Goal: Task Accomplishment & Management: Manage account settings

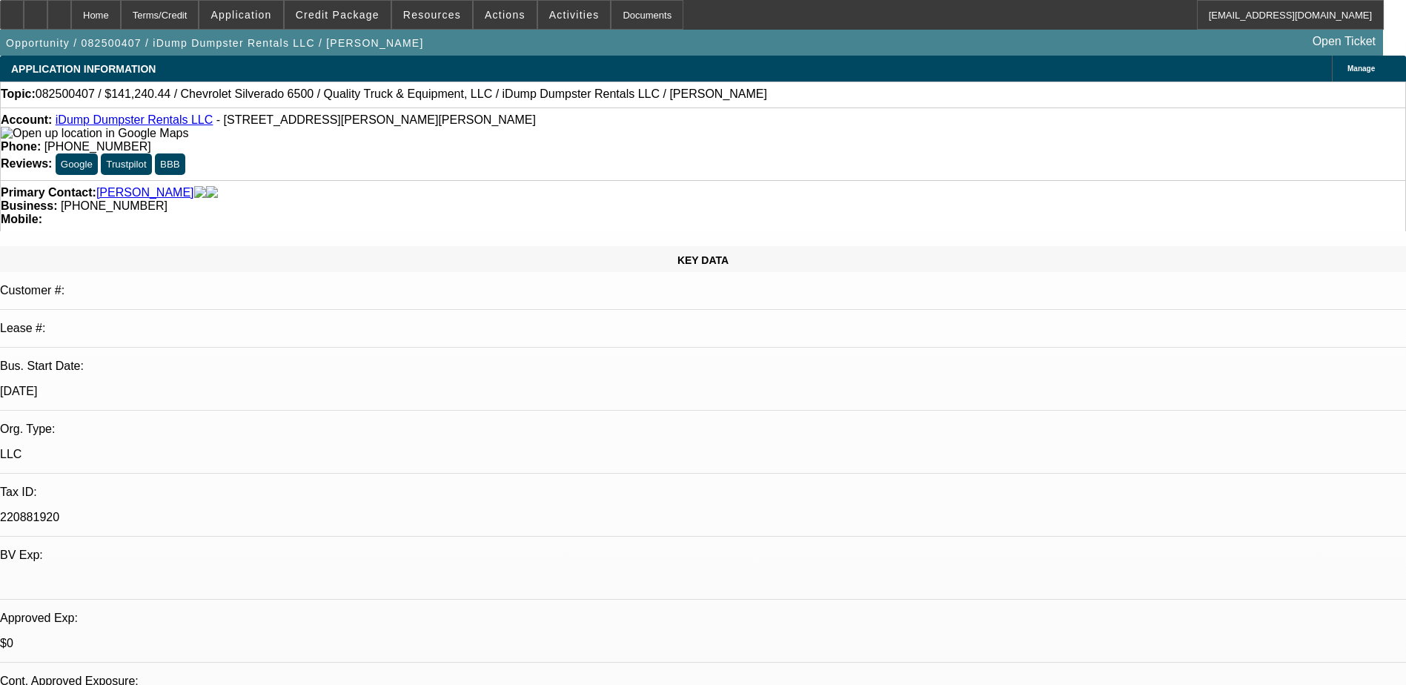
select select "0"
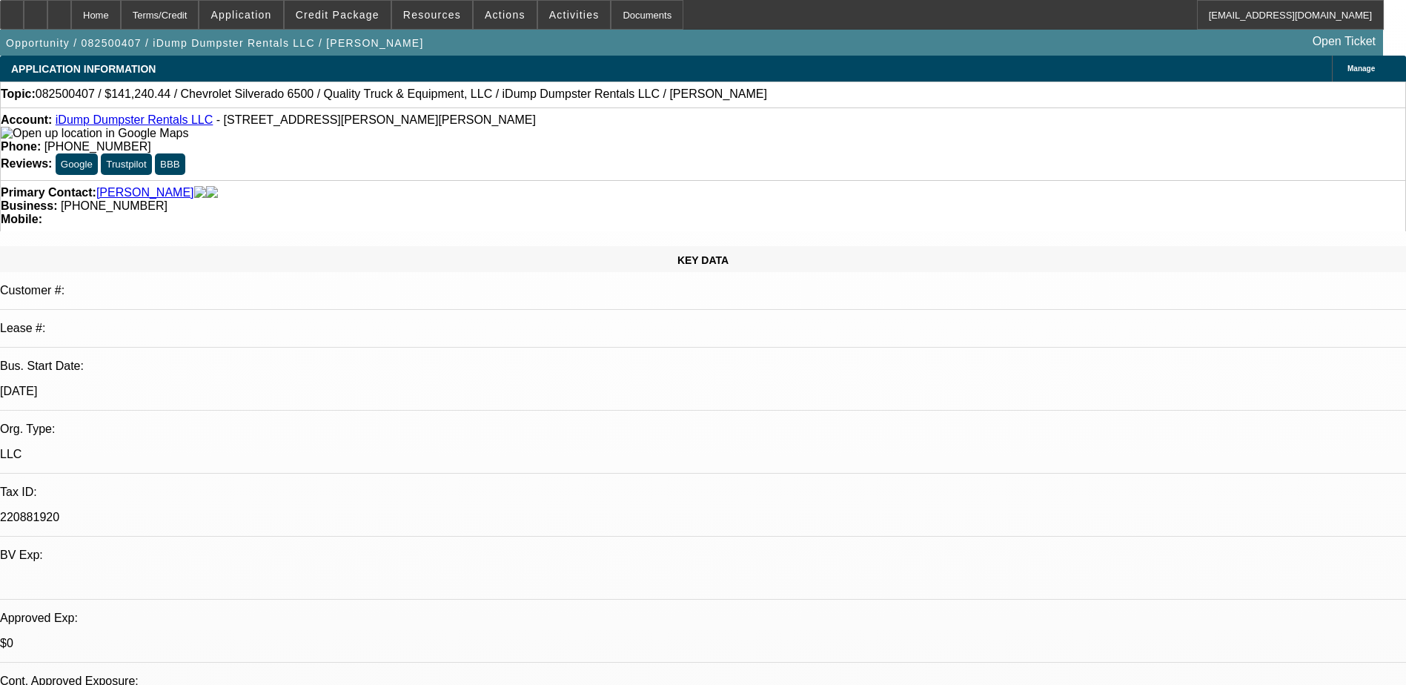
select select "0"
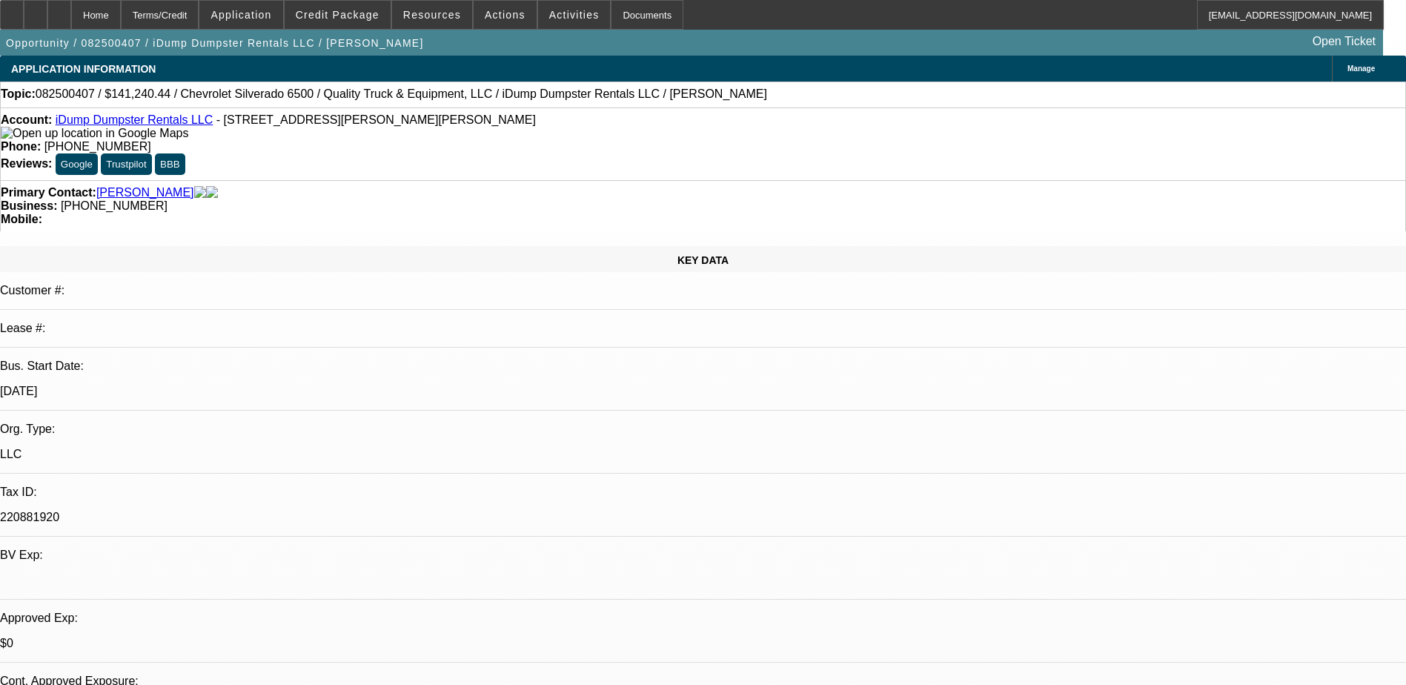
select select "0"
select select "1"
select select "6"
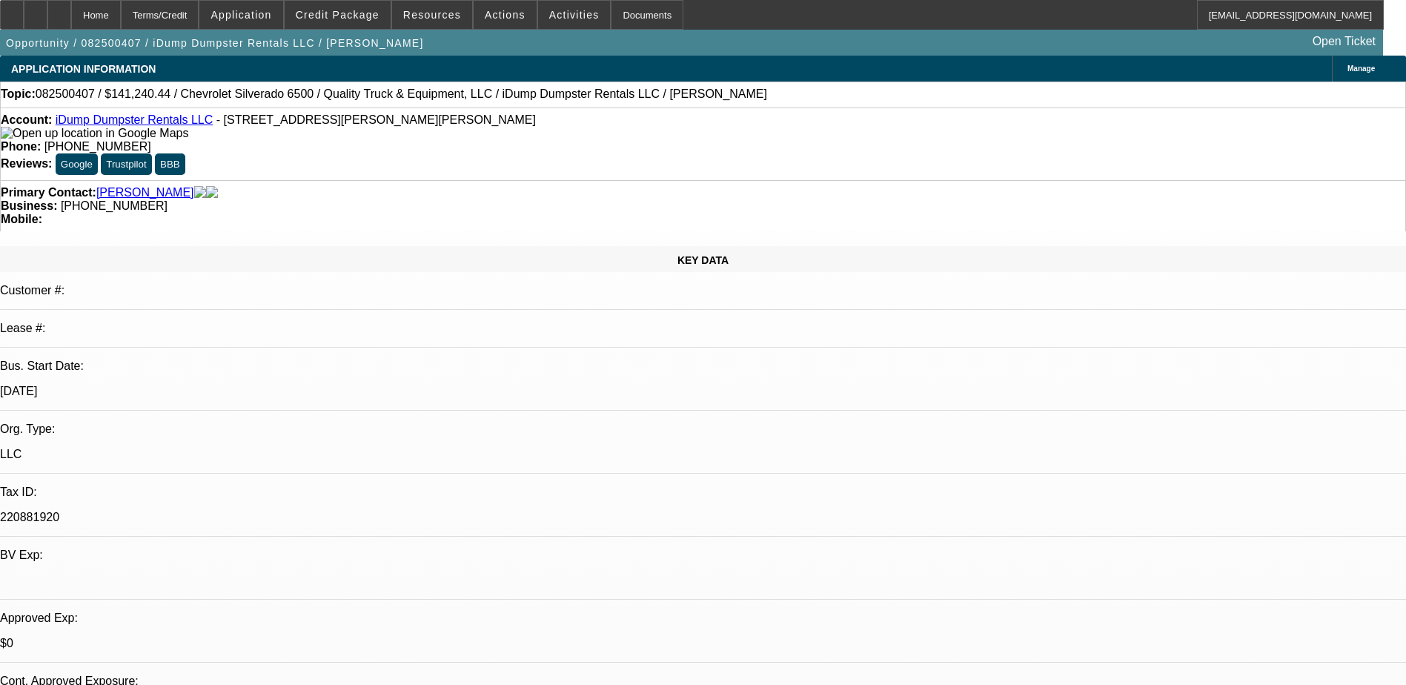
select select "1"
select select "6"
select select "1"
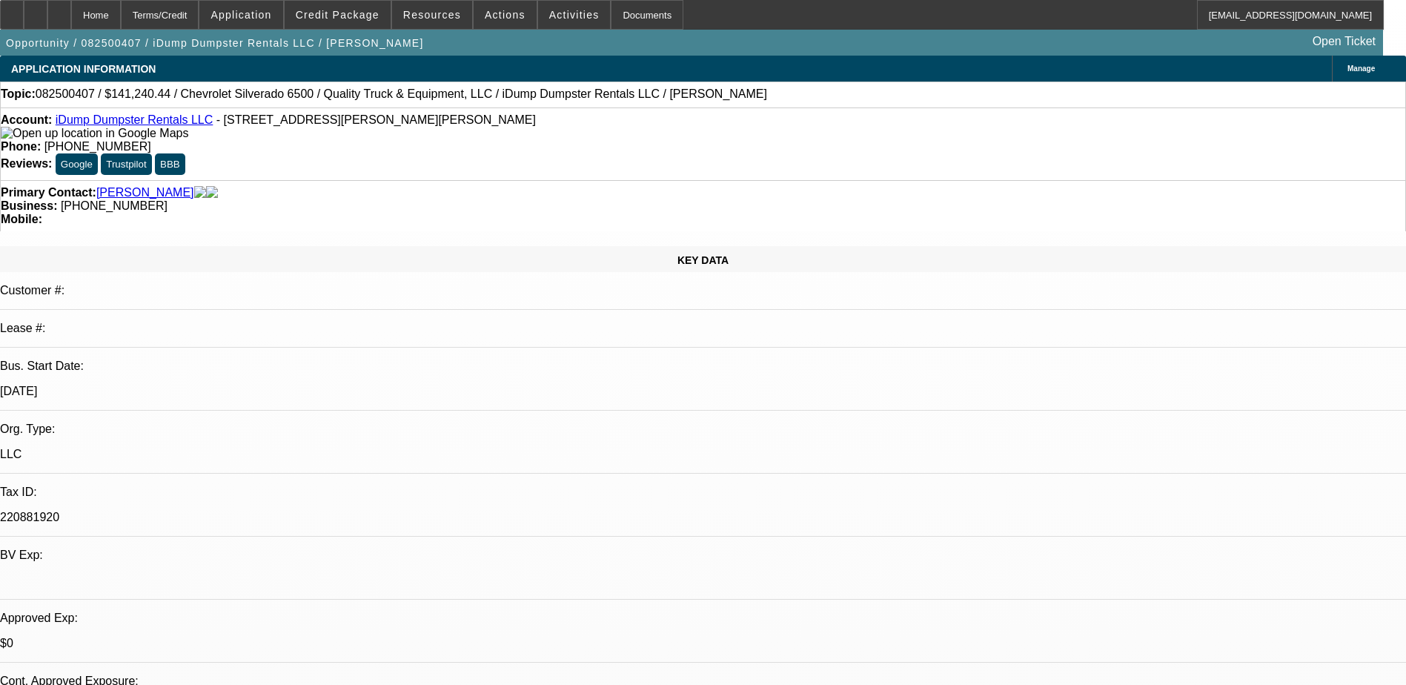
select select "6"
select select "1"
select select "6"
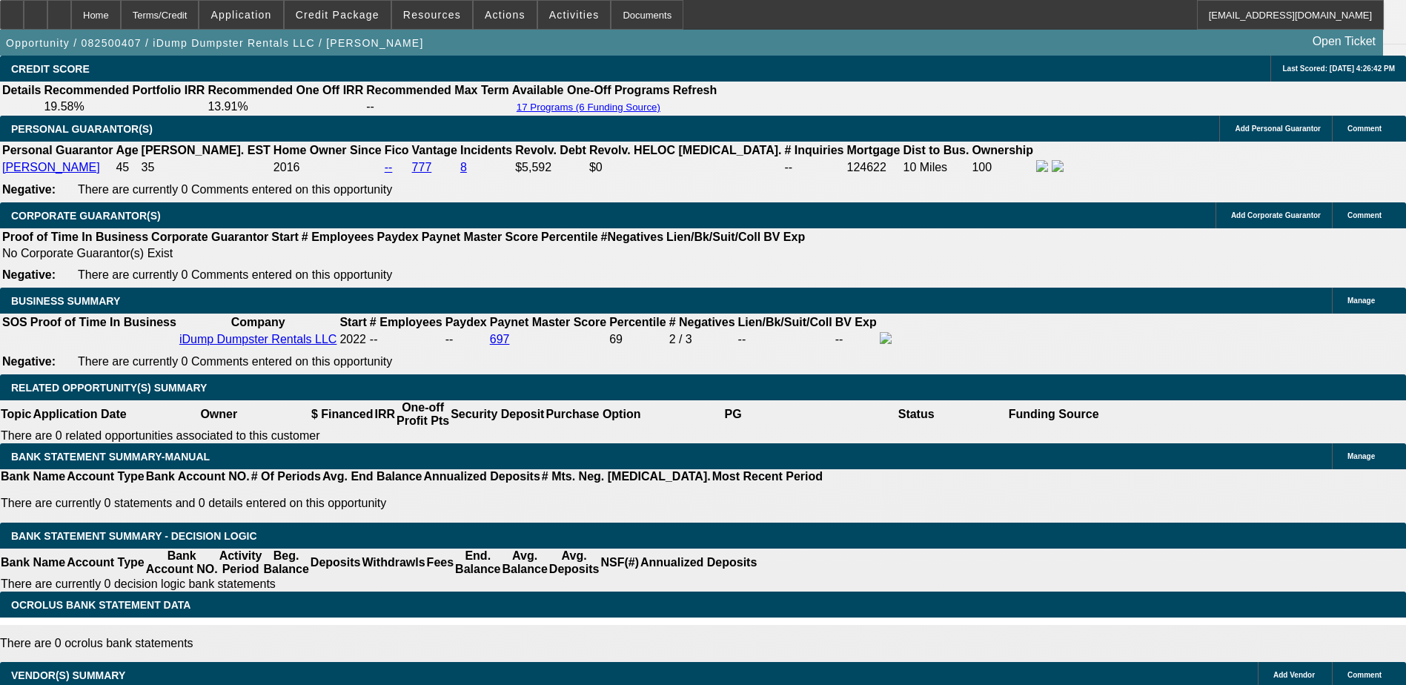
scroll to position [2075, 0]
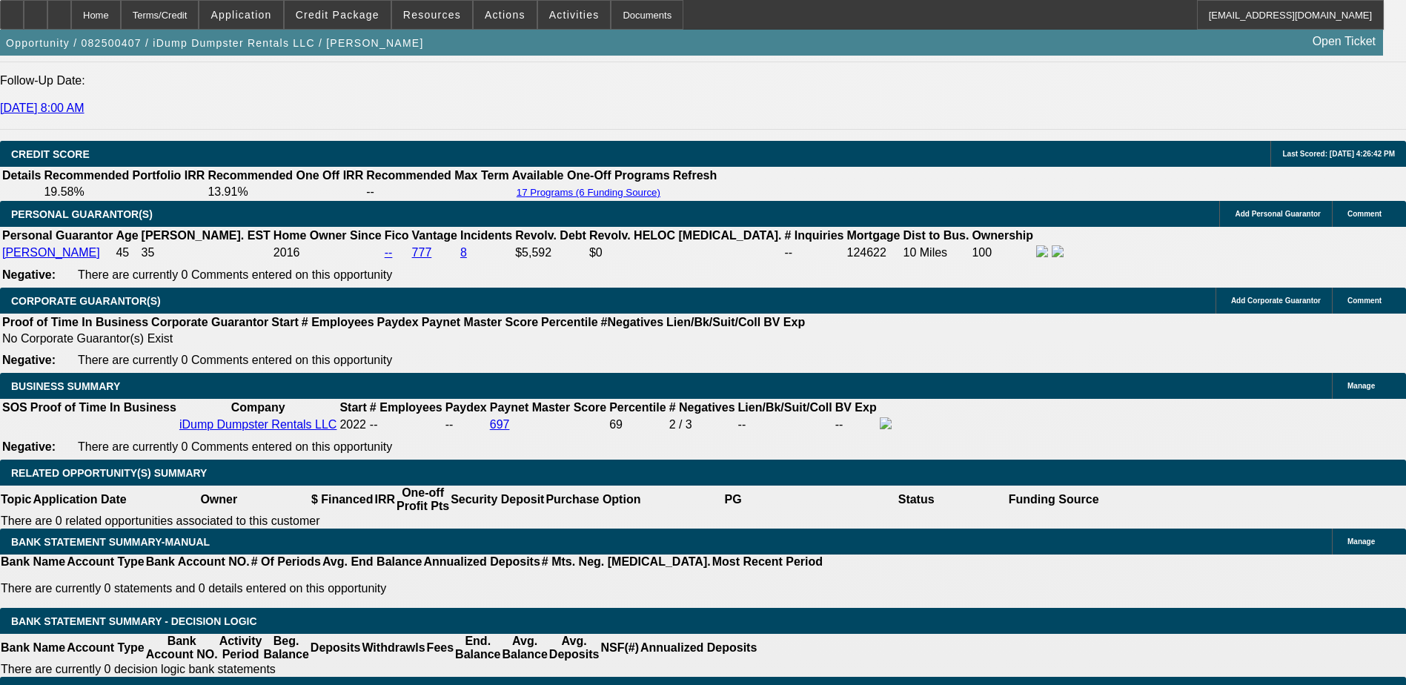
type input "11"
type input "UNKNOWN"
type input "11.5"
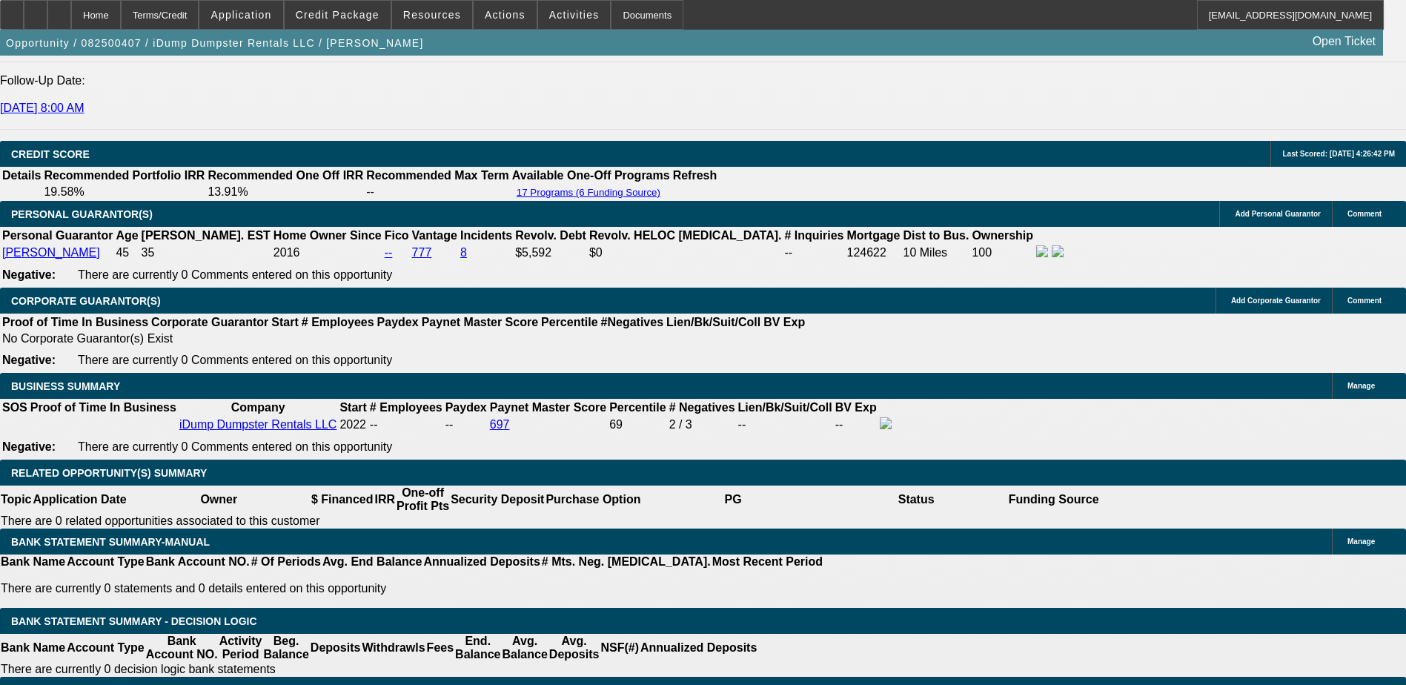
type input "$2,724.69"
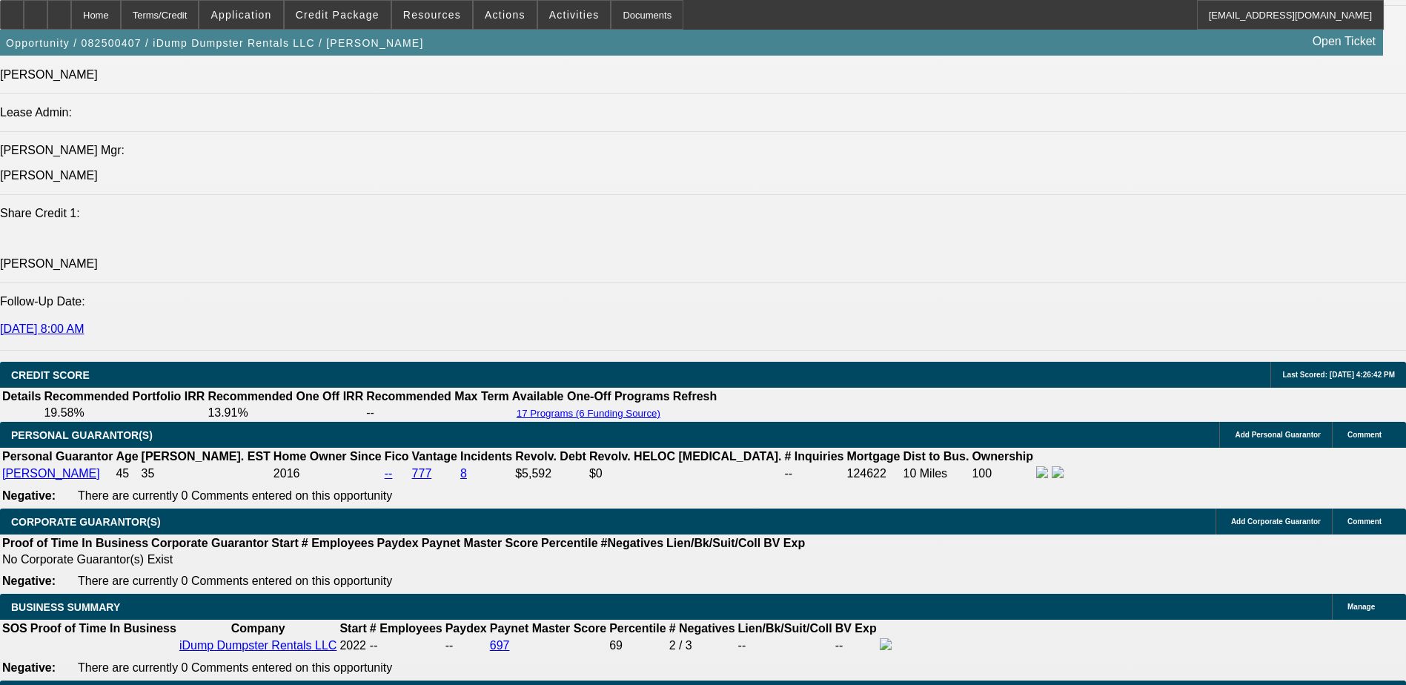
scroll to position [1852, 0]
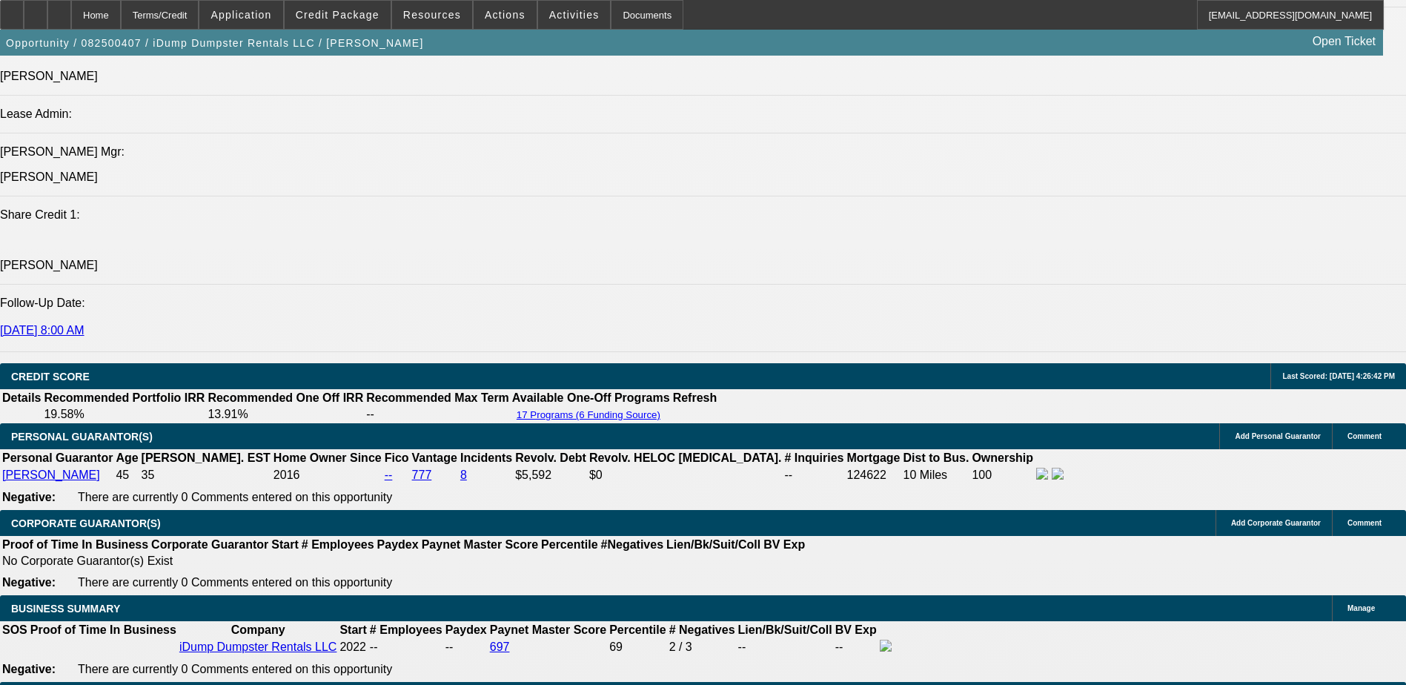
type input "11.5"
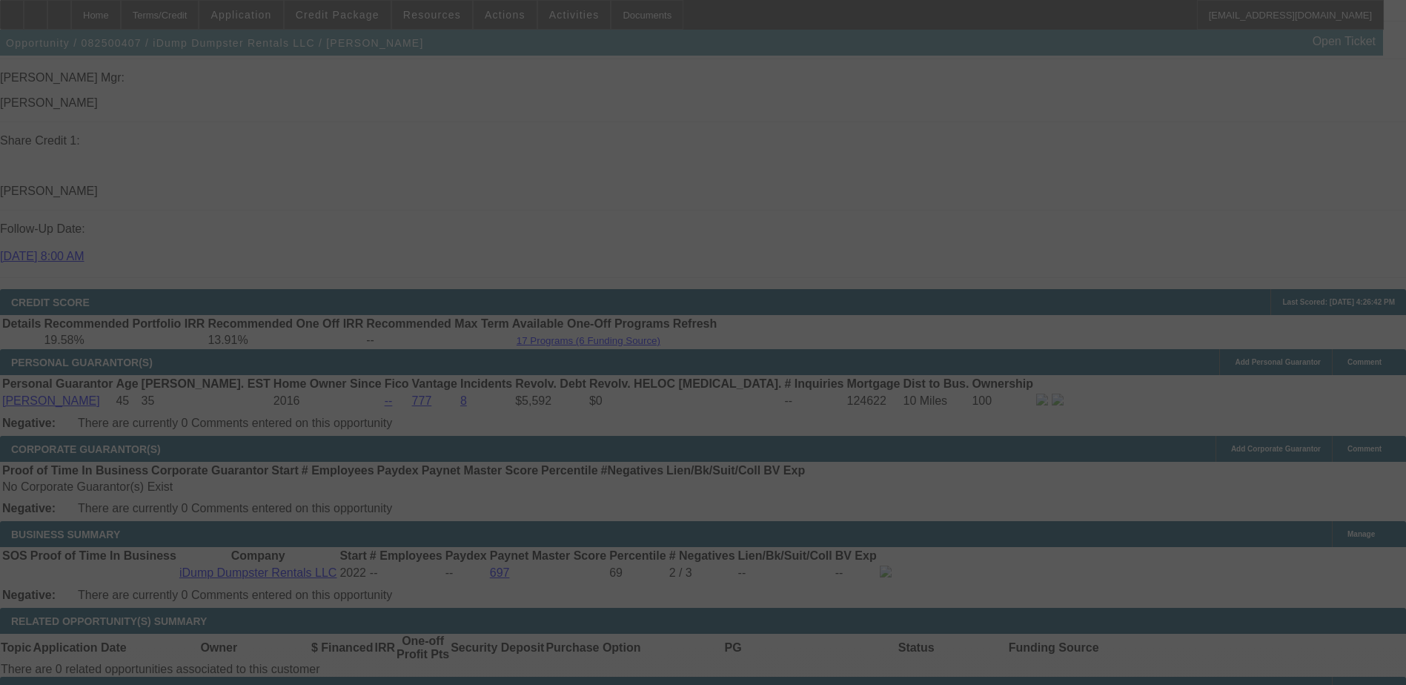
scroll to position [2001, 0]
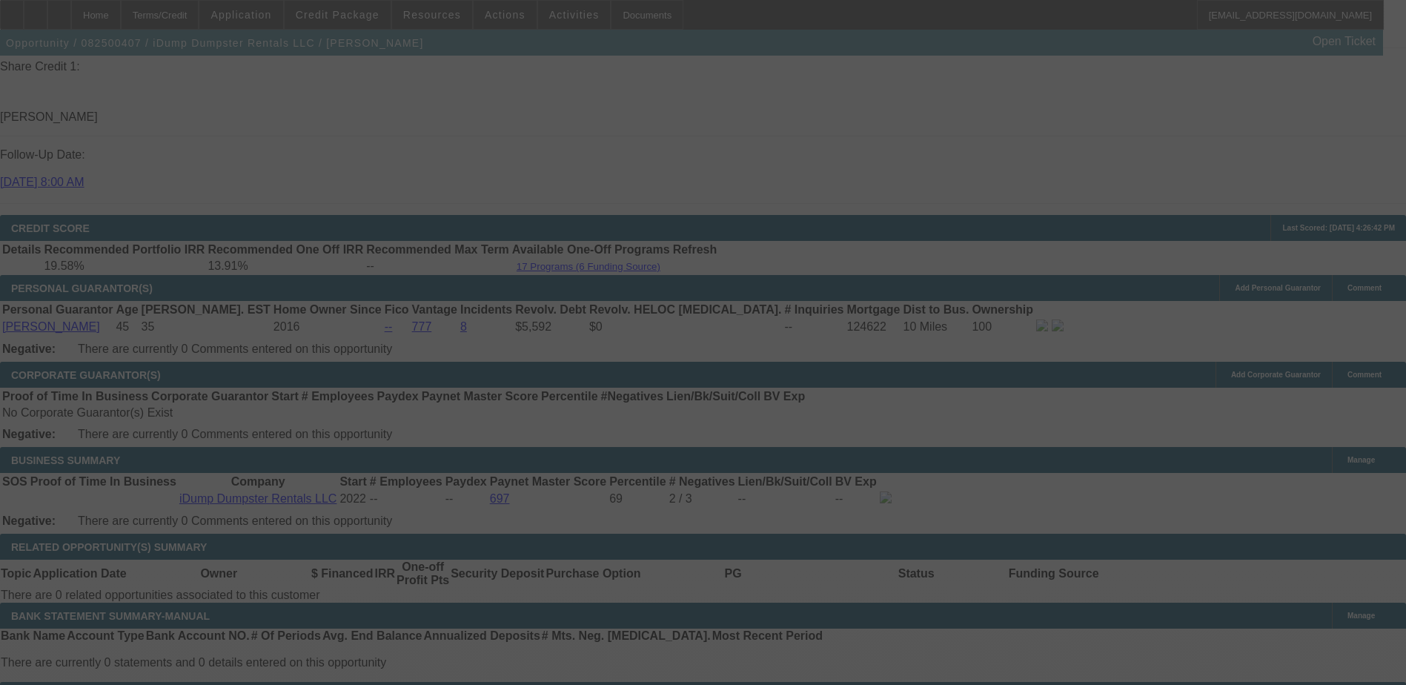
select select "0"
select select "6"
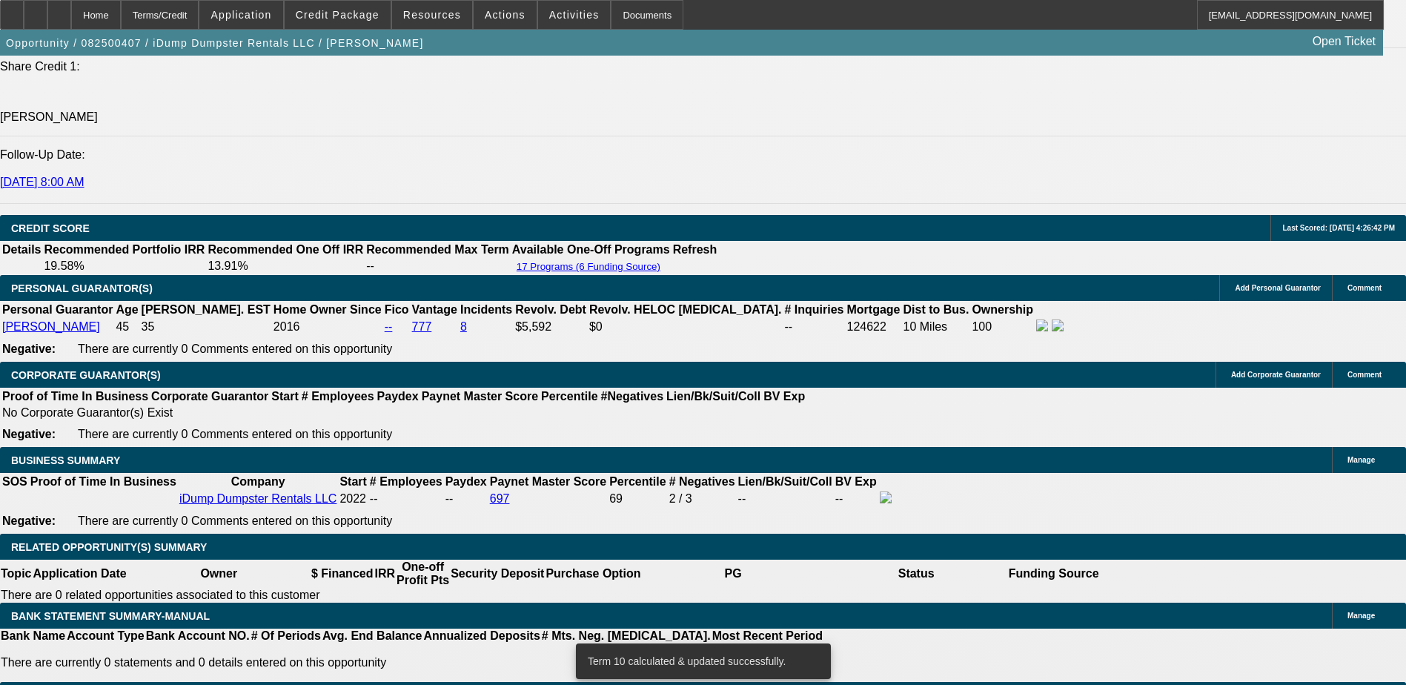
scroll to position [2058, 0]
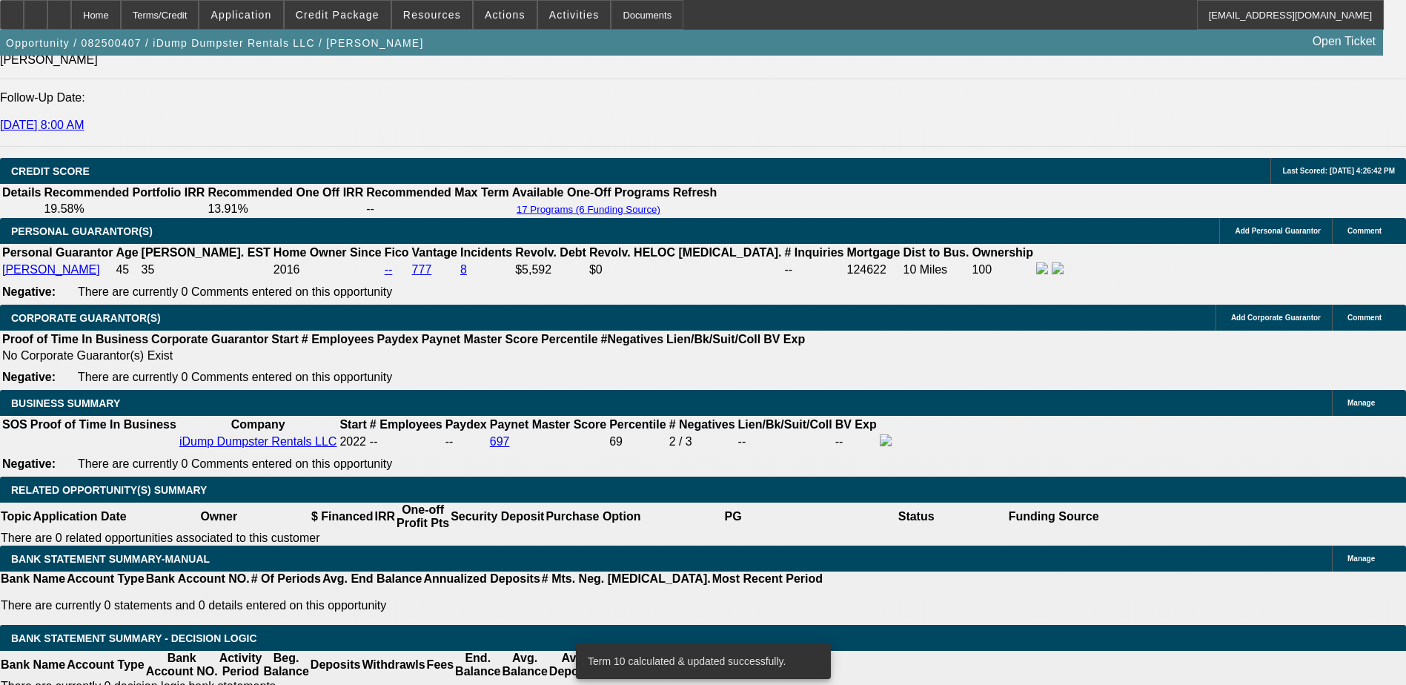
type input "1"
type input "UNKNOWN"
type input "11.2"
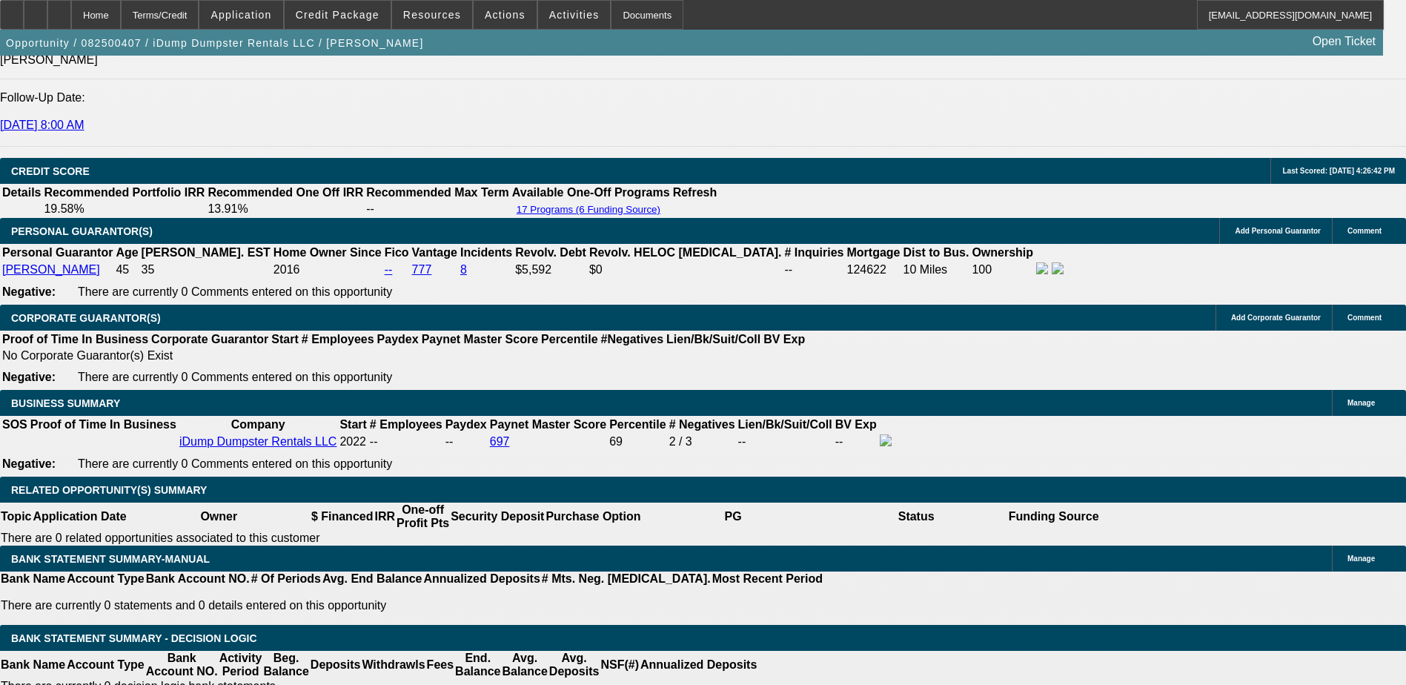
type input "$2,021.93"
type input "11.25"
type input "$2,706.50"
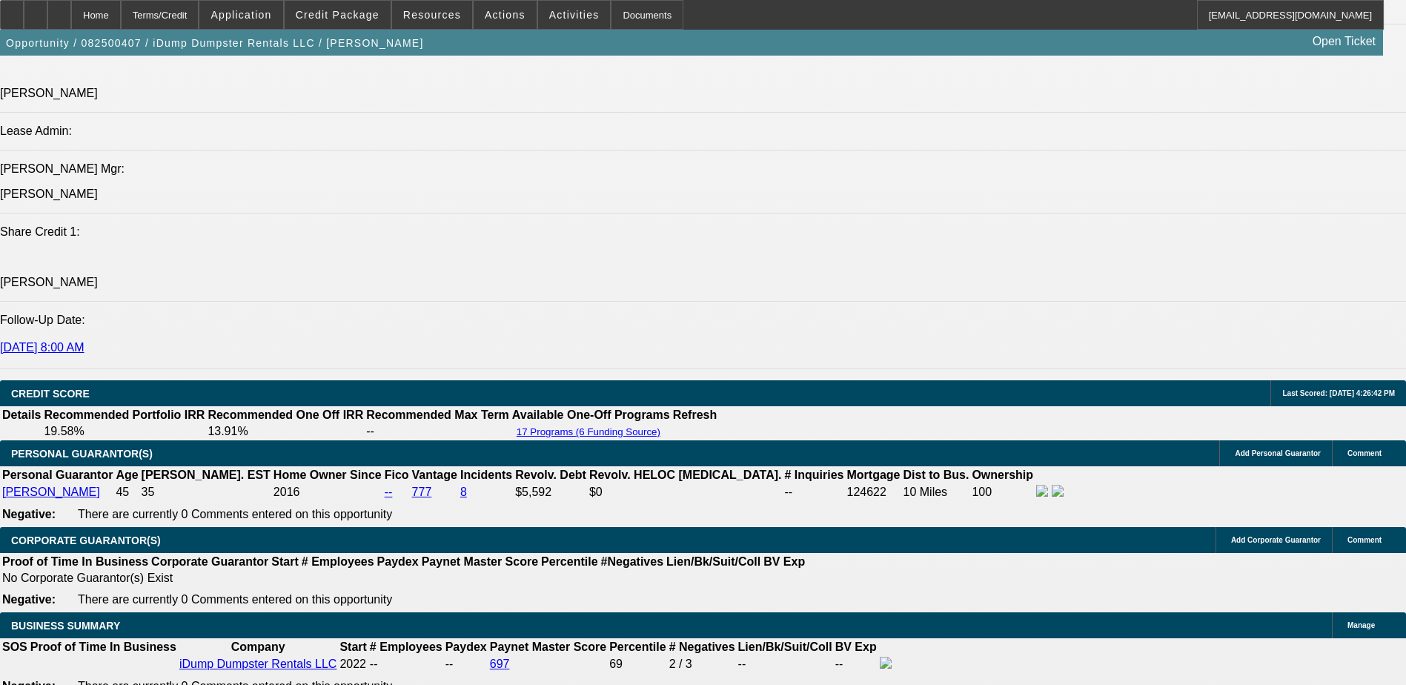
type input "11.25"
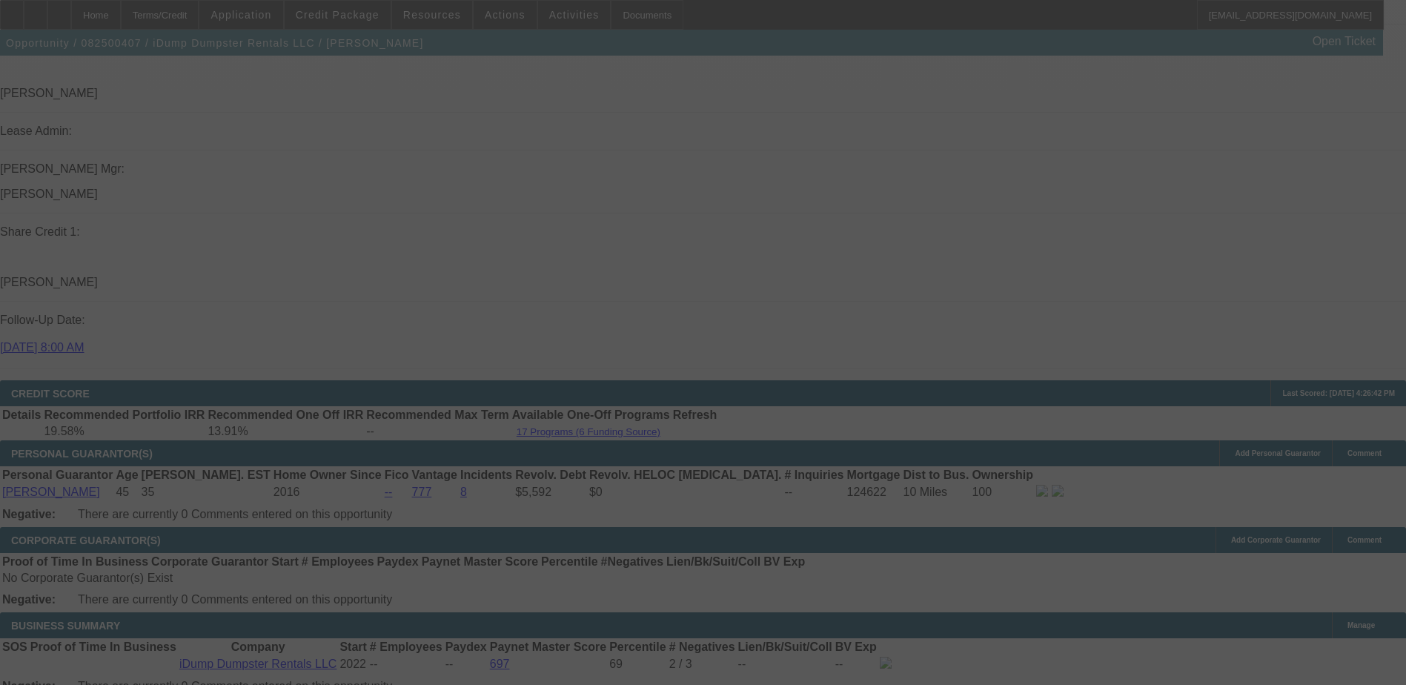
scroll to position [2058, 0]
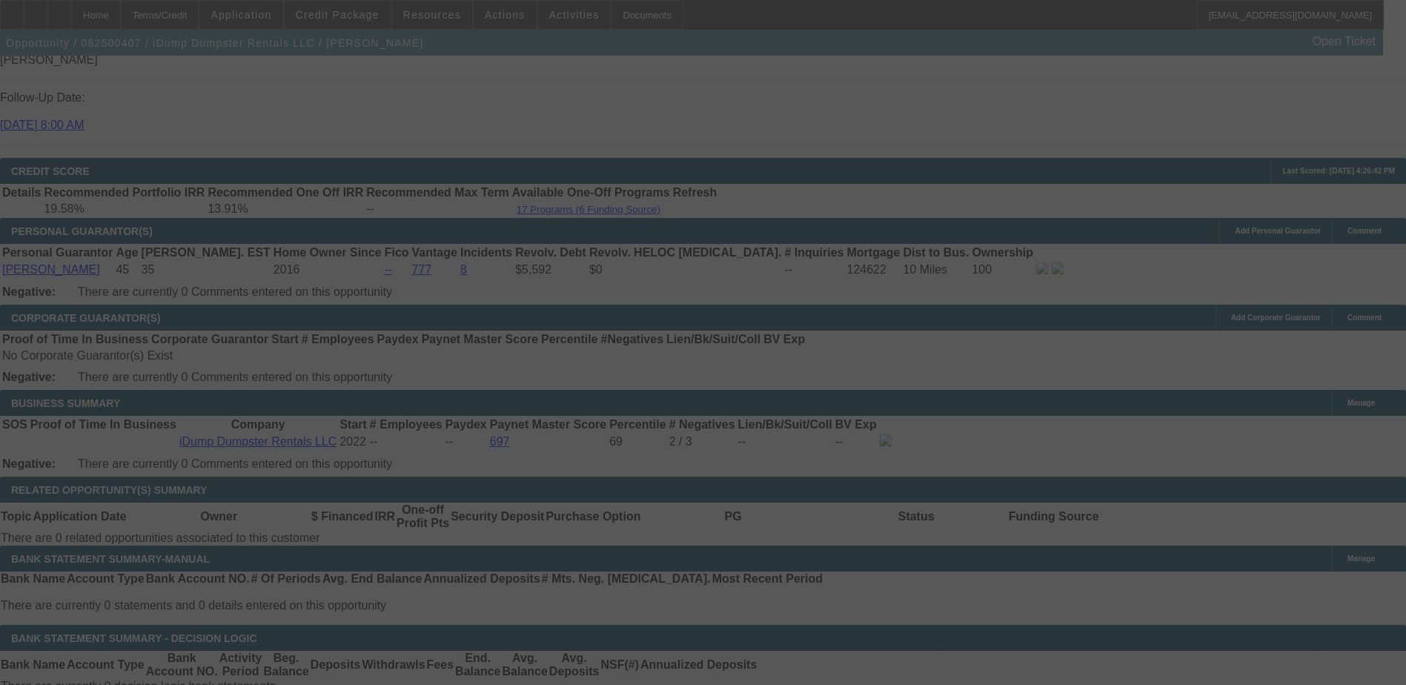
select select "0"
select select "6"
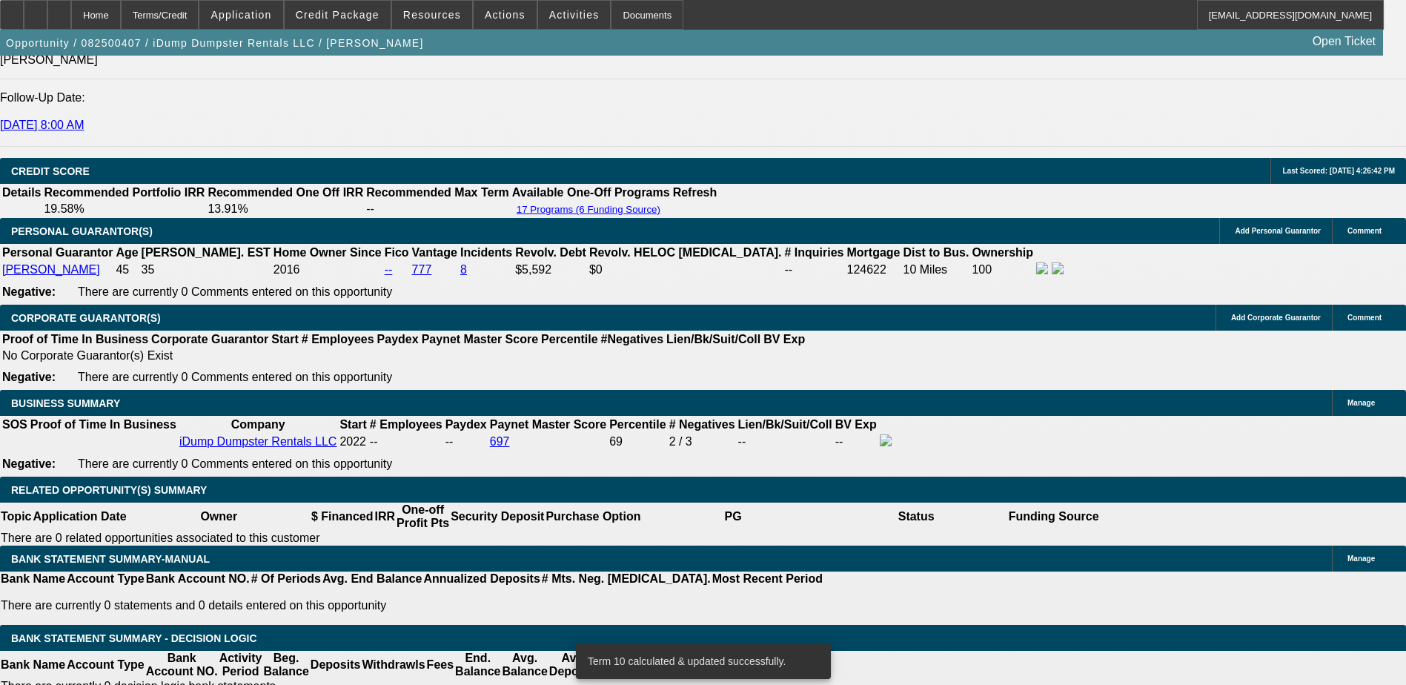
type input "UNKNOWN"
type input "11."
type input "$2,688.38"
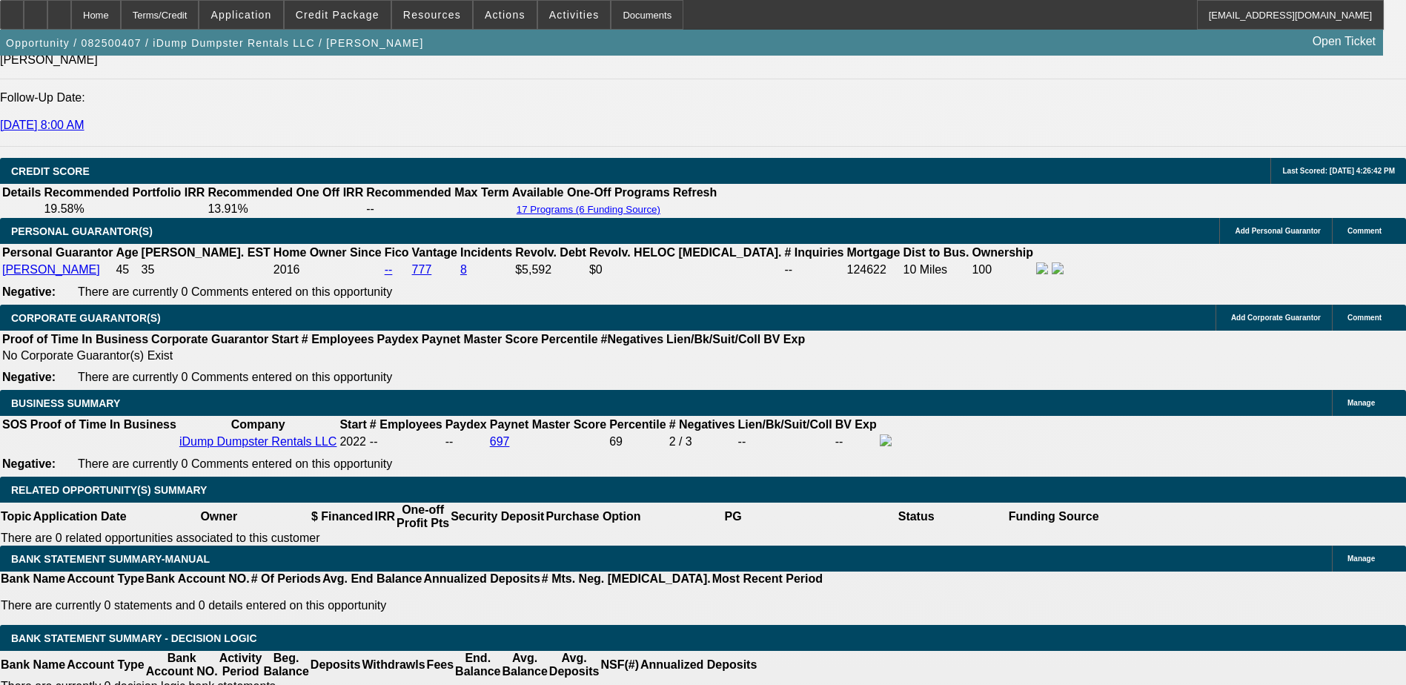
type input "11.3"
type input "$2,710.13"
type input "11."
type input "$2,688.38"
type input "11.35"
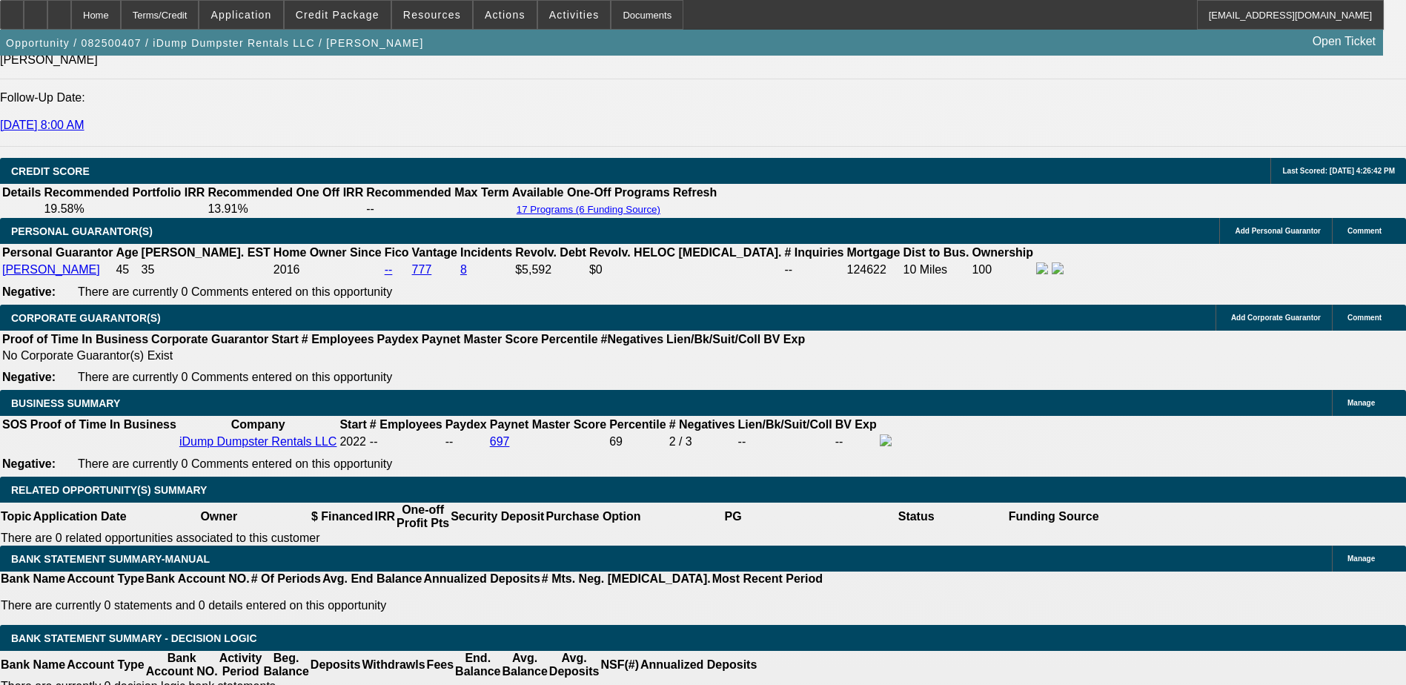
type input "$2,713.77"
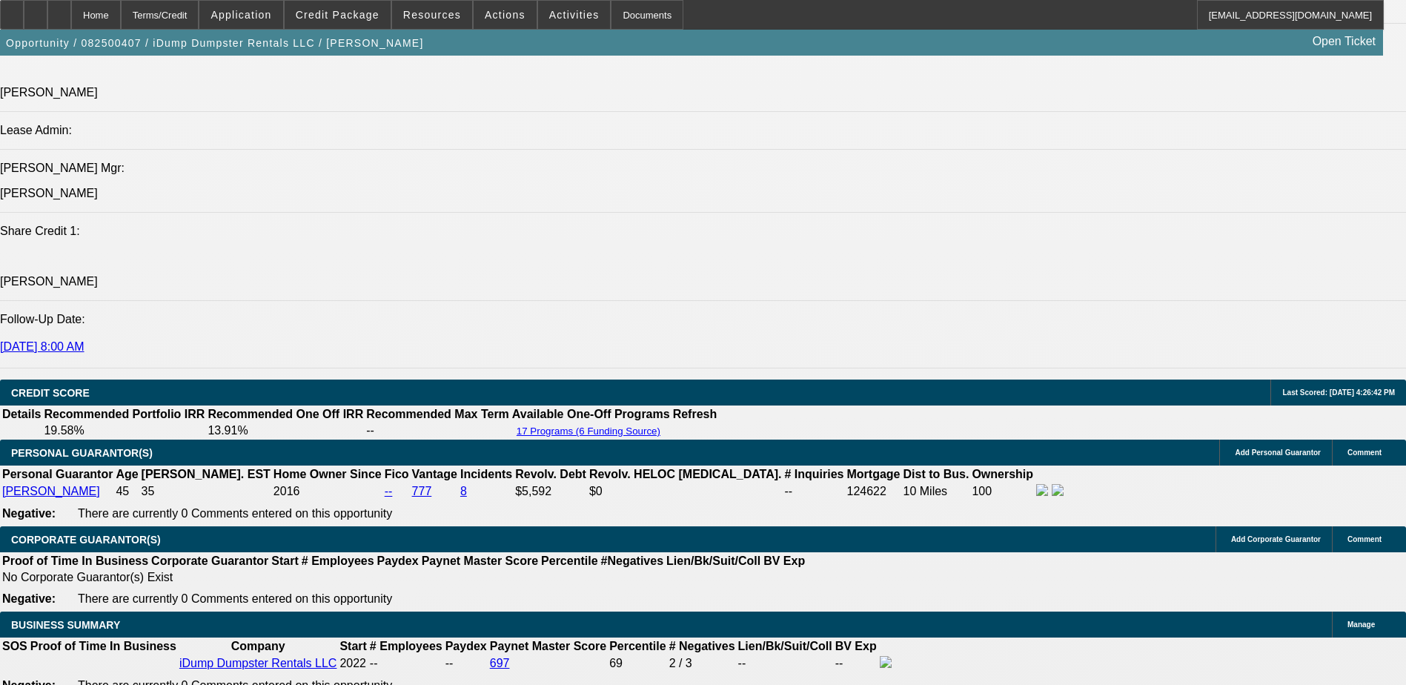
scroll to position [1835, 0]
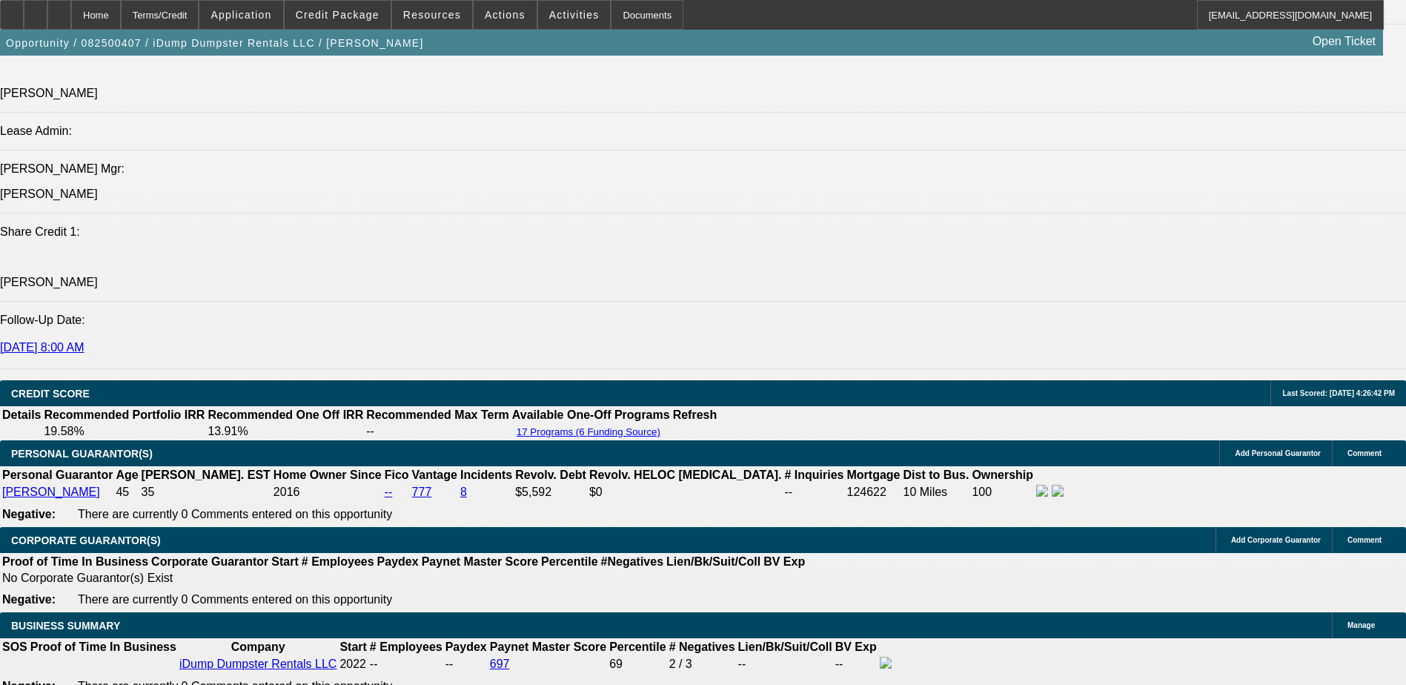
type input "11.35"
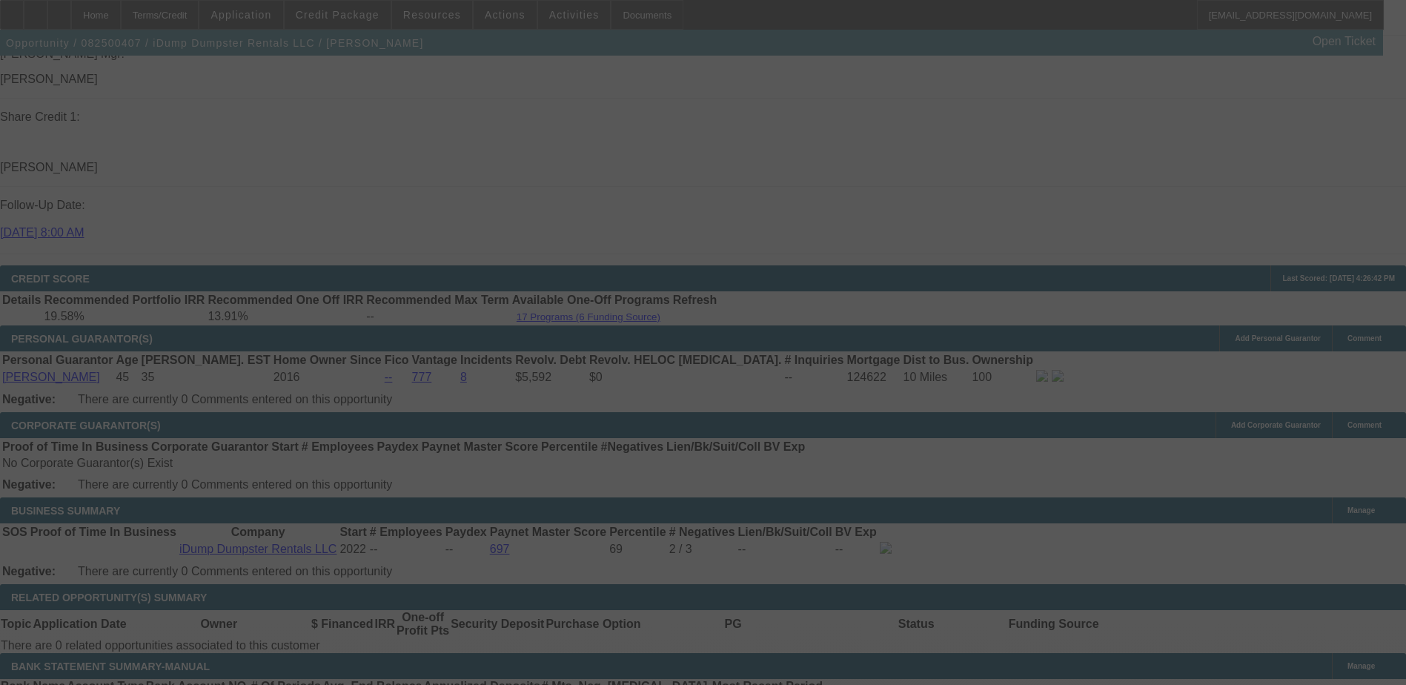
scroll to position [2058, 0]
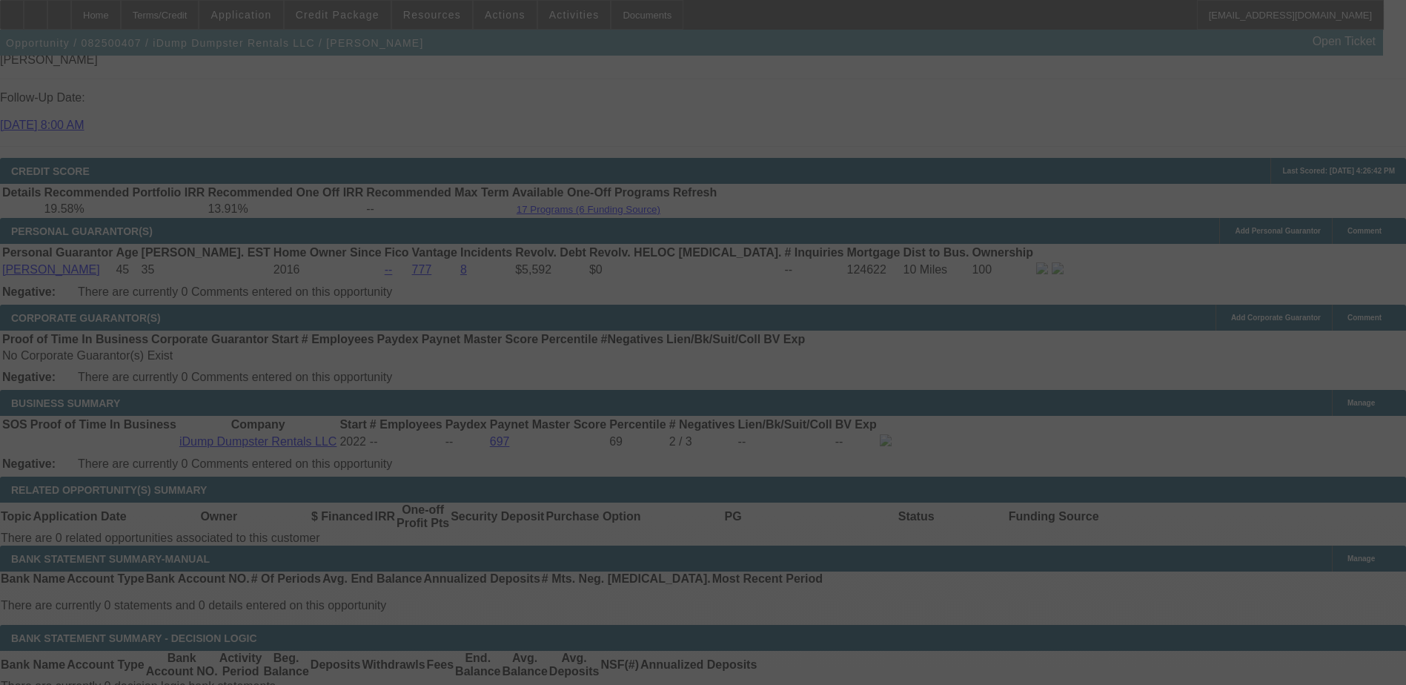
select select "0"
select select "6"
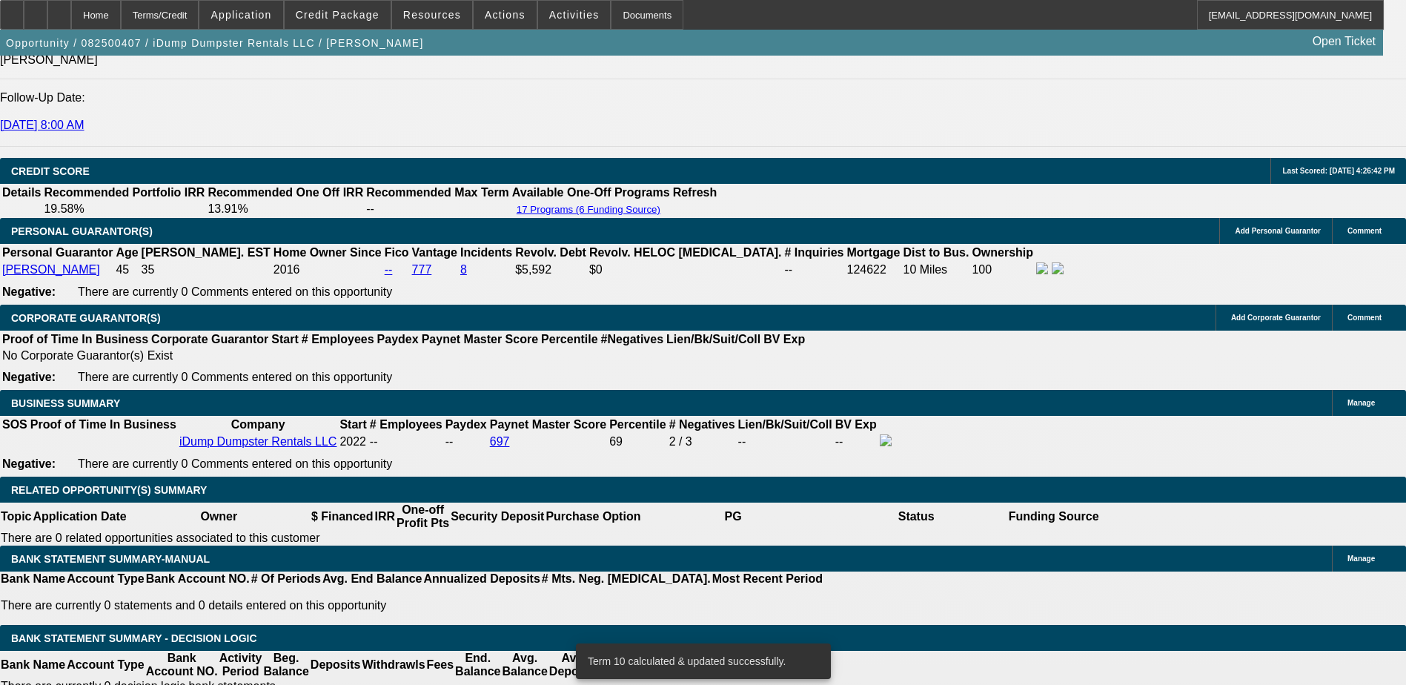
scroll to position [148, 0]
radio input "true"
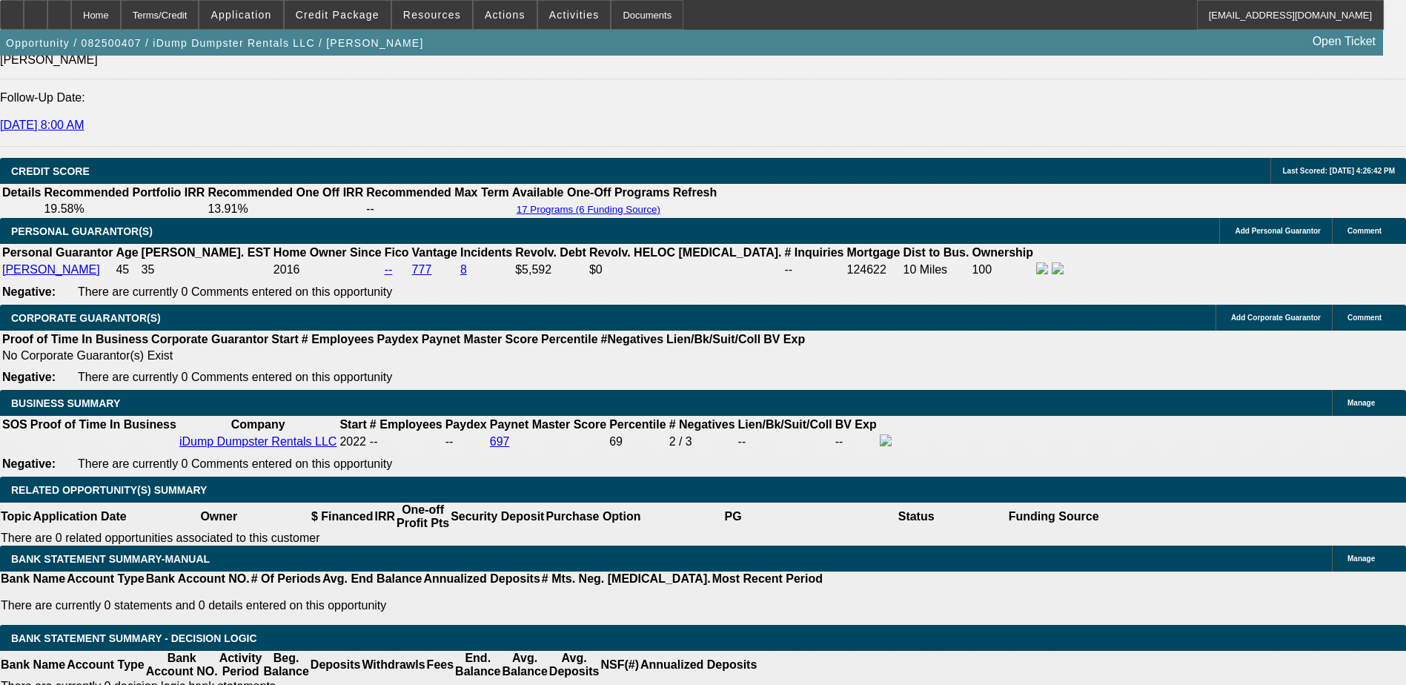
type textarea "S"
type textarea "Citizen - Yes DL in File"
radio input "true"
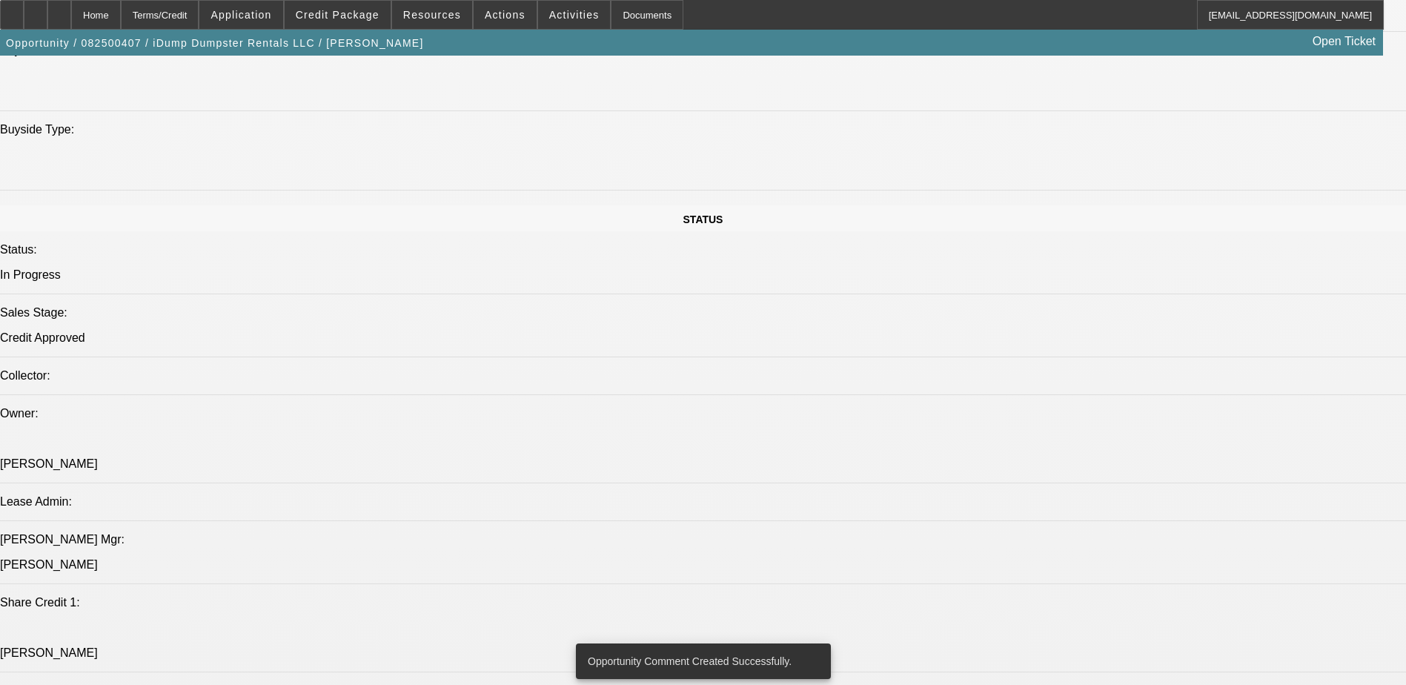
drag, startPoint x: 536, startPoint y: 368, endPoint x: 574, endPoint y: 449, distance: 89.2
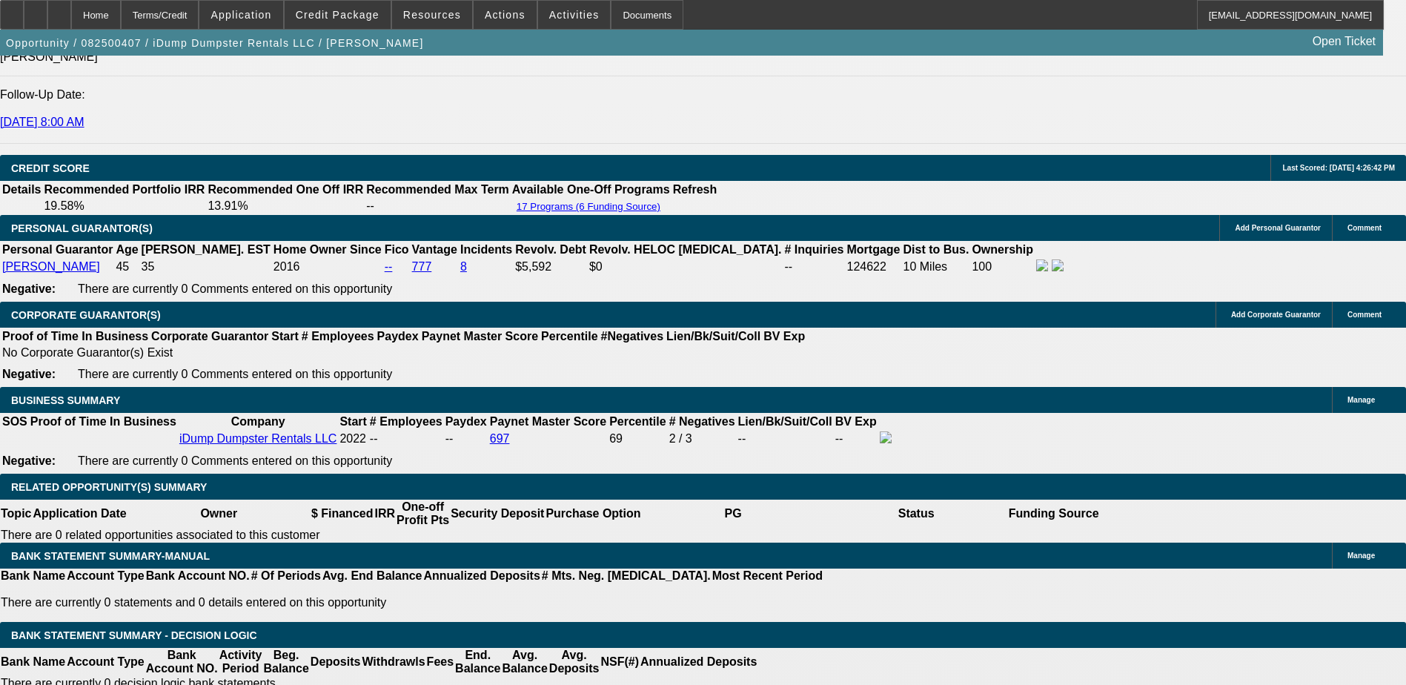
scroll to position [2149, 0]
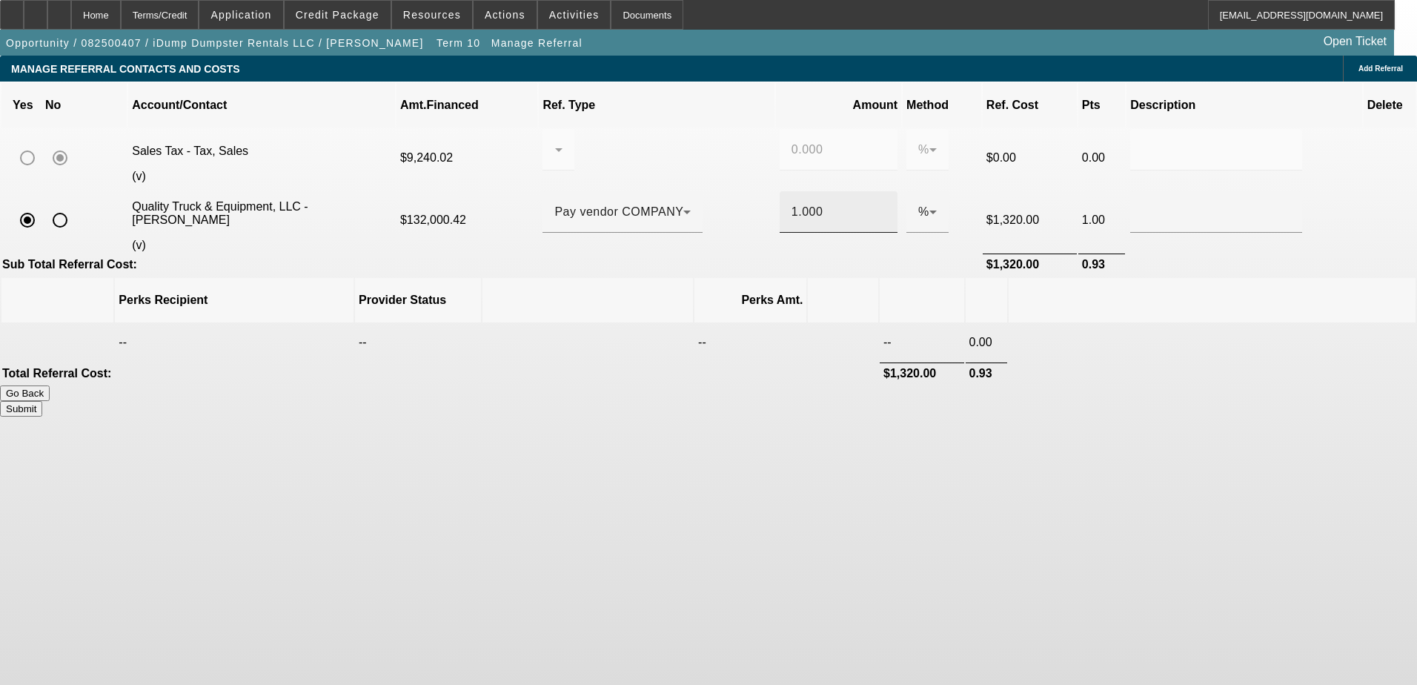
click at [791, 203] on input "1.000" at bounding box center [838, 212] width 94 height 18
click at [1068, 417] on body "Home Terms/Credit Application Credit Package Resources Actions Activities Docum…" at bounding box center [708, 342] width 1417 height 685
click at [792, 203] on input ".95" at bounding box center [838, 212] width 94 height 18
click at [984, 422] on body "Home Terms/Credit Application Credit Package Resources Actions Activities Docum…" at bounding box center [708, 342] width 1417 height 685
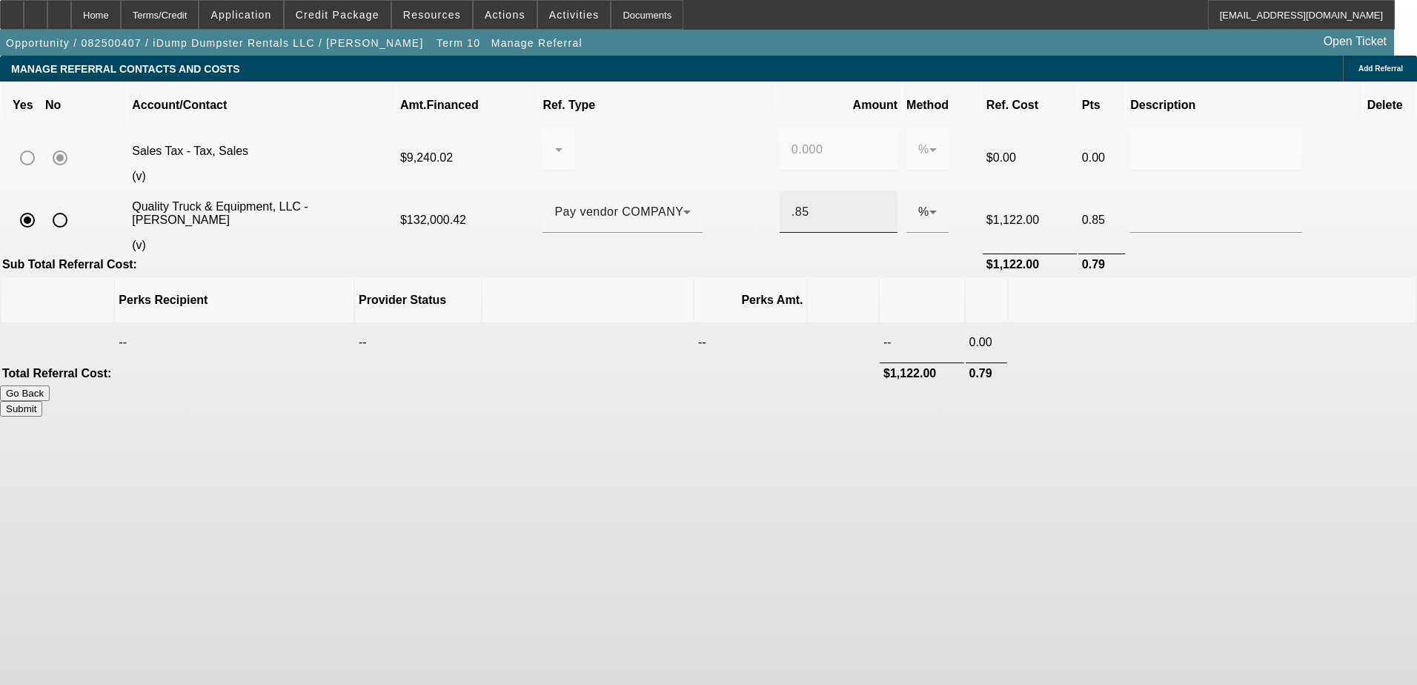
click at [791, 203] on input ".85" at bounding box center [838, 212] width 94 height 18
click at [815, 501] on body "Home Terms/Credit Application Credit Package Resources Actions Activities Docum…" at bounding box center [708, 342] width 1417 height 685
click at [791, 203] on input ".8" at bounding box center [838, 212] width 94 height 18
click at [985, 468] on body "Home Terms/Credit Application Credit Package Resources Actions Activities Docum…" at bounding box center [708, 342] width 1417 height 685
click at [794, 203] on input ".75" at bounding box center [838, 212] width 94 height 18
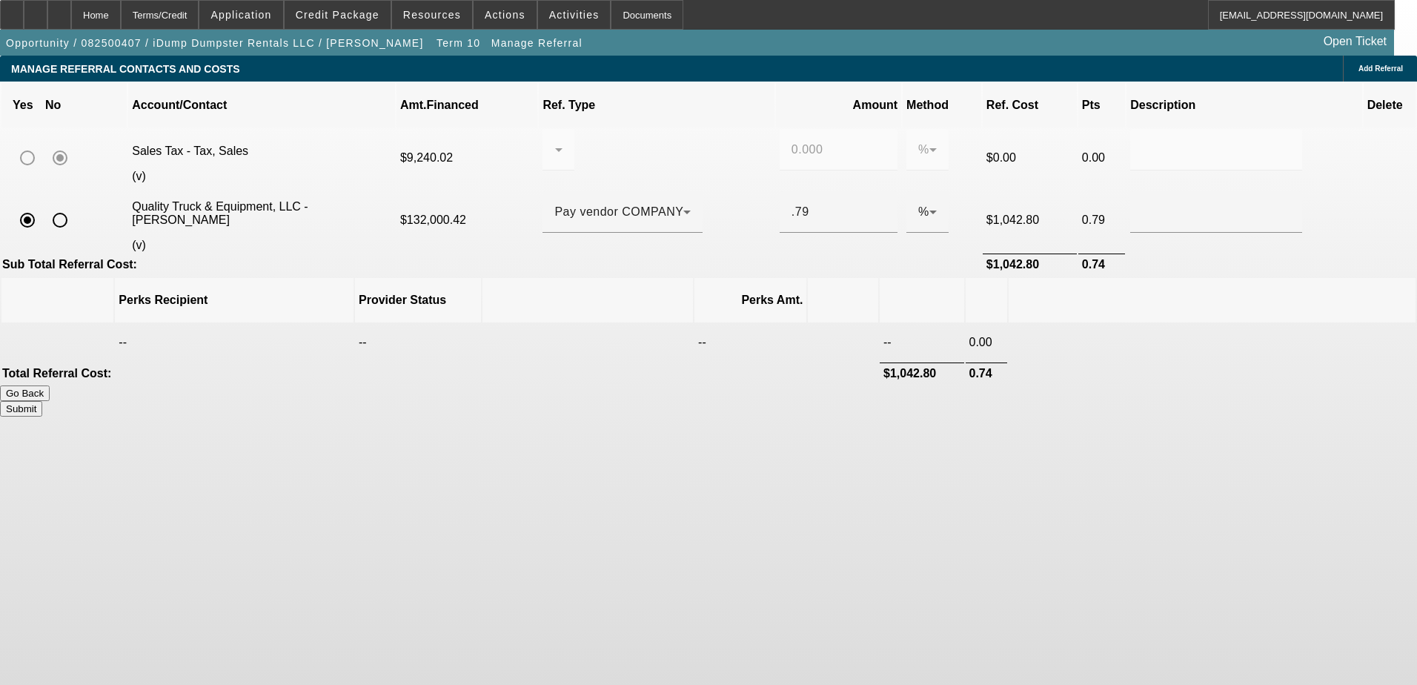
click at [920, 502] on body "Home Terms/Credit Application Credit Package Resources Actions Activities Docum…" at bounding box center [708, 342] width 1417 height 685
drag, startPoint x: 797, startPoint y: 187, endPoint x: 805, endPoint y: 194, distance: 11.0
click at [797, 203] on input ".79" at bounding box center [838, 212] width 94 height 18
click at [892, 424] on body "Home Terms/Credit Application Credit Package Resources Actions Activities Docum…" at bounding box center [708, 342] width 1417 height 685
click at [792, 203] on input ".78" at bounding box center [838, 212] width 94 height 18
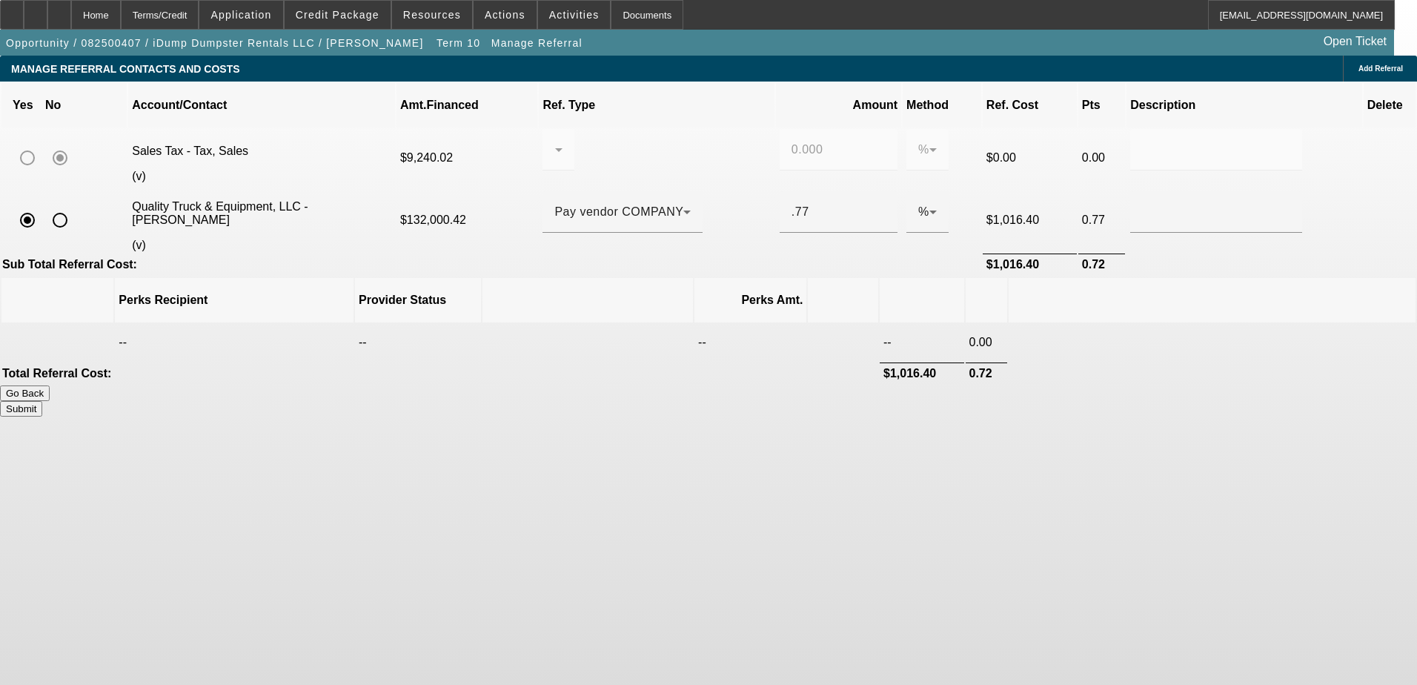
drag, startPoint x: 957, startPoint y: 597, endPoint x: 905, endPoint y: 549, distance: 70.8
click at [956, 596] on body "Home Terms/Credit Application Credit Package Resources Actions Activities Docum…" at bounding box center [708, 342] width 1417 height 685
click at [809, 203] on input ".77" at bounding box center [838, 212] width 94 height 18
click at [877, 428] on body "Home Terms/Credit Application Credit Package Resources Actions Activities Docum…" at bounding box center [708, 342] width 1417 height 685
click at [793, 203] on input ".765" at bounding box center [838, 212] width 94 height 18
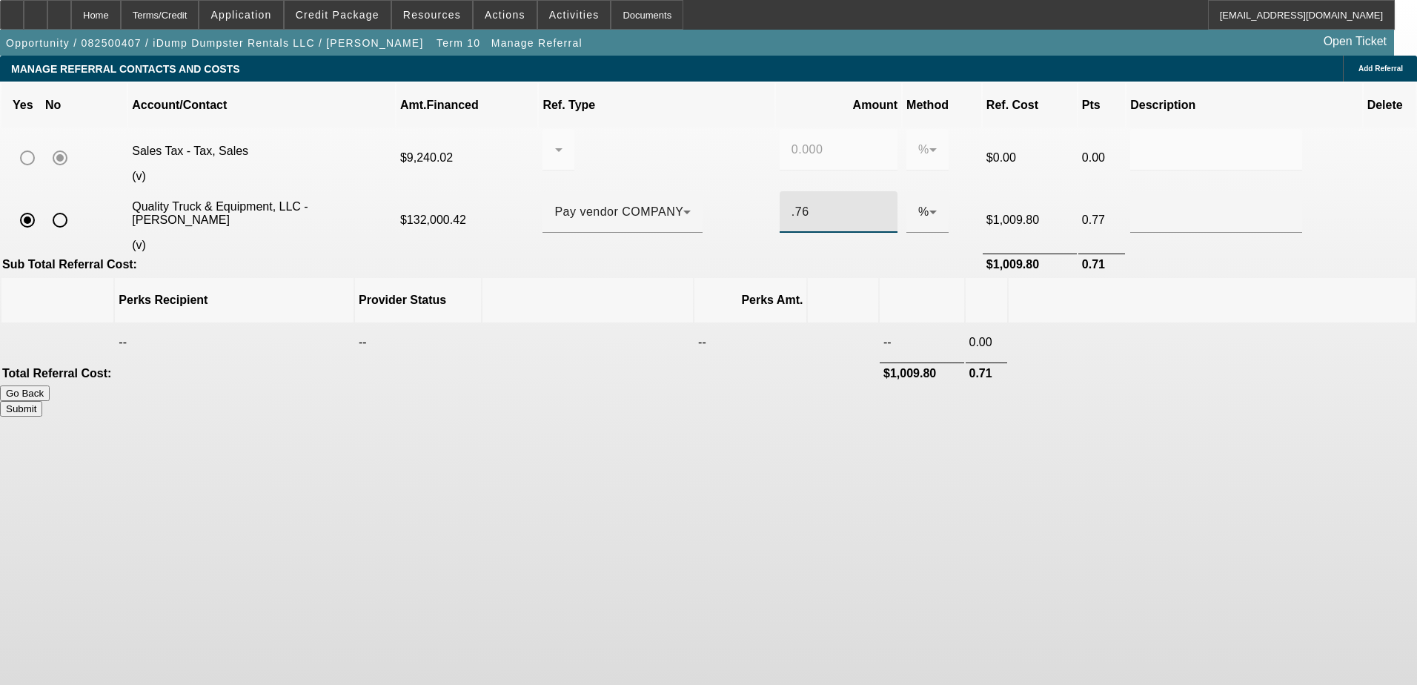
click at [929, 511] on body "Home Terms/Credit Application Credit Package Resources Actions Activities Docum…" at bounding box center [708, 342] width 1417 height 685
click at [810, 203] on input ".76" at bounding box center [838, 212] width 94 height 18
click at [840, 399] on body "Home Terms/Credit Application Credit Package Resources Actions Activities Docum…" at bounding box center [708, 342] width 1417 height 685
click at [794, 203] on input ".756" at bounding box center [838, 212] width 94 height 18
click at [857, 428] on body "Home Terms/Credit Application Credit Package Resources Actions Activities Docum…" at bounding box center [708, 342] width 1417 height 685
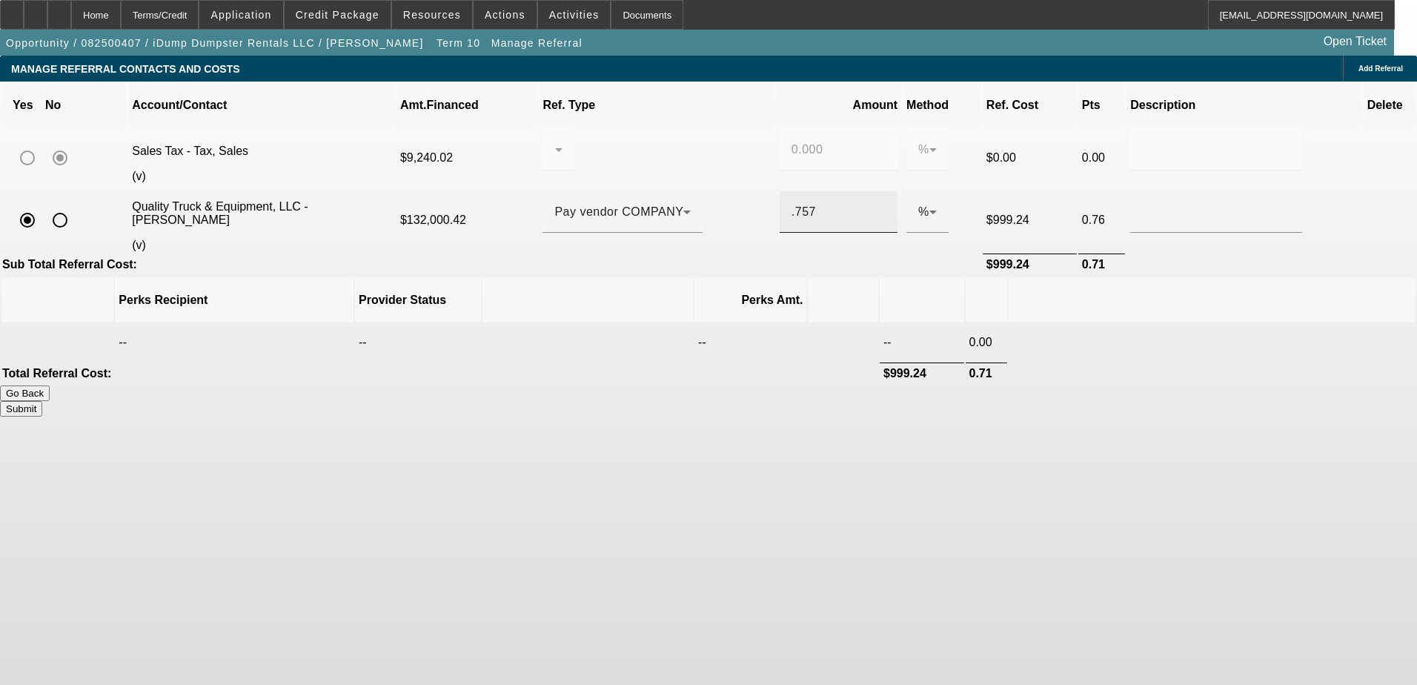
click at [802, 191] on div ".757" at bounding box center [838, 211] width 94 height 41
type input ".758"
click at [846, 519] on body "Home Terms/Credit Application Credit Package Resources Actions Activities Docum…" at bounding box center [708, 342] width 1417 height 685
click at [42, 401] on button "Submit" at bounding box center [21, 409] width 42 height 16
type input "0.000"
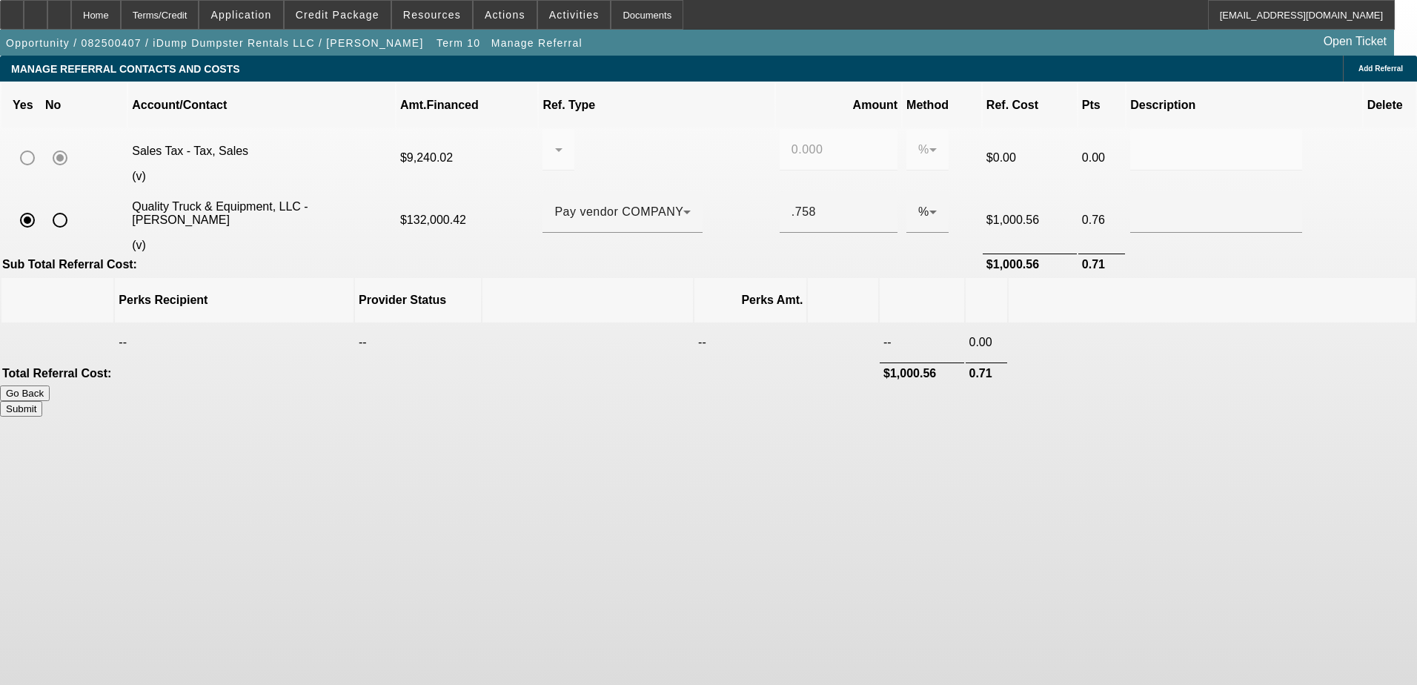
type input "0.758"
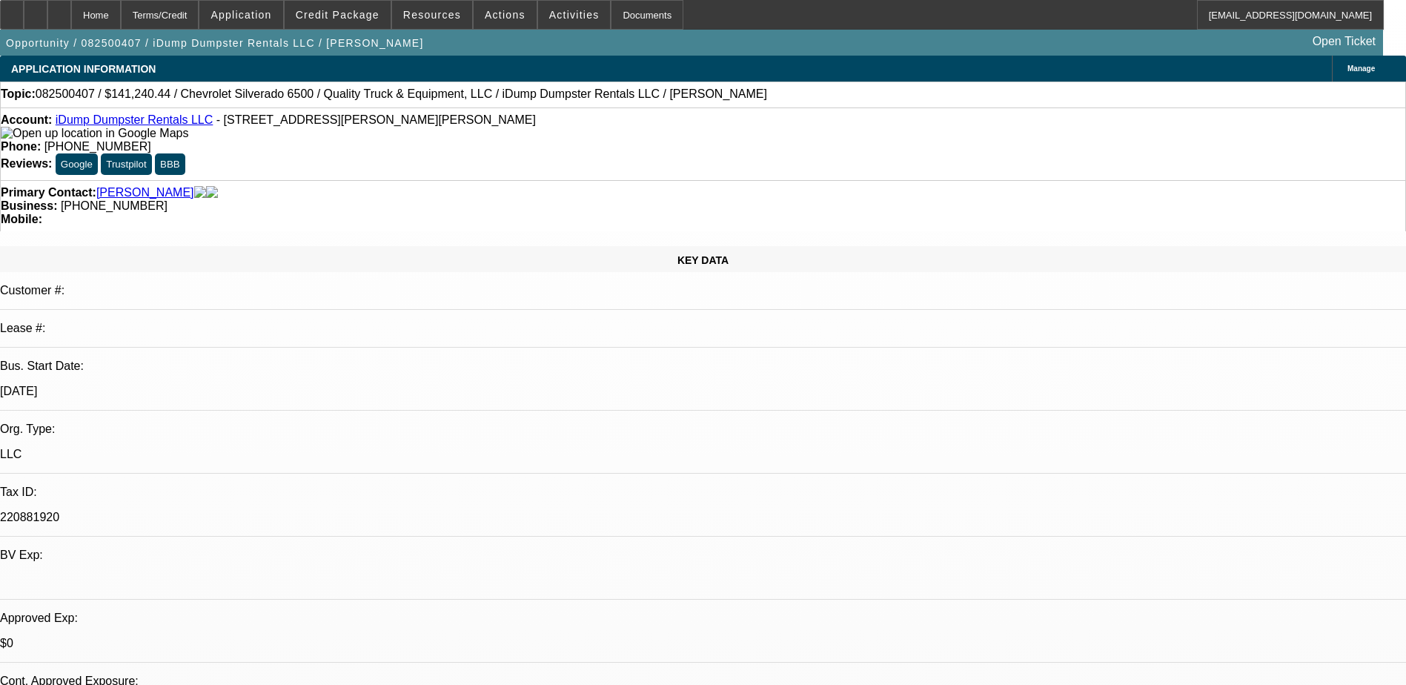
select select "0"
select select "6"
select select "0"
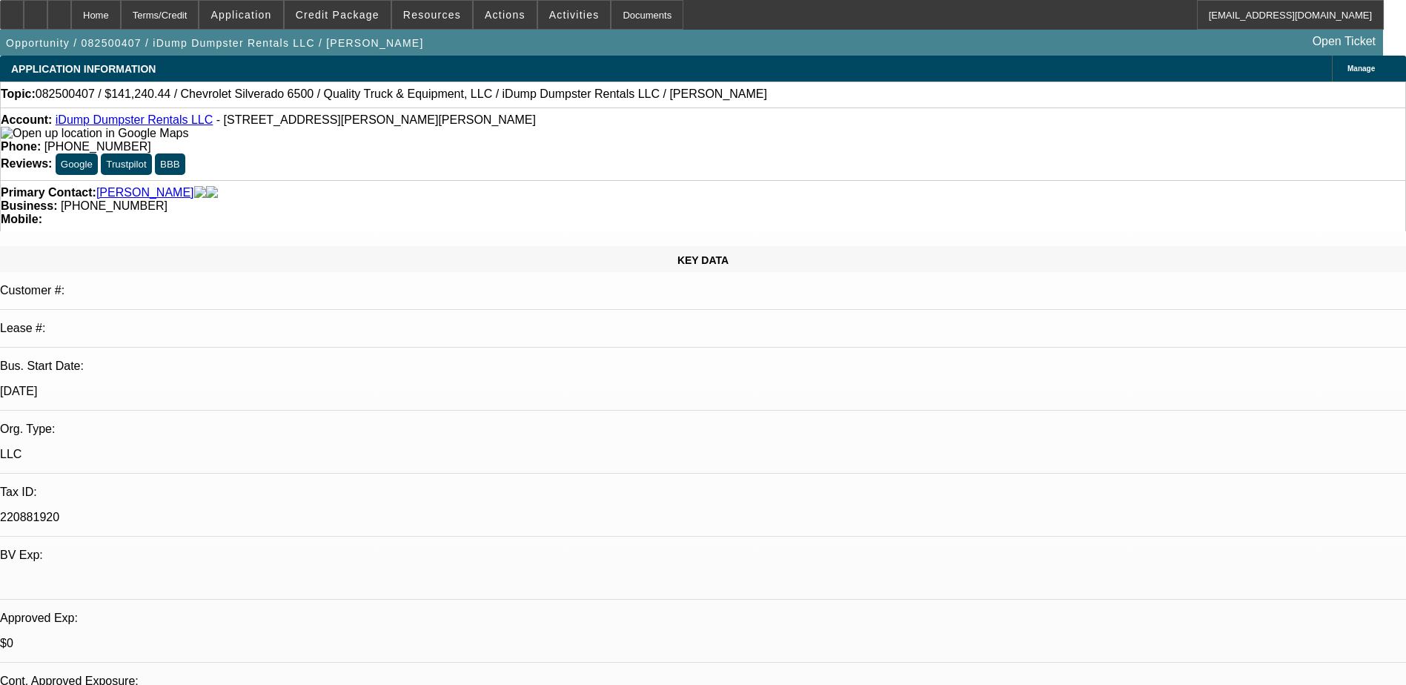
select select "0"
select select "6"
select select "0"
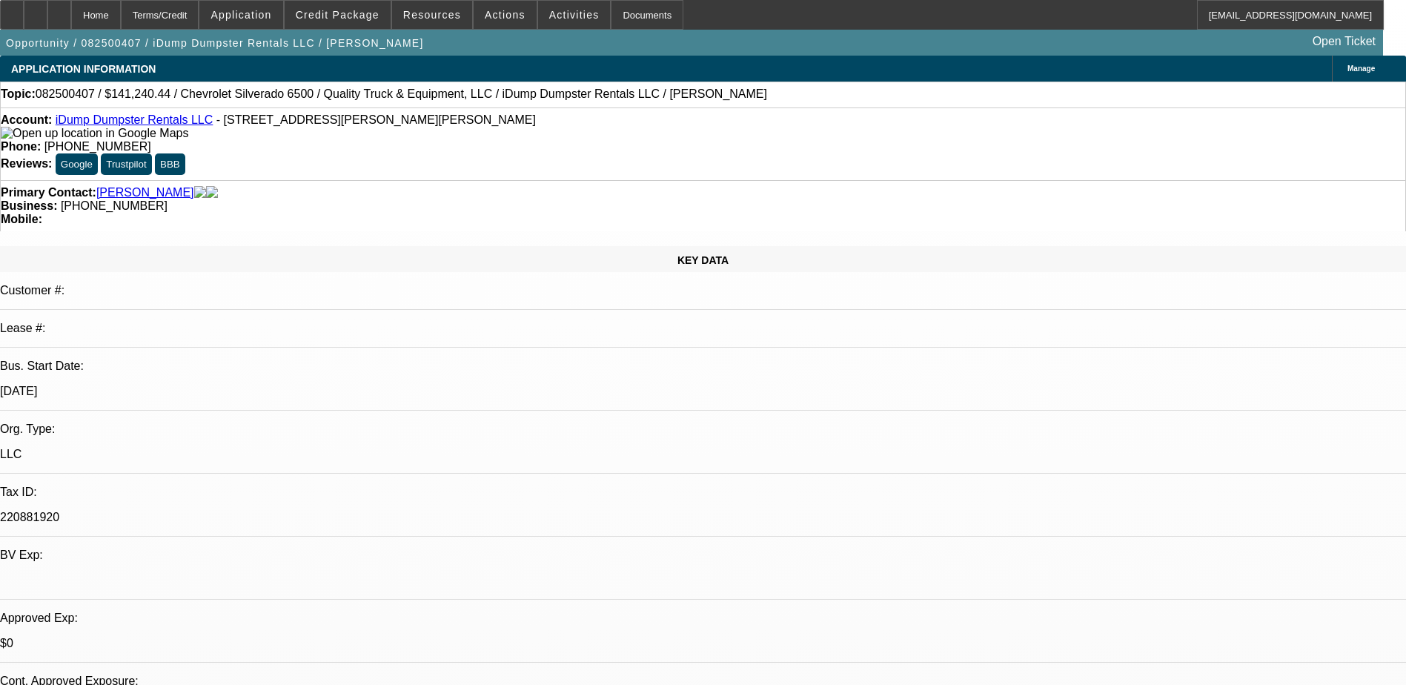
select select "0"
select select "6"
select select "0"
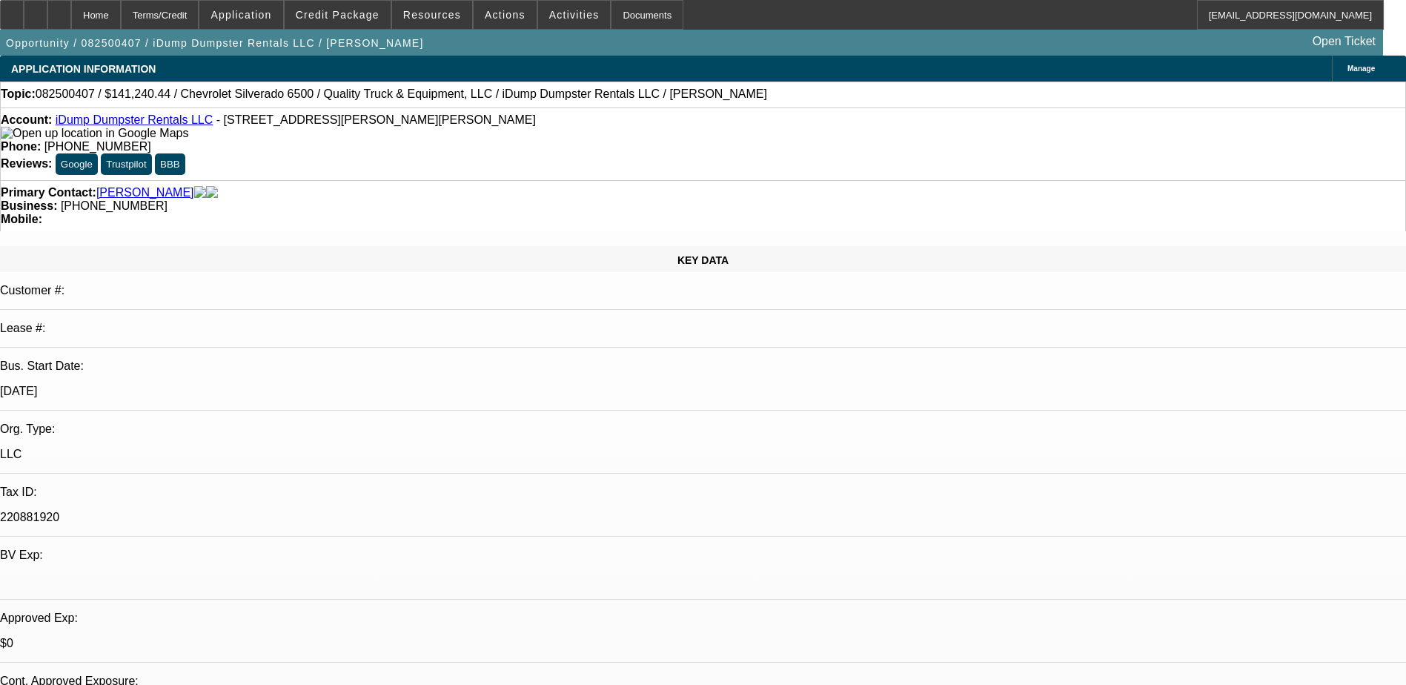
select select "6"
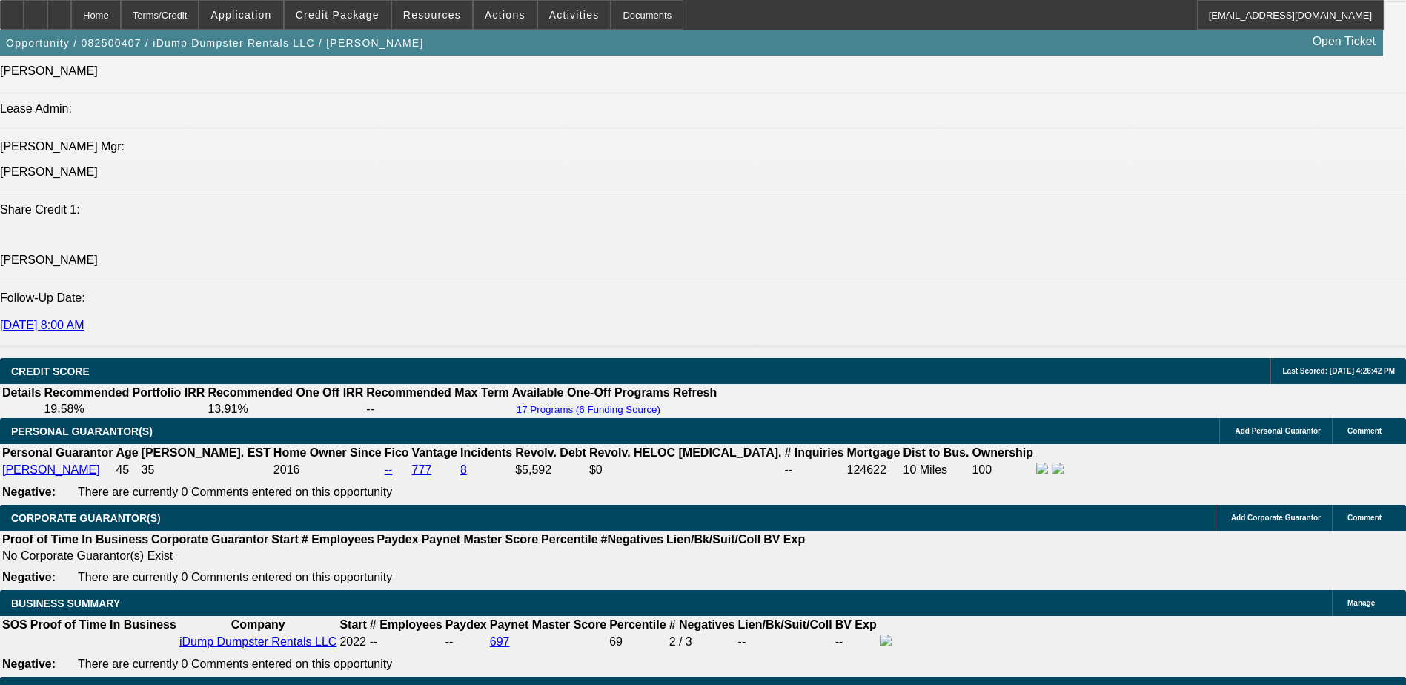
scroll to position [1852, 0]
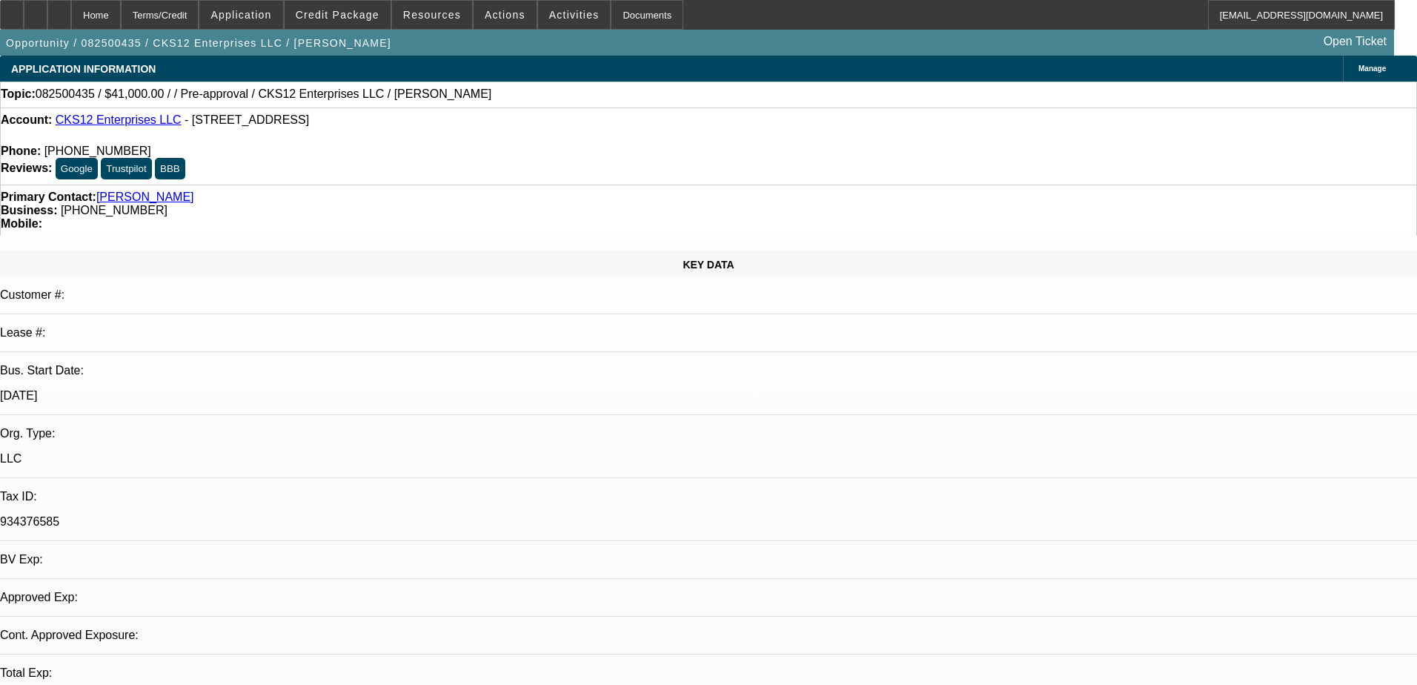
select select "0"
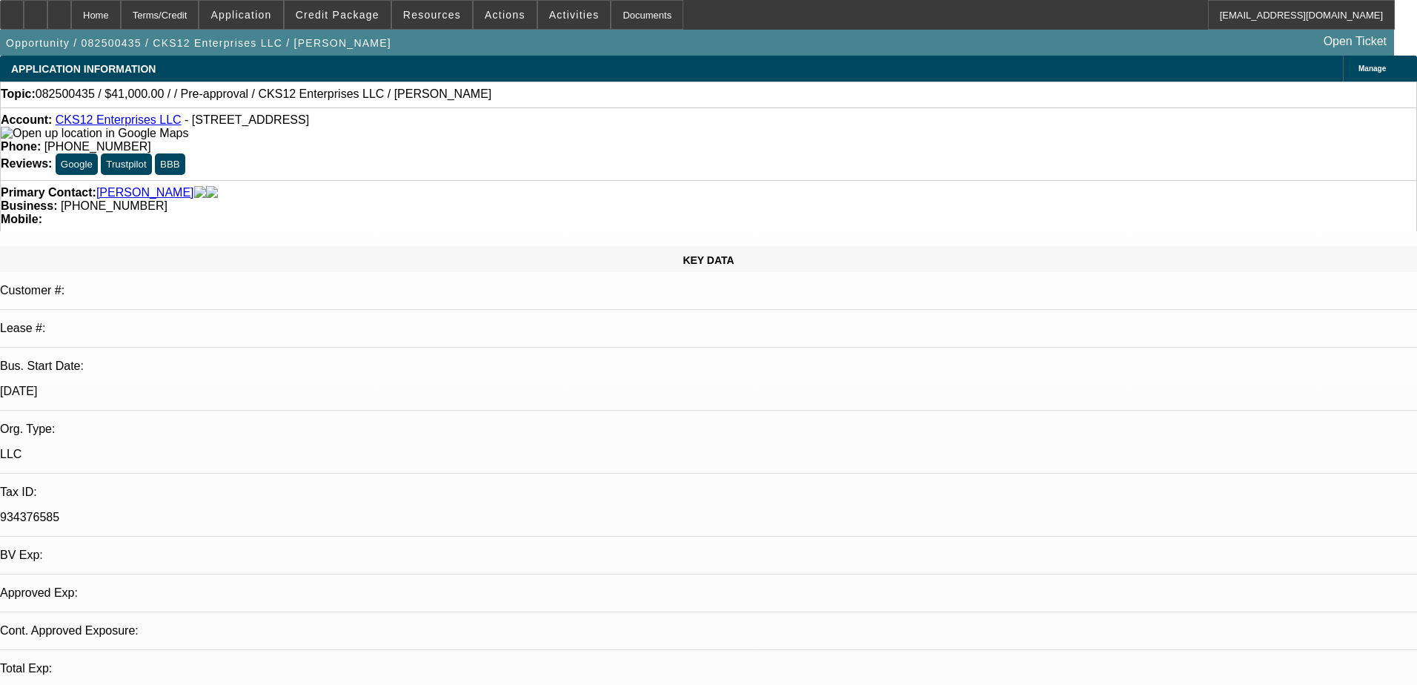
select select "2"
select select "0.1"
select select "4"
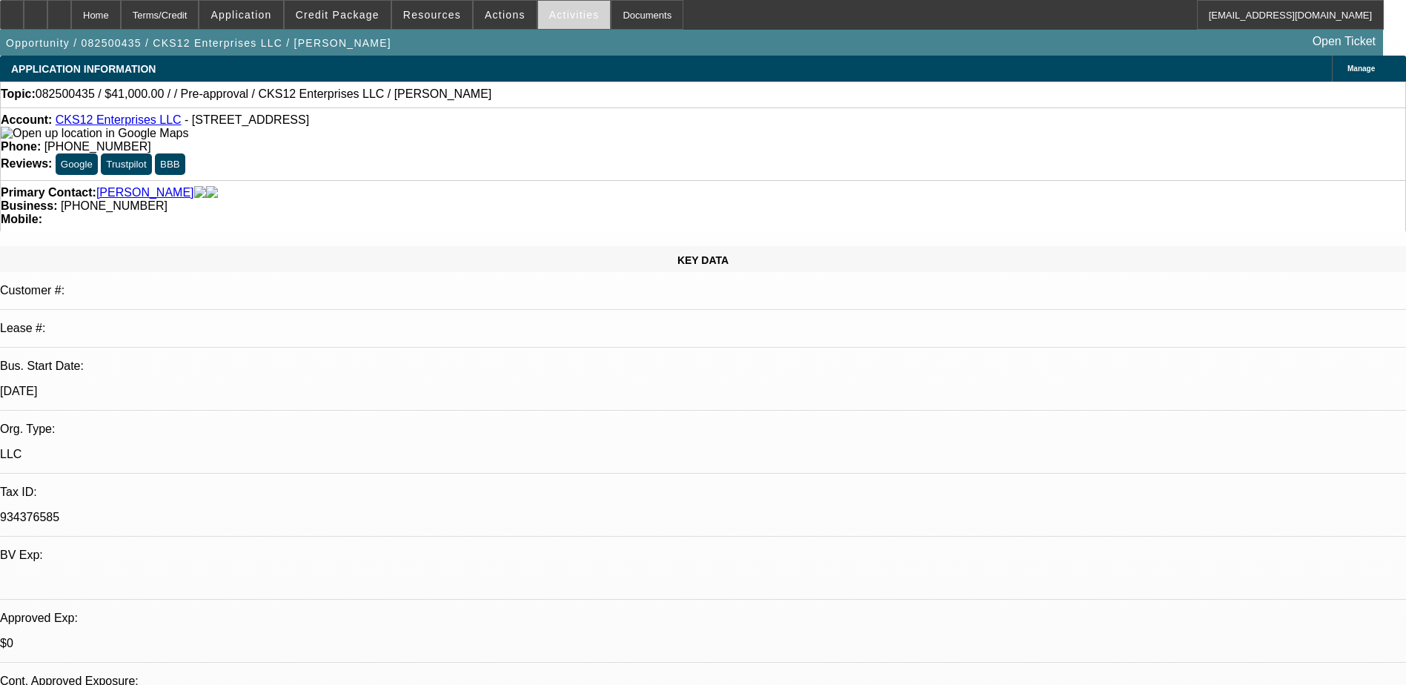
click at [554, 17] on span "Activities" at bounding box center [574, 15] width 50 height 12
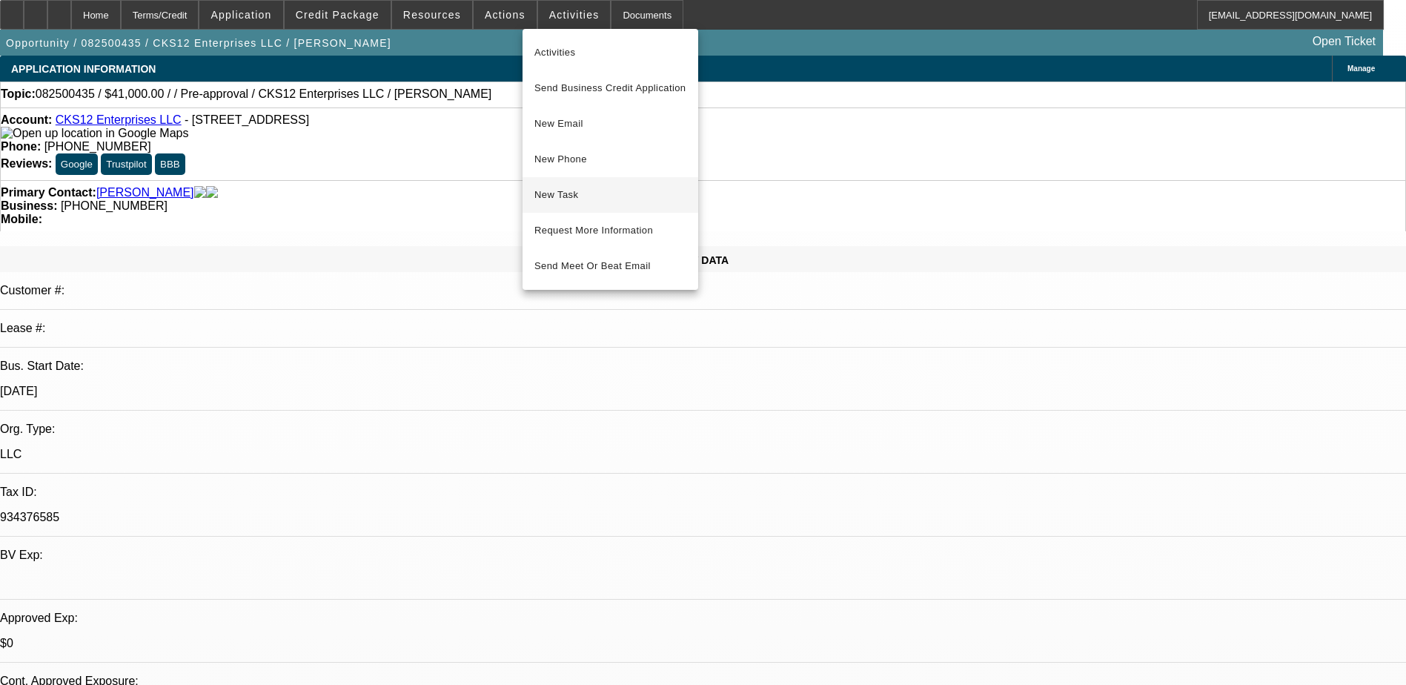
click at [594, 196] on span "New Task" at bounding box center [610, 195] width 152 height 18
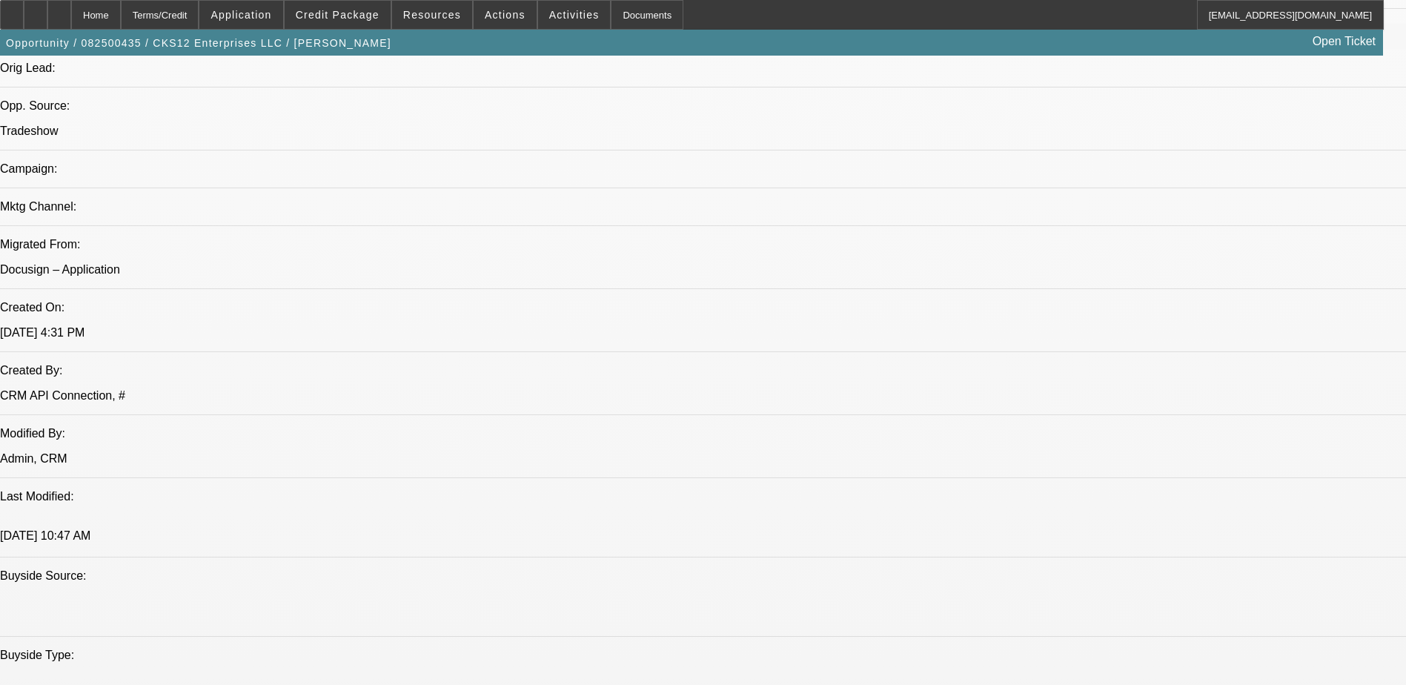
scroll to position [1037, 0]
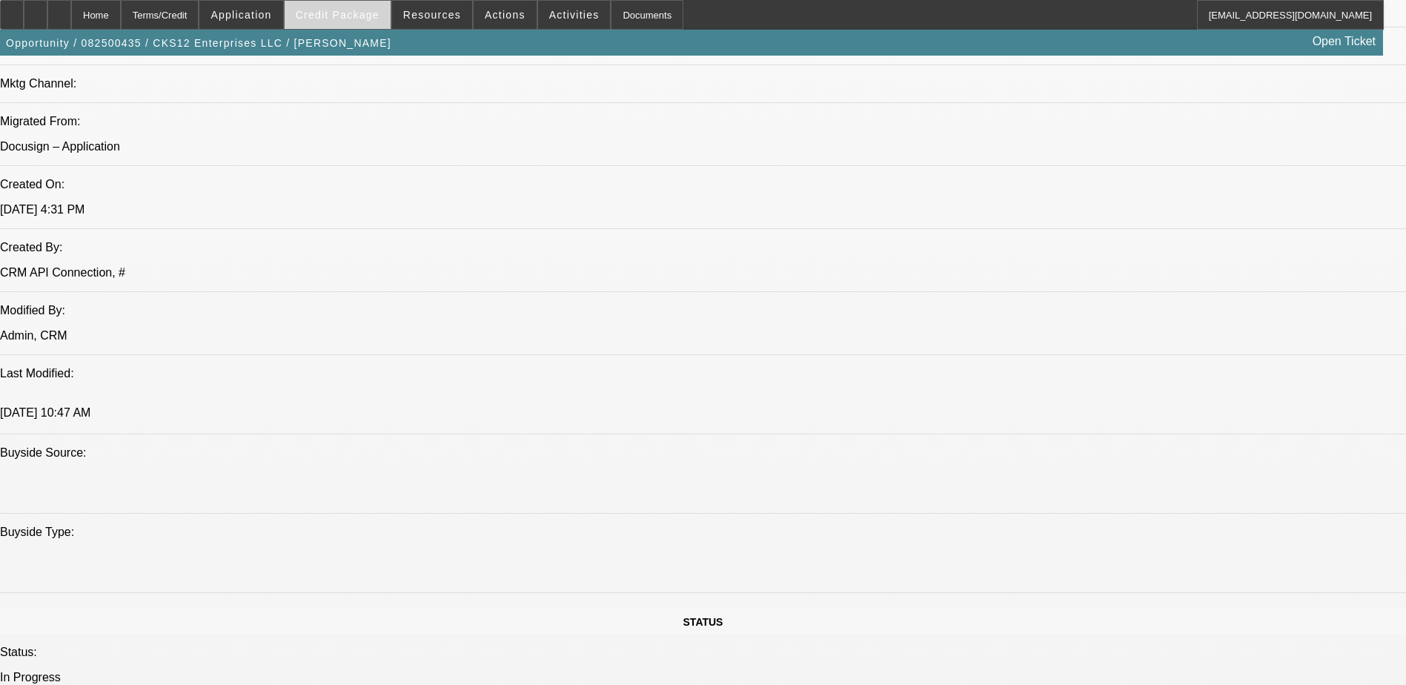
click at [337, 10] on span "Credit Package" at bounding box center [338, 15] width 84 height 12
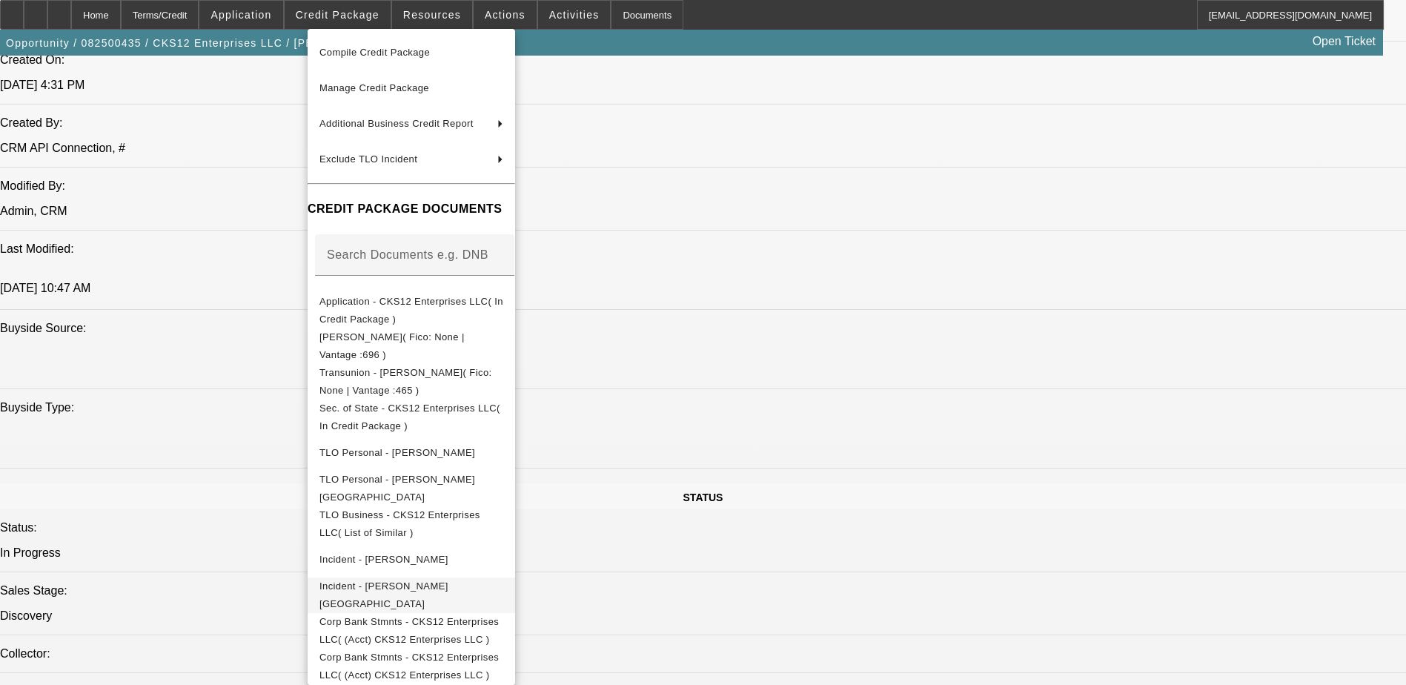
scroll to position [1334, 0]
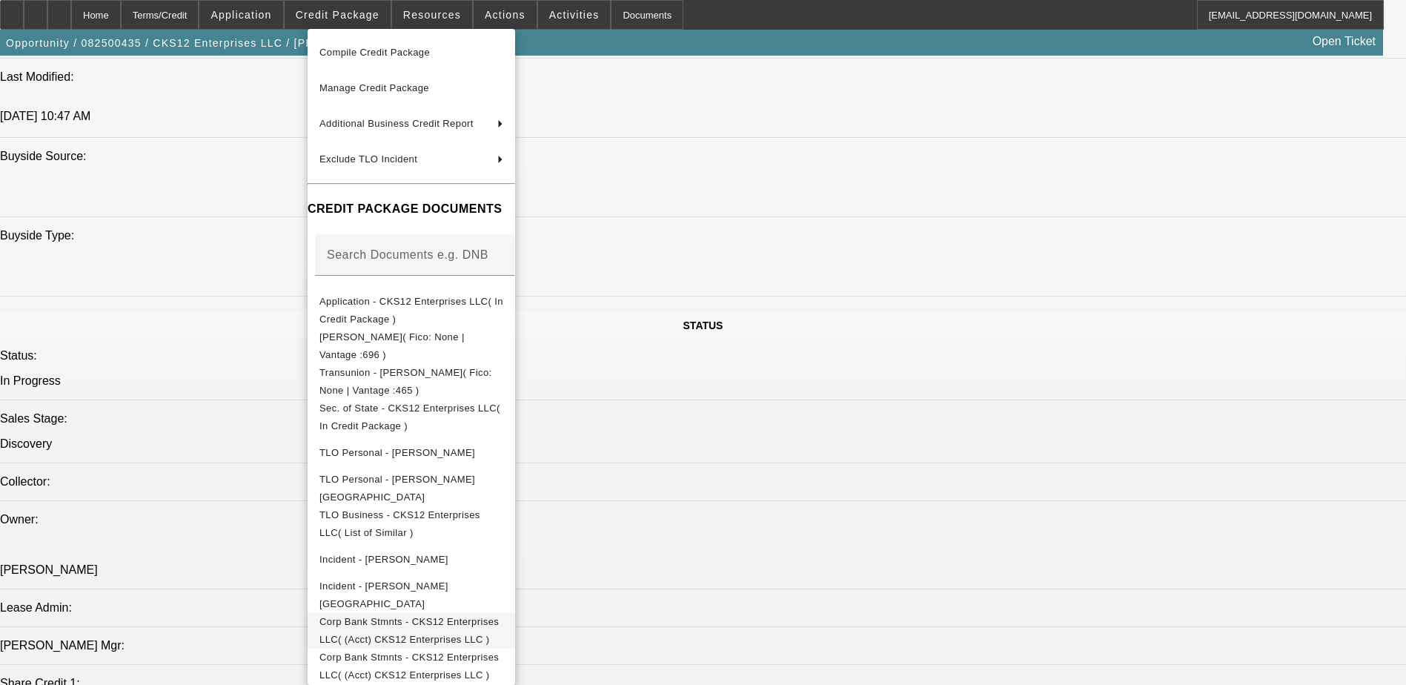
click at [453, 631] on span "Corp Bank Stmnts - CKS12 Enterprises LLC( (Acct) CKS12 Enterprises LLC )" at bounding box center [411, 631] width 184 height 36
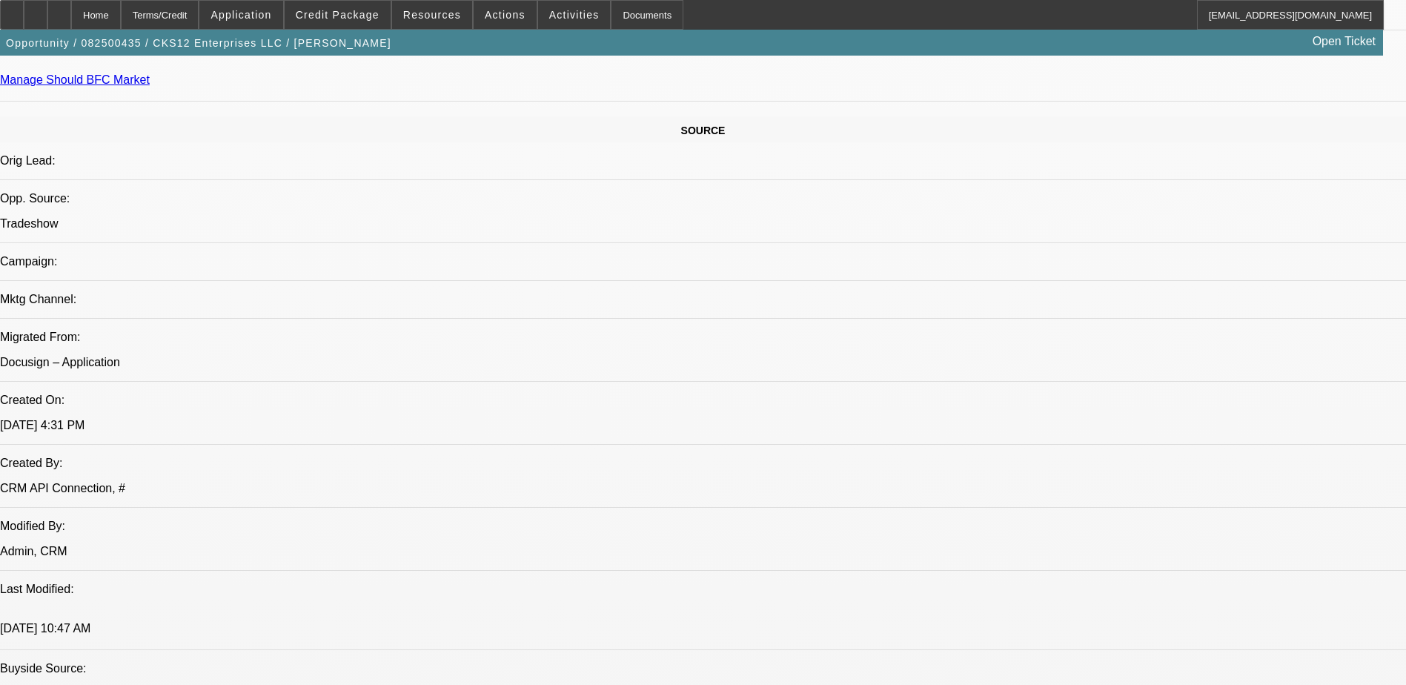
scroll to position [889, 0]
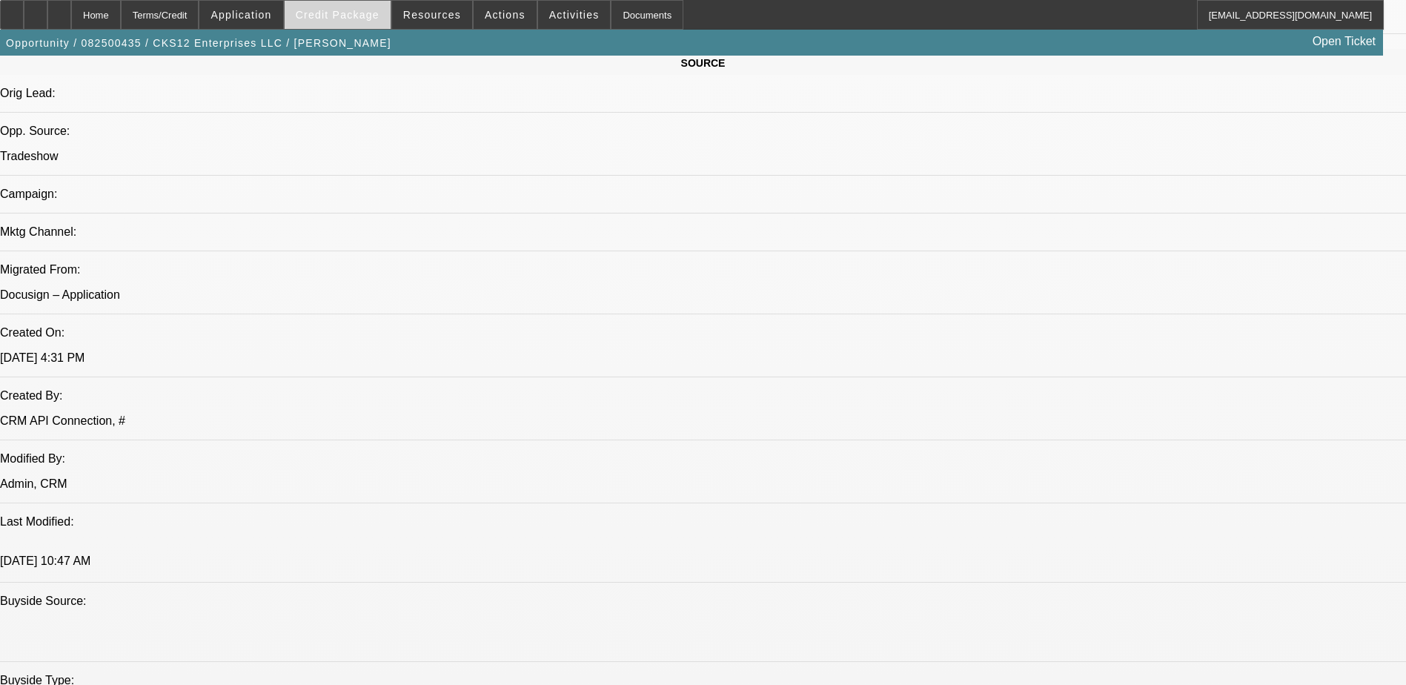
click at [368, 19] on span "Credit Package" at bounding box center [338, 15] width 84 height 12
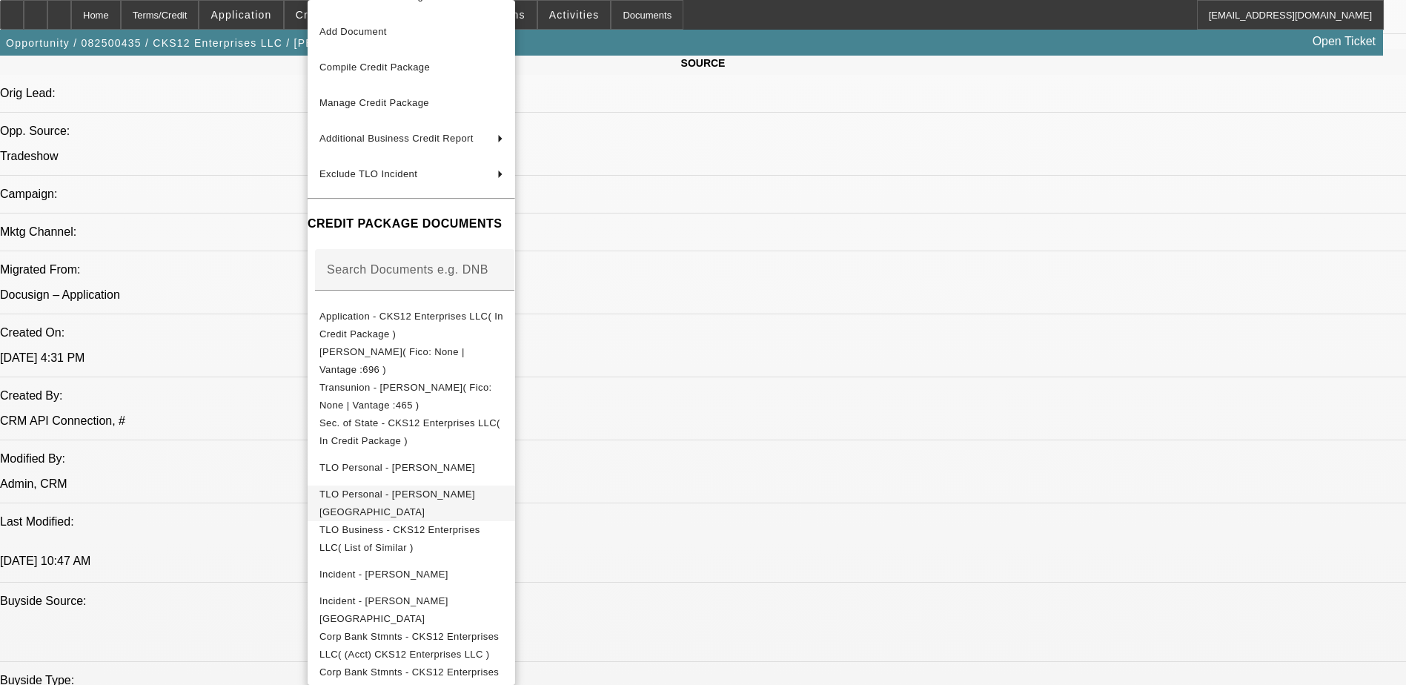
scroll to position [42, 0]
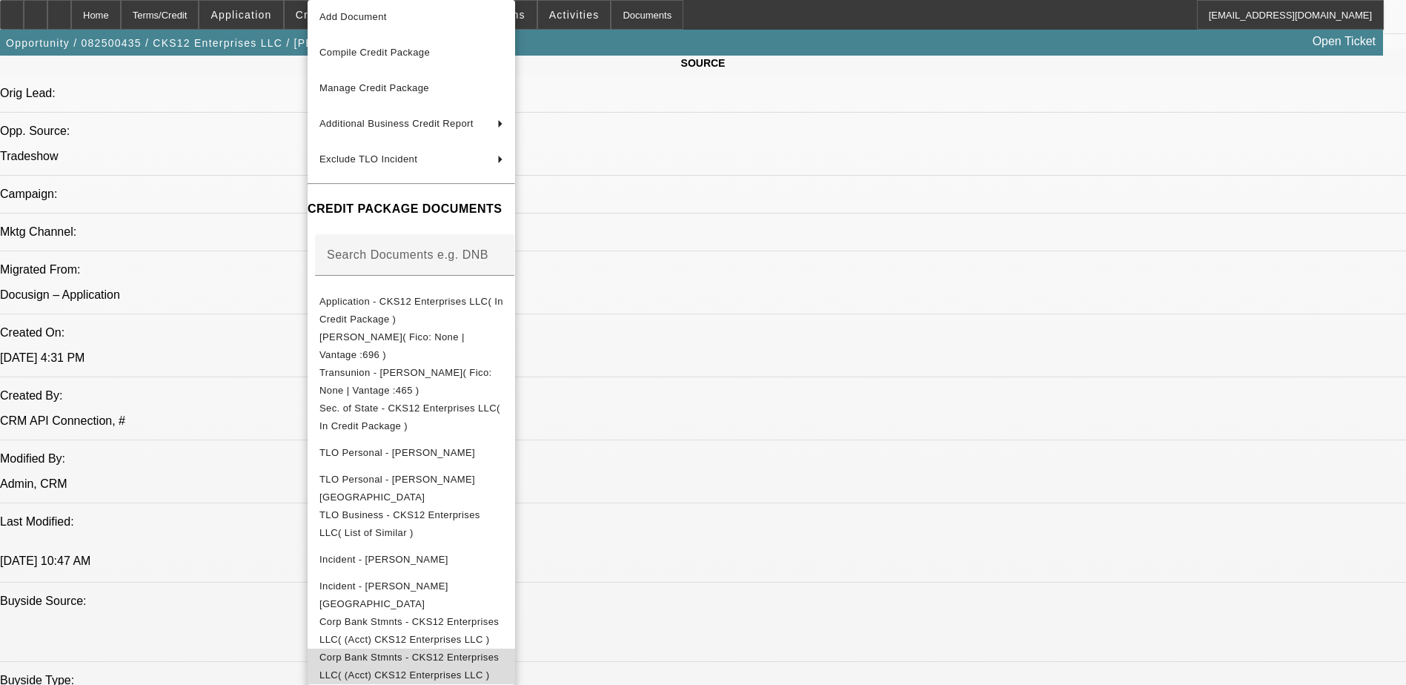
click at [515, 648] on button "Corp Bank Stmnts - CKS12 Enterprises LLC( (Acct) CKS12 Enterprises LLC )" at bounding box center [411, 666] width 207 height 36
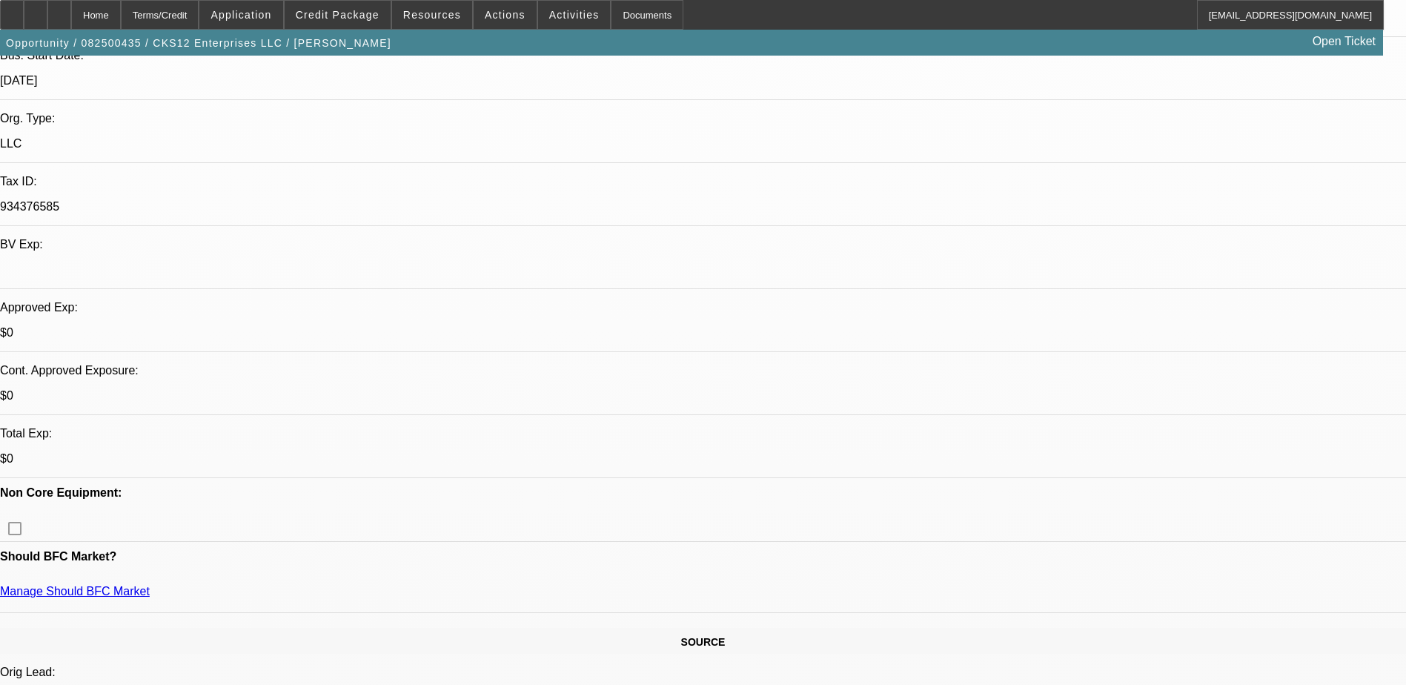
scroll to position [148, 0]
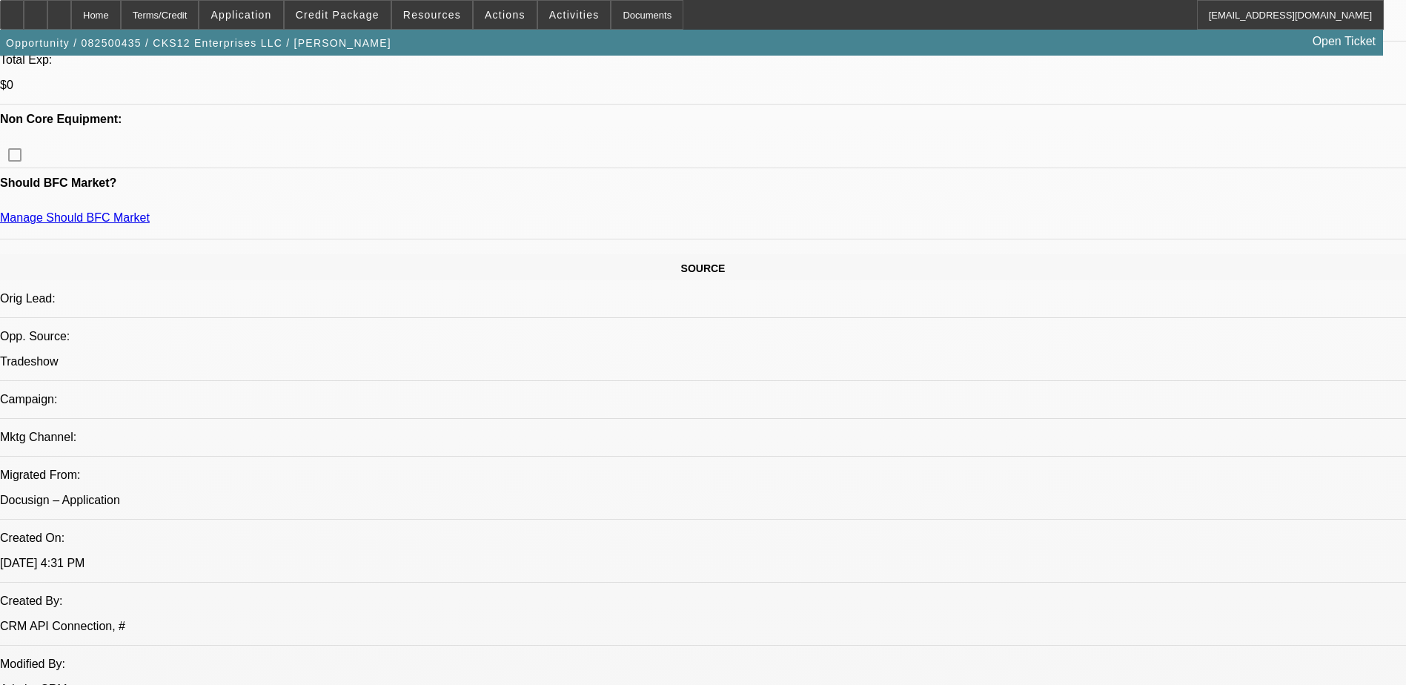
scroll to position [741, 0]
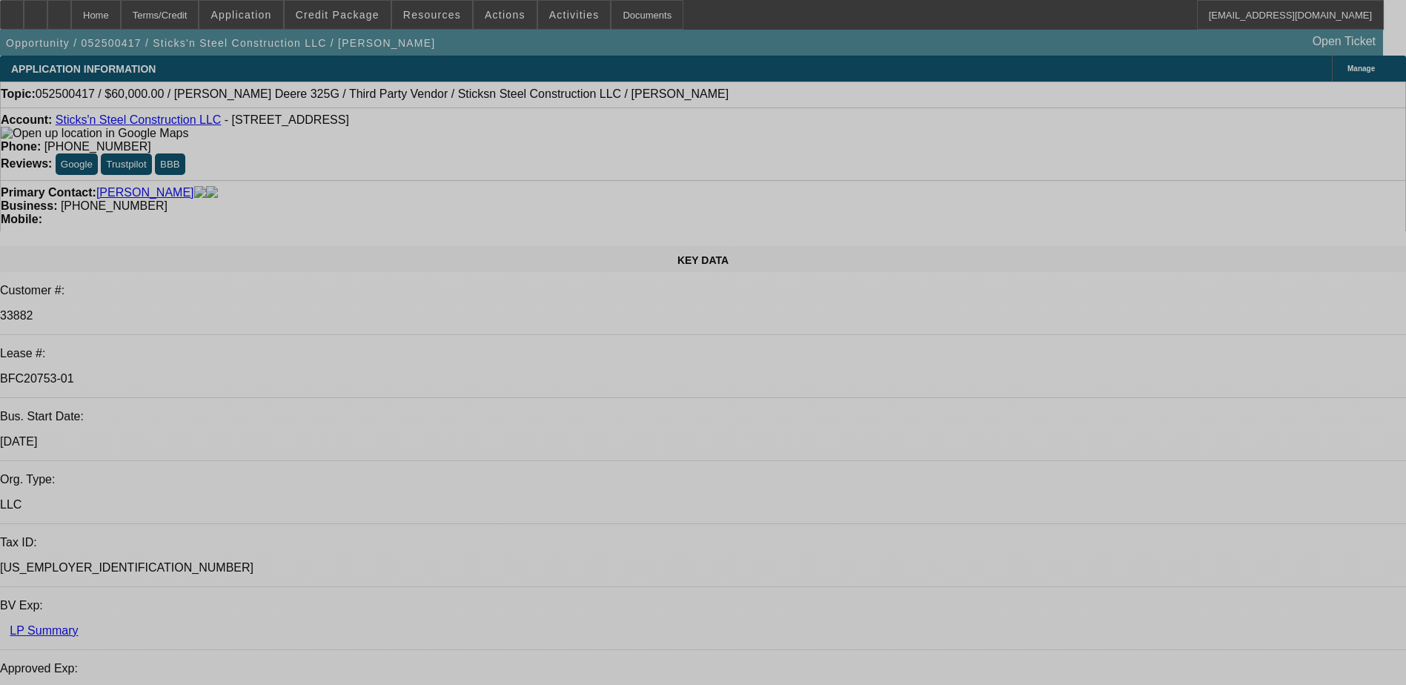
select select "0"
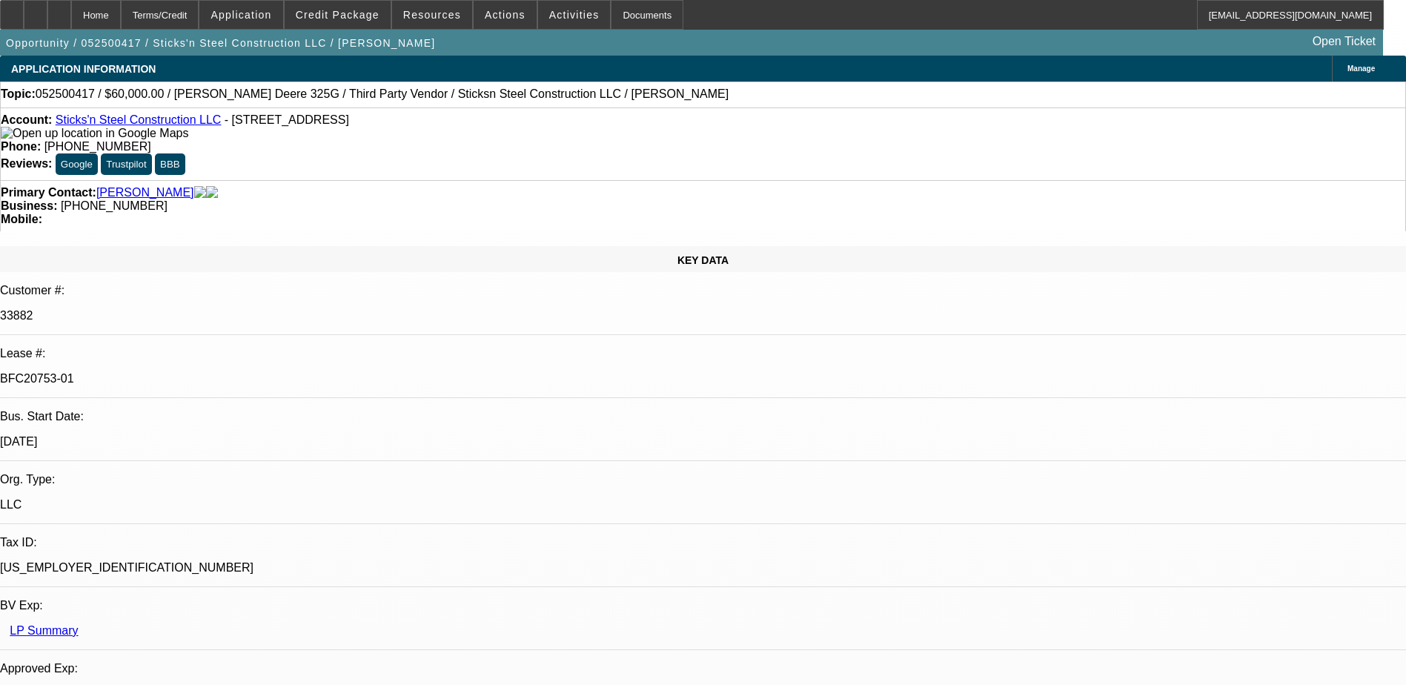
select select "0"
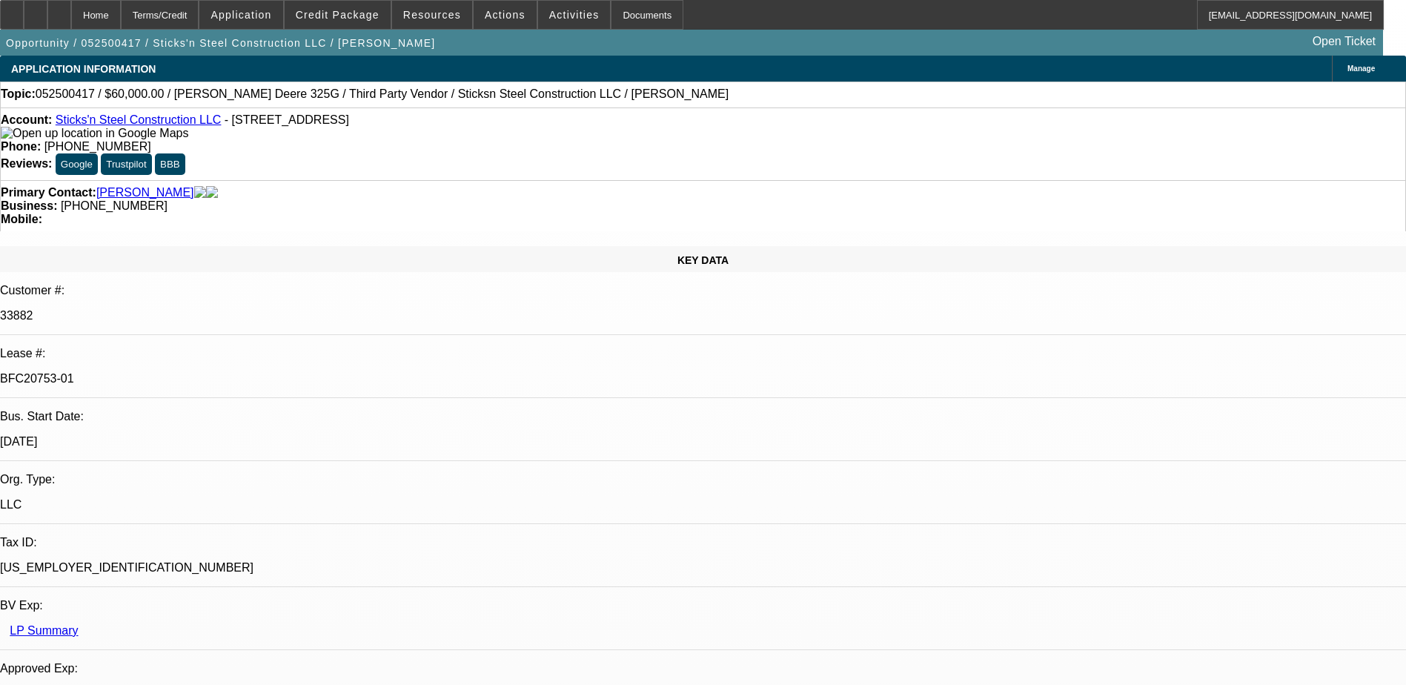
select select "0"
select select "2"
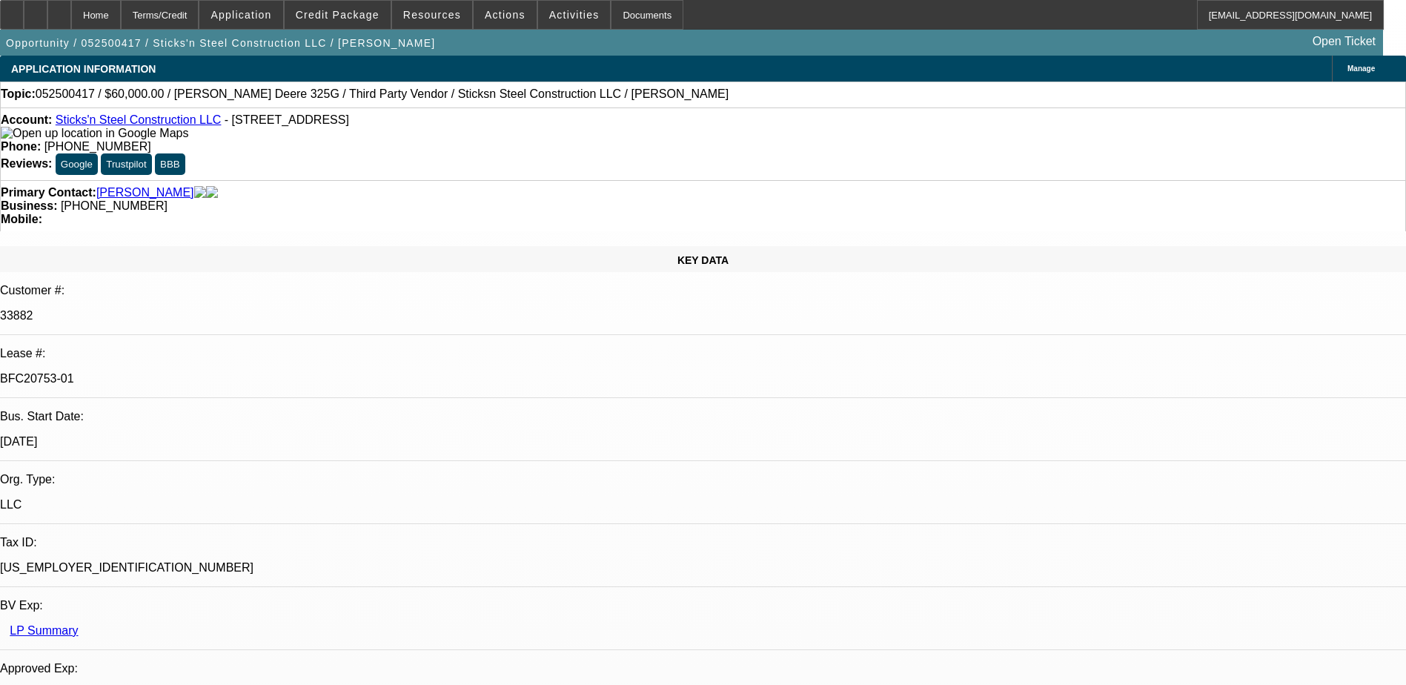
select select "0"
select select "1"
select select "6"
select select "1"
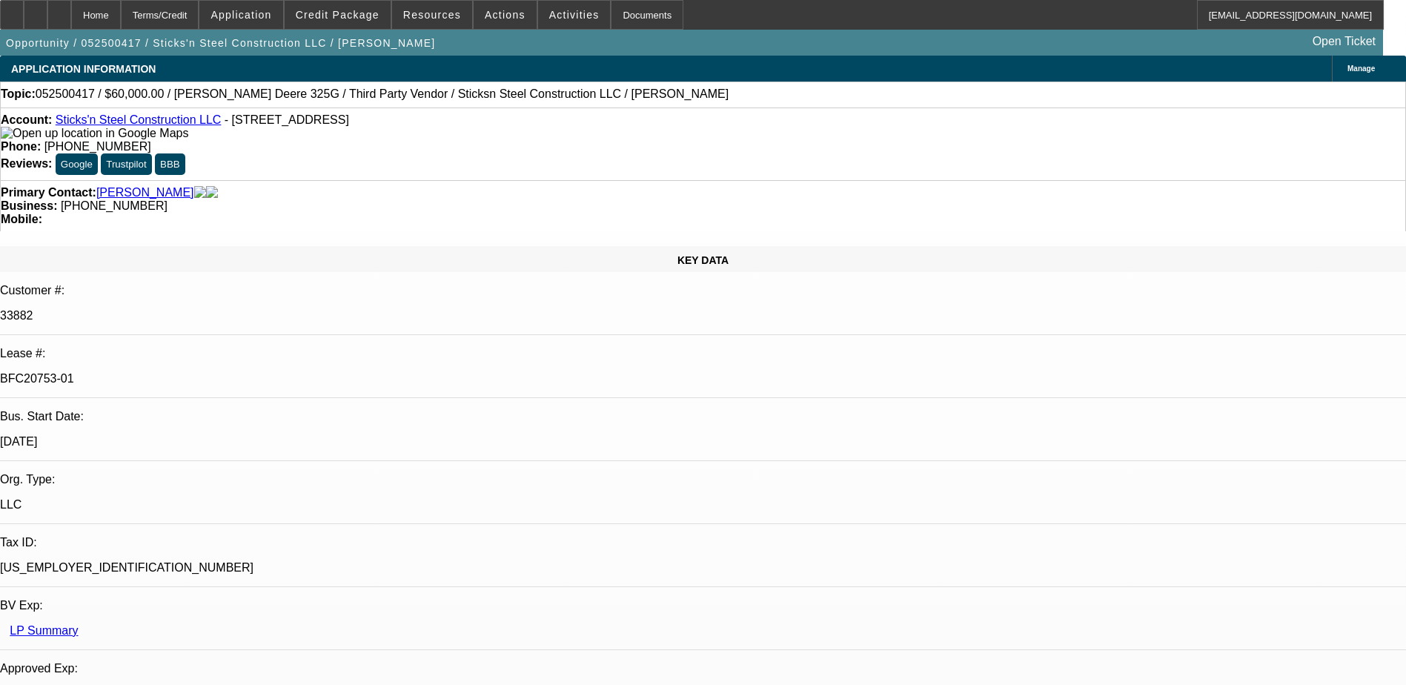
select select "1"
select select "6"
select select "1"
select select "6"
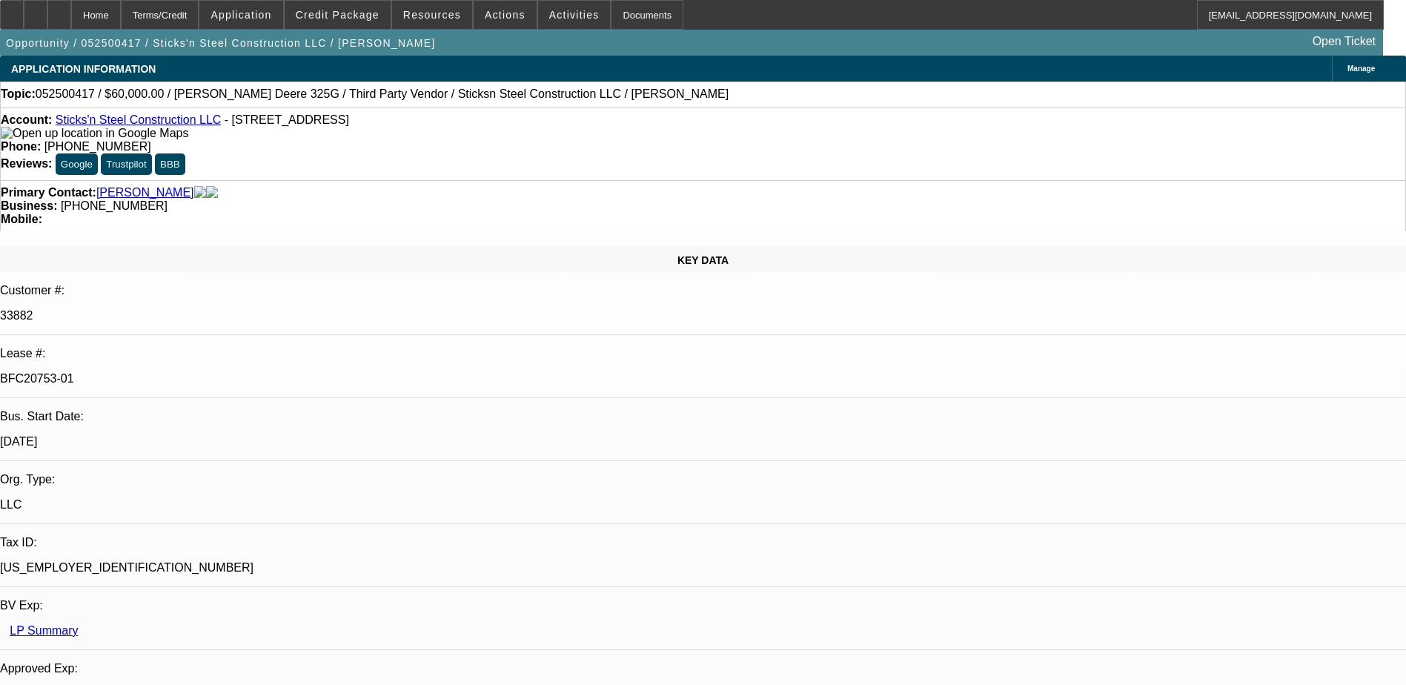
select select "1"
select select "2"
select select "6"
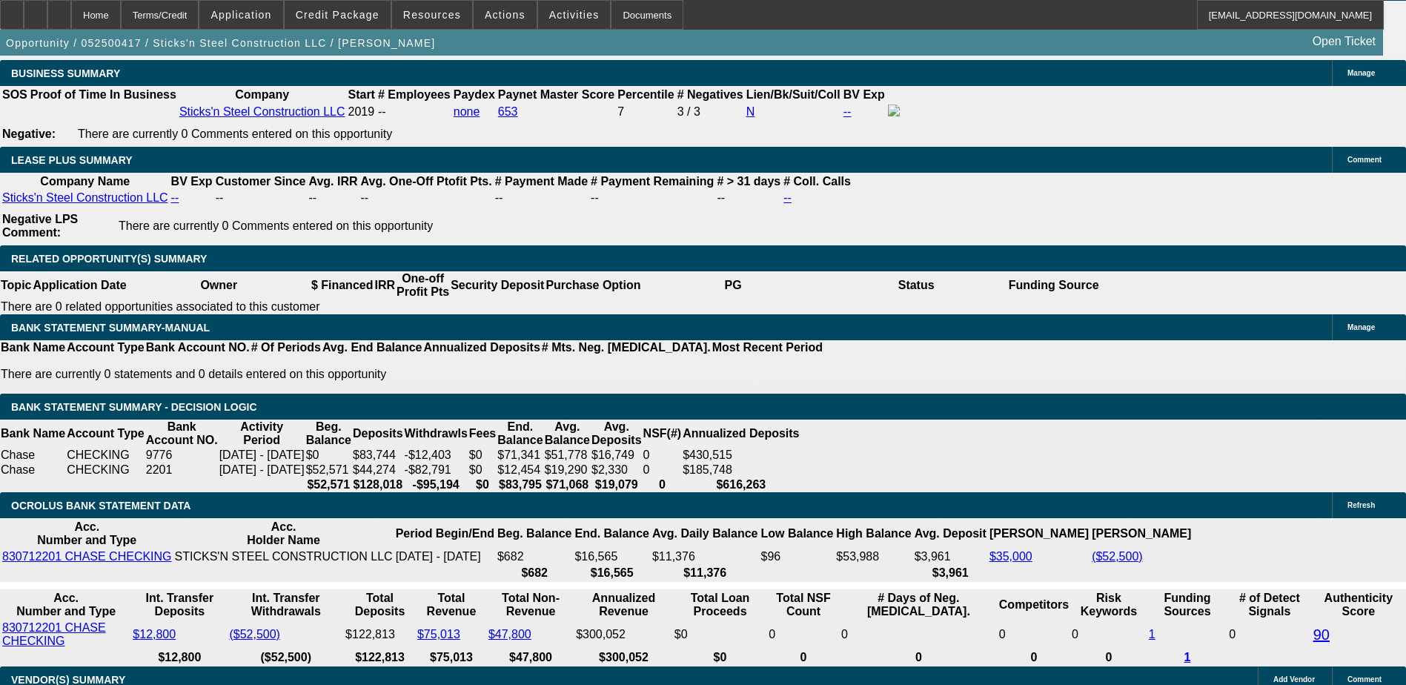
scroll to position [2445, 0]
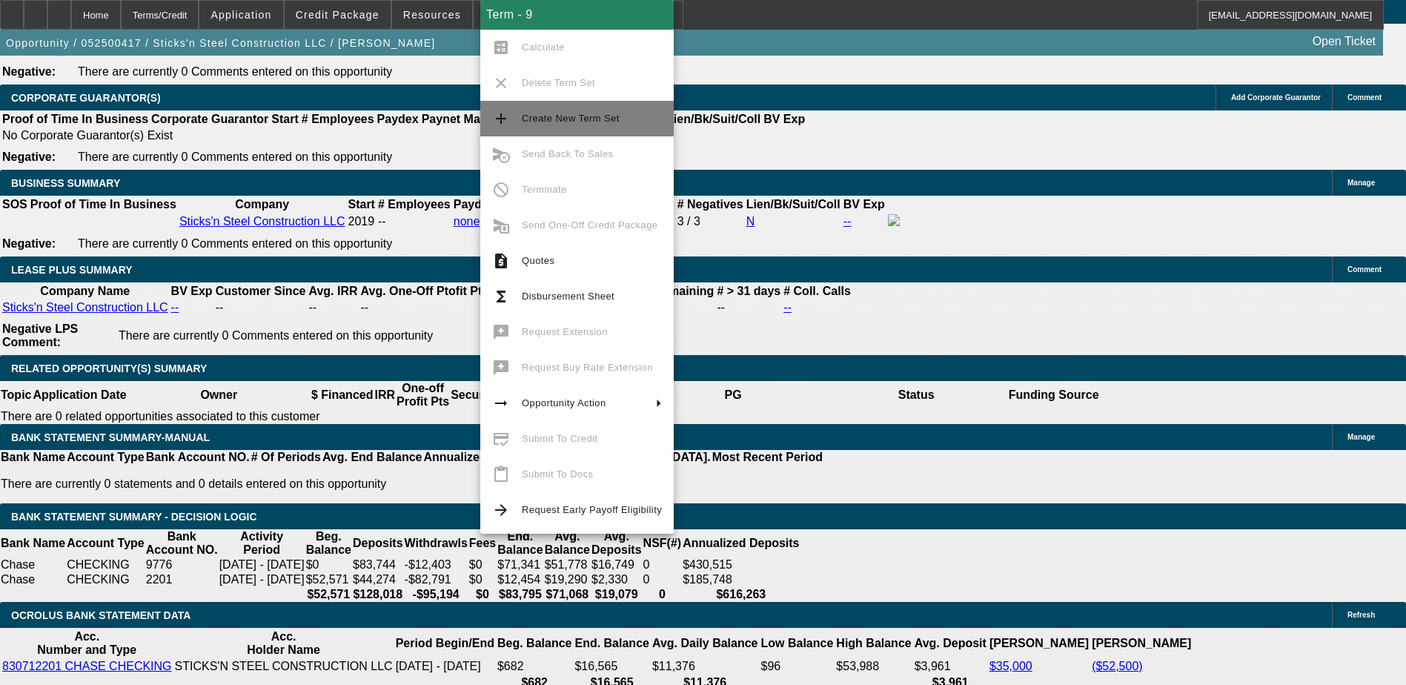
click at [584, 121] on span "Create New Term Set" at bounding box center [571, 118] width 98 height 11
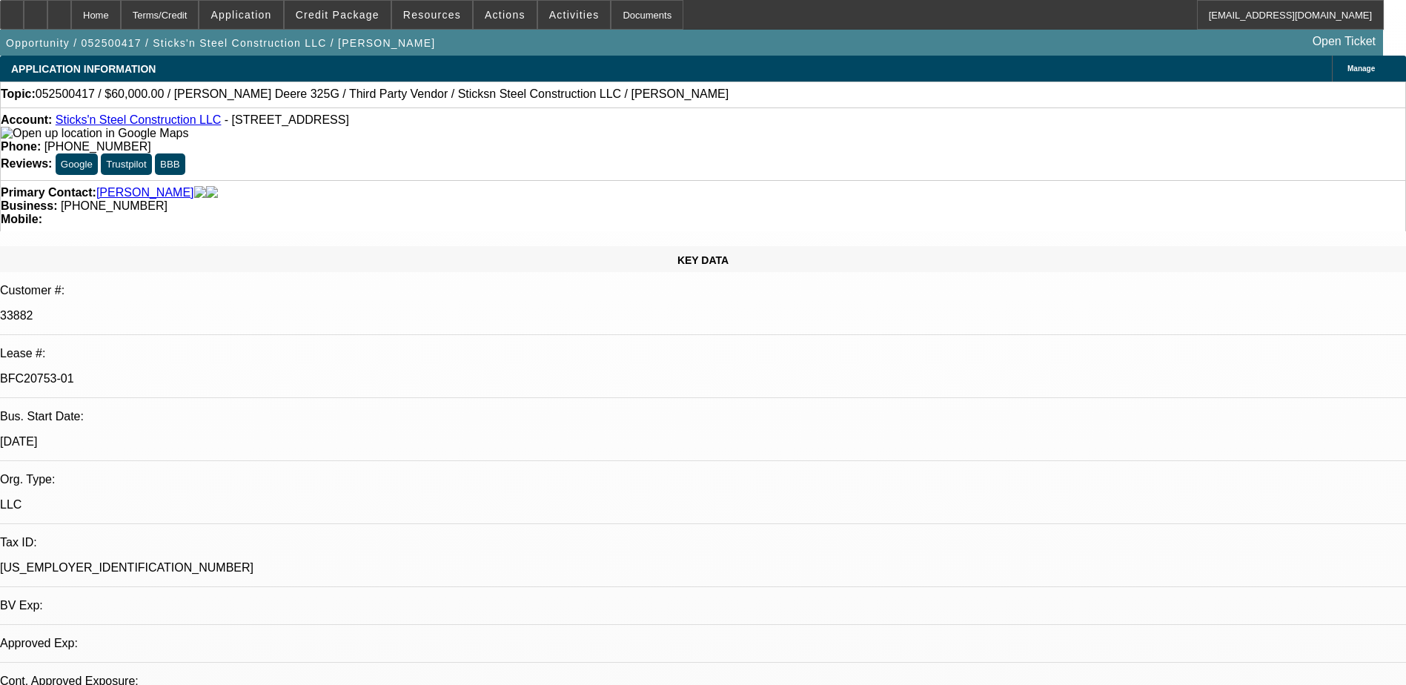
select select "0"
select select "6"
select select "0"
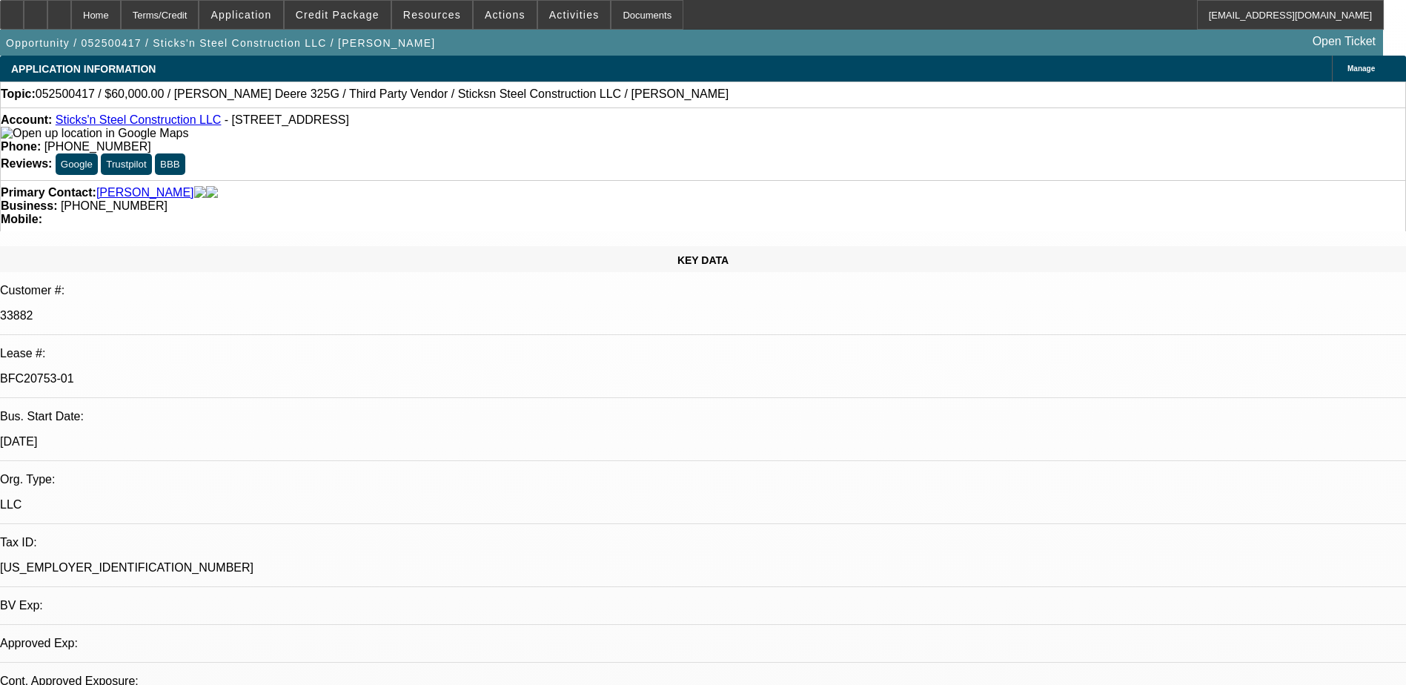
select select "0"
select select "6"
select select "0"
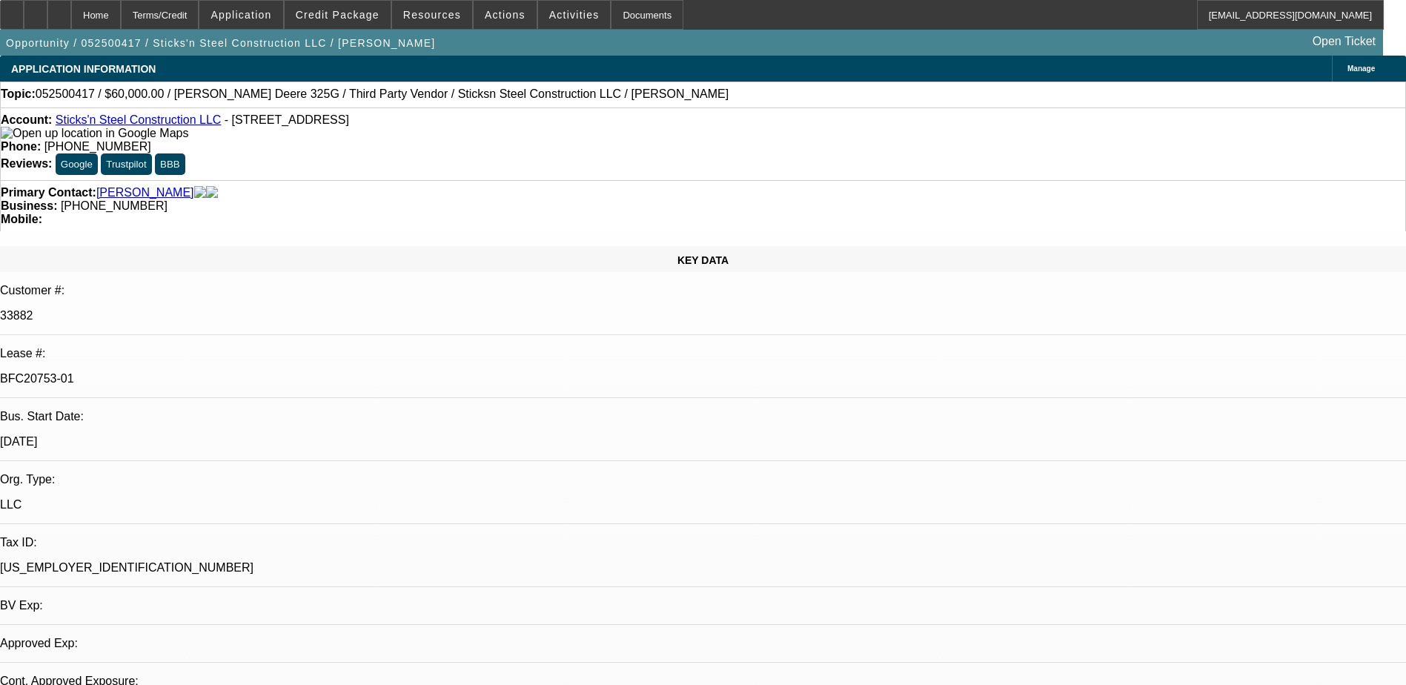
select select "0"
select select "6"
select select "0"
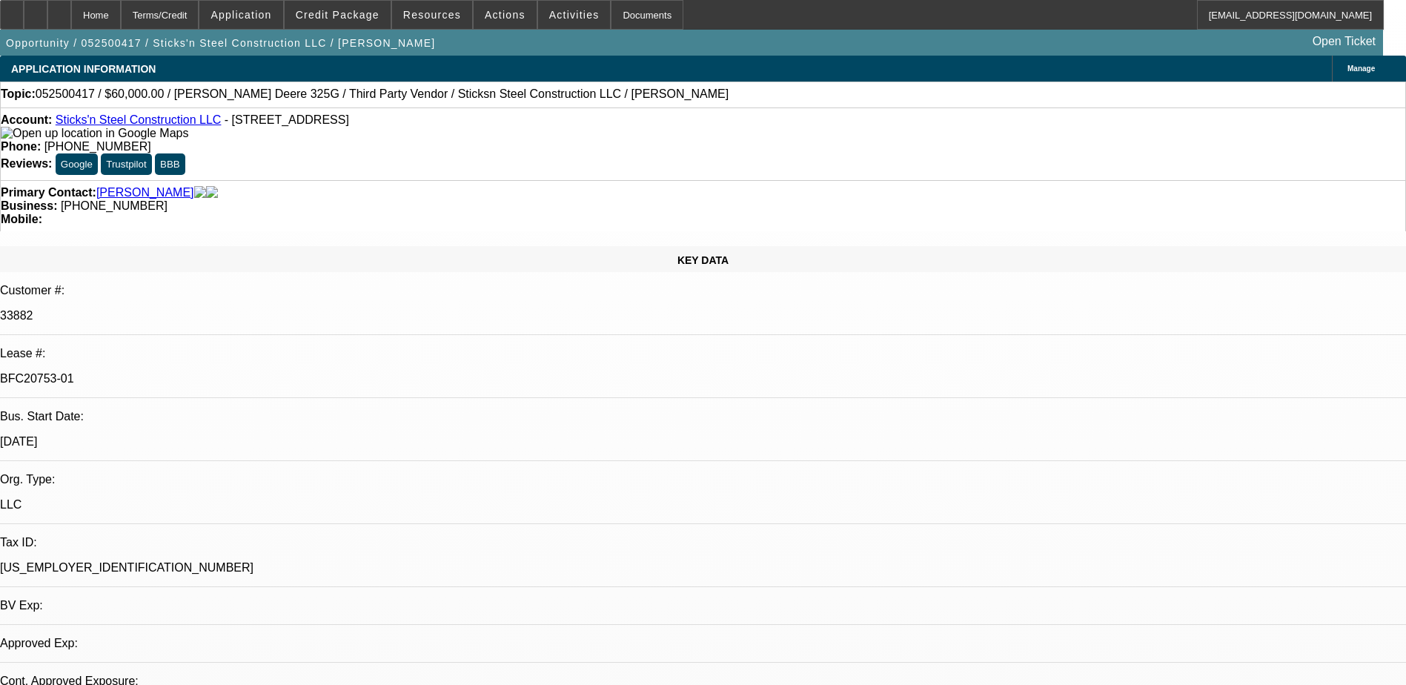
select select "6"
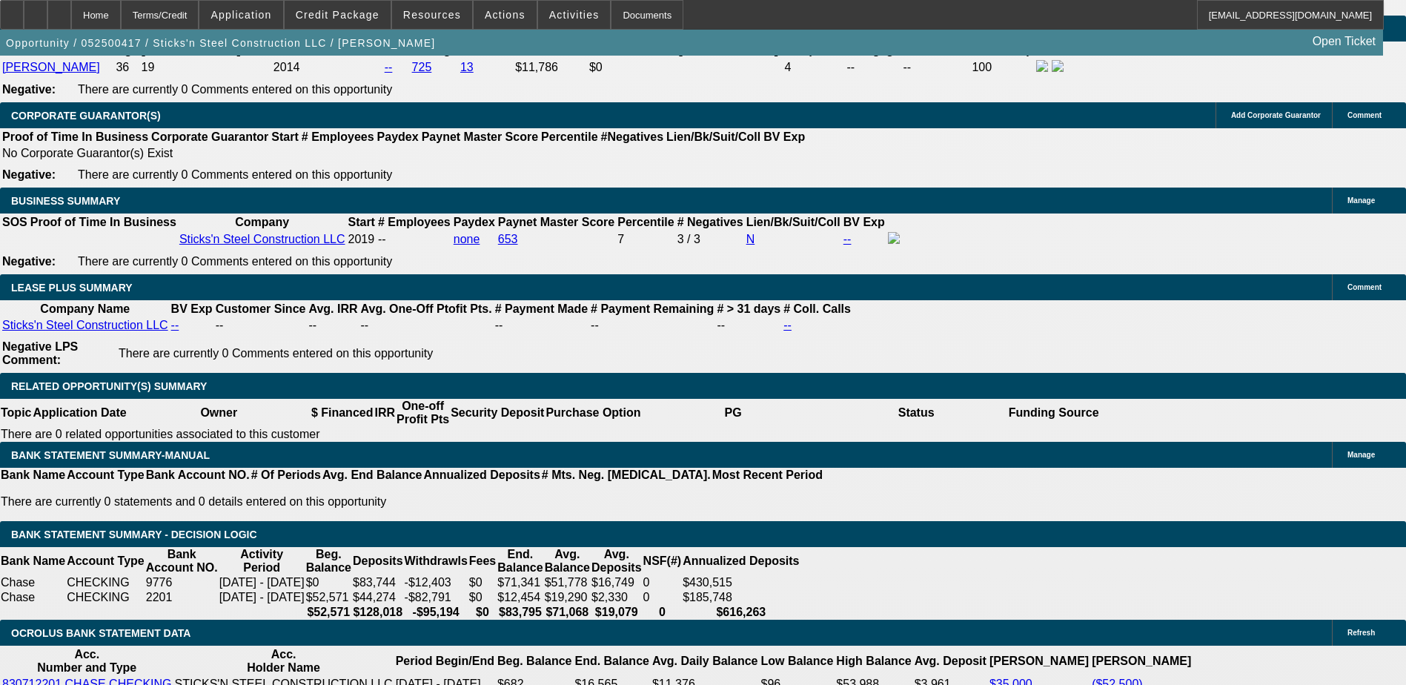
scroll to position [2519, 0]
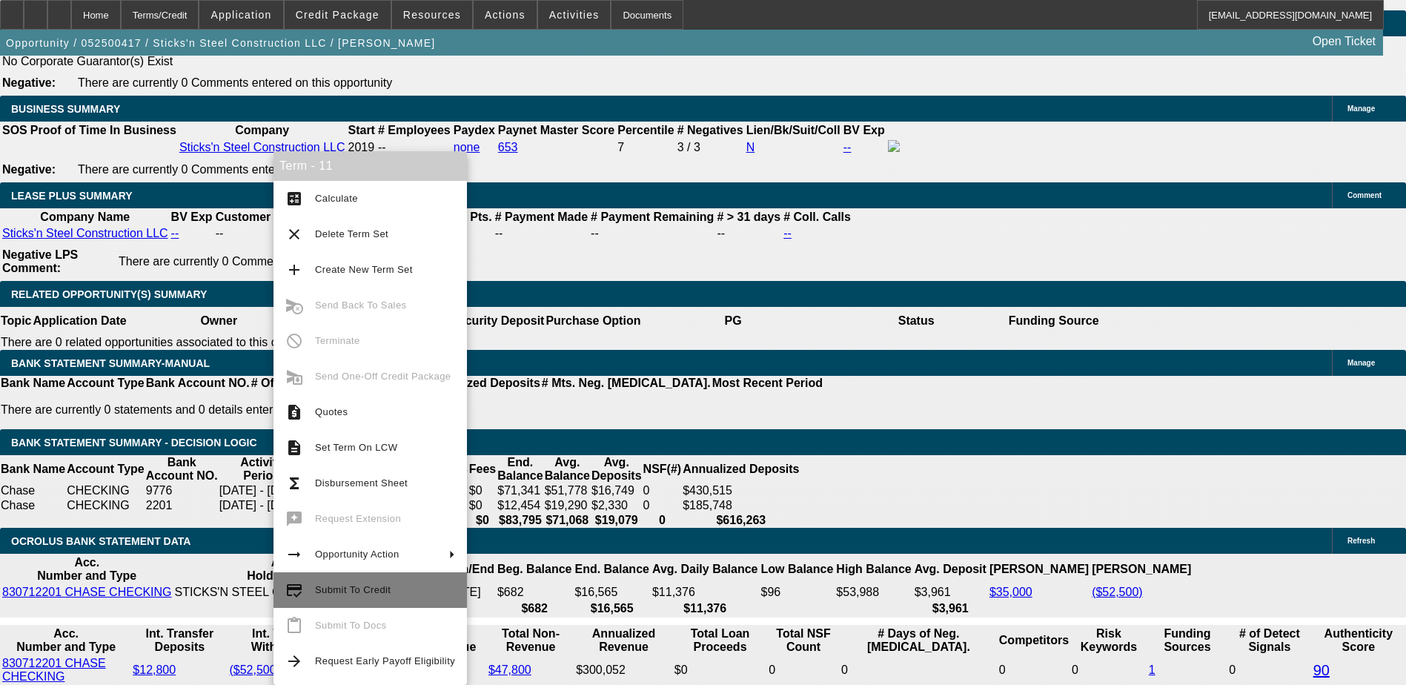
click at [389, 593] on span "Submit To Credit" at bounding box center [385, 590] width 140 height 18
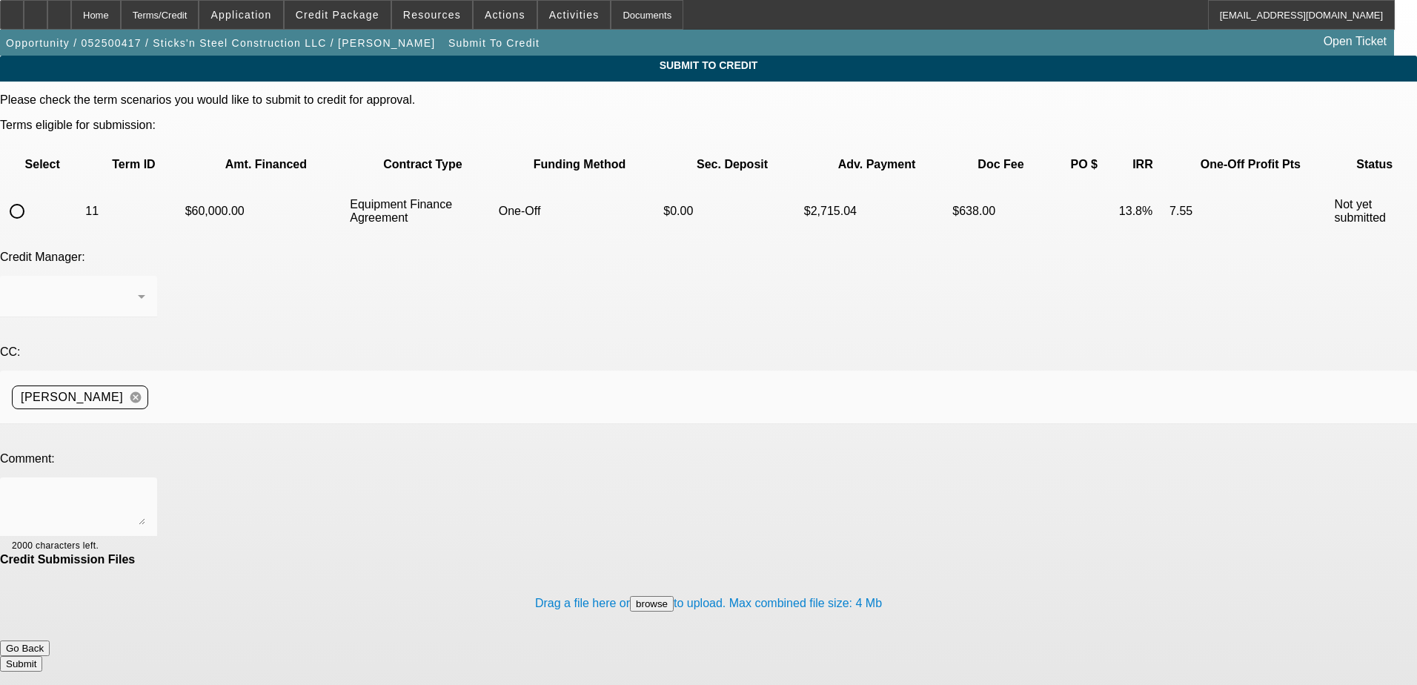
click at [32, 196] on input "radio" at bounding box center [17, 211] width 30 height 30
radio input "true"
click at [145, 477] on div at bounding box center [78, 506] width 133 height 59
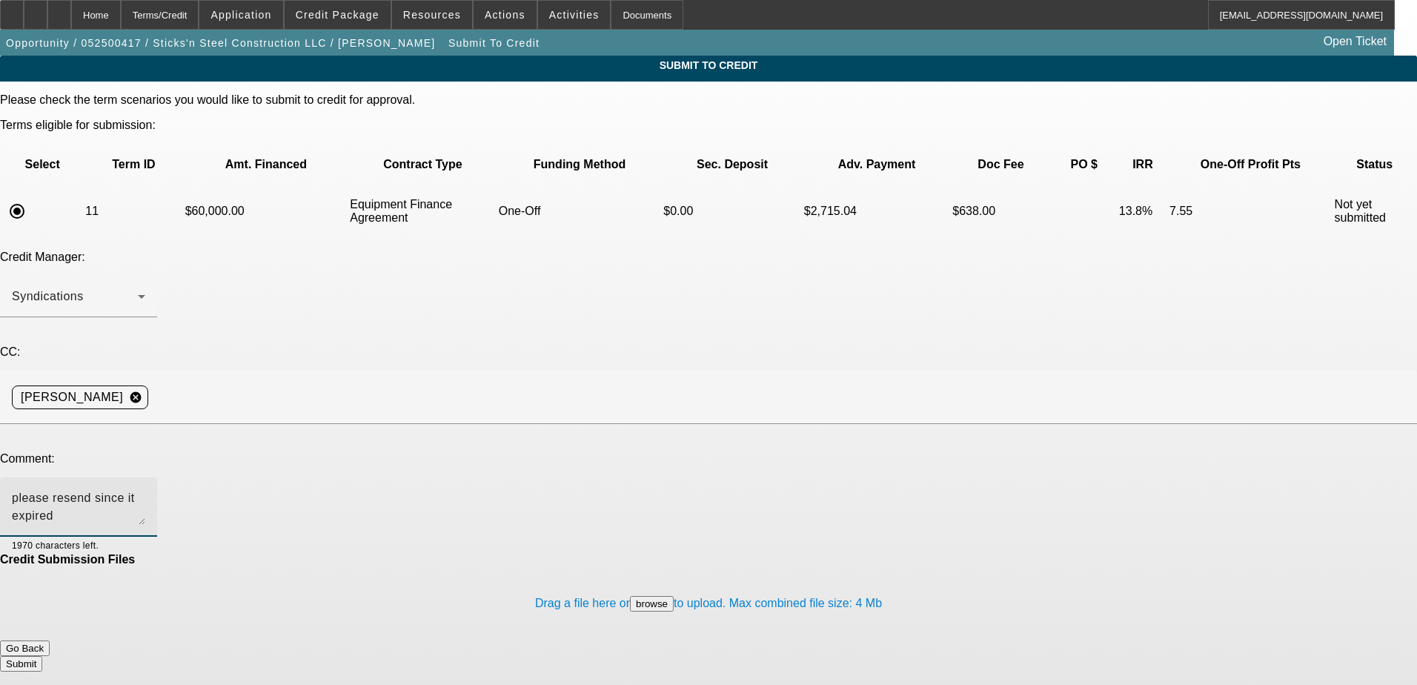
type textarea "please resend since it expired"
click at [42, 656] on button "Submit" at bounding box center [21, 664] width 42 height 16
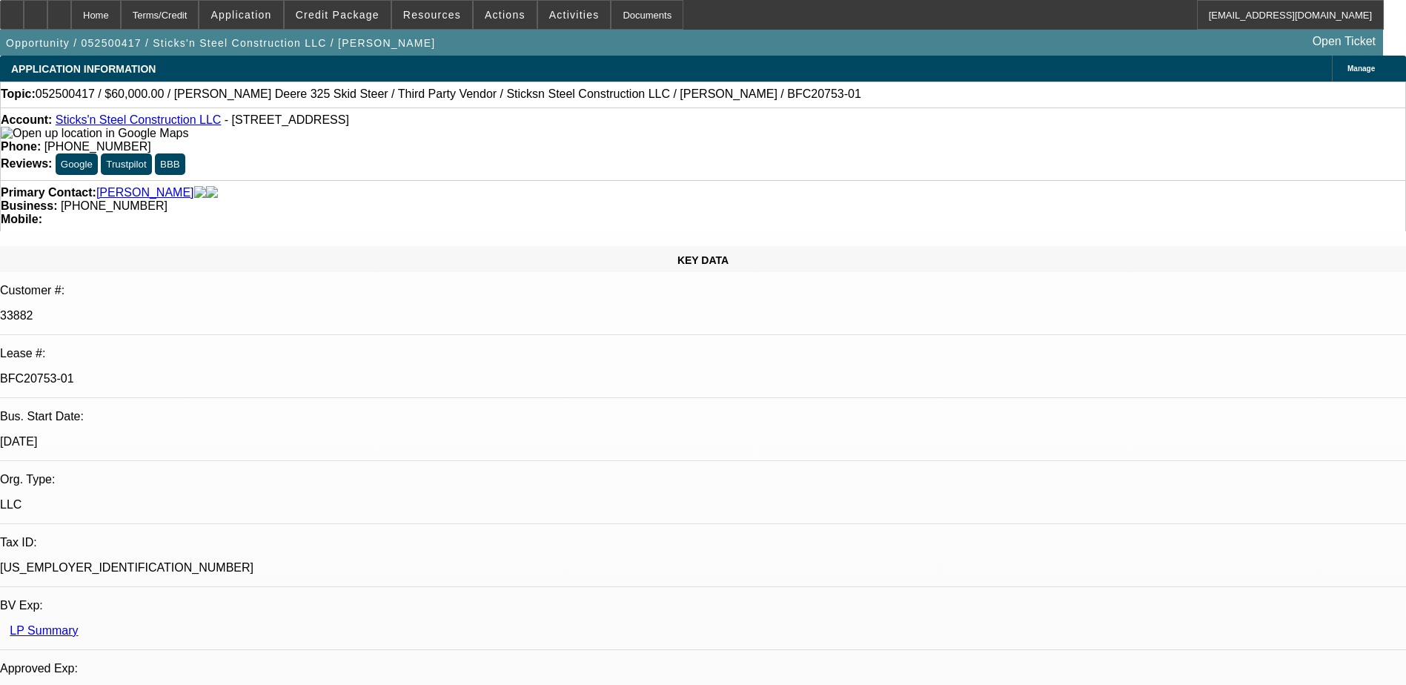
select select "0"
select select "6"
select select "0"
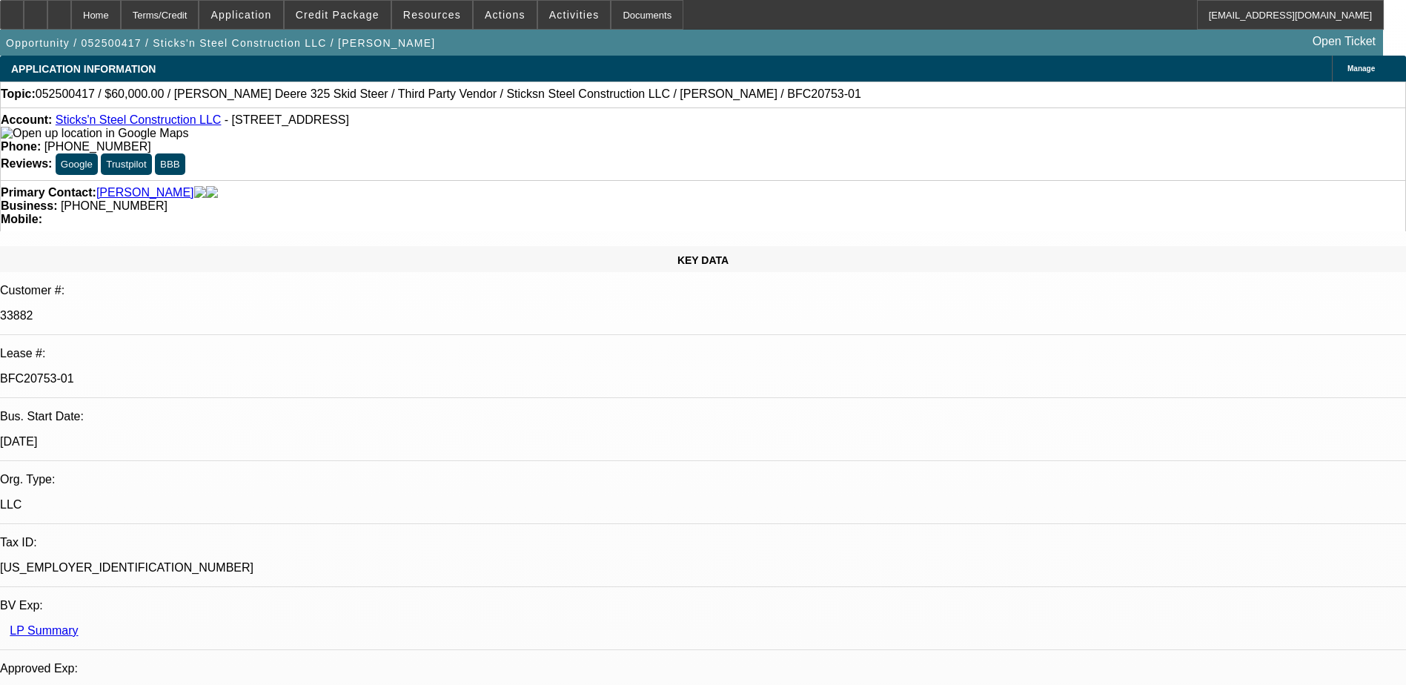
select select "0"
select select "6"
select select "0"
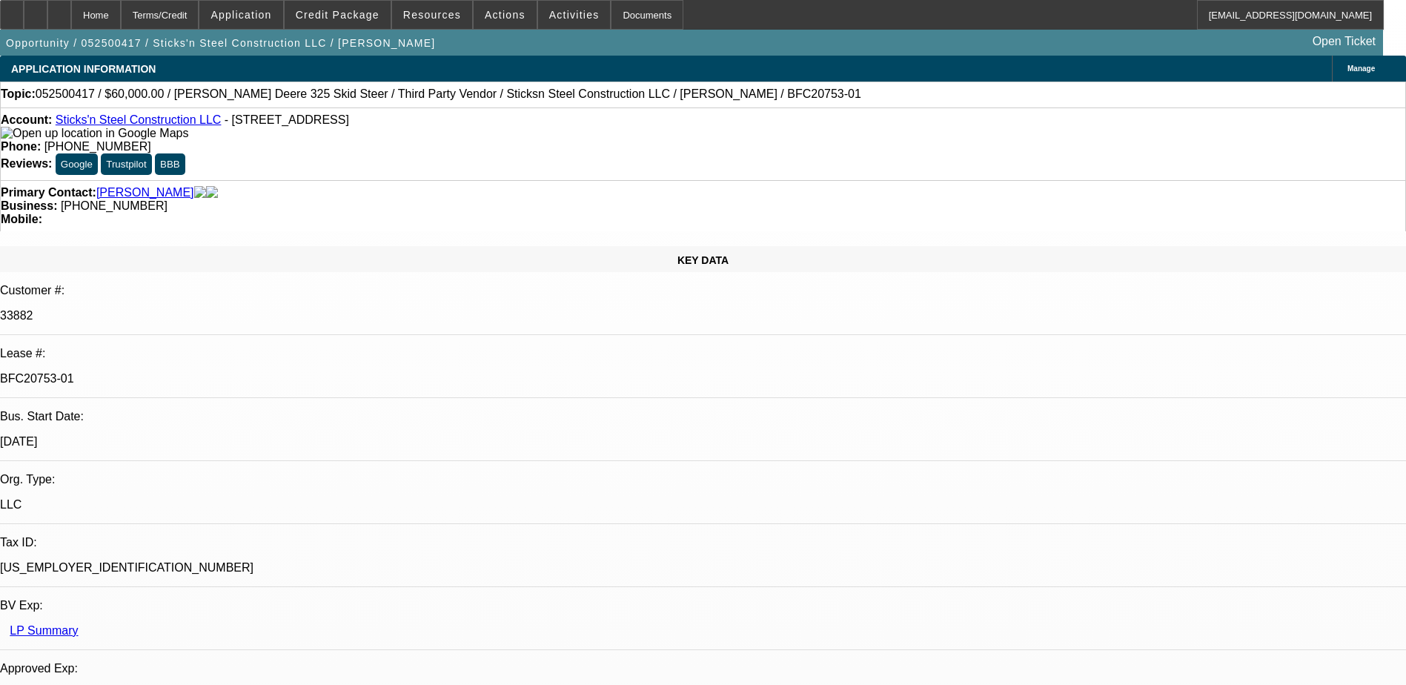
select select "0"
select select "6"
select select "0"
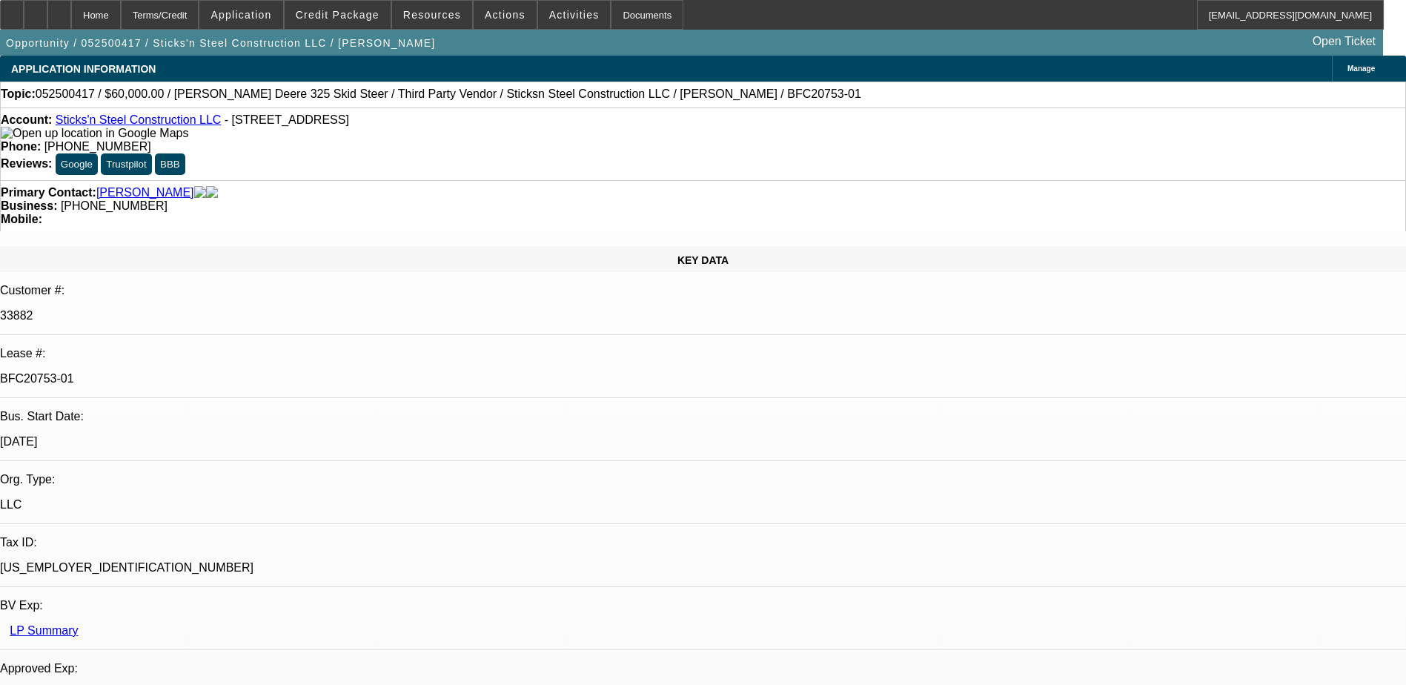
select select "6"
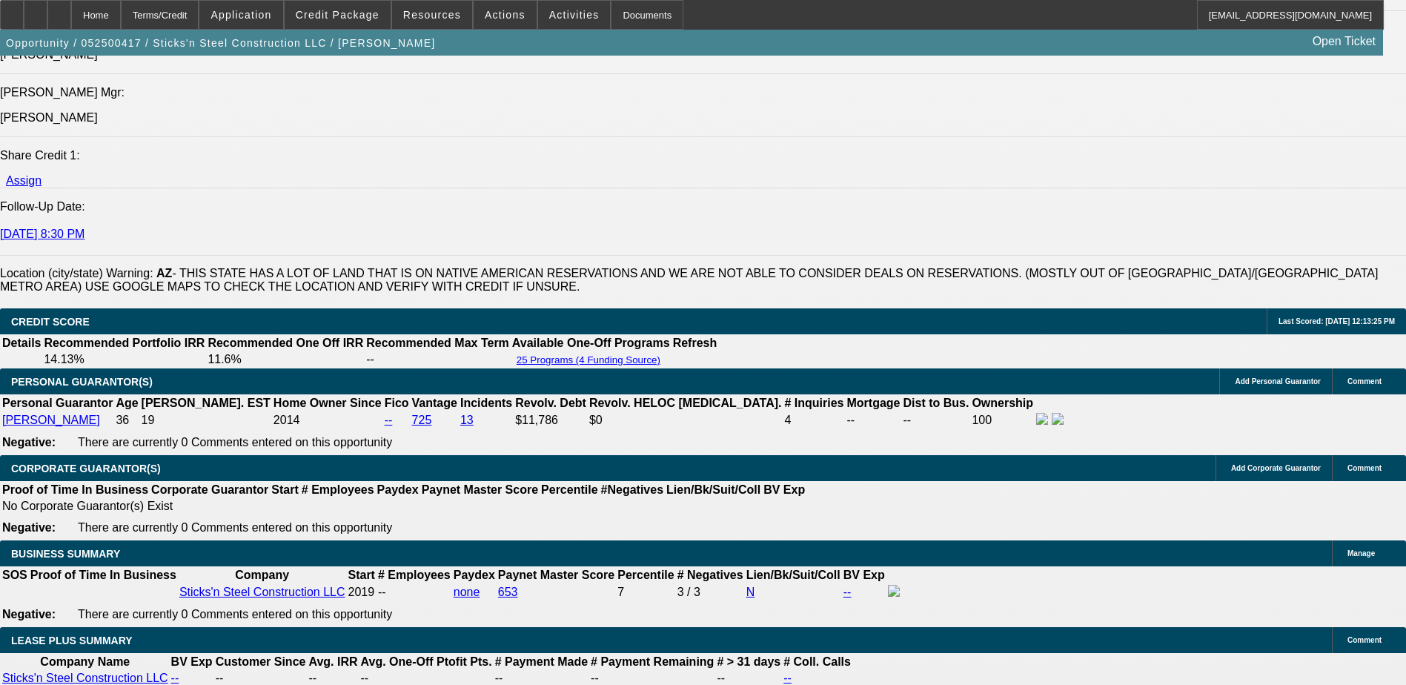
scroll to position [2593, 0]
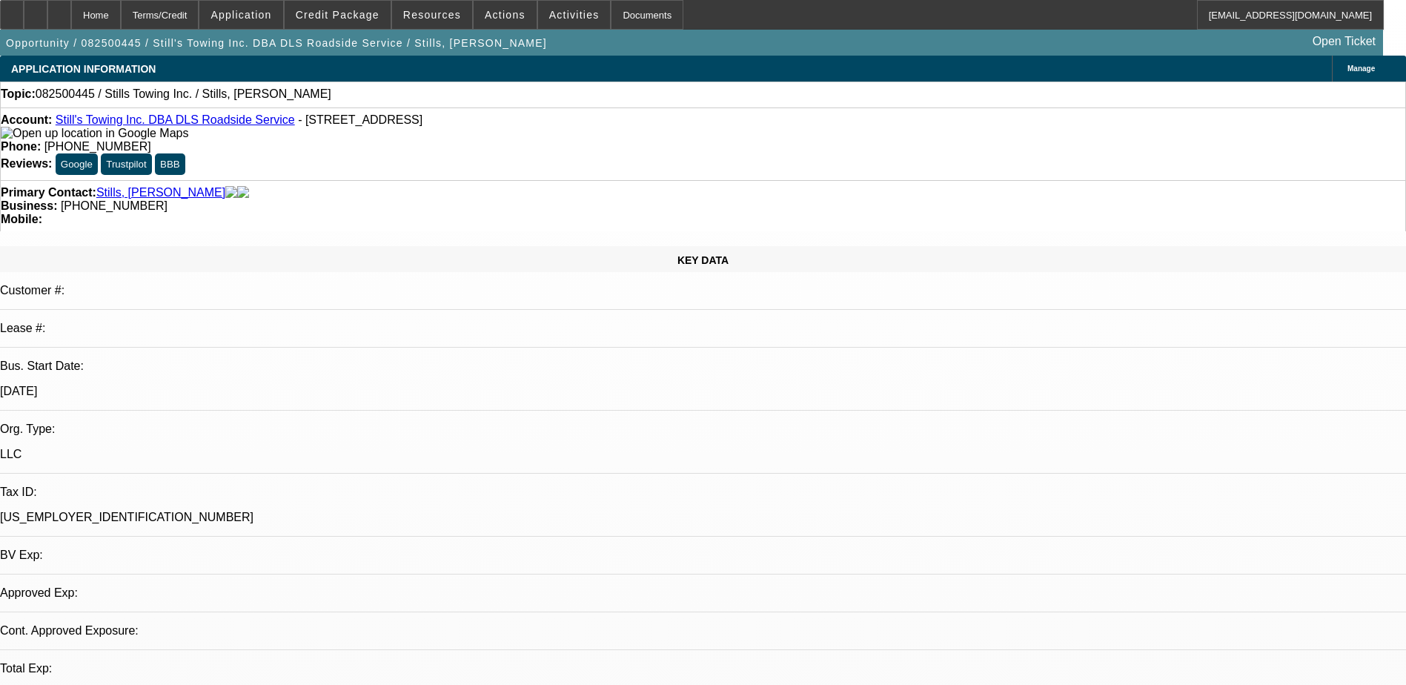
select select "0"
select select "2"
select select "0.1"
select select "1"
select select "2"
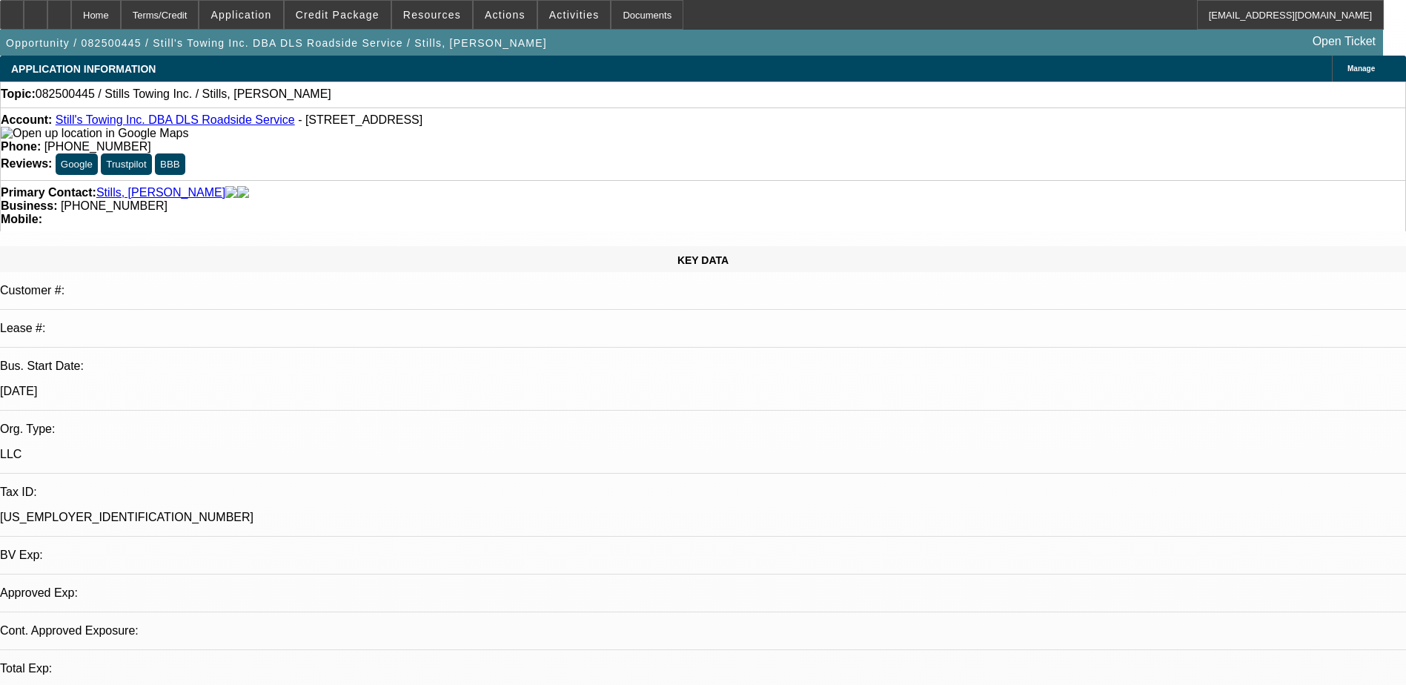
select select "4"
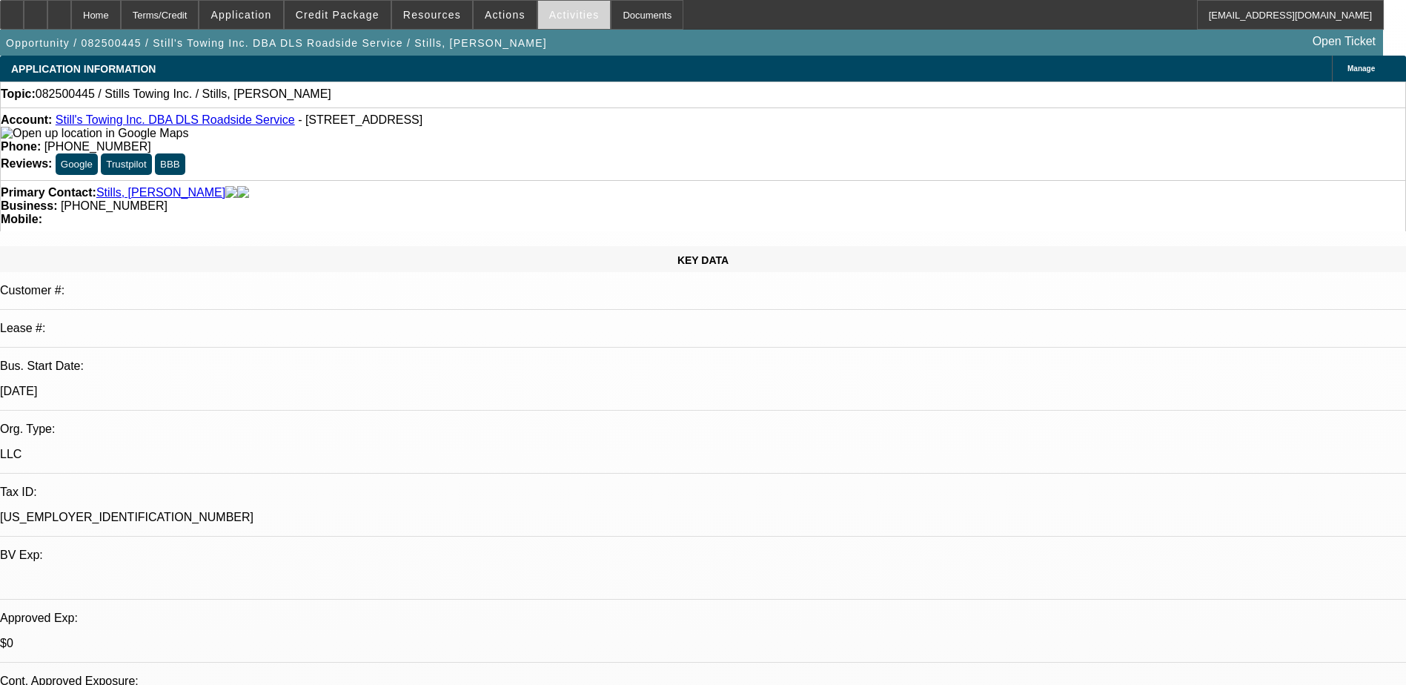
click at [550, 20] on span "Activities" at bounding box center [574, 15] width 50 height 12
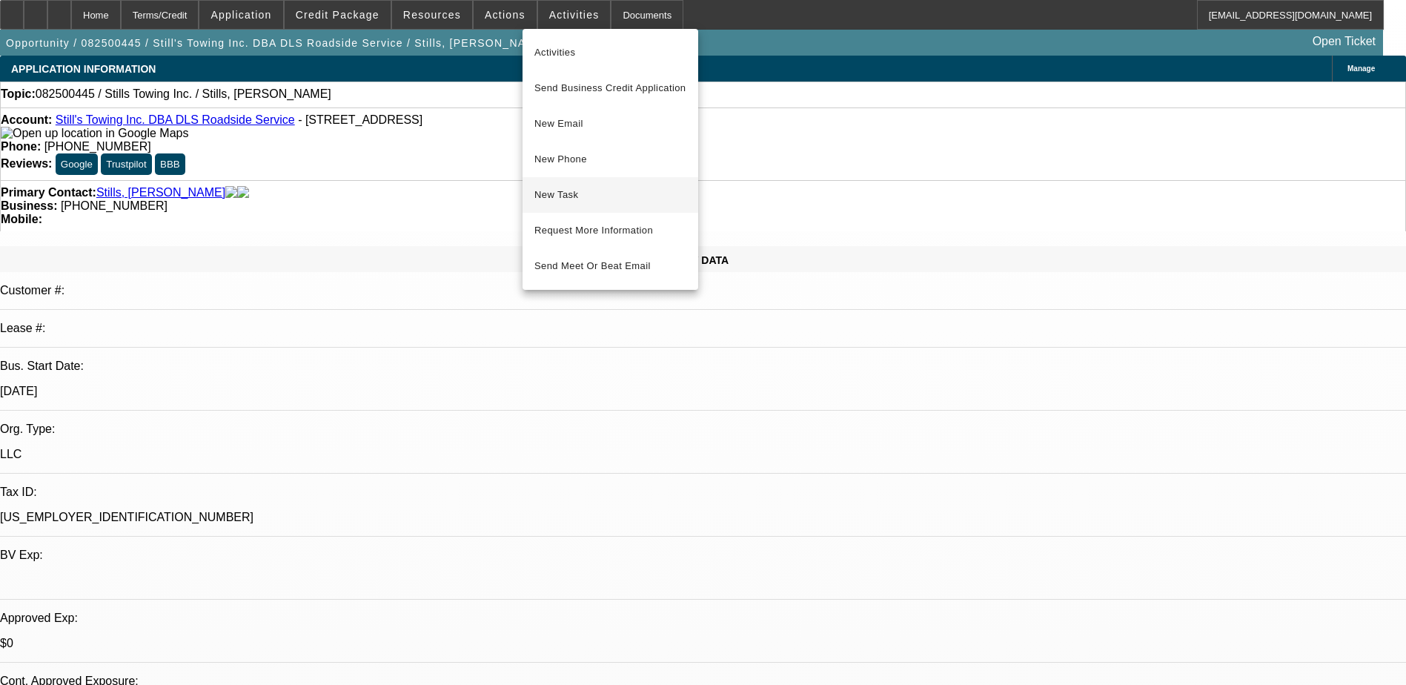
click at [574, 196] on span "New Task" at bounding box center [610, 195] width 152 height 18
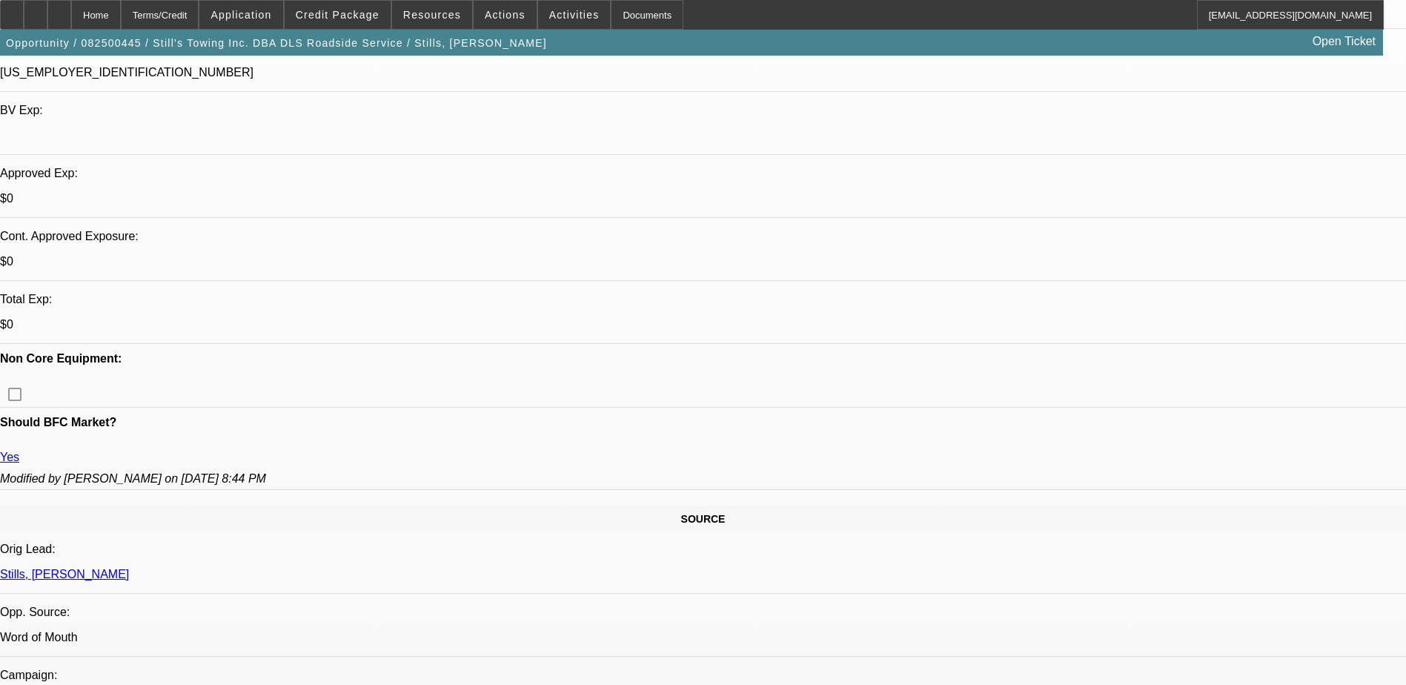
drag, startPoint x: 250, startPoint y: 445, endPoint x: 323, endPoint y: 456, distance: 74.1
copy link "Still's Towing Inc."
click at [36, 10] on icon at bounding box center [36, 10] width 0 height 0
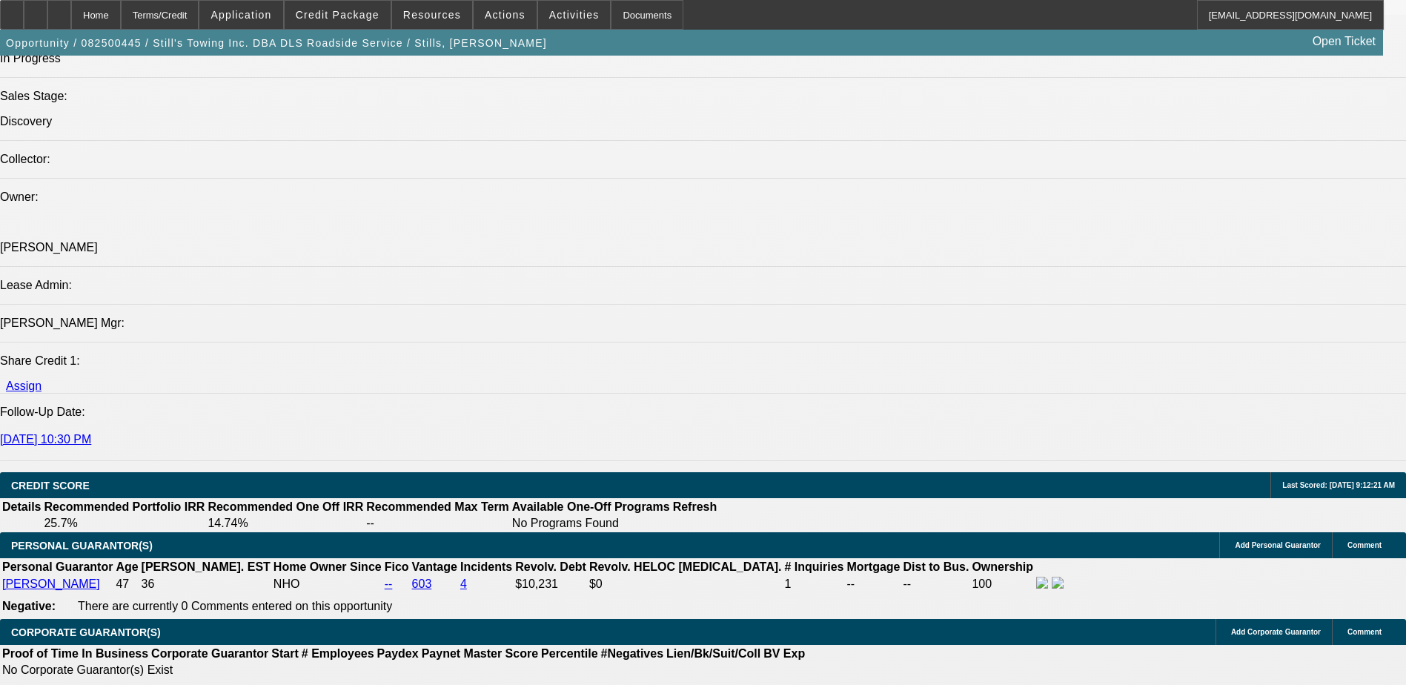
scroll to position [1852, 0]
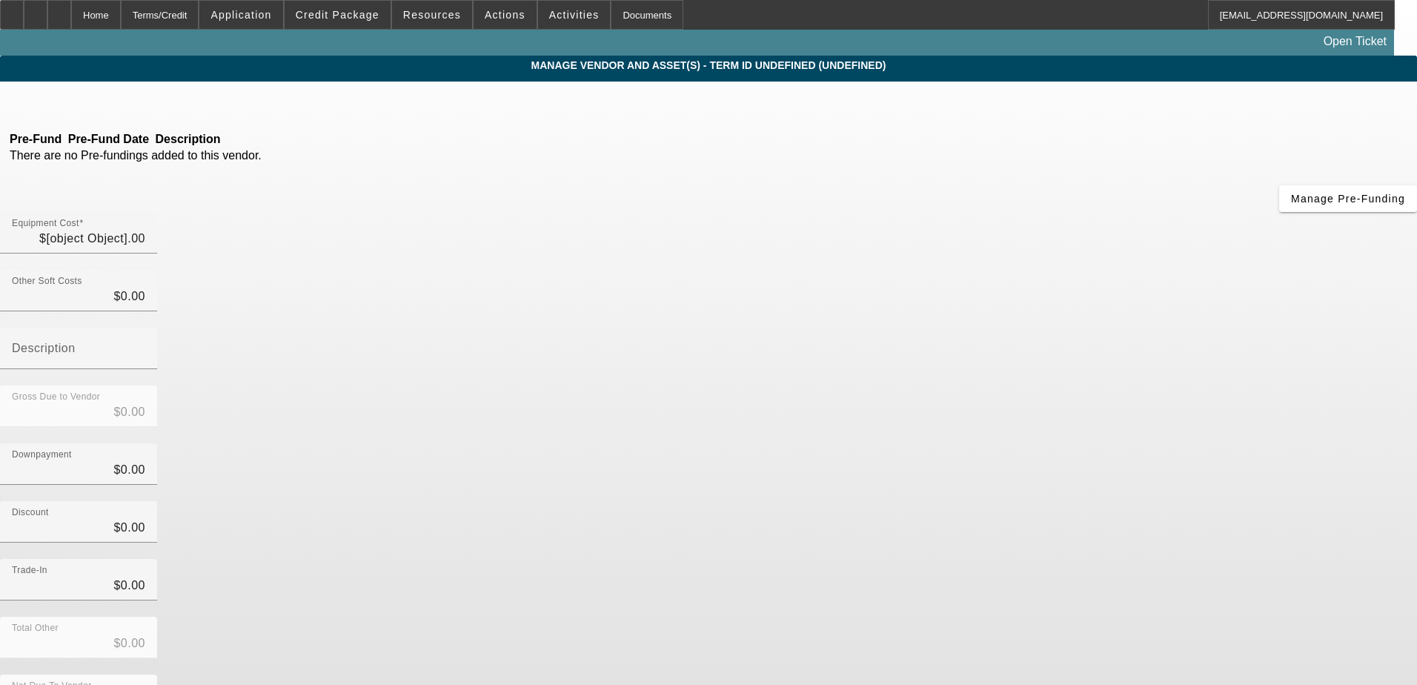
type input "$60,000.00"
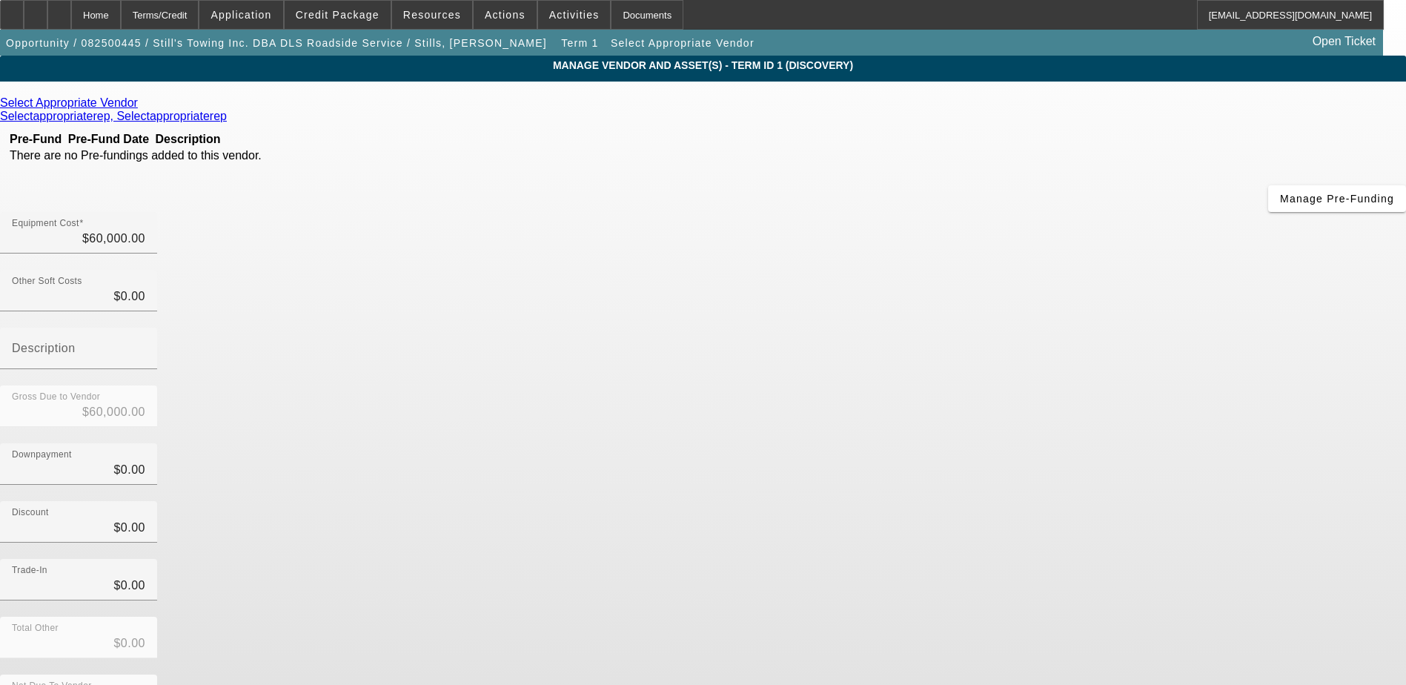
click at [138, 102] on link "Select Appropriate Vendor" at bounding box center [69, 102] width 138 height 13
click at [142, 104] on icon at bounding box center [142, 102] width 0 height 13
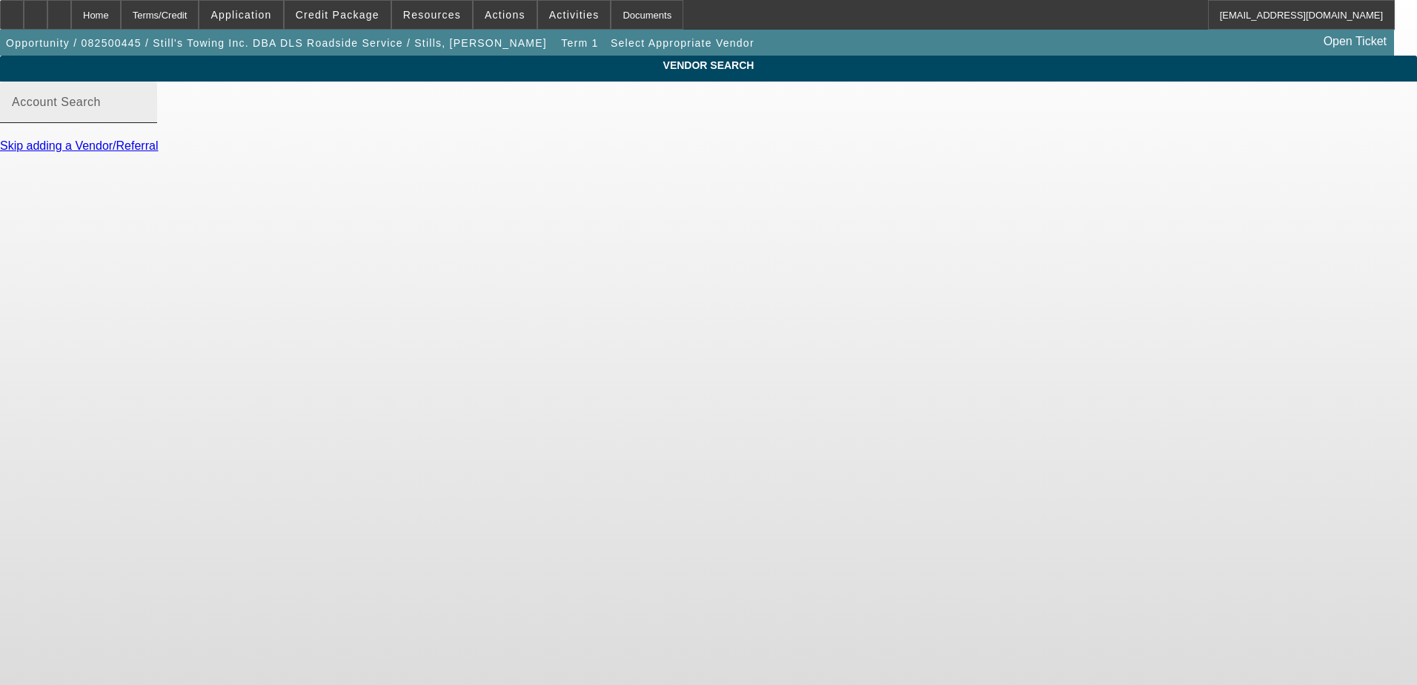
click at [145, 117] on input "Account Search" at bounding box center [78, 108] width 133 height 18
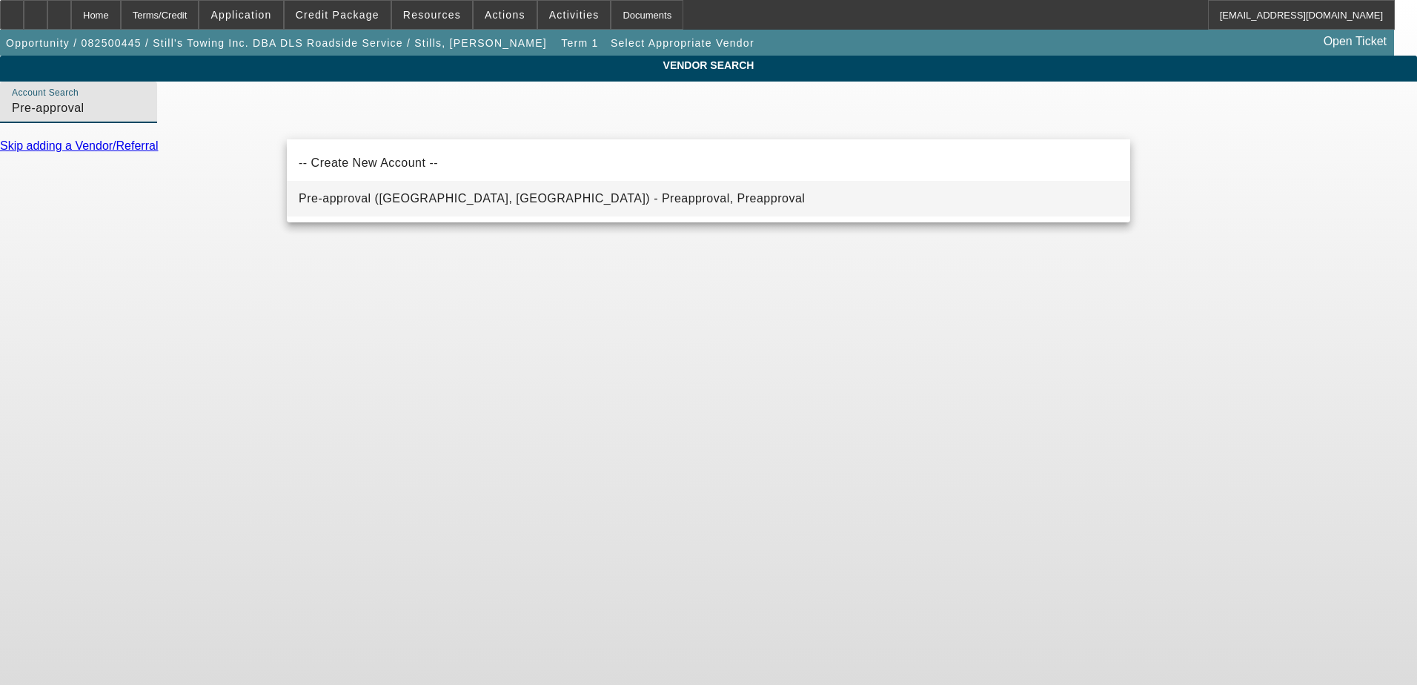
click at [412, 195] on span "Pre-approval (Northbrook, IL) - Preapproval, Preapproval" at bounding box center [552, 198] width 506 height 13
type input "Pre-approval (Northbrook, IL) - Preapproval, Preapproval"
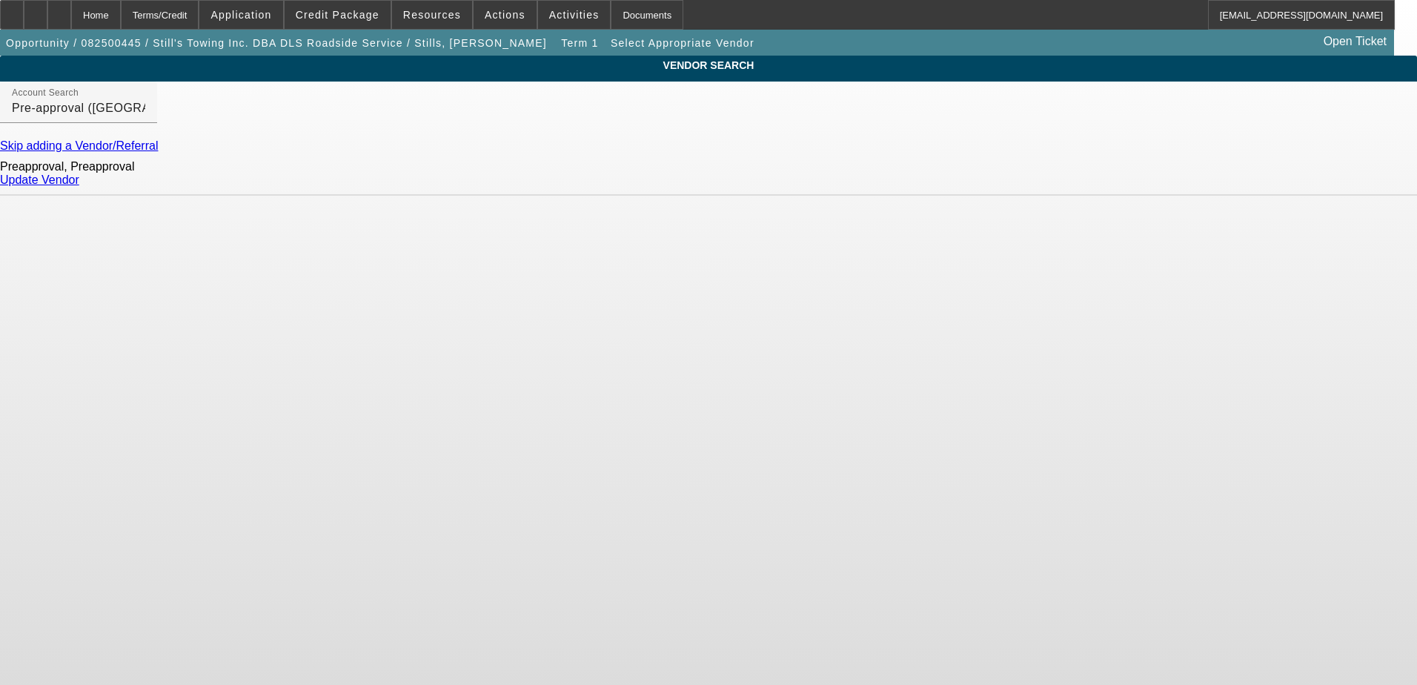
click at [79, 186] on link "Update Vendor" at bounding box center [39, 179] width 79 height 13
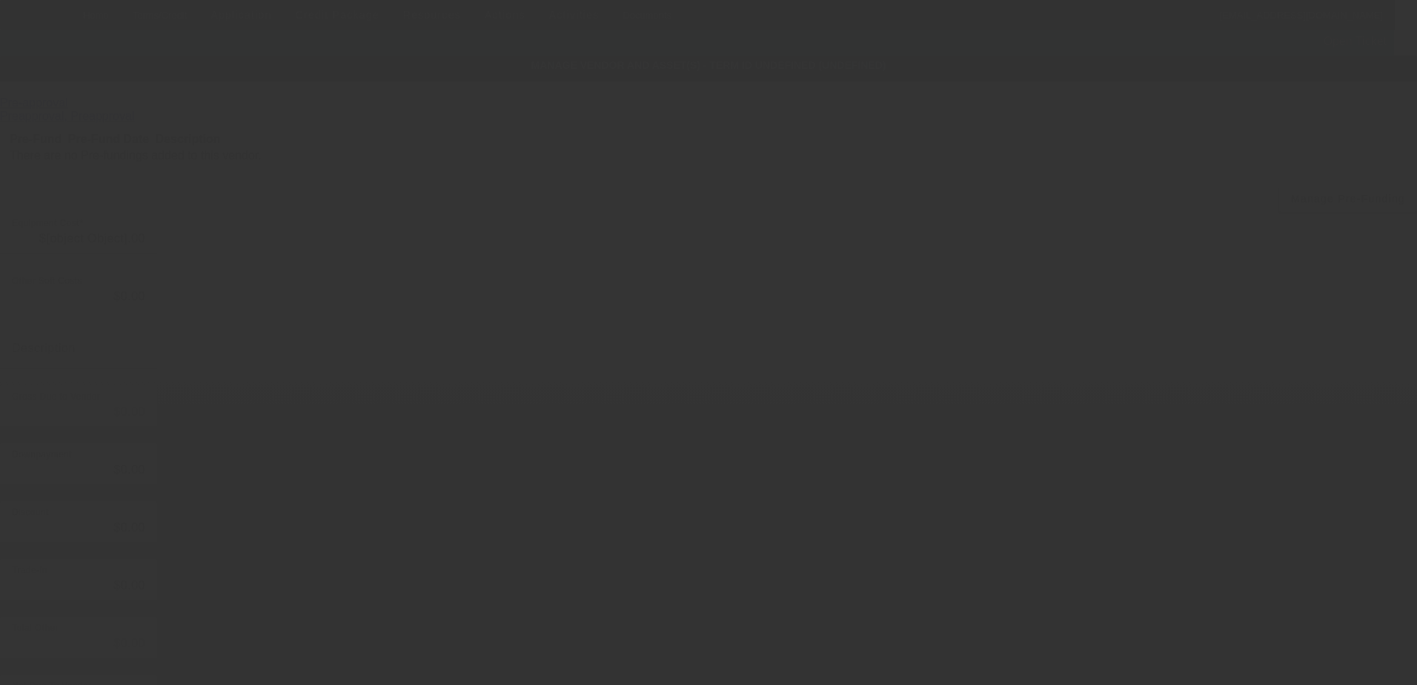
type input "$60,000.00"
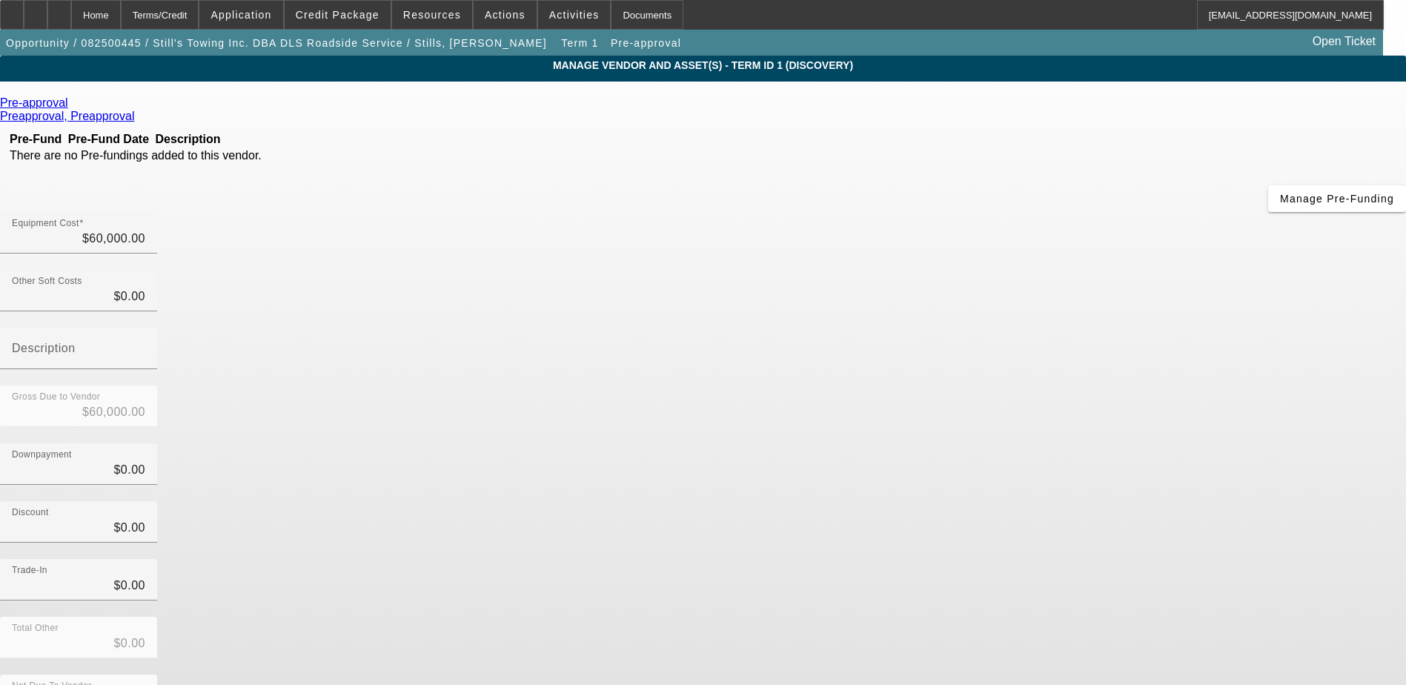
click at [498, 330] on div "Pre-approval Preapproval, Preapproval Pre-Fund Pre-Fund Date Description There …" at bounding box center [703, 429] width 1406 height 667
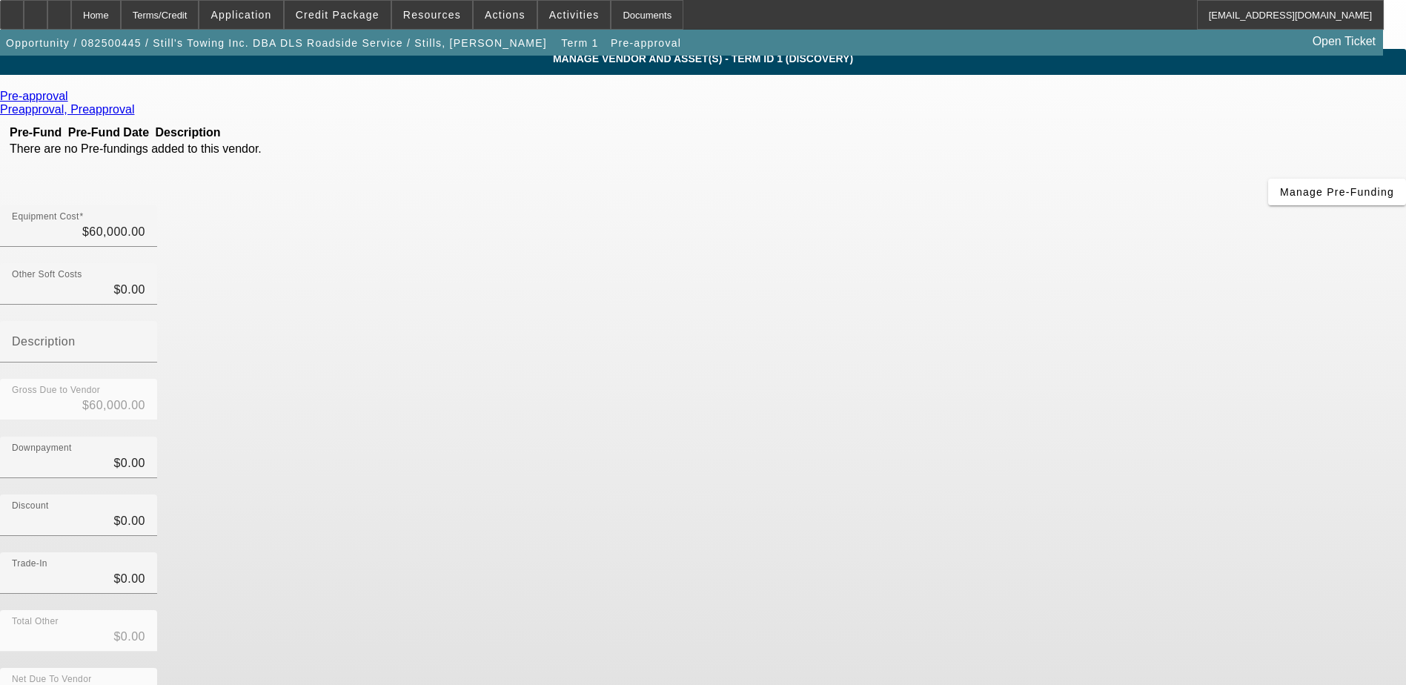
scroll to position [10, 0]
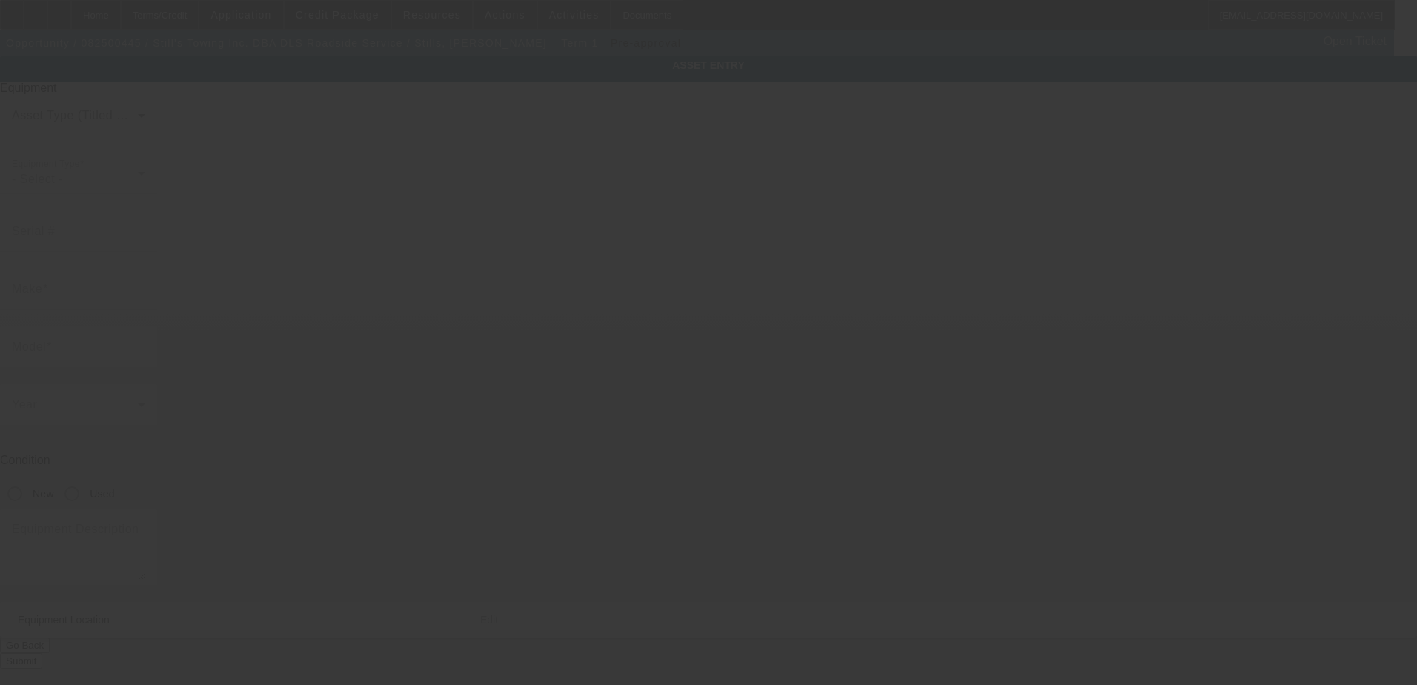
type textarea "Or a ford 550; Make: Dodge ; Model: Ram"
type input "505 East Providence Road"
type input "Aldan"
type input "19018"
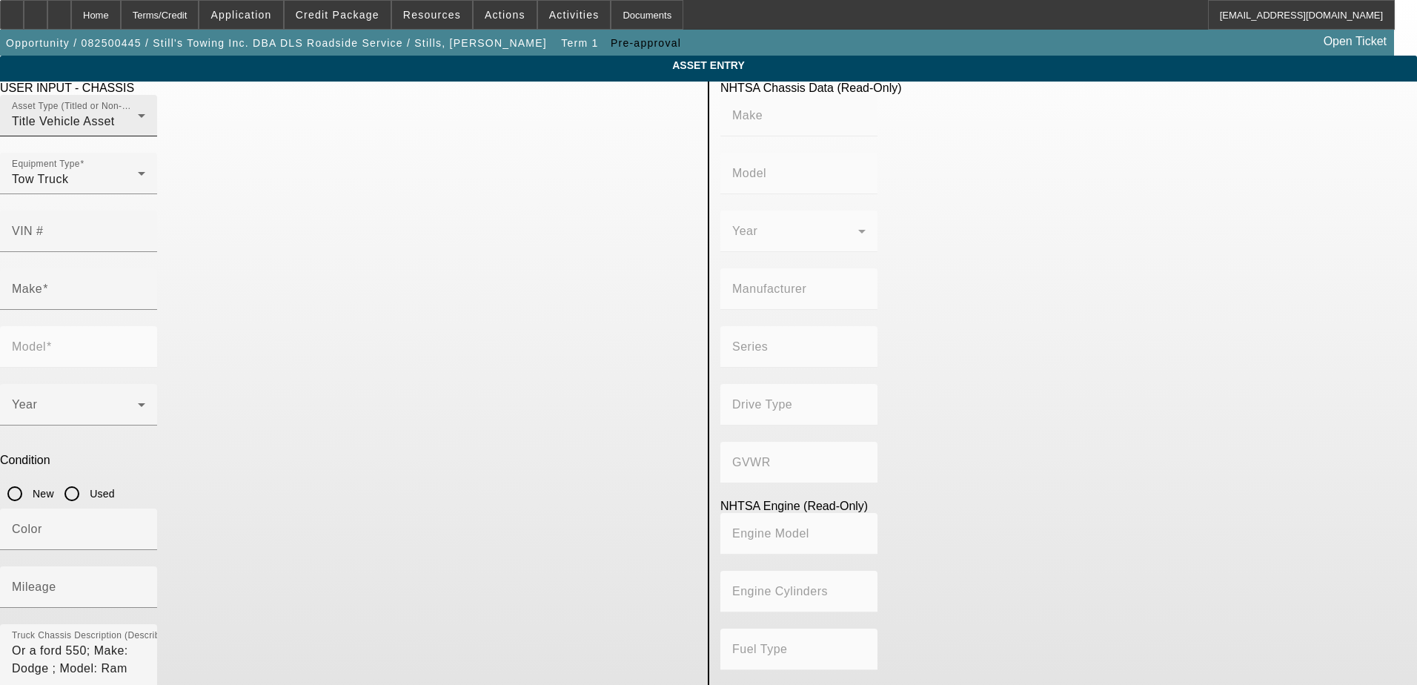
click at [138, 130] on div "Title Vehicle Asset" at bounding box center [75, 122] width 126 height 18
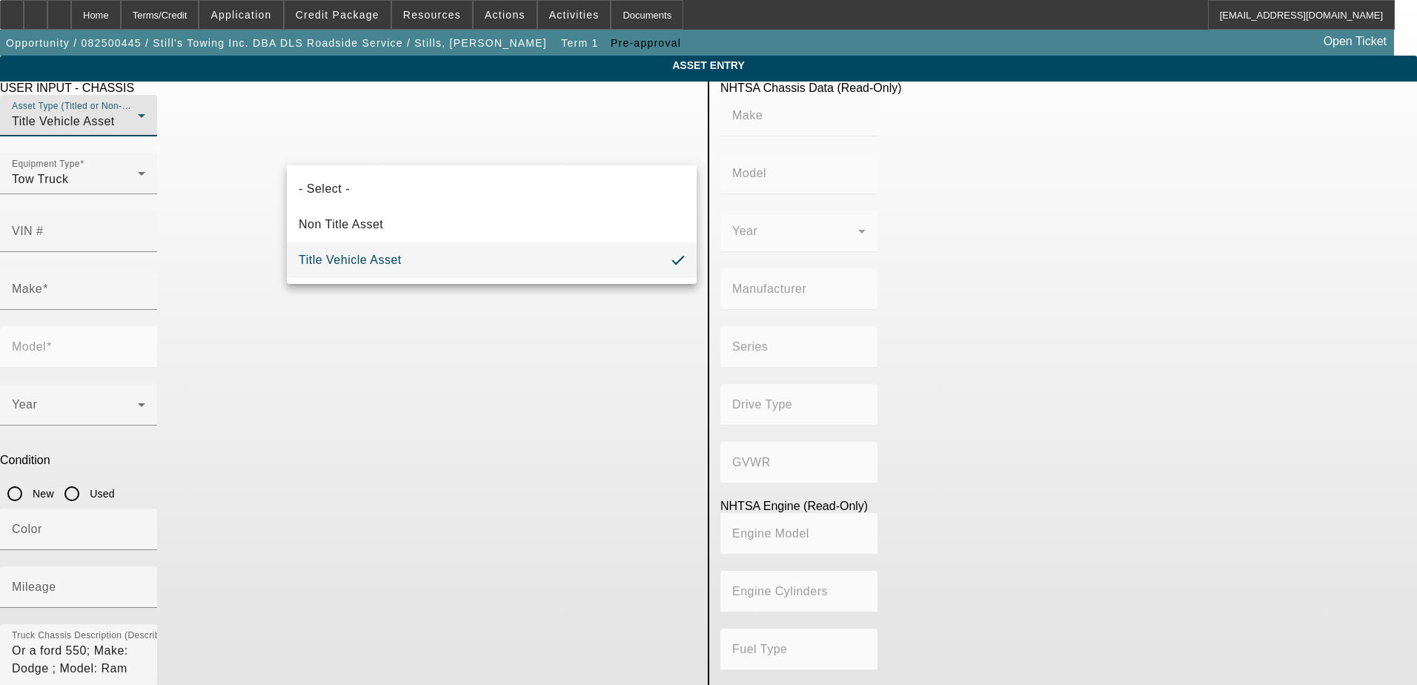
click at [213, 230] on div at bounding box center [708, 342] width 1417 height 685
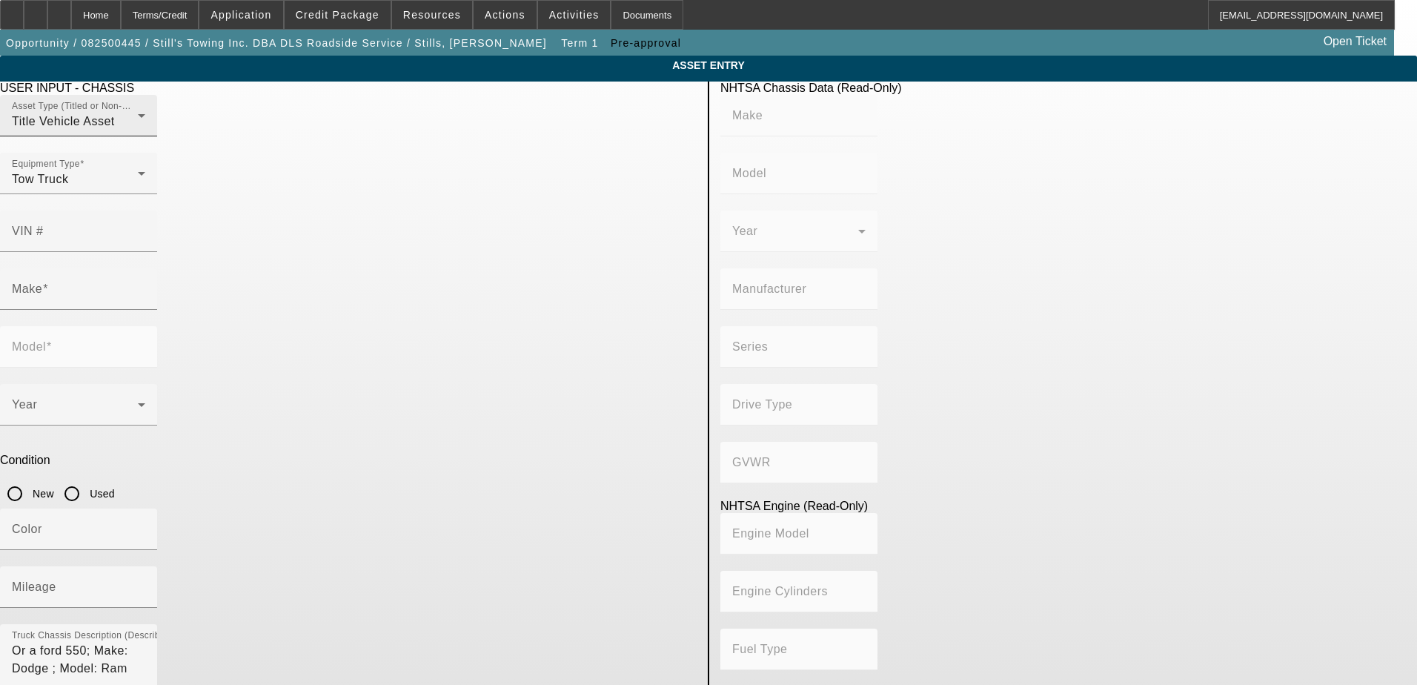
click at [145, 127] on div "Asset Type (Titled or Non-Titled) Title Vehicle Asset" at bounding box center [78, 115] width 133 height 41
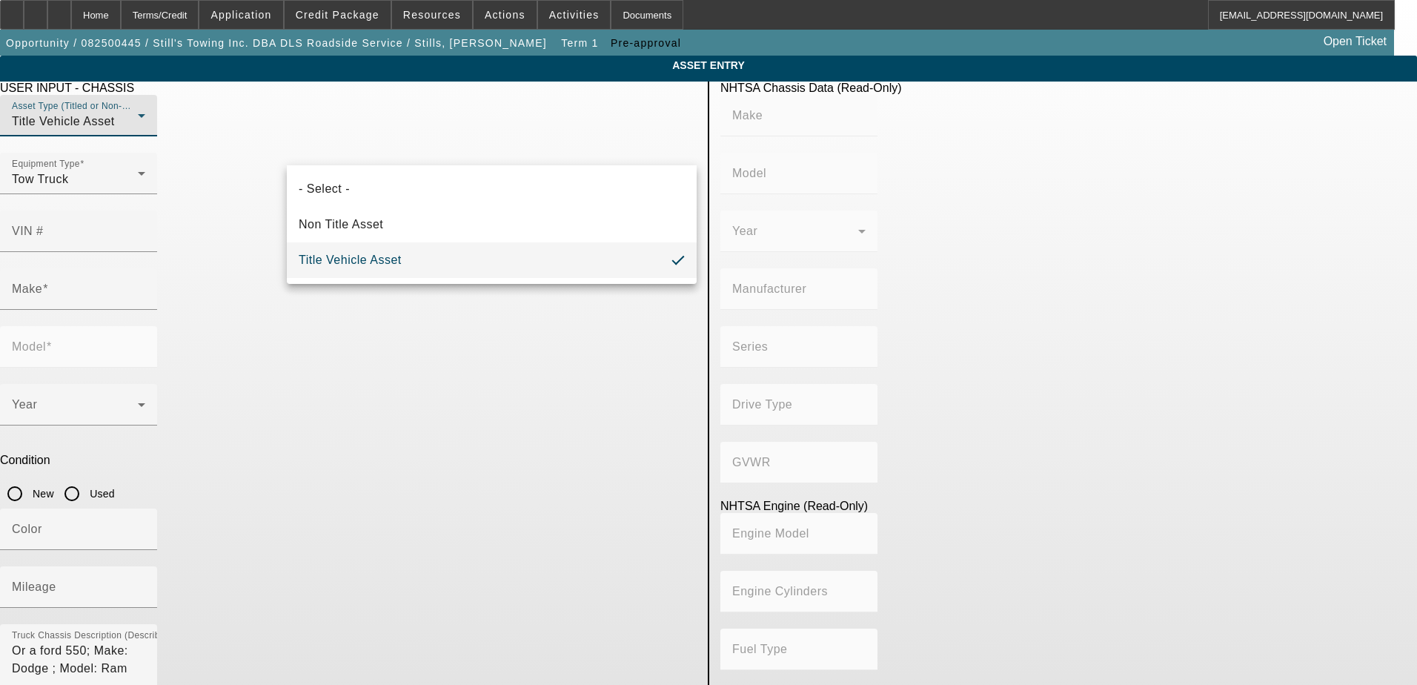
click at [242, 227] on div at bounding box center [708, 342] width 1417 height 685
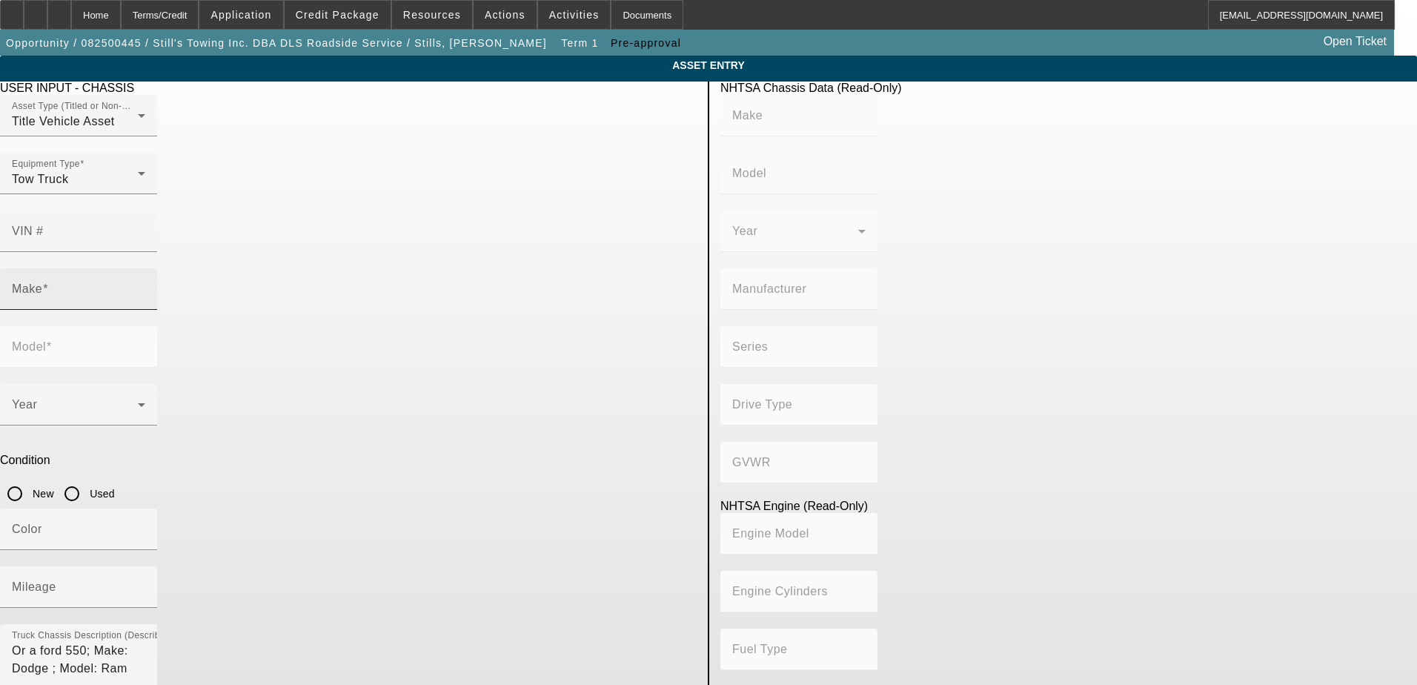
click at [145, 286] on input "Make" at bounding box center [78, 295] width 133 height 18
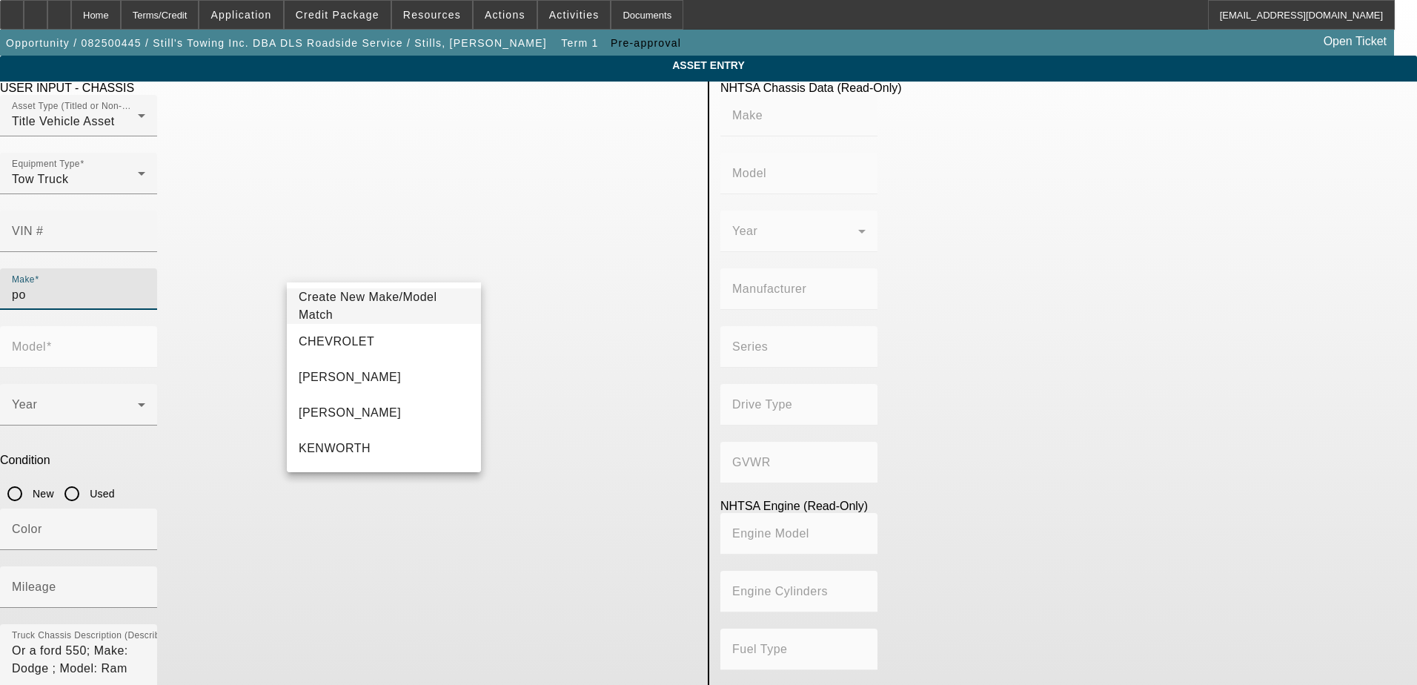
type input "p"
click at [342, 361] on mat-option "pre-approval" at bounding box center [384, 377] width 194 height 36
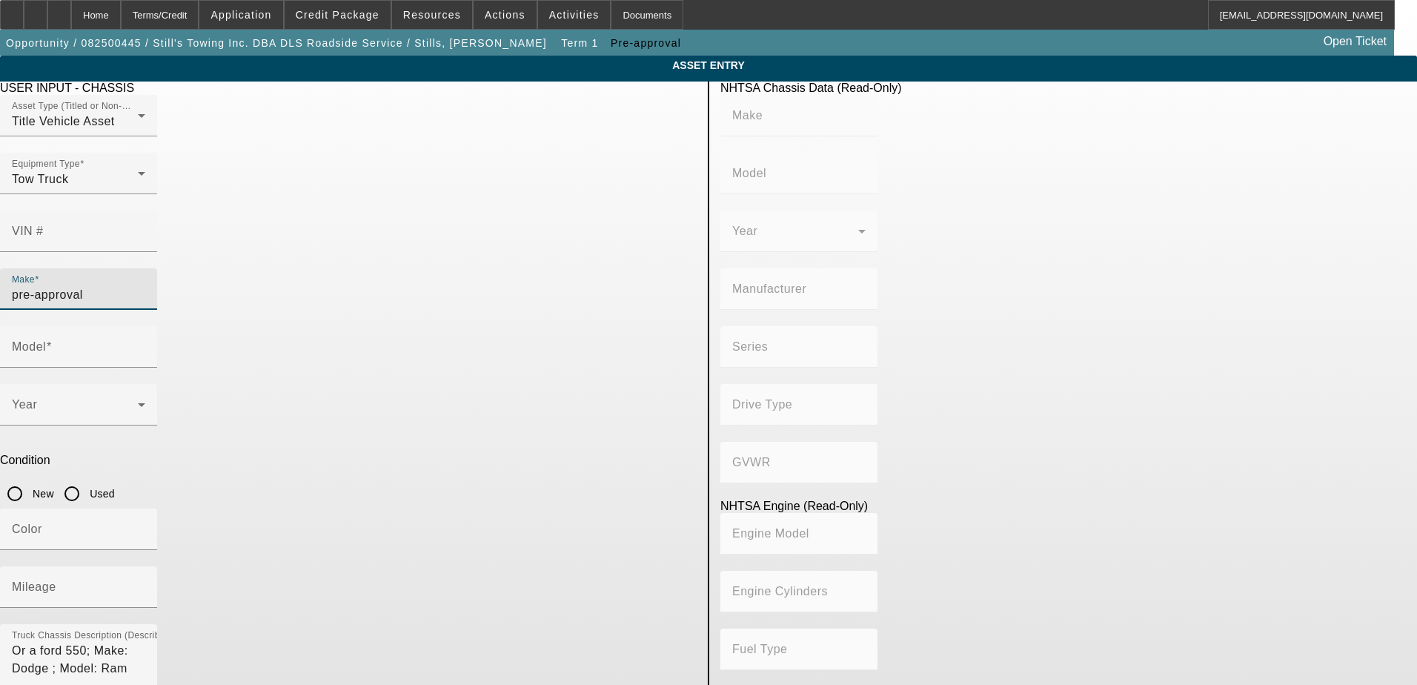
drag, startPoint x: 370, startPoint y: 268, endPoint x: 239, endPoint y: 264, distance: 130.5
click at [239, 264] on app-asset-collateral-manage "ASSET ENTRY Delete asset USER INPUT - CHASSIS Asset Type (Titled or Non-Titled)…" at bounding box center [708, 467] width 1417 height 822
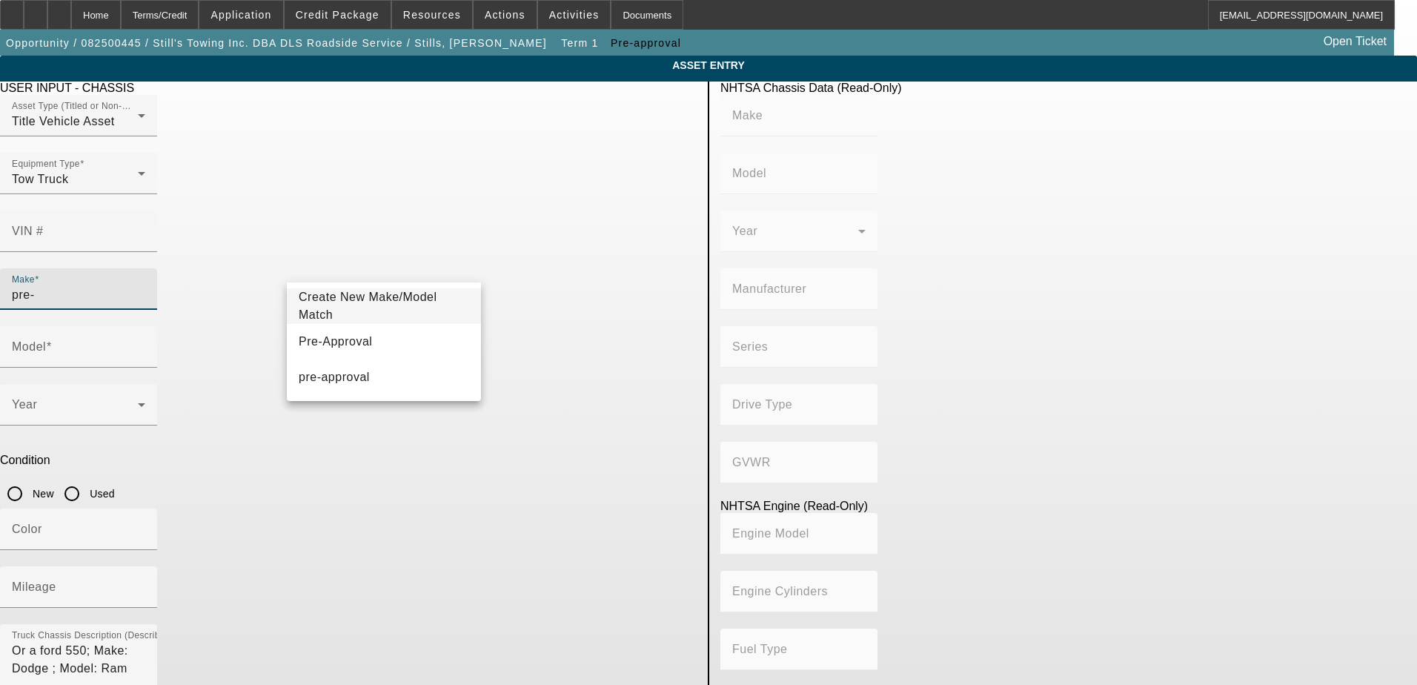
drag, startPoint x: 290, startPoint y: 322, endPoint x: 336, endPoint y: 342, distance: 50.4
click at [334, 342] on span "Pre-Approval" at bounding box center [335, 341] width 73 height 13
type input "Pre-Approval"
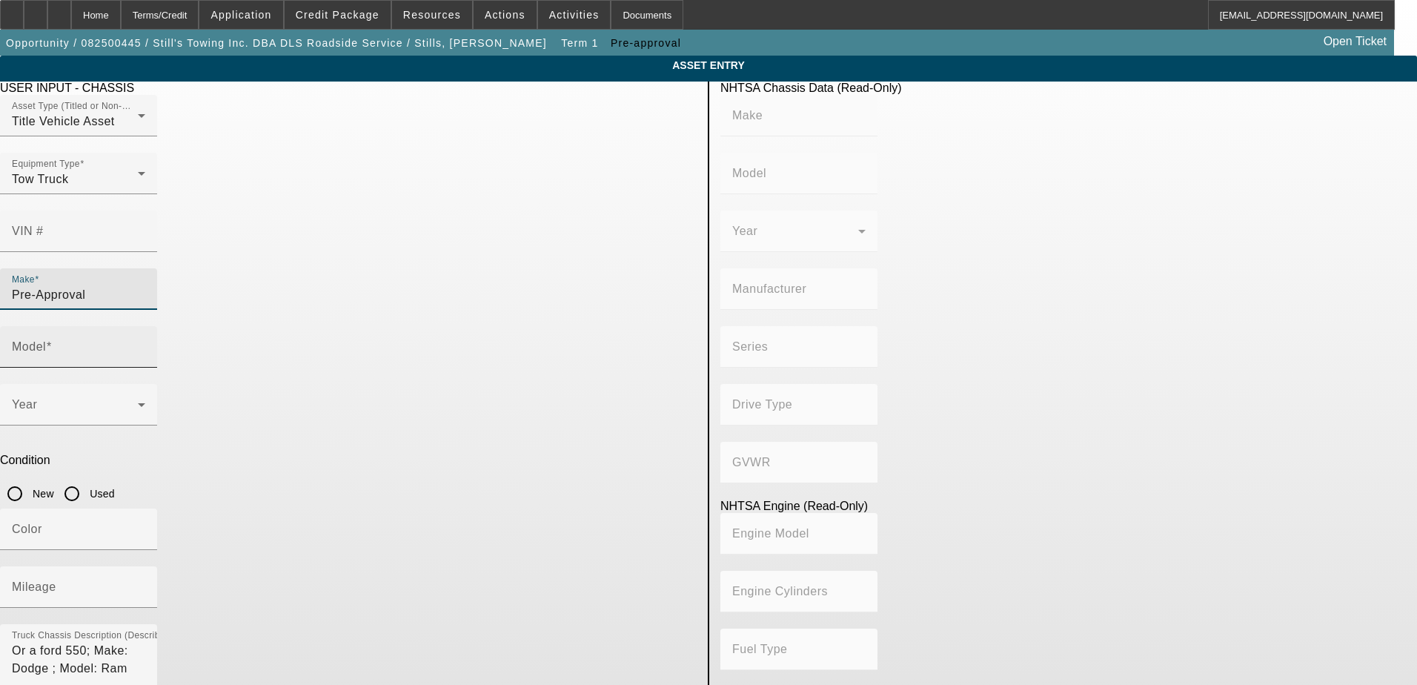
click at [145, 326] on div "Model" at bounding box center [78, 346] width 133 height 41
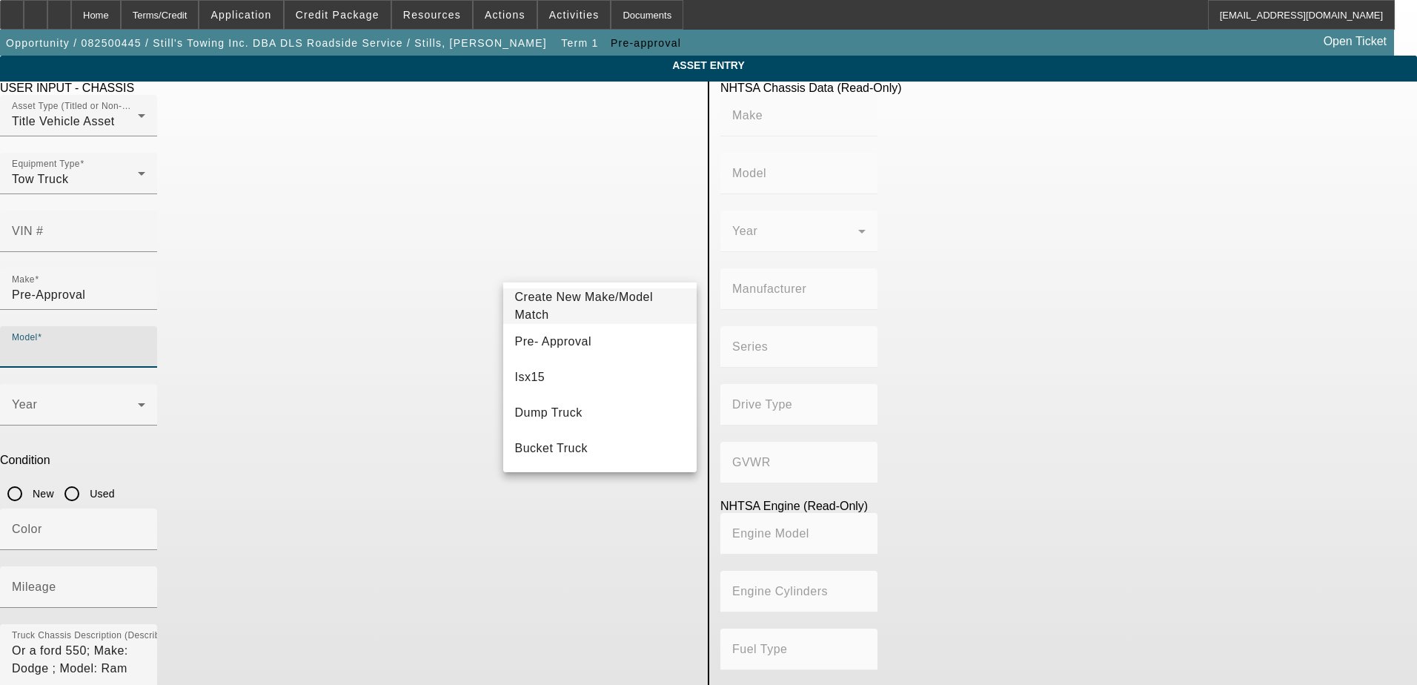
click at [555, 341] on span "Pre- Approval" at bounding box center [553, 341] width 76 height 13
type input "Pre- Approval"
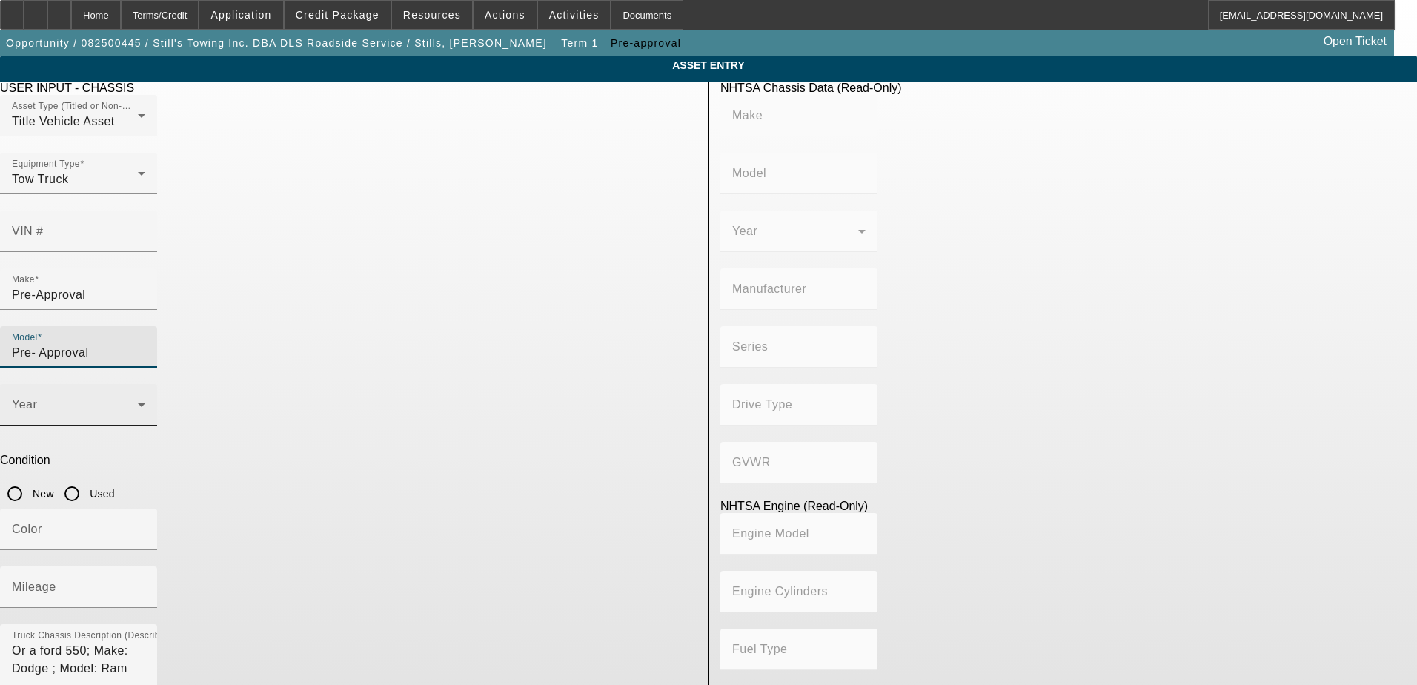
click at [138, 402] on span at bounding box center [75, 411] width 126 height 18
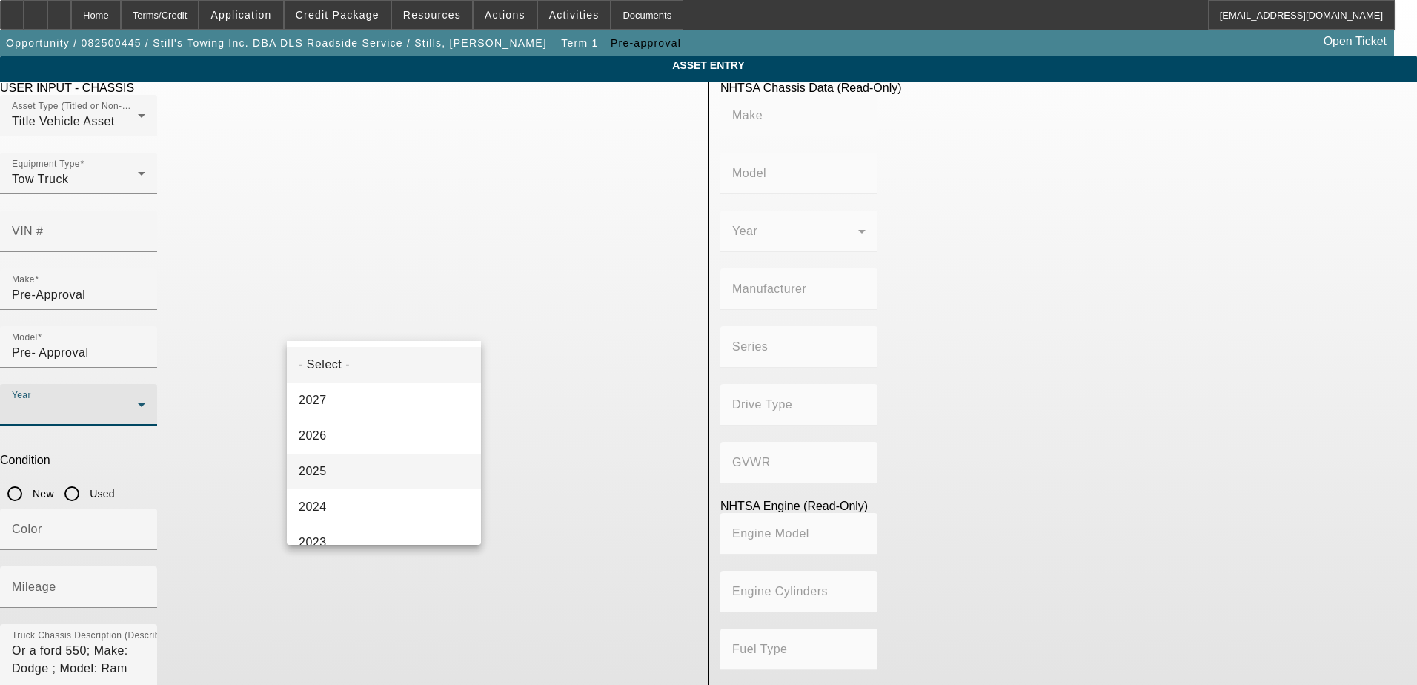
click at [339, 473] on mat-option "2025" at bounding box center [384, 471] width 194 height 36
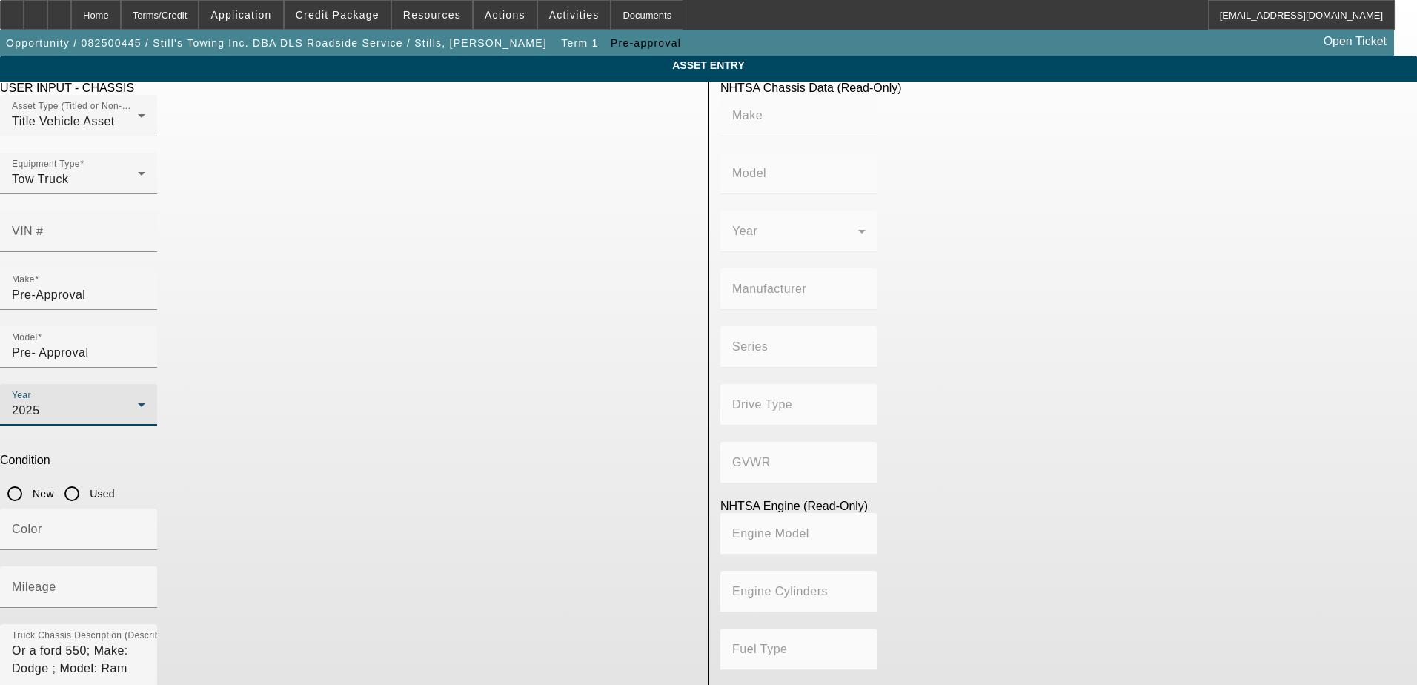
click at [145, 384] on div "Year 2025" at bounding box center [78, 404] width 133 height 41
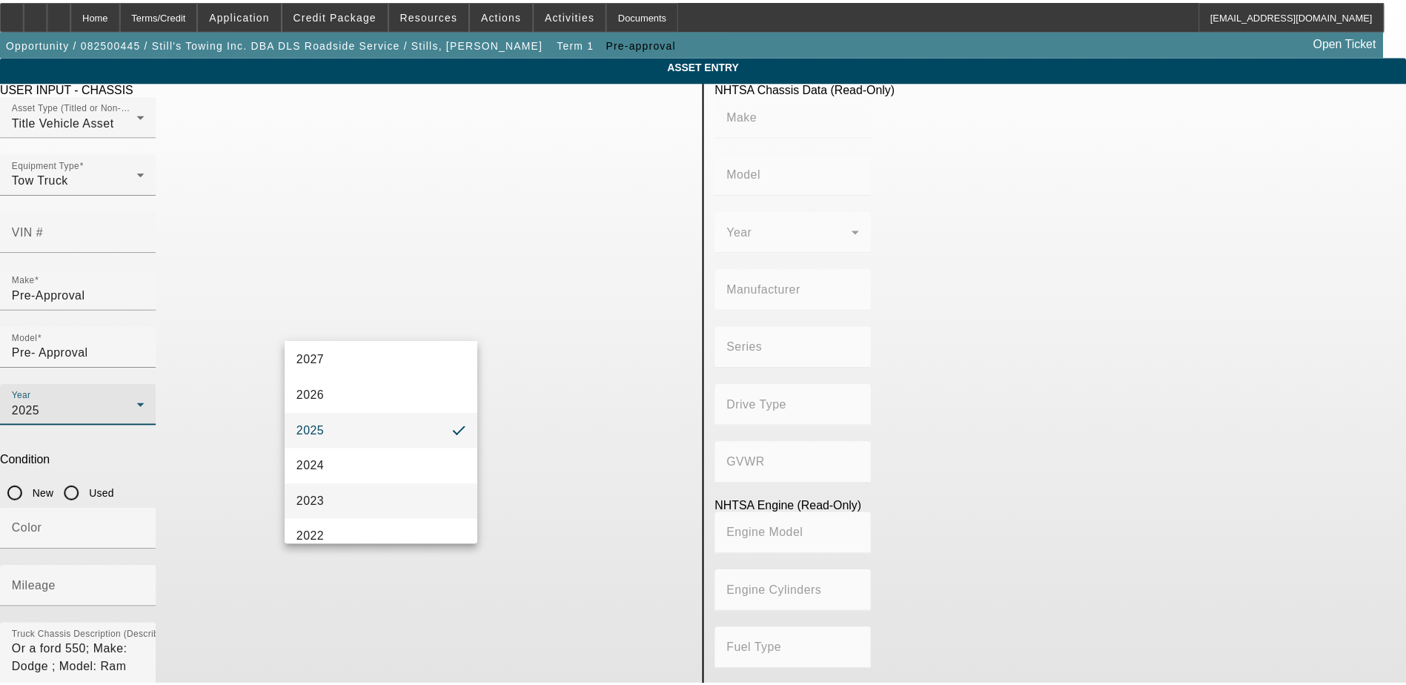
scroll to position [74, 0]
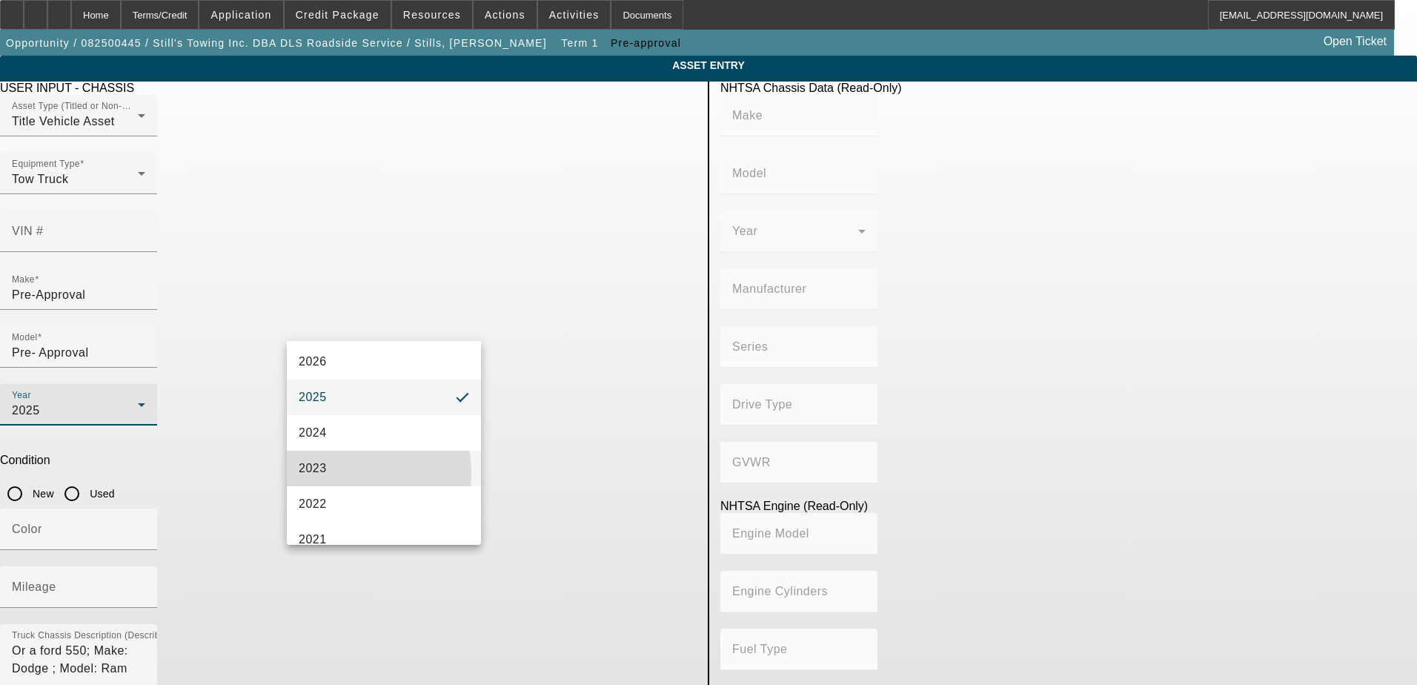
click at [332, 473] on mat-option "2023" at bounding box center [384, 469] width 194 height 36
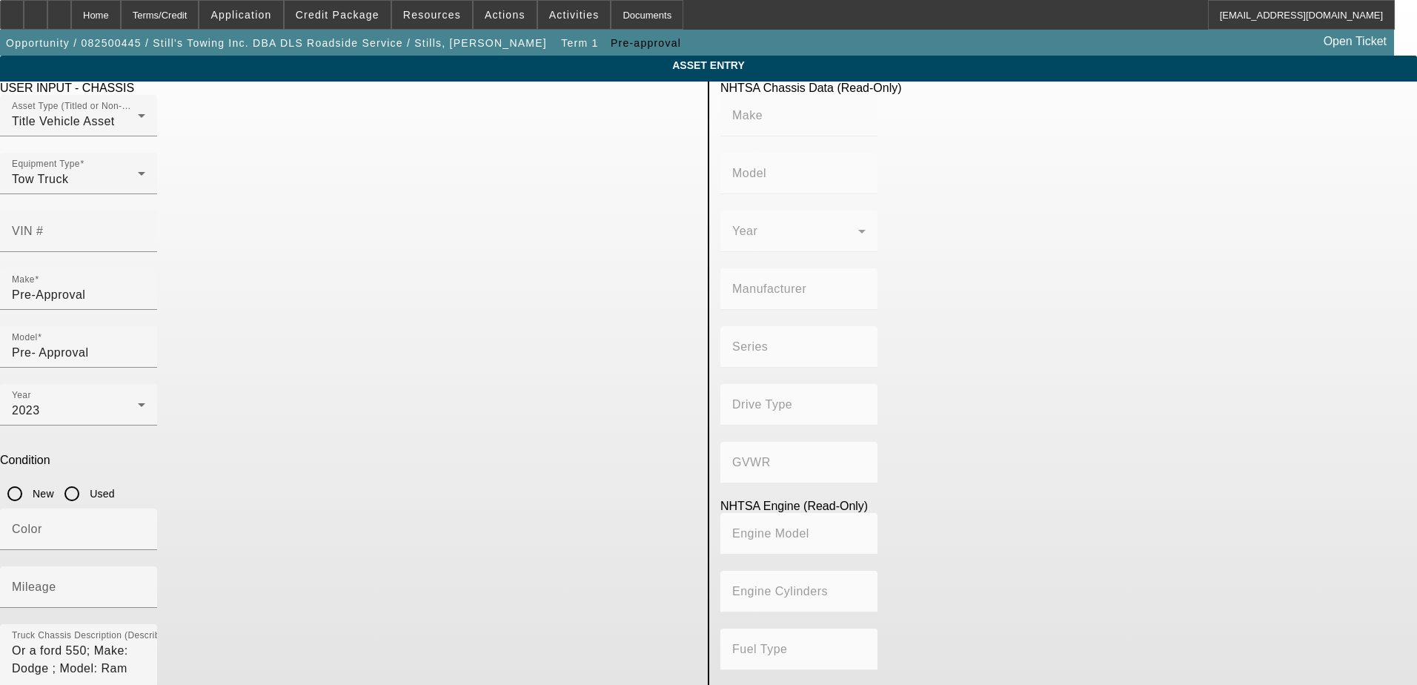
drag, startPoint x: 93, startPoint y: 427, endPoint x: 251, endPoint y: 421, distance: 158.7
click at [95, 426] on app-asset-collateral-manage "ASSET ENTRY Delete asset USER INPUT - CHASSIS Asset Type (Titled or Non-Titled)…" at bounding box center [708, 467] width 1417 height 822
click at [87, 479] on input "Used" at bounding box center [72, 494] width 30 height 30
radio input "true"
click at [145, 584] on input "Mileage" at bounding box center [78, 593] width 133 height 18
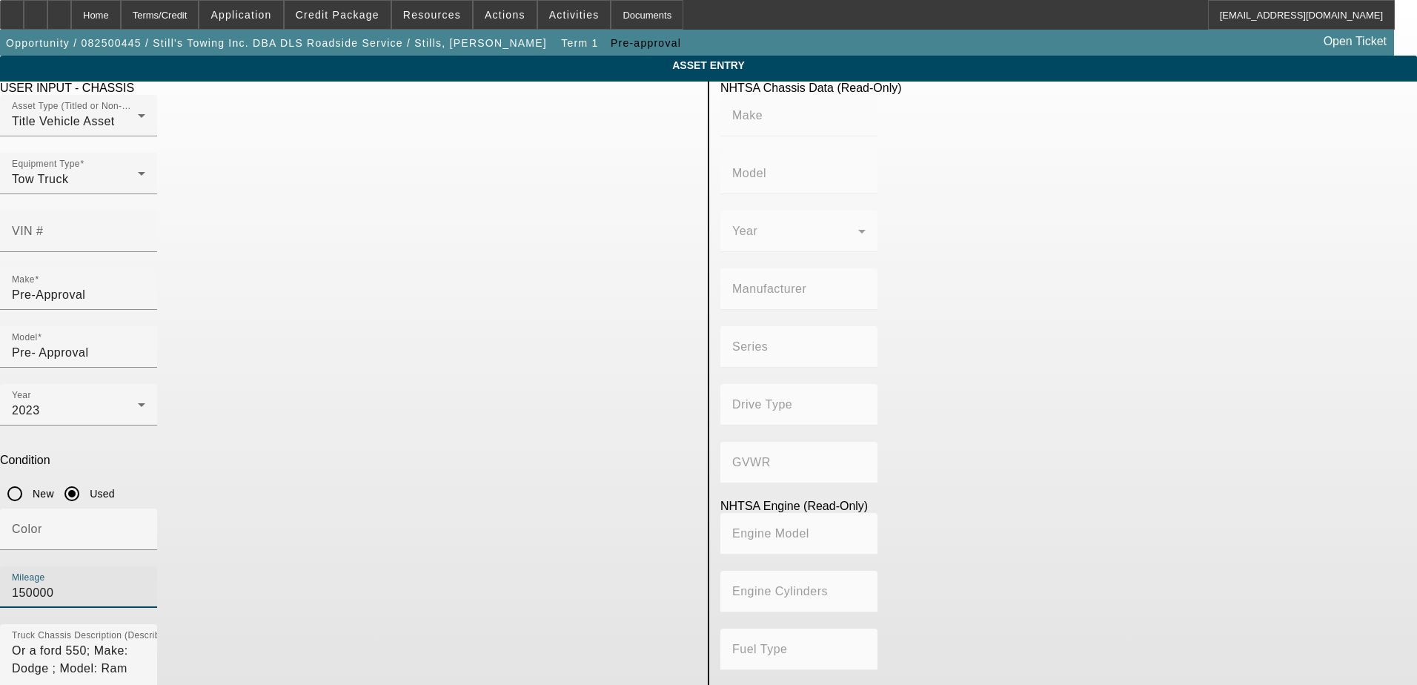
type input "150000"
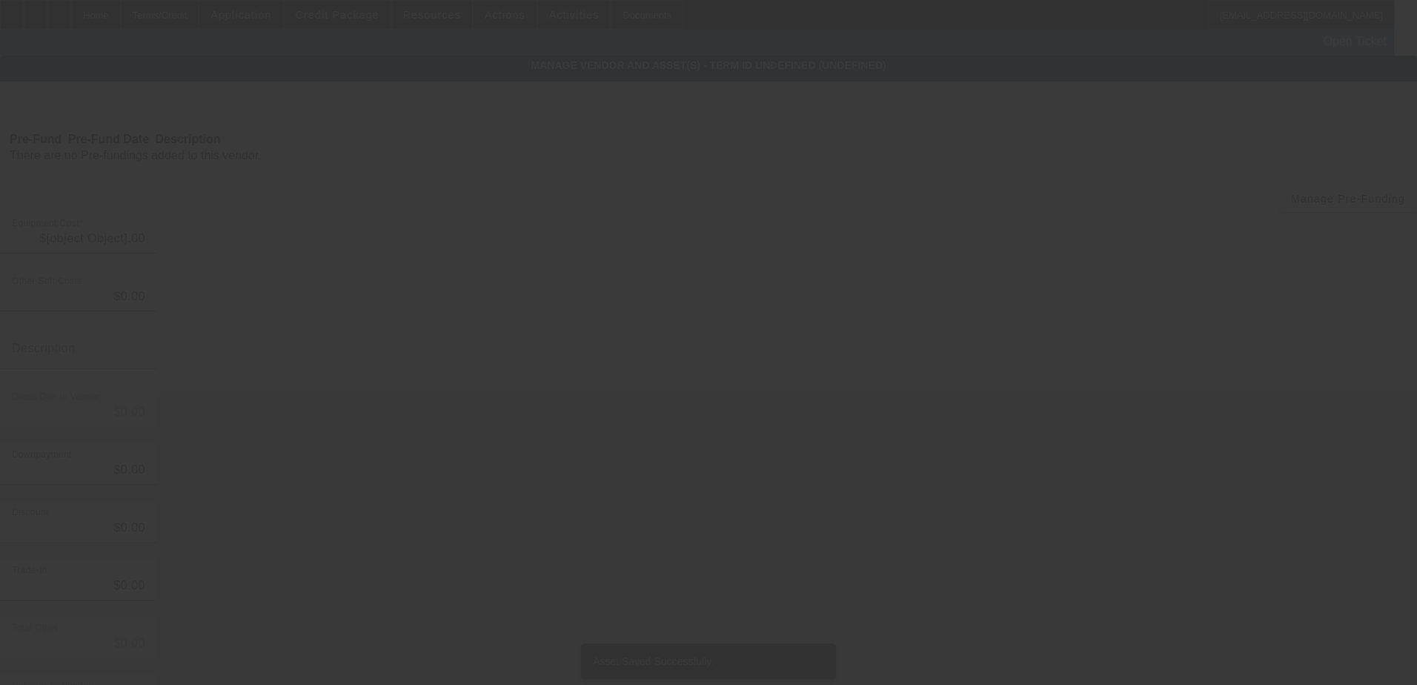
type input "$60,000.00"
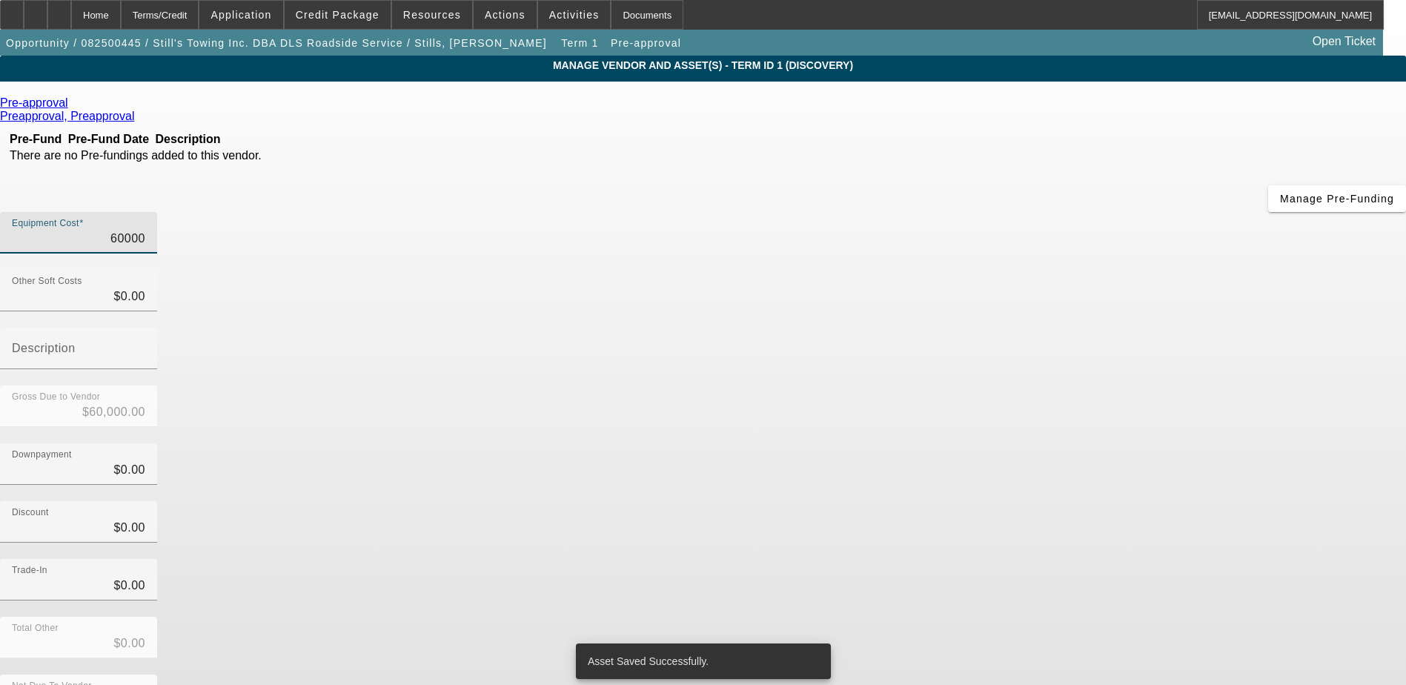
click at [145, 230] on input "60000" at bounding box center [78, 239] width 133 height 18
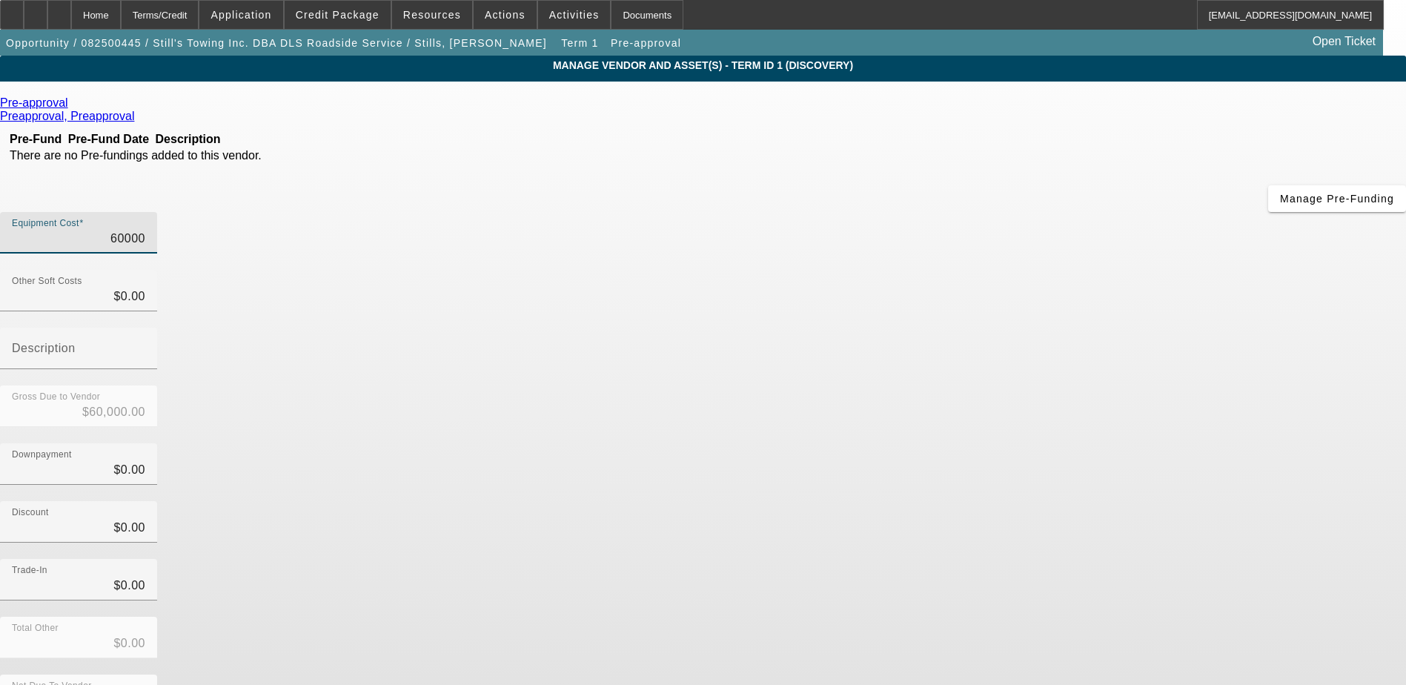
type input "4"
type input "$4.00"
type input "45"
type input "$45.00"
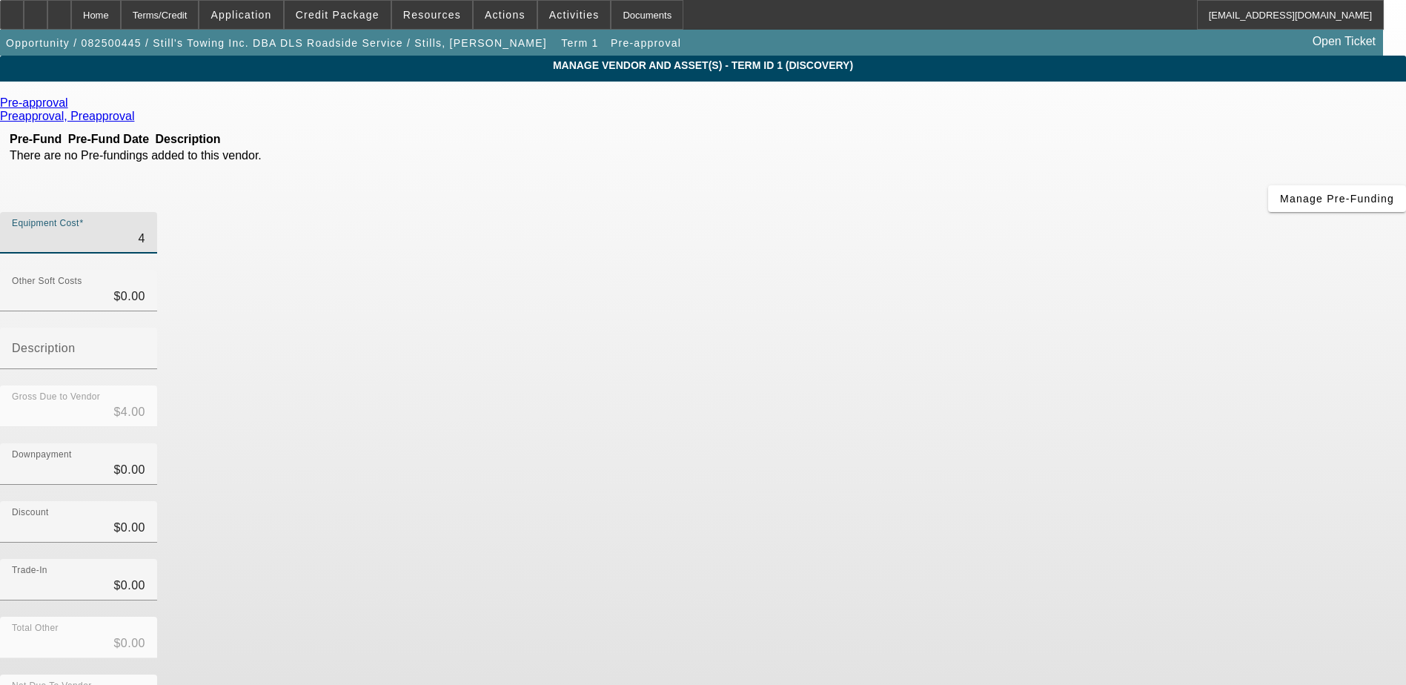
type input "$45.00"
type input "450"
type input "$450.00"
type input "4500"
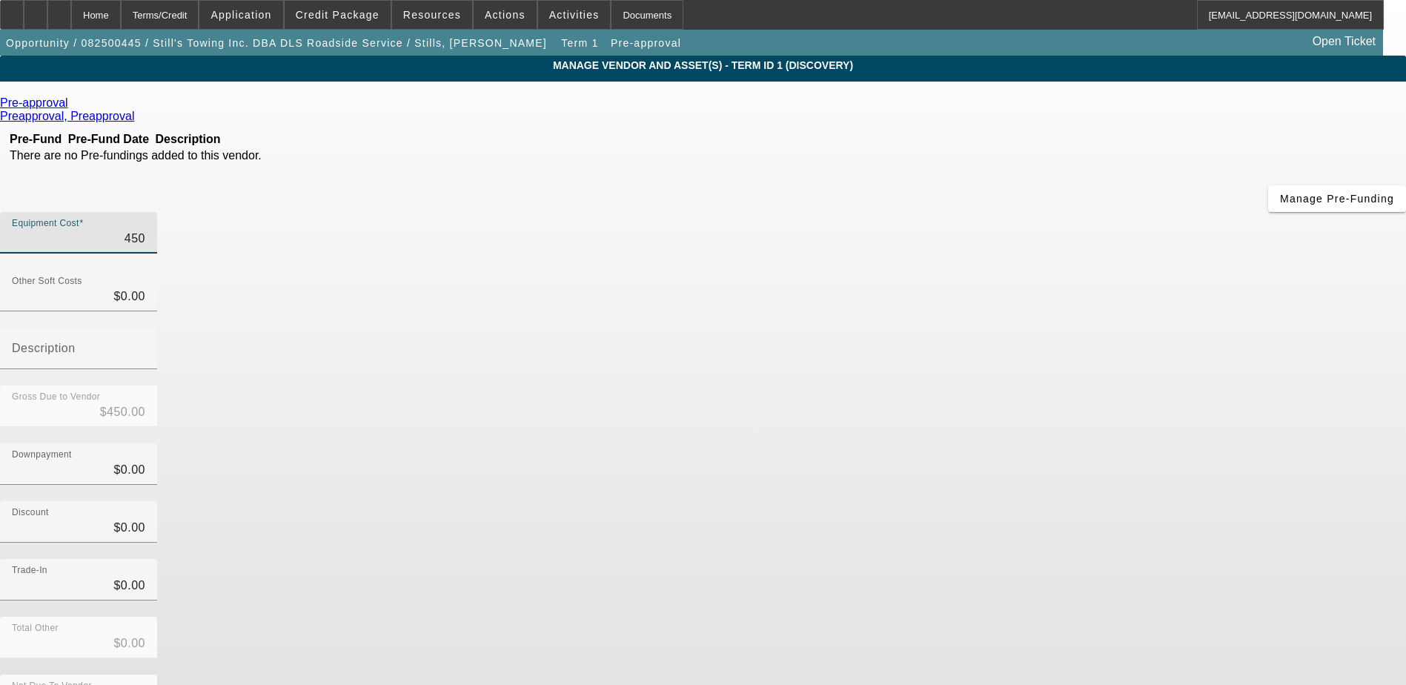
type input "$4,500.00"
type input "45000"
type input "$45,000.00"
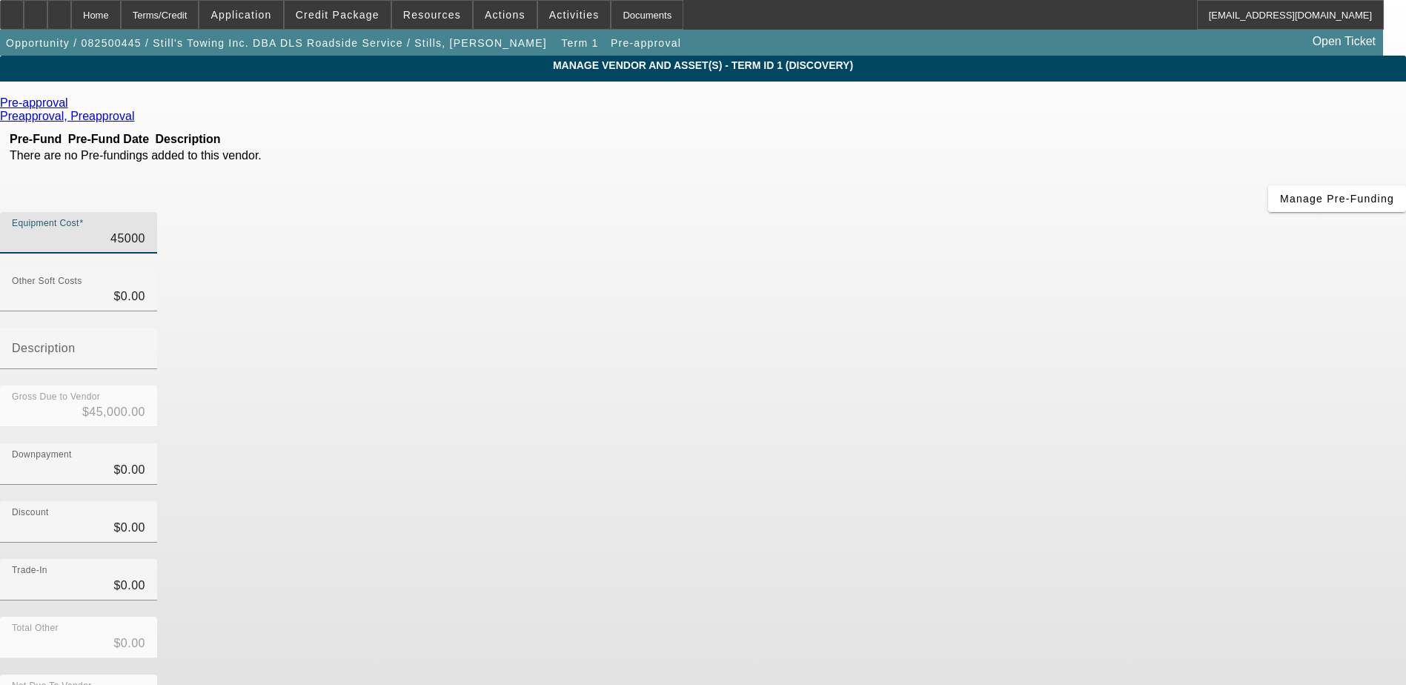
type input "$45,000.00"
click at [1022, 501] on div "Discount $0.00" at bounding box center [703, 530] width 1406 height 58
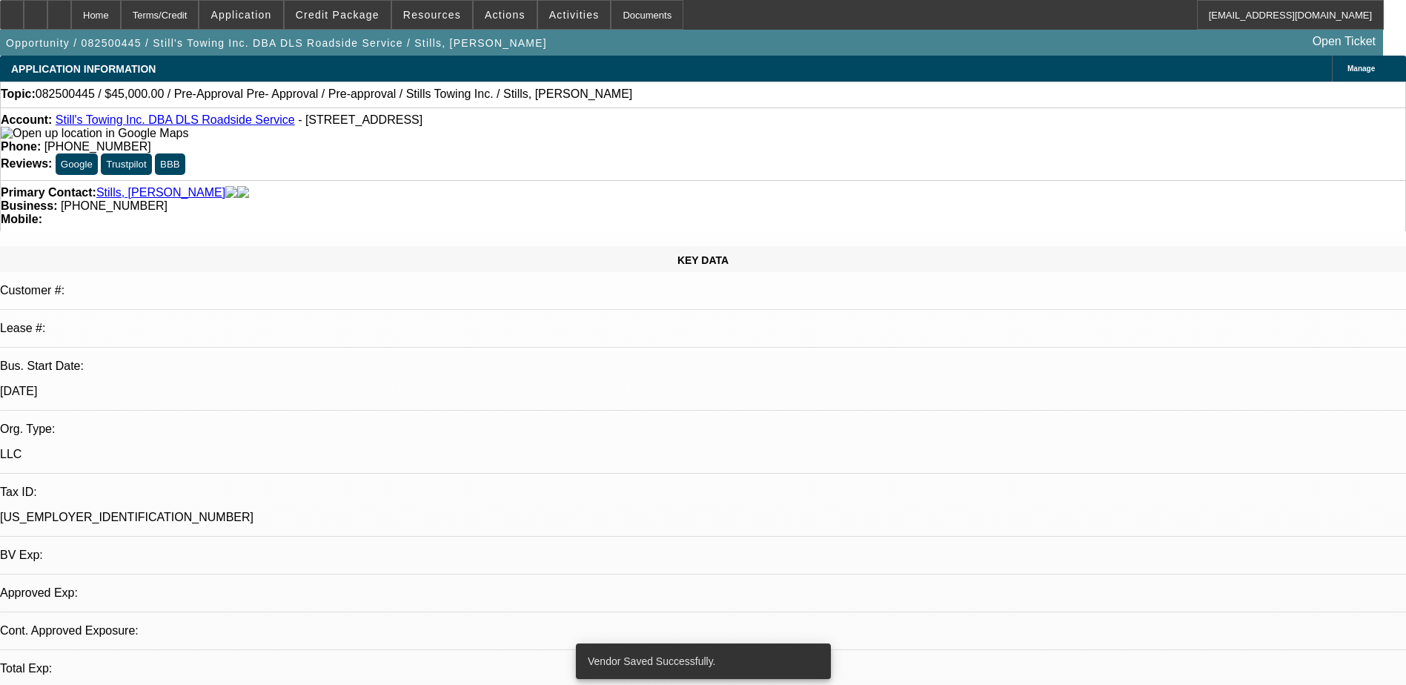
select select "0"
select select "2"
select select "0.1"
select select "4"
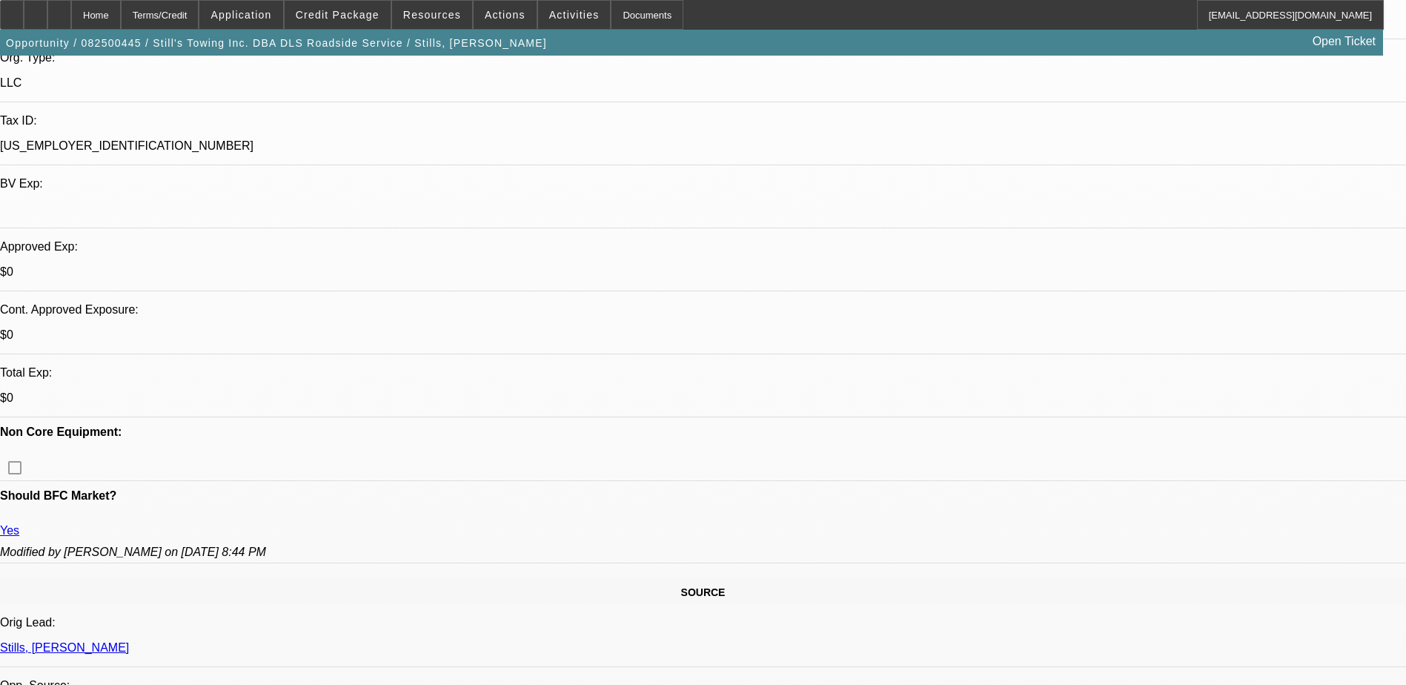
scroll to position [222, 0]
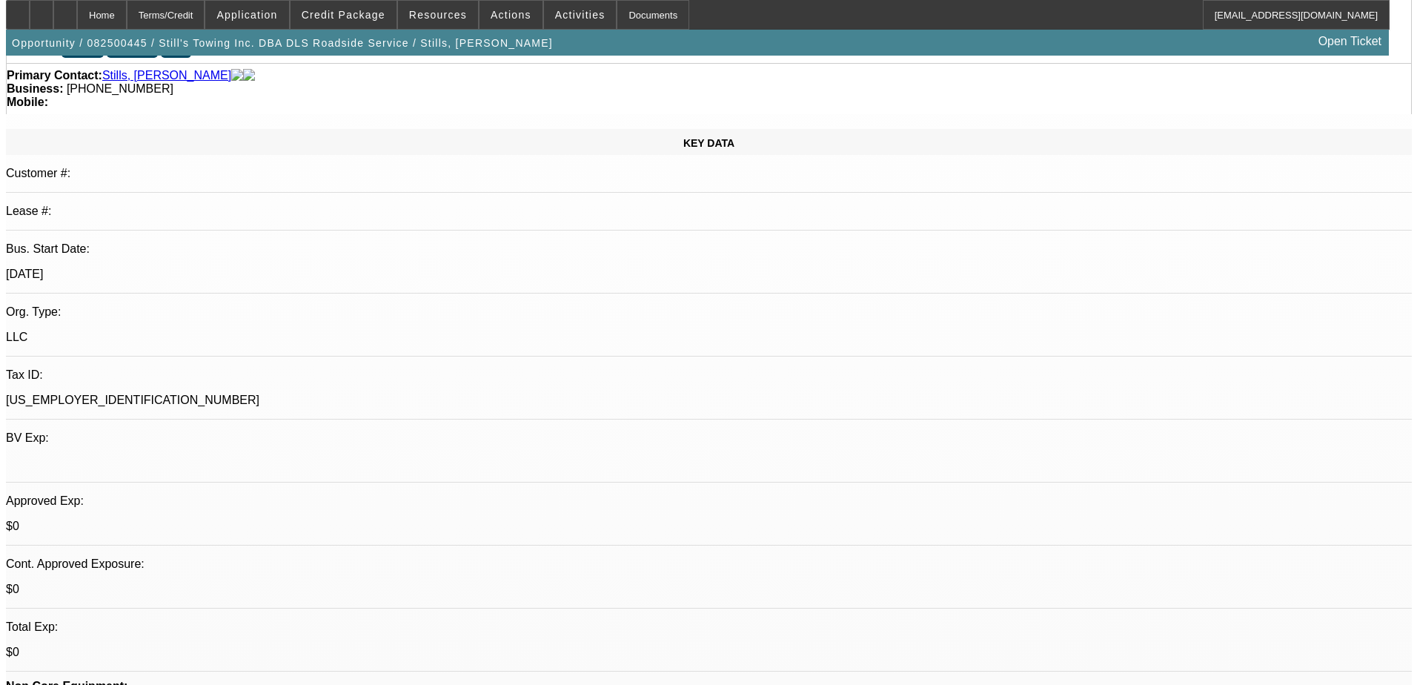
scroll to position [0, 0]
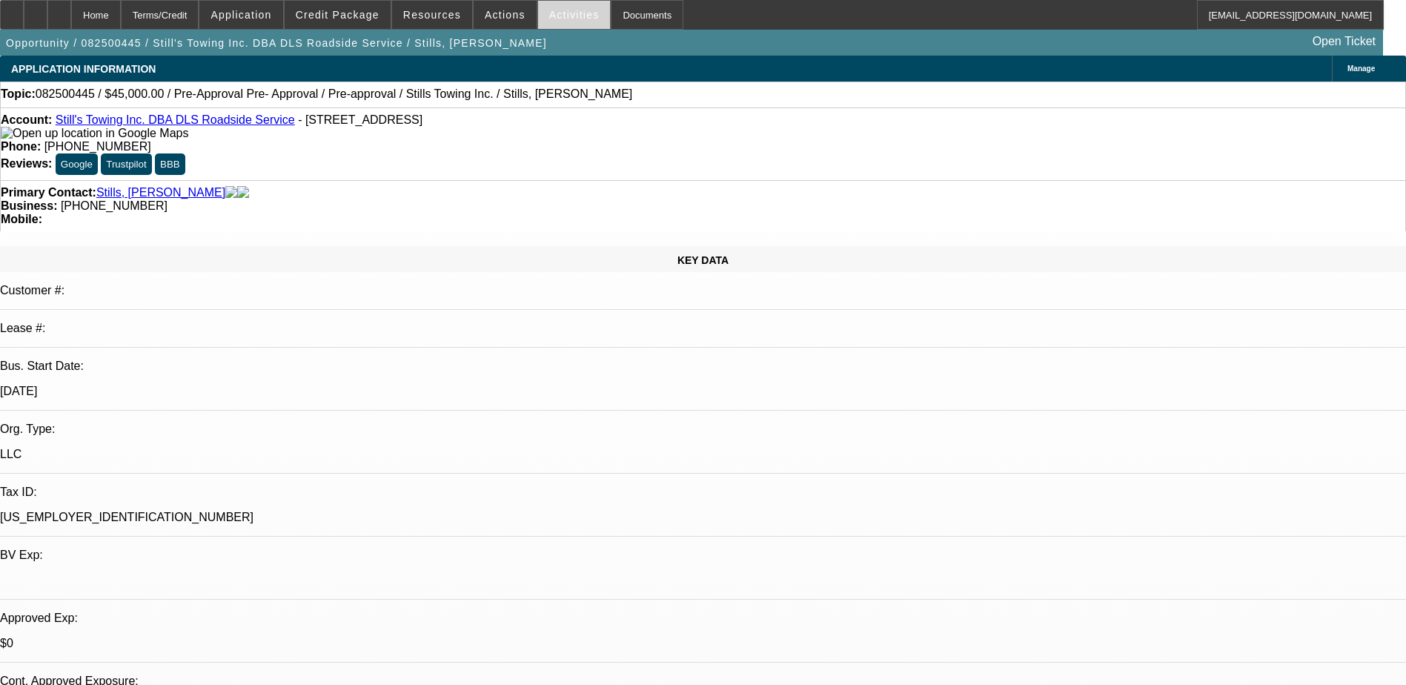
click at [549, 19] on span "Activities" at bounding box center [574, 15] width 50 height 12
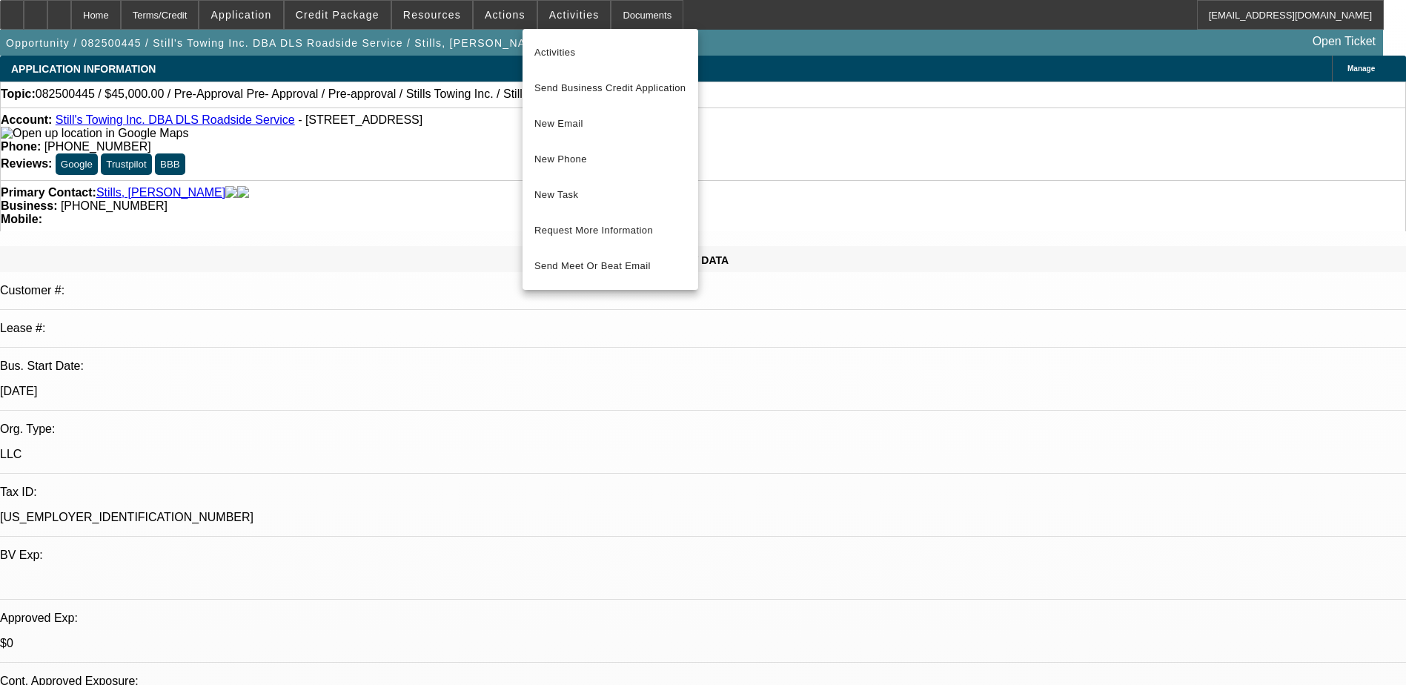
click at [499, 15] on div at bounding box center [703, 342] width 1406 height 685
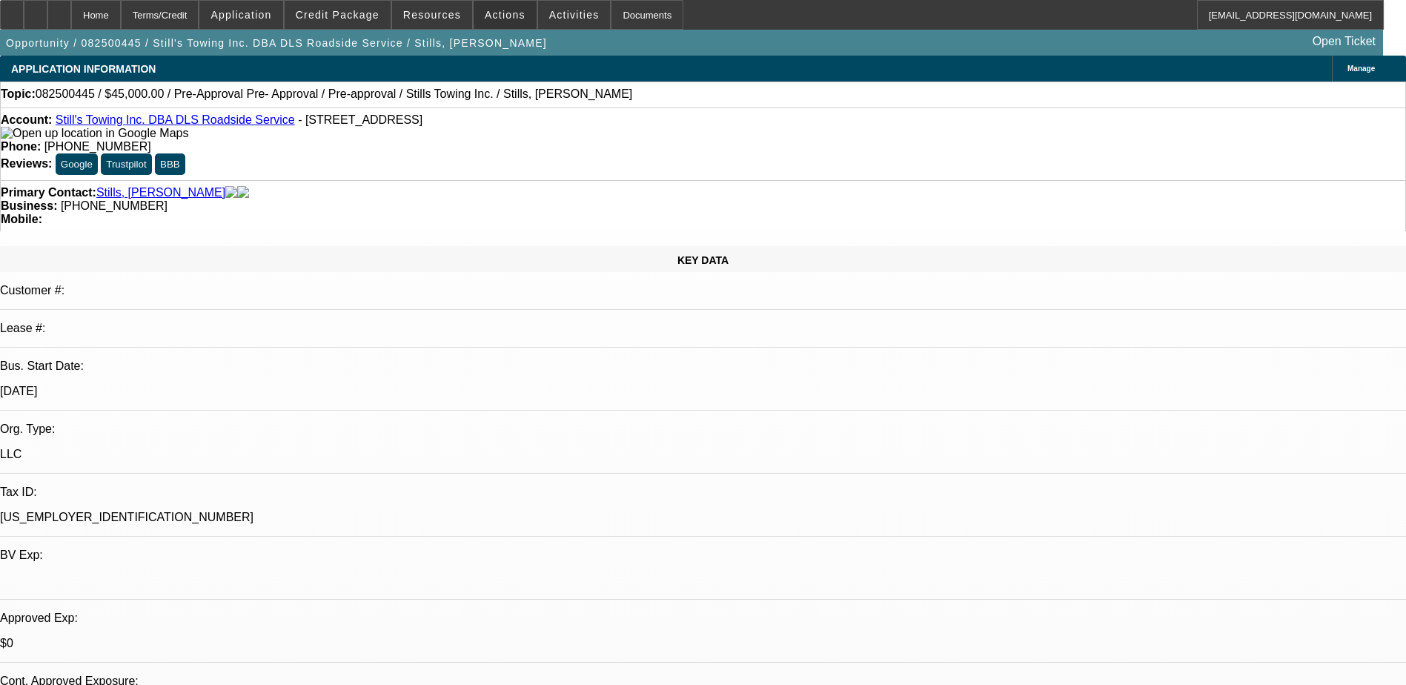
click at [499, 15] on span "Actions" at bounding box center [505, 15] width 41 height 12
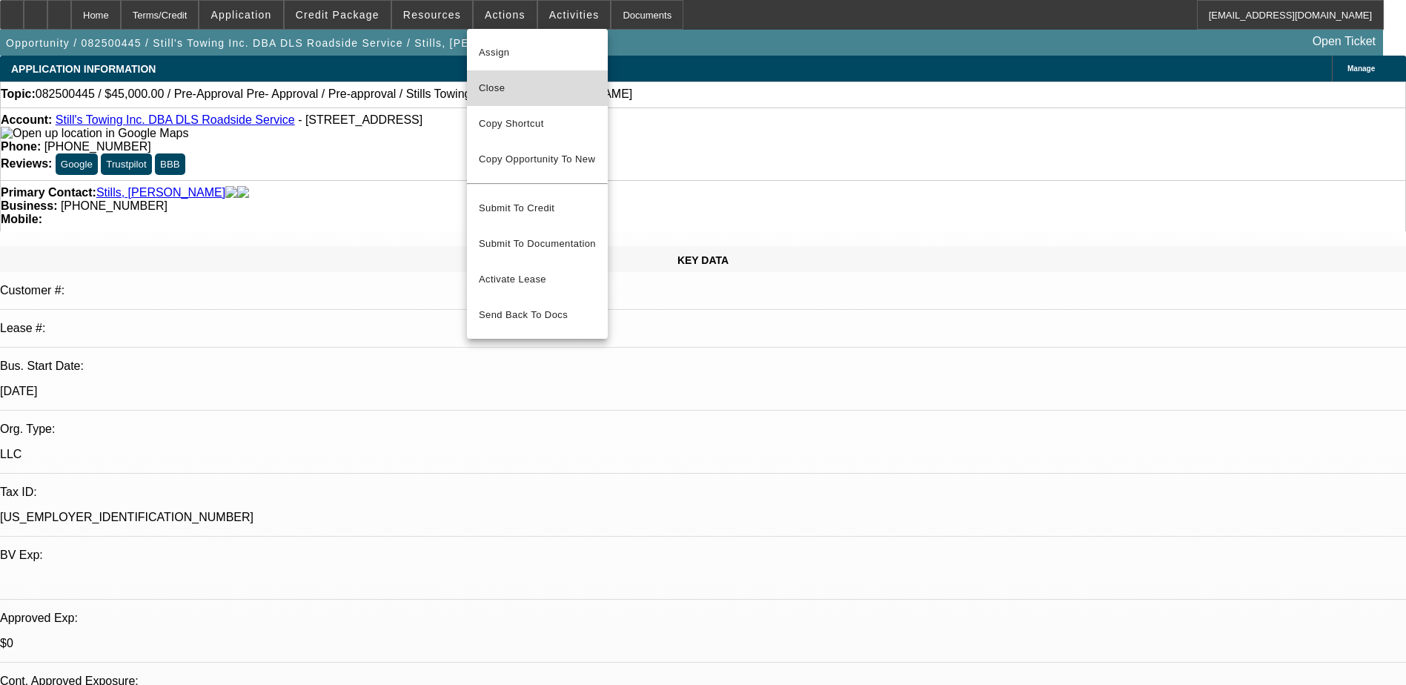
click at [522, 96] on span "Close" at bounding box center [537, 88] width 117 height 18
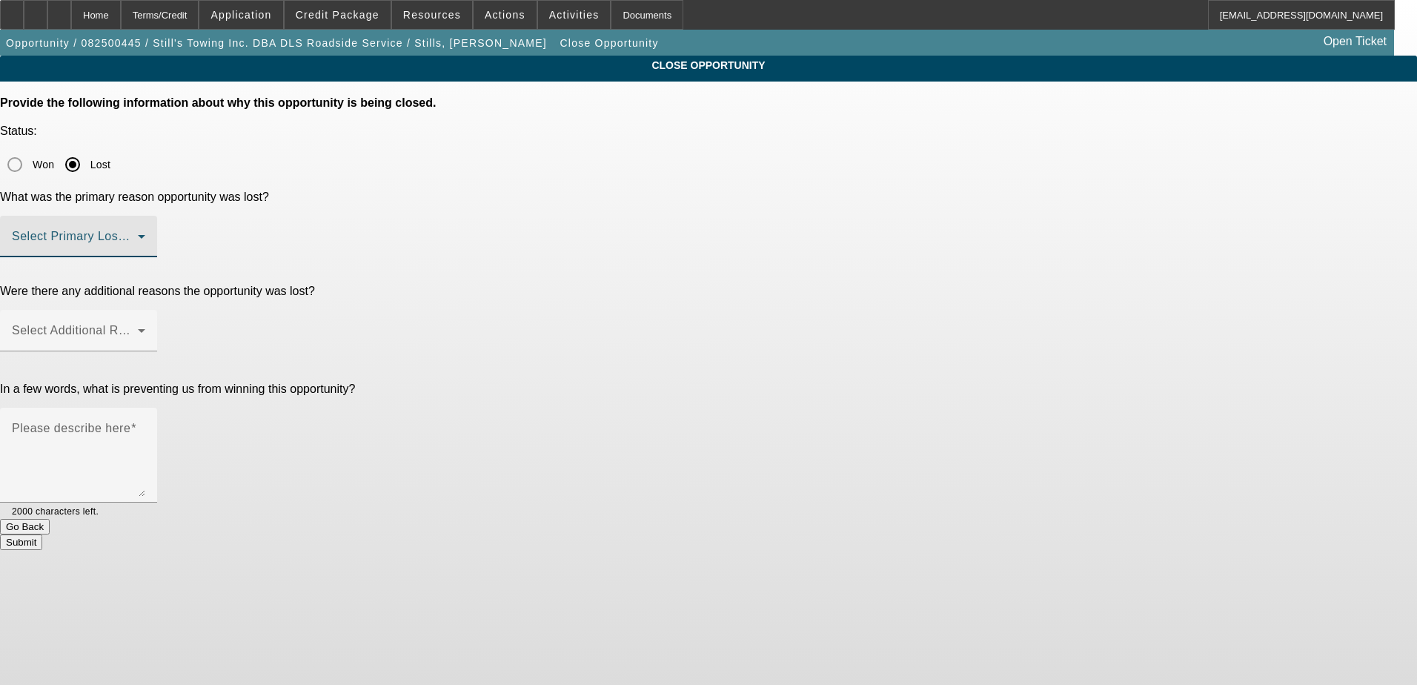
click at [138, 233] on span at bounding box center [75, 242] width 126 height 18
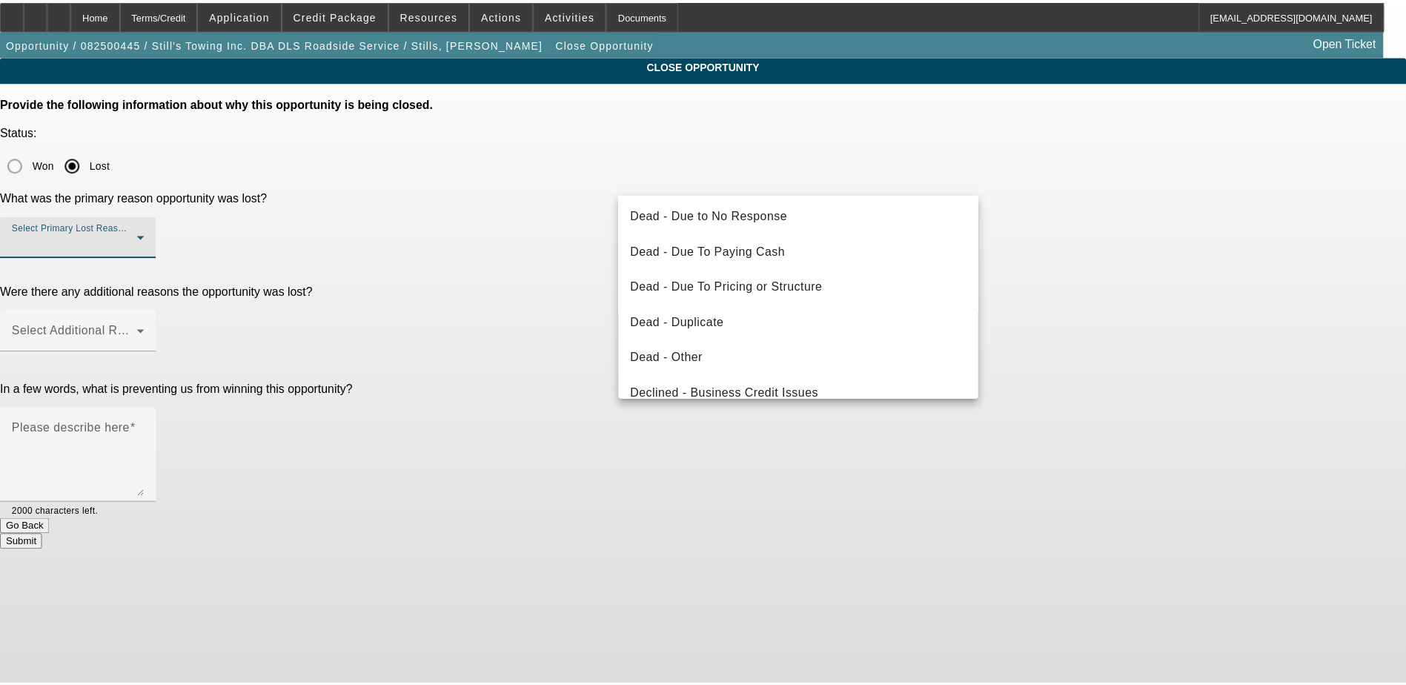
scroll to position [199, 0]
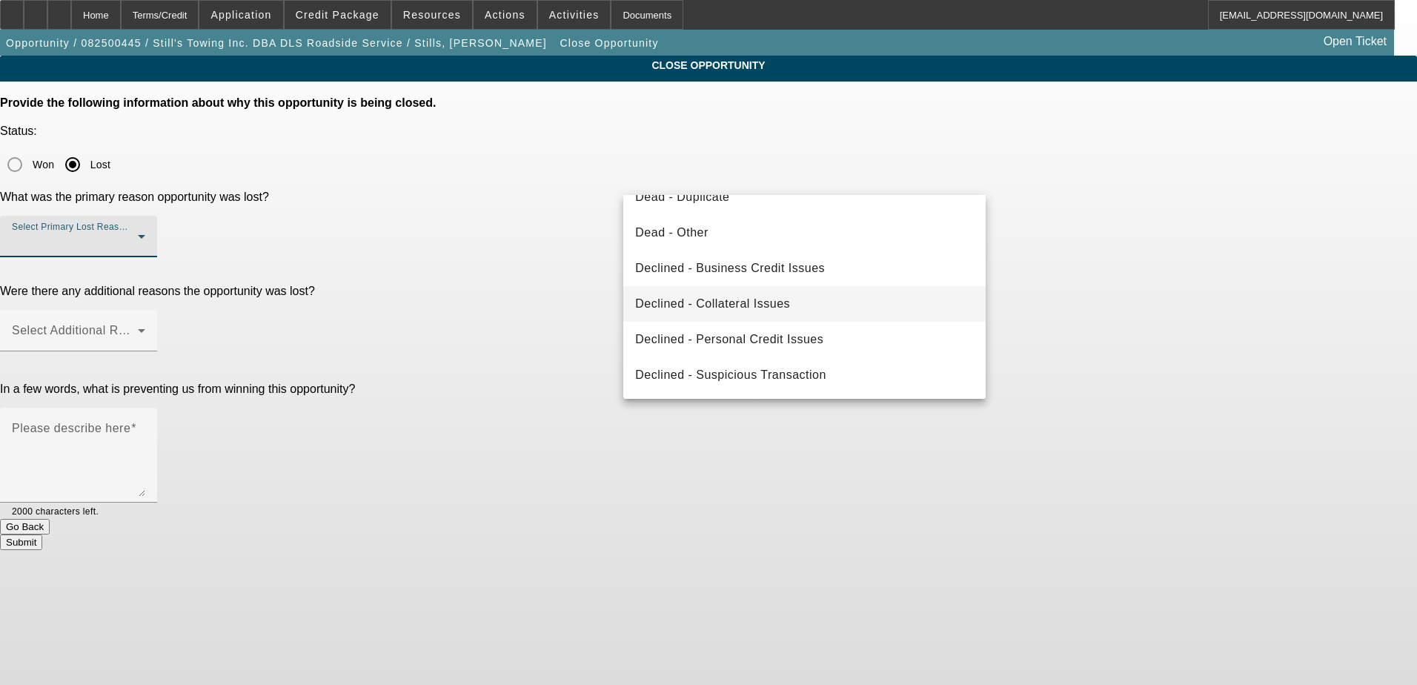
drag, startPoint x: 777, startPoint y: 330, endPoint x: 758, endPoint y: 288, distance: 46.4
click at [779, 331] on span "Declined - Personal Credit Issues" at bounding box center [729, 339] width 188 height 18
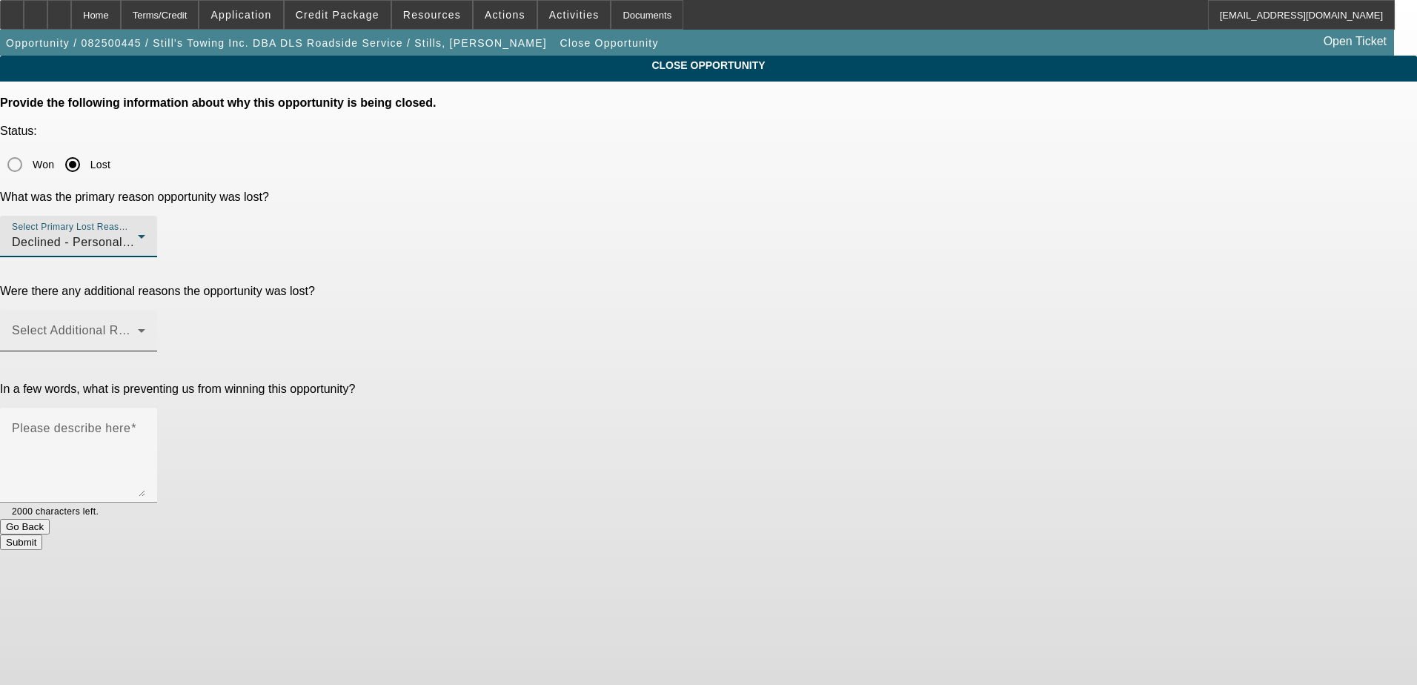
click at [138, 328] on span at bounding box center [75, 337] width 126 height 18
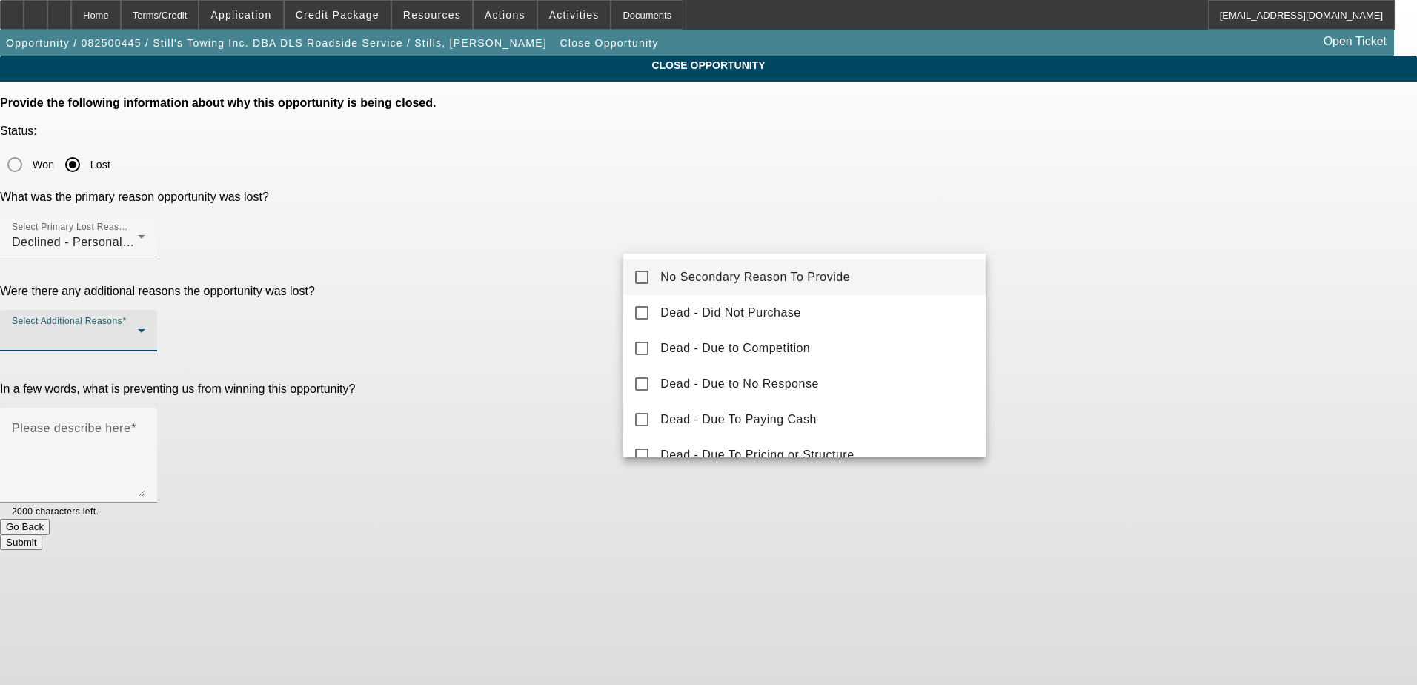
click at [713, 263] on mat-option "No Secondary Reason To Provide" at bounding box center [804, 277] width 362 height 36
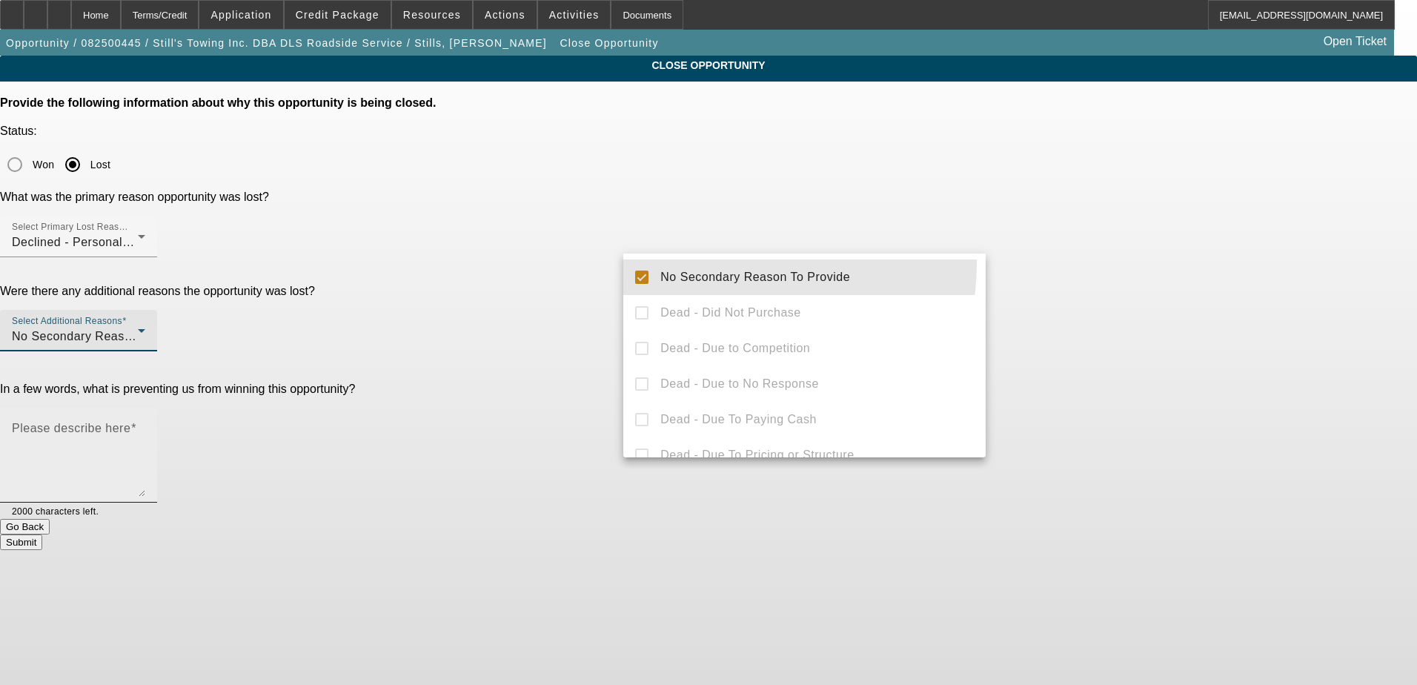
drag, startPoint x: 571, startPoint y: 267, endPoint x: 745, endPoint y: 308, distance: 179.7
click at [571, 267] on div at bounding box center [708, 342] width 1417 height 685
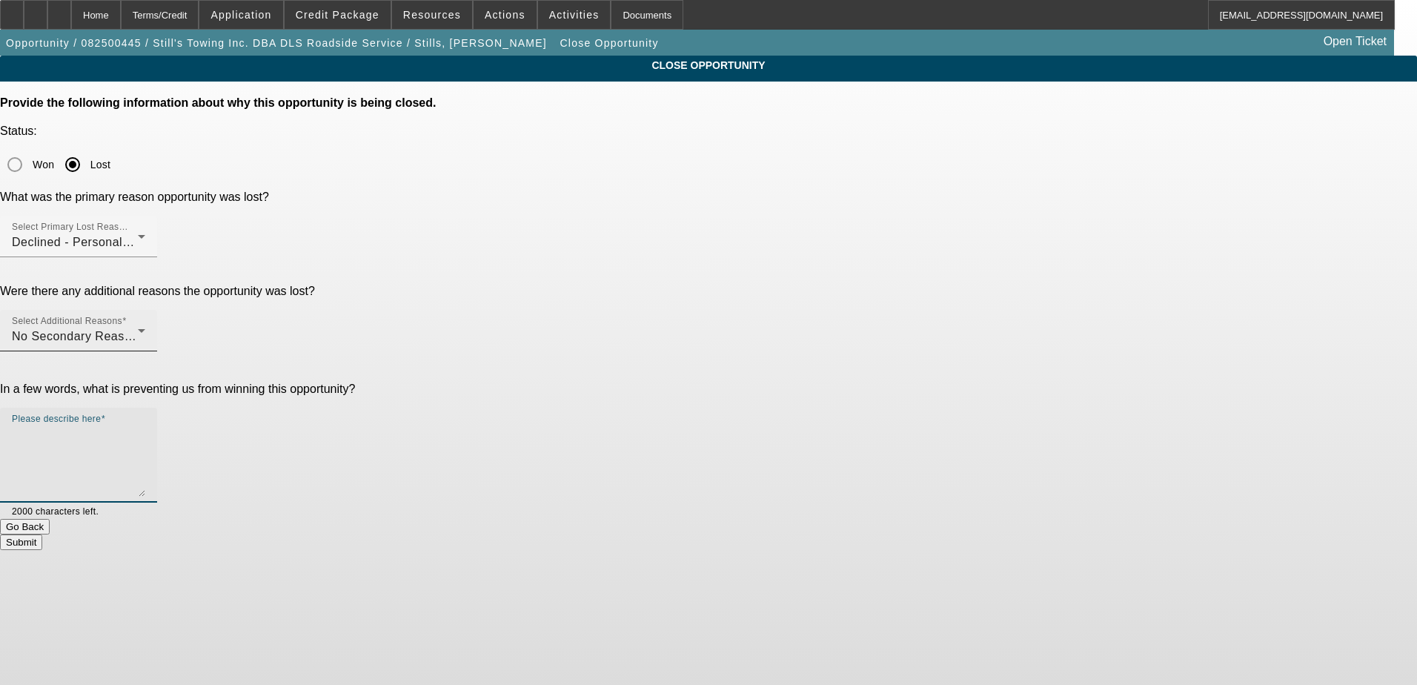
drag, startPoint x: 745, startPoint y: 308, endPoint x: 753, endPoint y: 313, distance: 9.0
click at [145, 425] on textarea "Please describe here" at bounding box center [78, 460] width 133 height 71
type textarea "f"
type textarea "d"
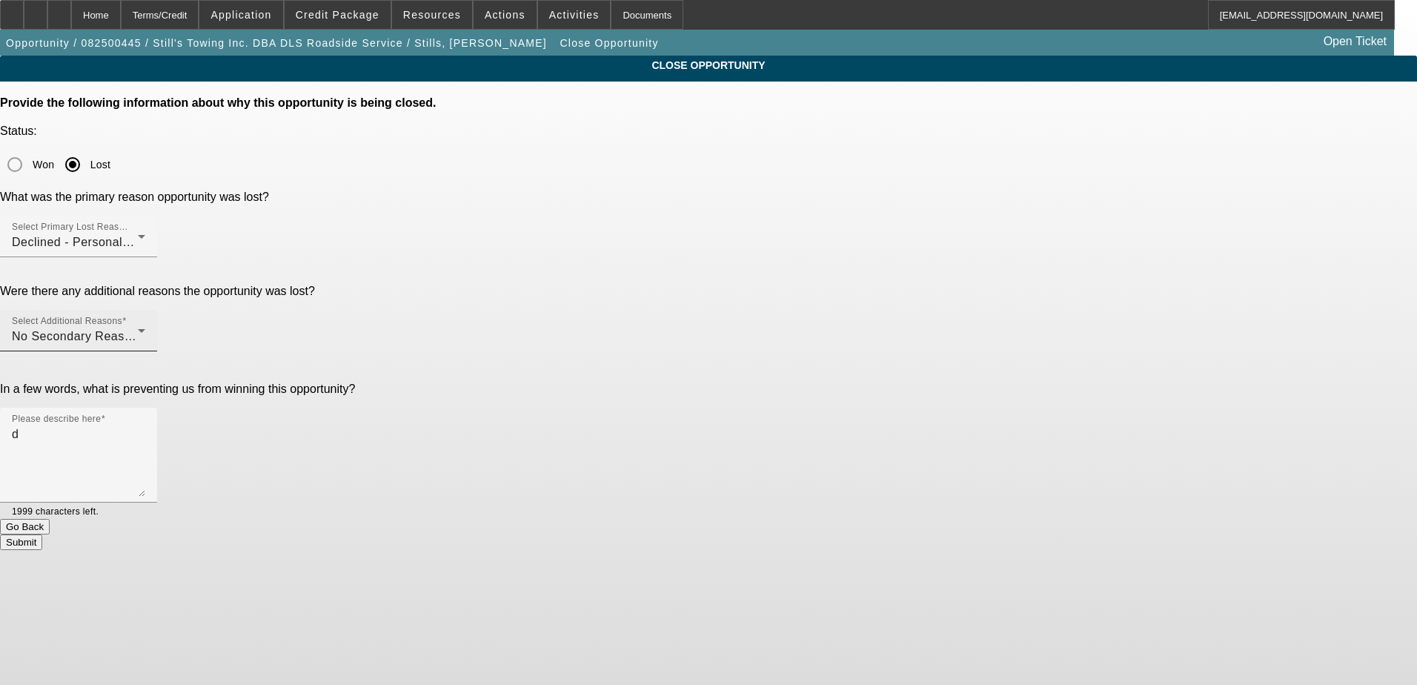
click at [42, 534] on button "Submit" at bounding box center [21, 542] width 42 height 16
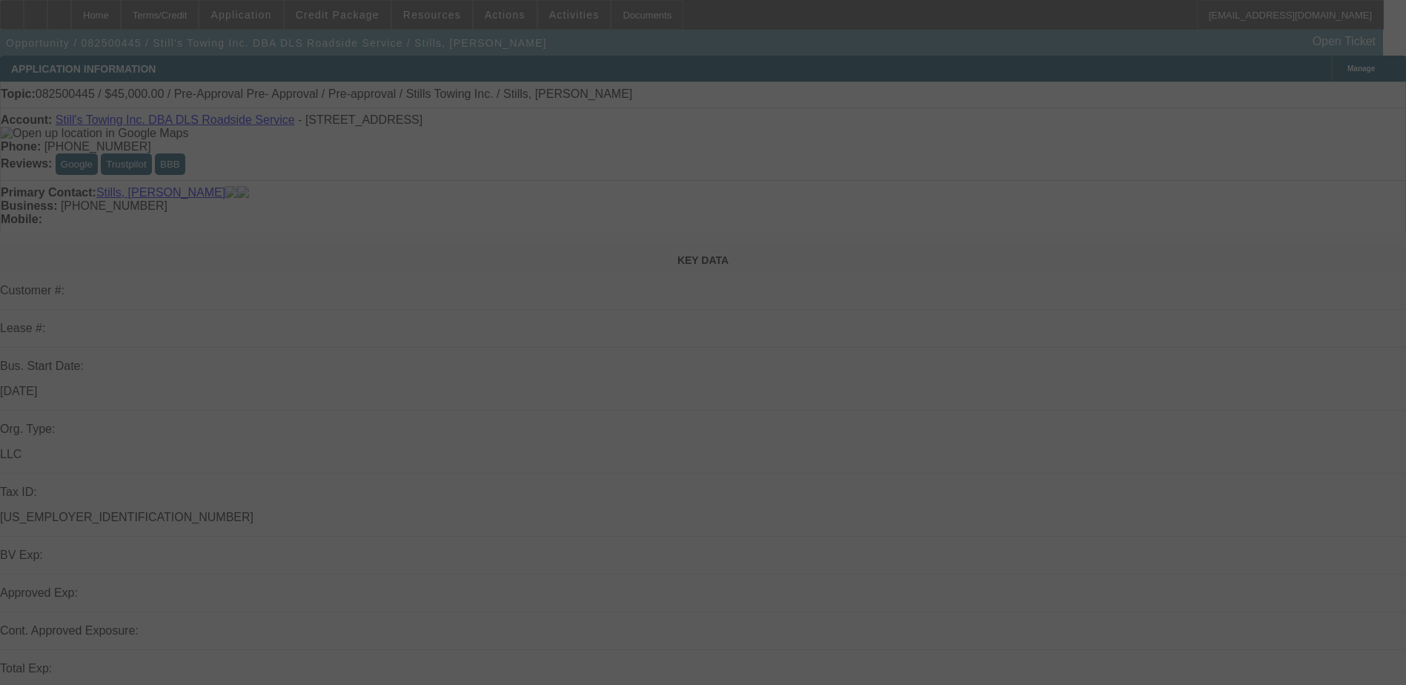
select select "0"
select select "2"
select select "0.1"
select select "4"
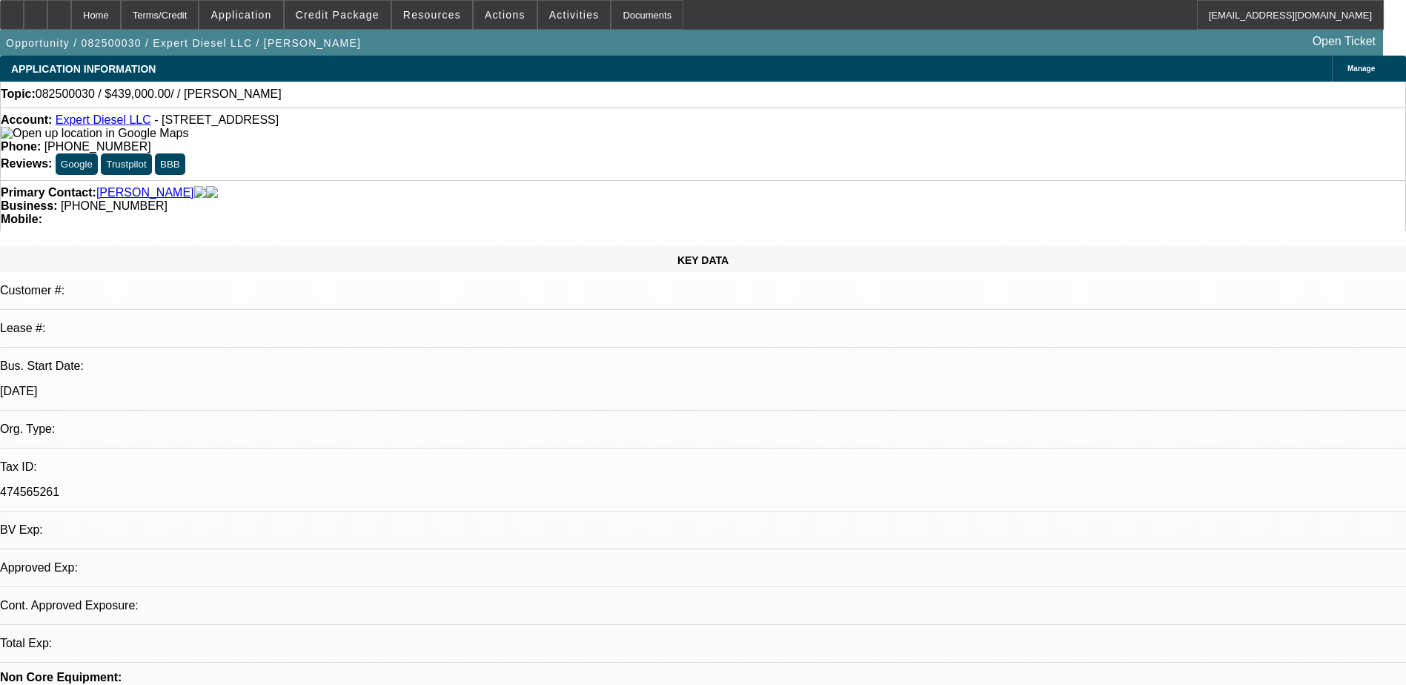
select select "0"
select select "2"
select select "0.1"
select select "4"
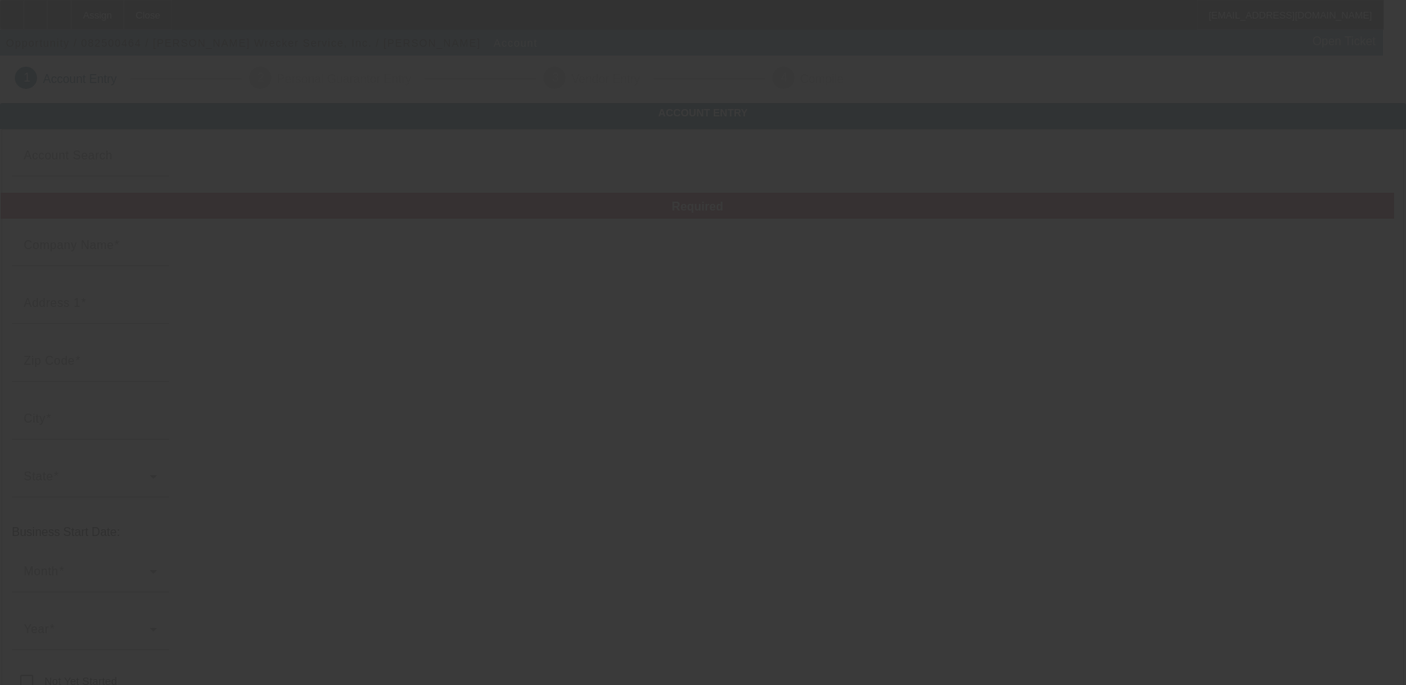
type input "[PERSON_NAME] Wrecker Service, Inc."
type input "[STREET_ADDRESS]"
type input "46217"
type input "[GEOGRAPHIC_DATA]"
type input "[PHONE_NUMBER]"
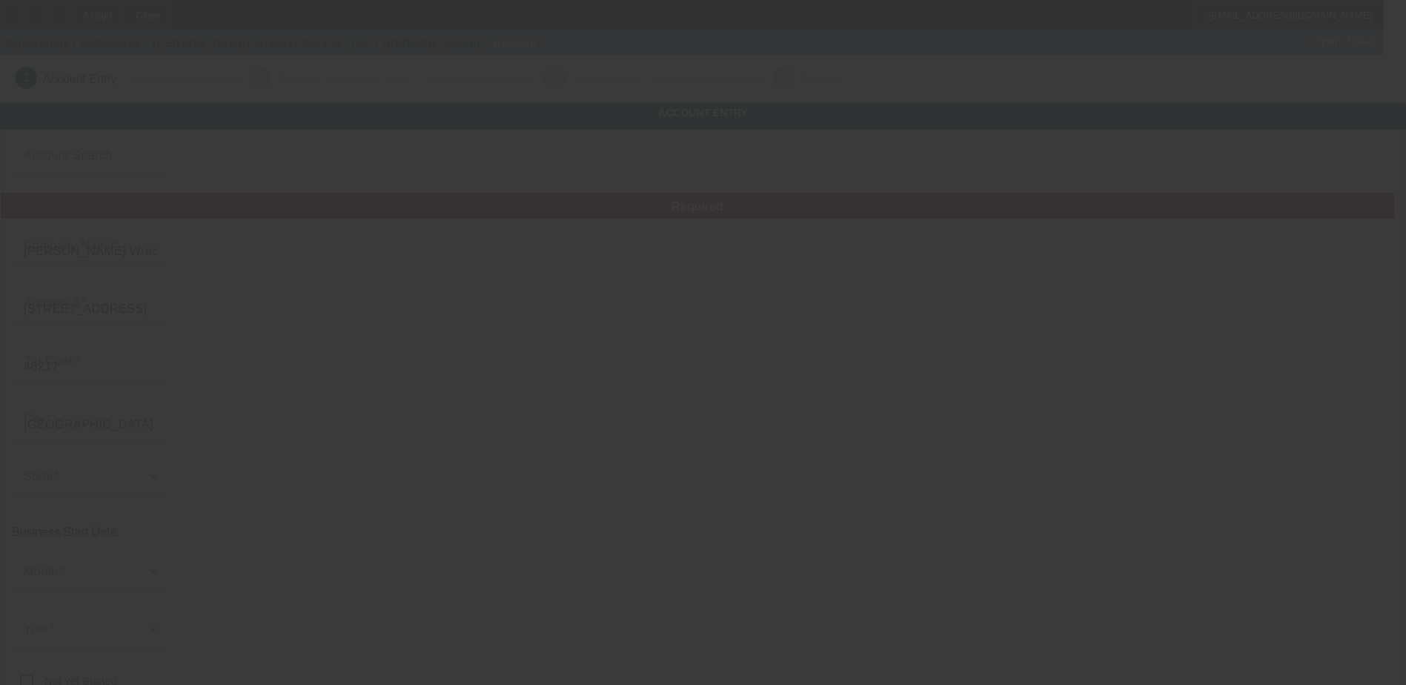
type input "[PERSON_NAME][EMAIL_ADDRESS][DOMAIN_NAME]"
type input "[PERSON_NAME]"
type input "[US_EMPLOYER_IDENTIFICATION_NUMBER]"
type input "[URL][DOMAIN_NAME]"
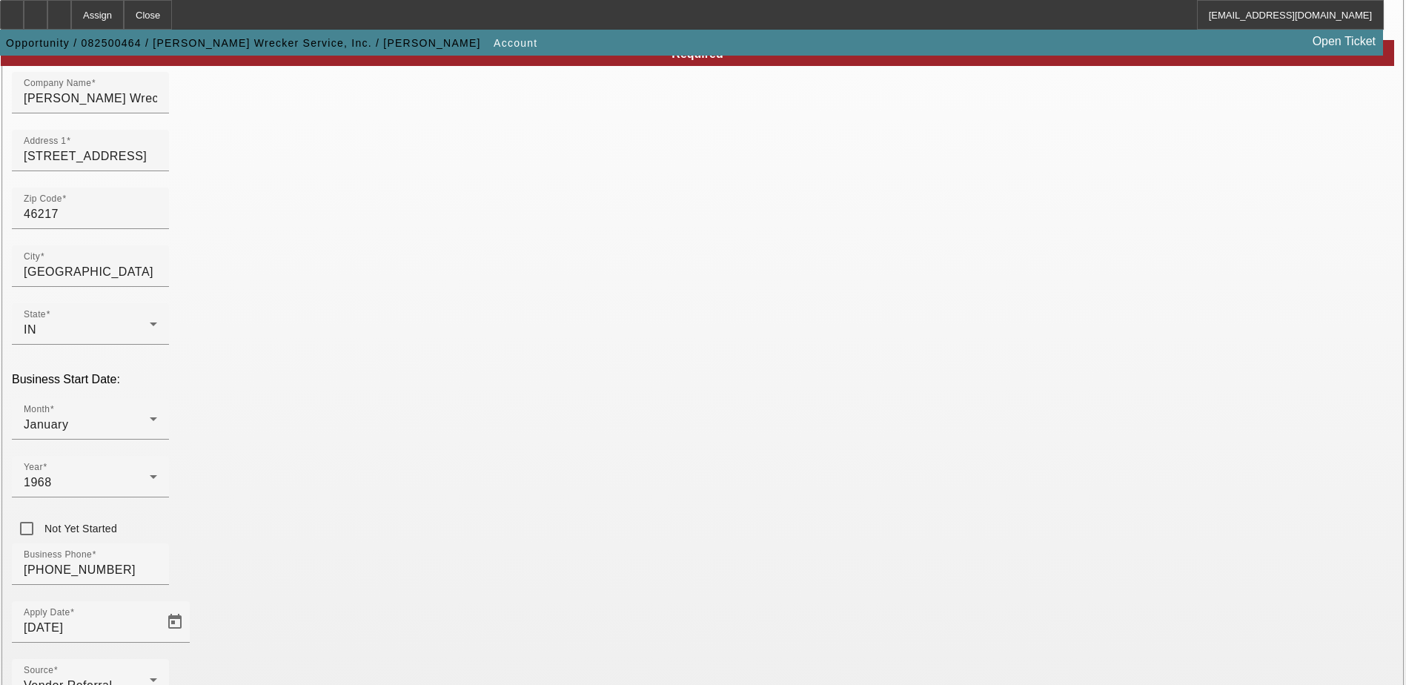
scroll to position [250, 0]
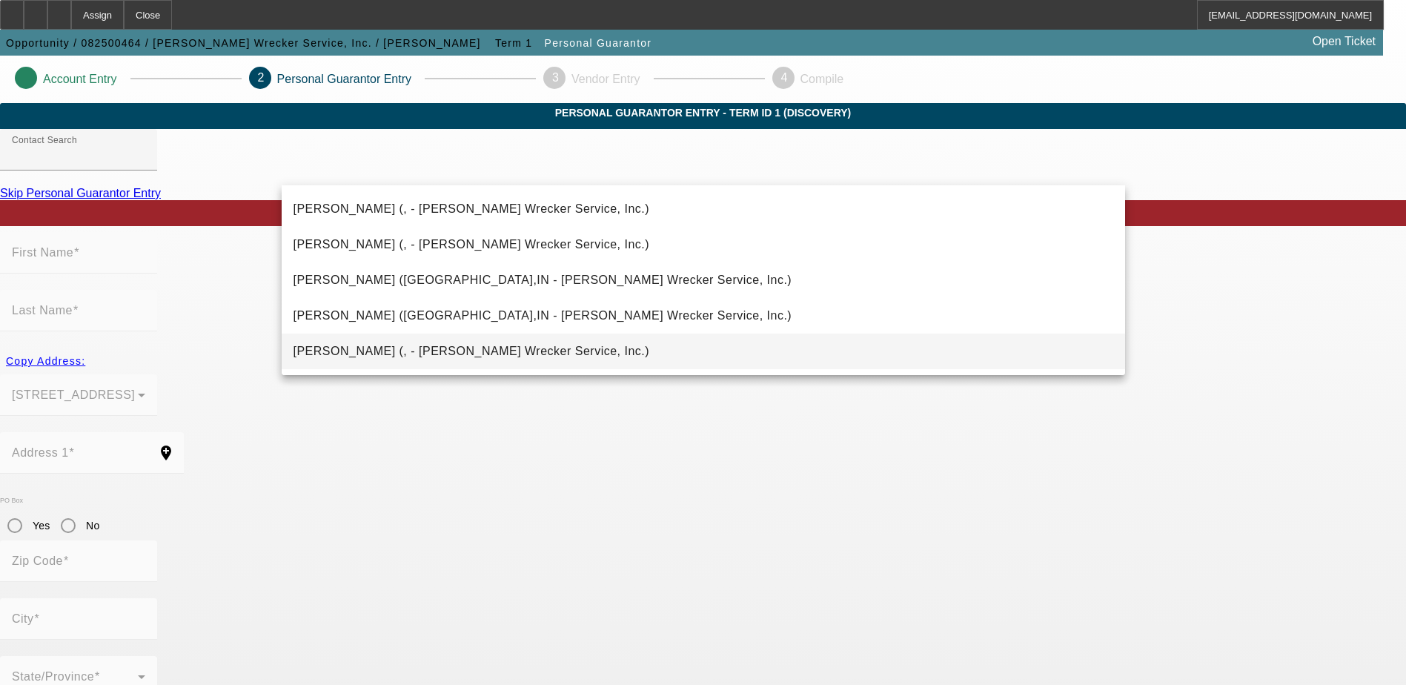
scroll to position [40, 0]
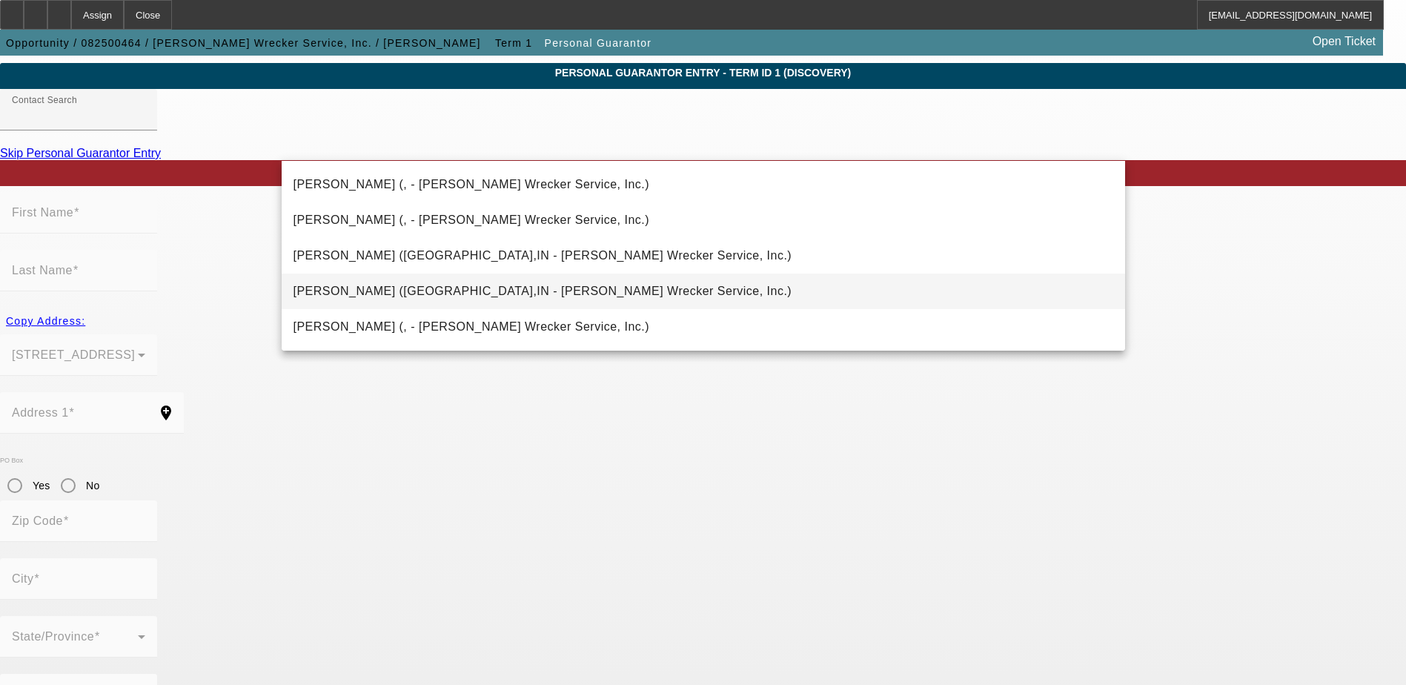
click at [420, 290] on span "[PERSON_NAME] ([GEOGRAPHIC_DATA],IN - [PERSON_NAME] Wrecker Service, Inc.)" at bounding box center [542, 291] width 499 height 13
type input "[PERSON_NAME] ([GEOGRAPHIC_DATA],IN - [PERSON_NAME] Wrecker Service, Inc.)"
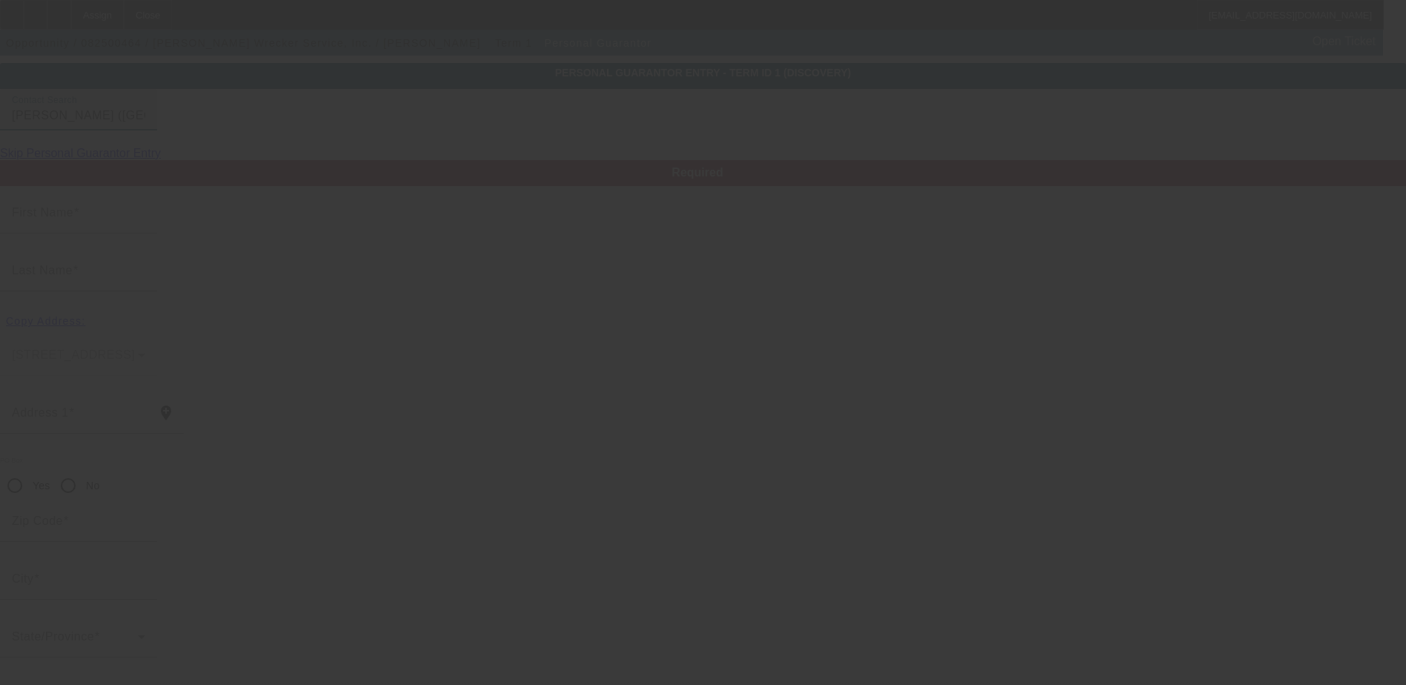
type input "[PERSON_NAME]"
type input "[STREET_ADDRESS]"
radio input "true"
type input "46184"
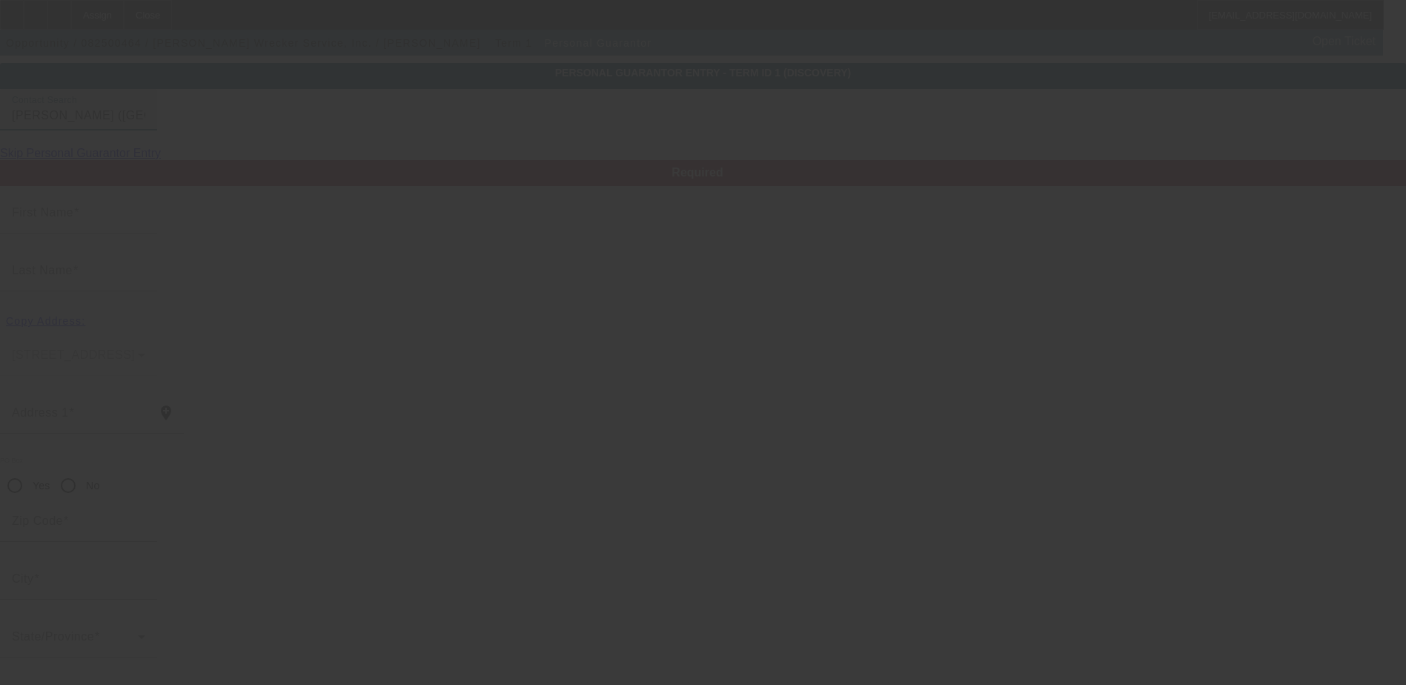
type input "Whiteland"
type input "[PHONE_NUMBER]"
type input "100"
type input "306-58-3947"
type input "[PERSON_NAME][EMAIL_ADDRESS][DOMAIN_NAME]"
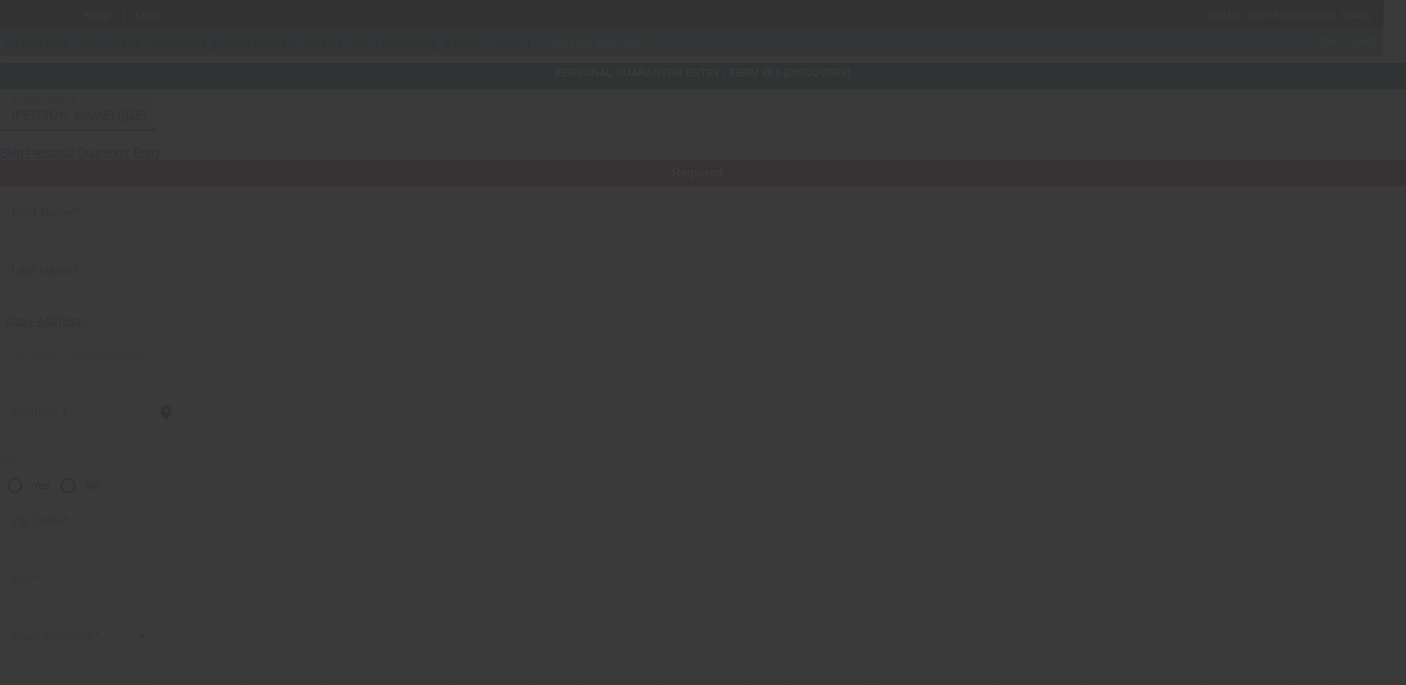
type input "[PERSON_NAME]"
type input "[PHONE_NUMBER]"
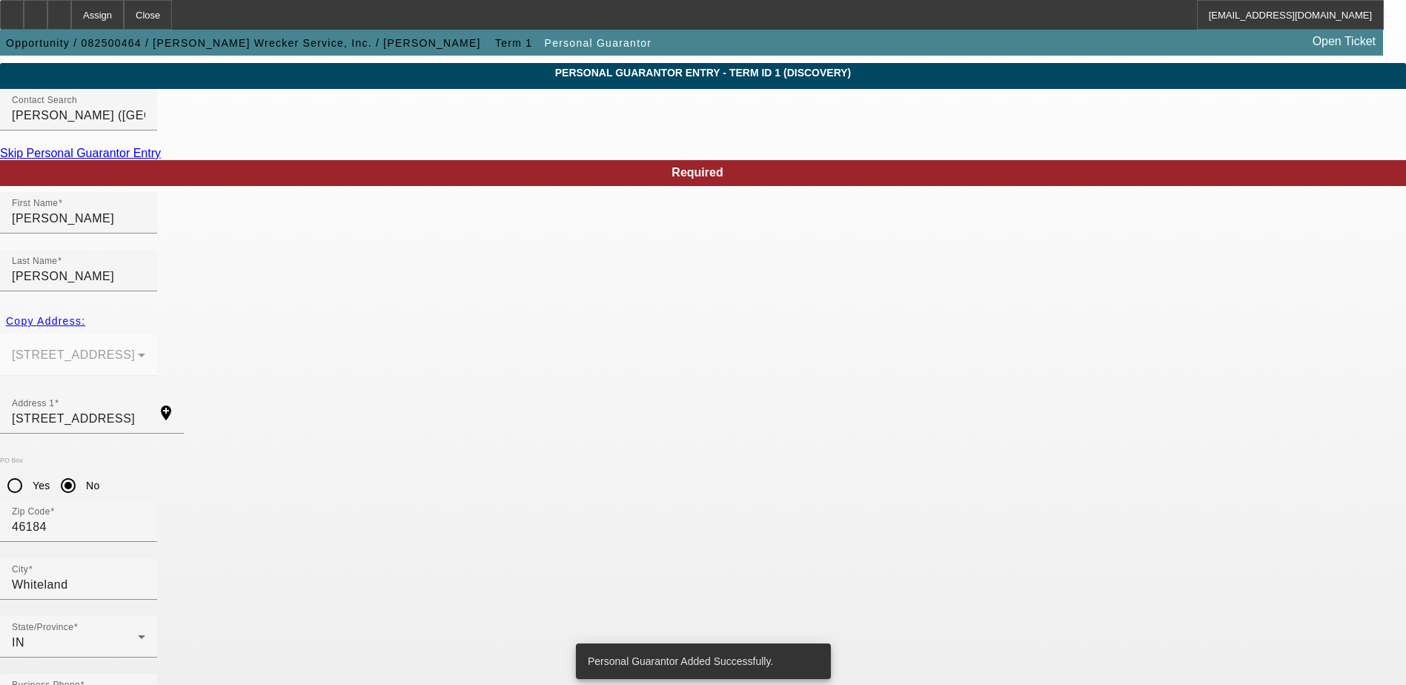
scroll to position [0, 0]
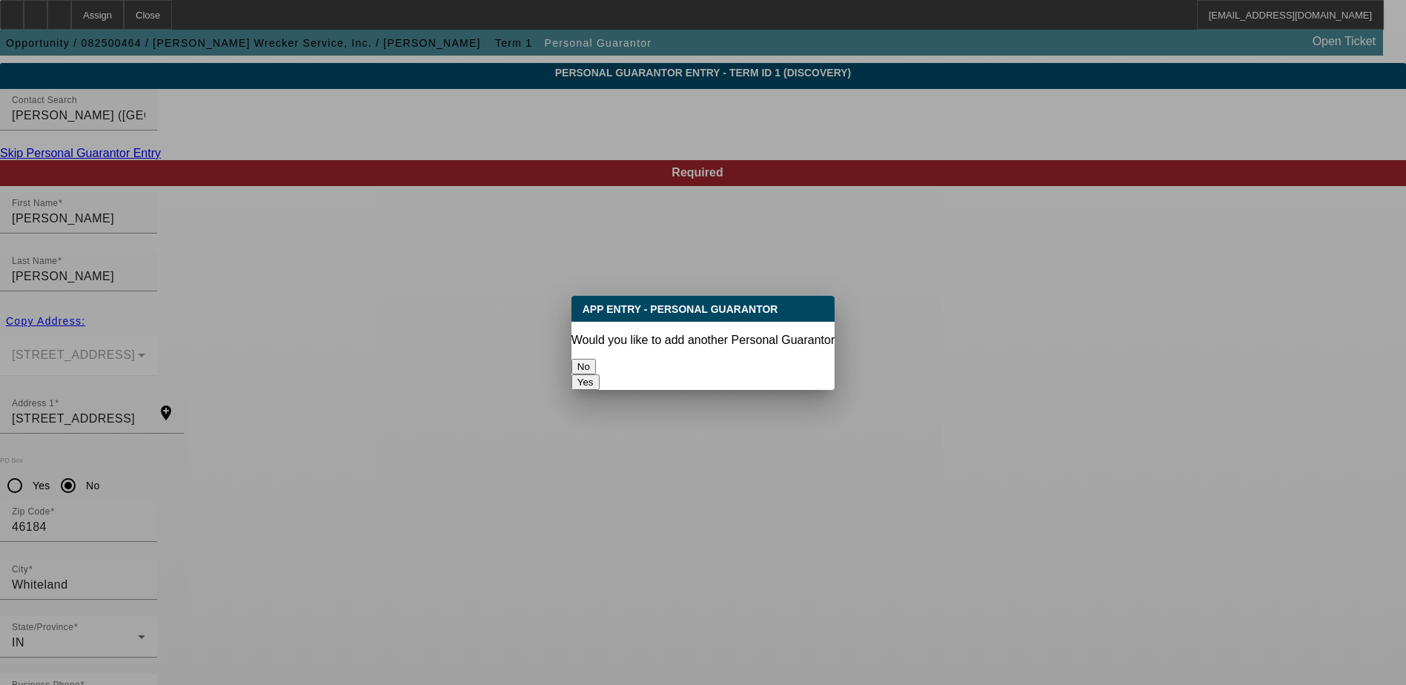
click at [596, 359] on button "No" at bounding box center [583, 367] width 24 height 16
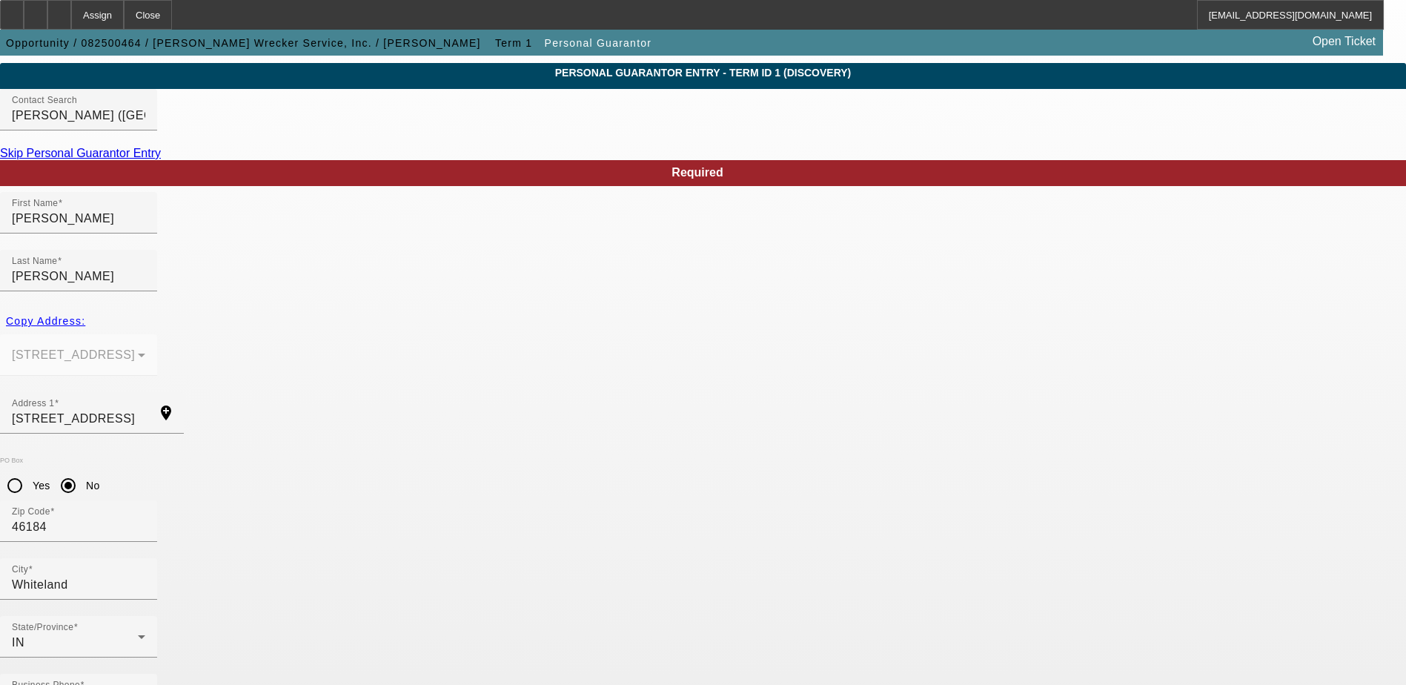
scroll to position [40, 0]
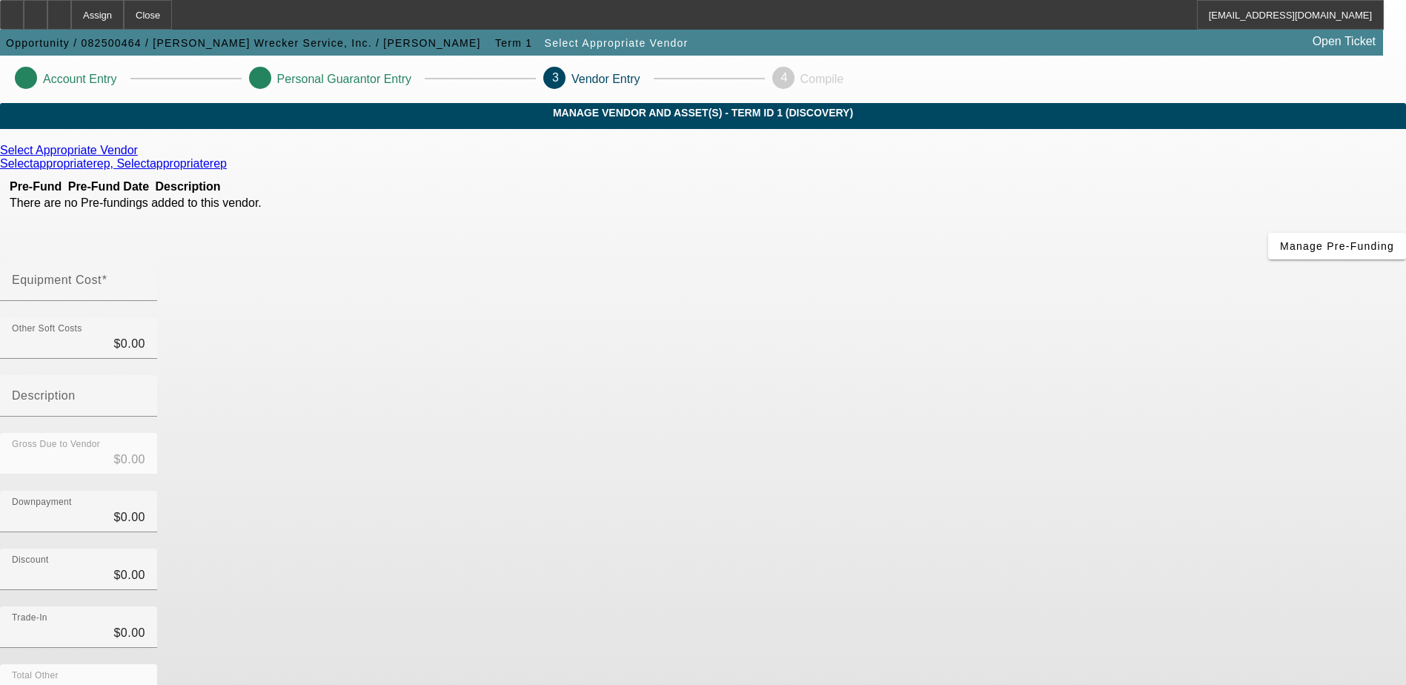
click at [570, 401] on div "Select Appropriate Vendor Selectappropriaterep, Selectappropriaterep Pre-Fund P…" at bounding box center [703, 469] width 1406 height 651
click at [145, 277] on input "Equipment Cost" at bounding box center [78, 286] width 133 height 18
type input "9"
type input "$9.00"
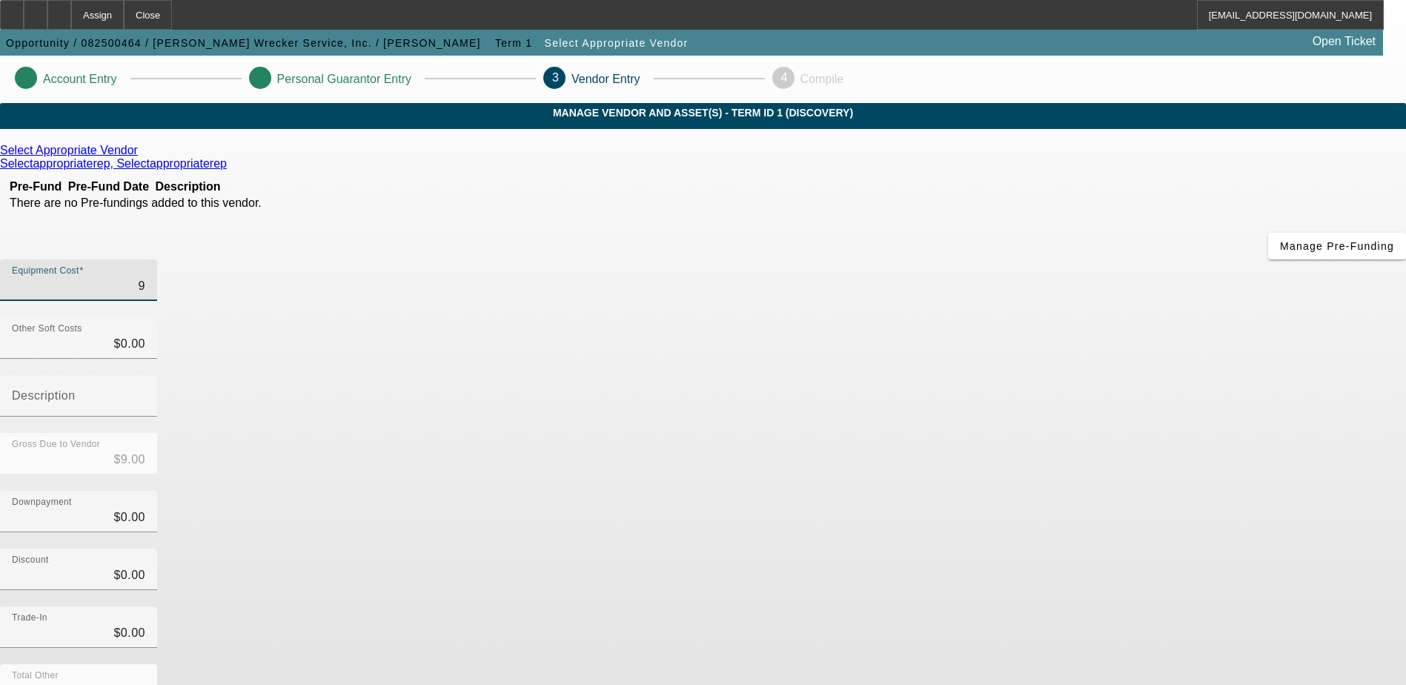
type input "97"
type input "$97.00"
type input "978"
type input "$978.00"
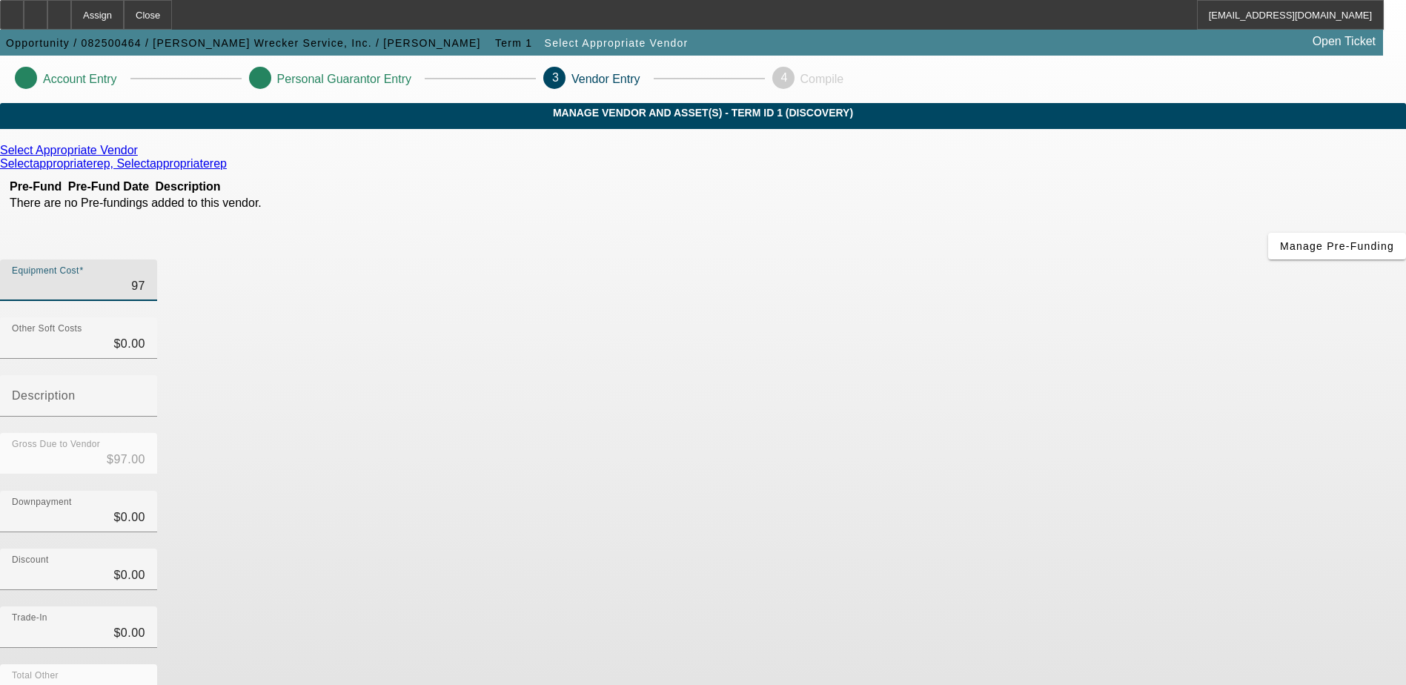
type input "$978.00"
type input "9789"
type input "$9,789.00"
type input "97899"
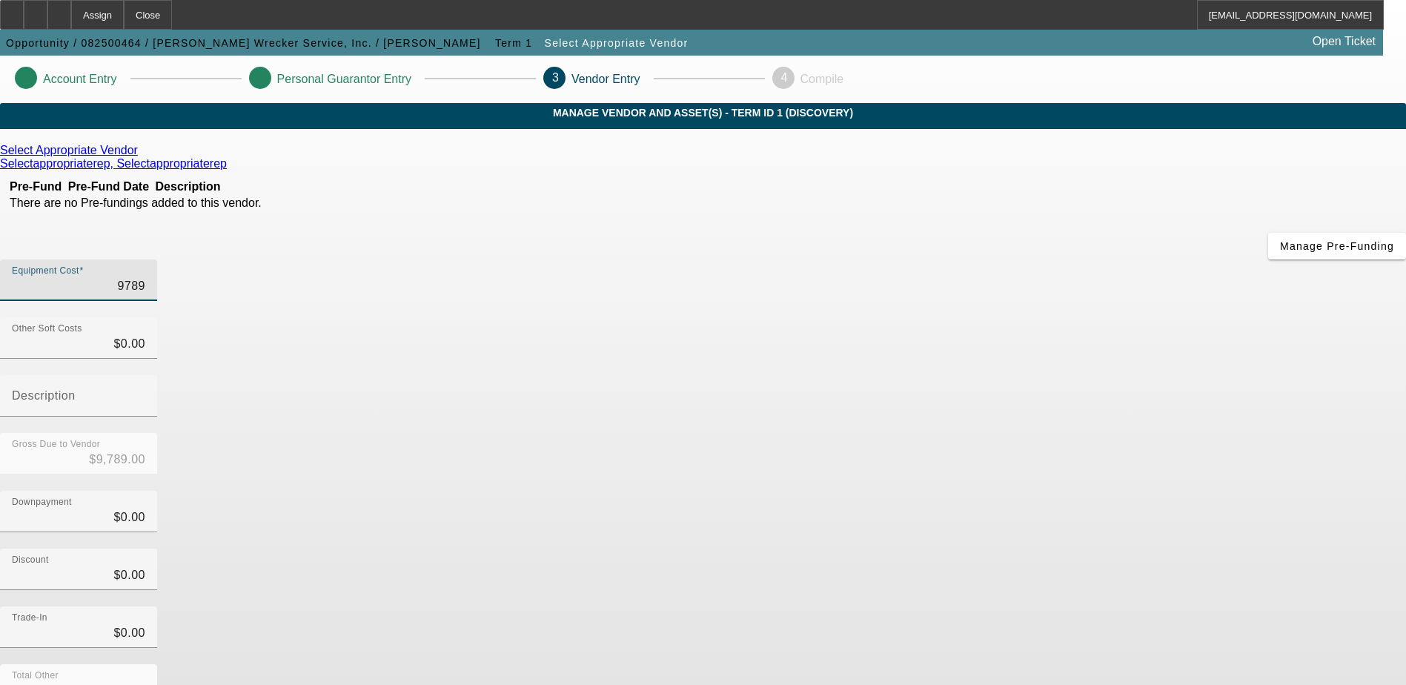
type input "$97,899.00"
type input "97899.9"
type input "$97,899.90"
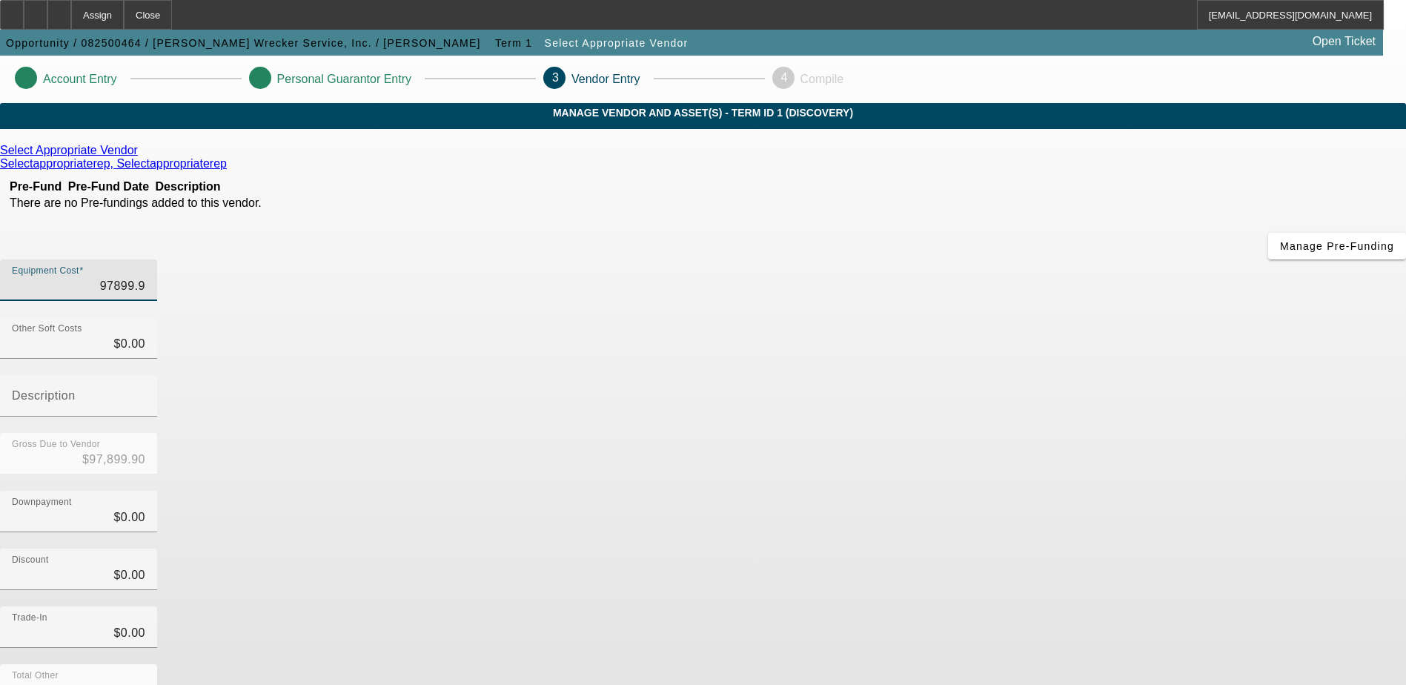
type input "97899.95"
type input "$97,899.95"
click at [1035, 491] on div "Downpayment $0.00" at bounding box center [703, 520] width 1406 height 58
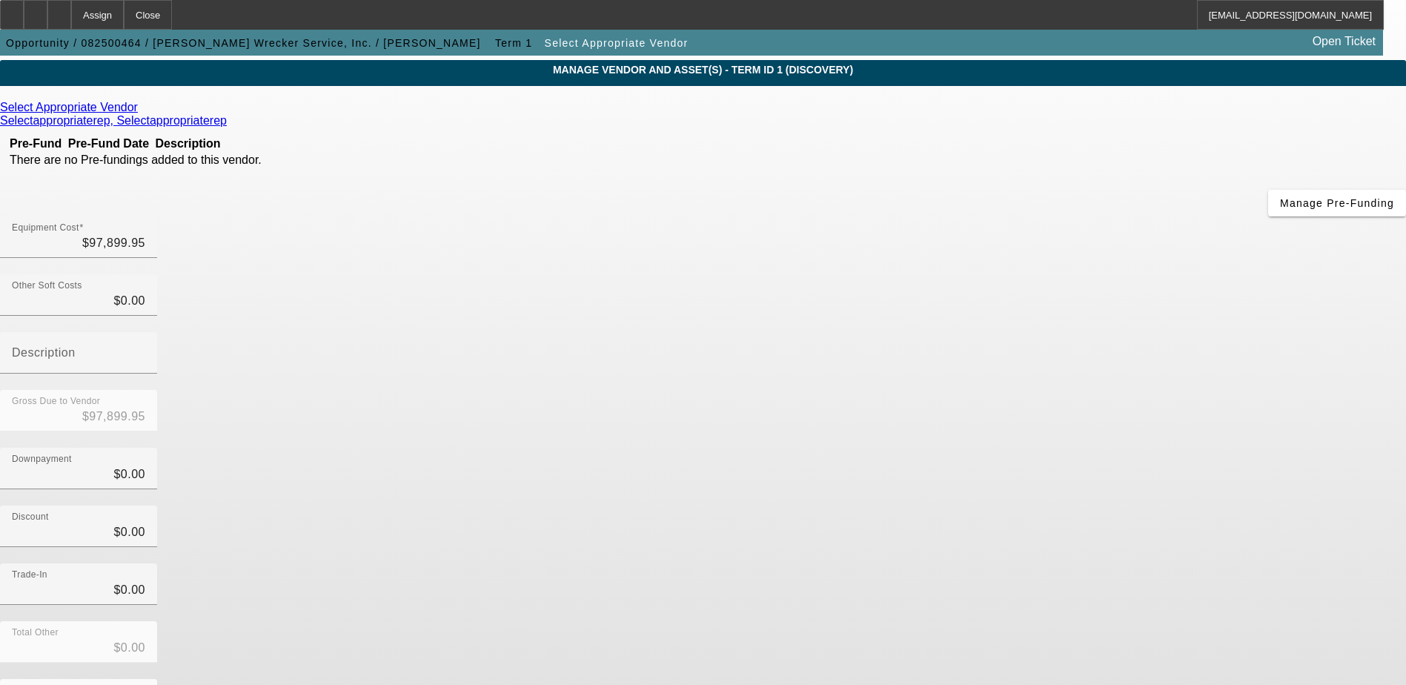
scroll to position [66, 0]
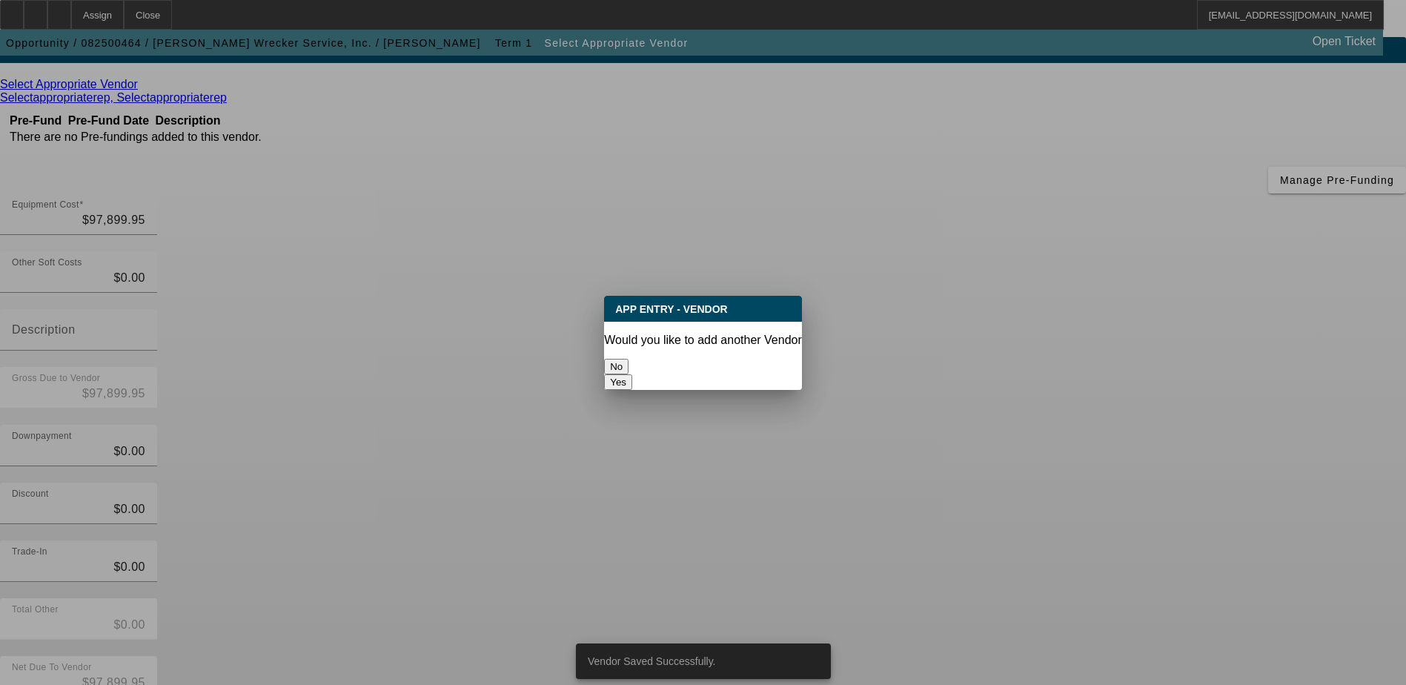
scroll to position [0, 0]
click at [628, 364] on button "No" at bounding box center [616, 367] width 24 height 16
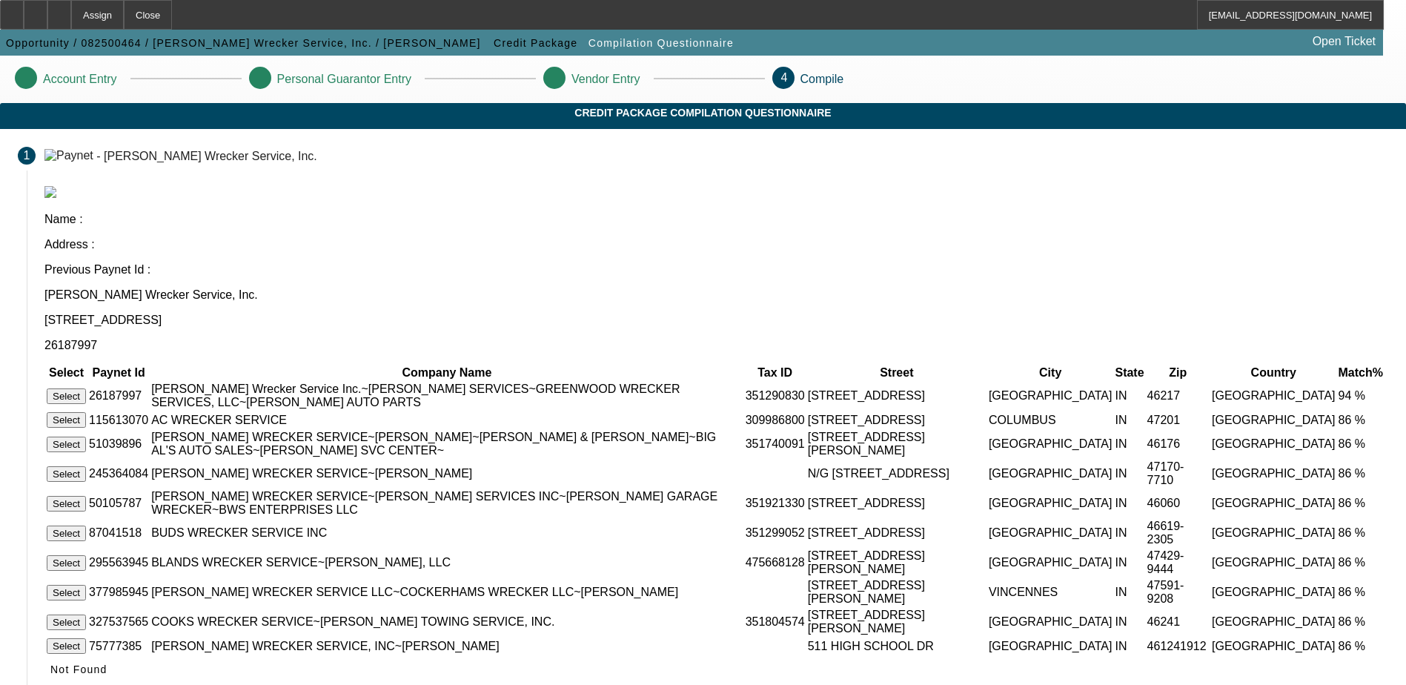
click at [86, 388] on button "Select" at bounding box center [66, 396] width 39 height 16
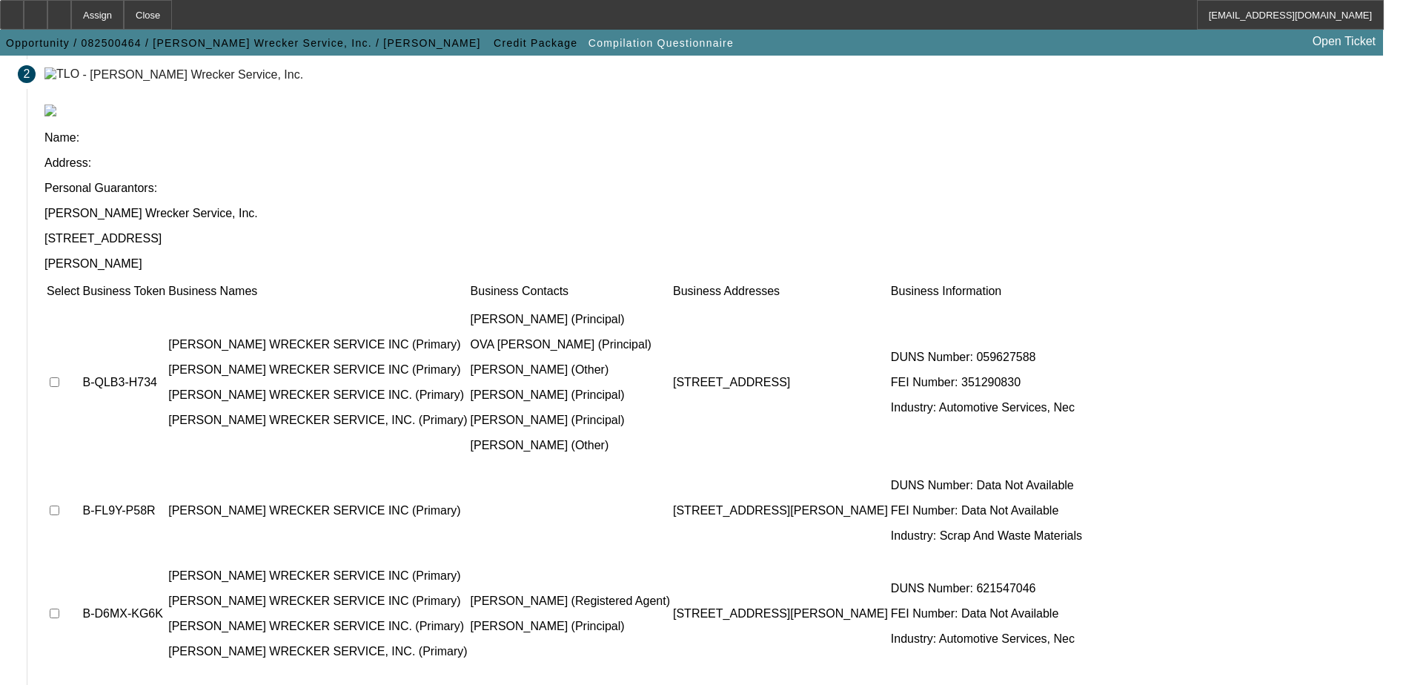
click at [59, 377] on input "checkbox" at bounding box center [55, 382] width 10 height 10
checkbox input "true"
click at [59, 505] on input "checkbox" at bounding box center [55, 510] width 10 height 10
checkbox input "false"
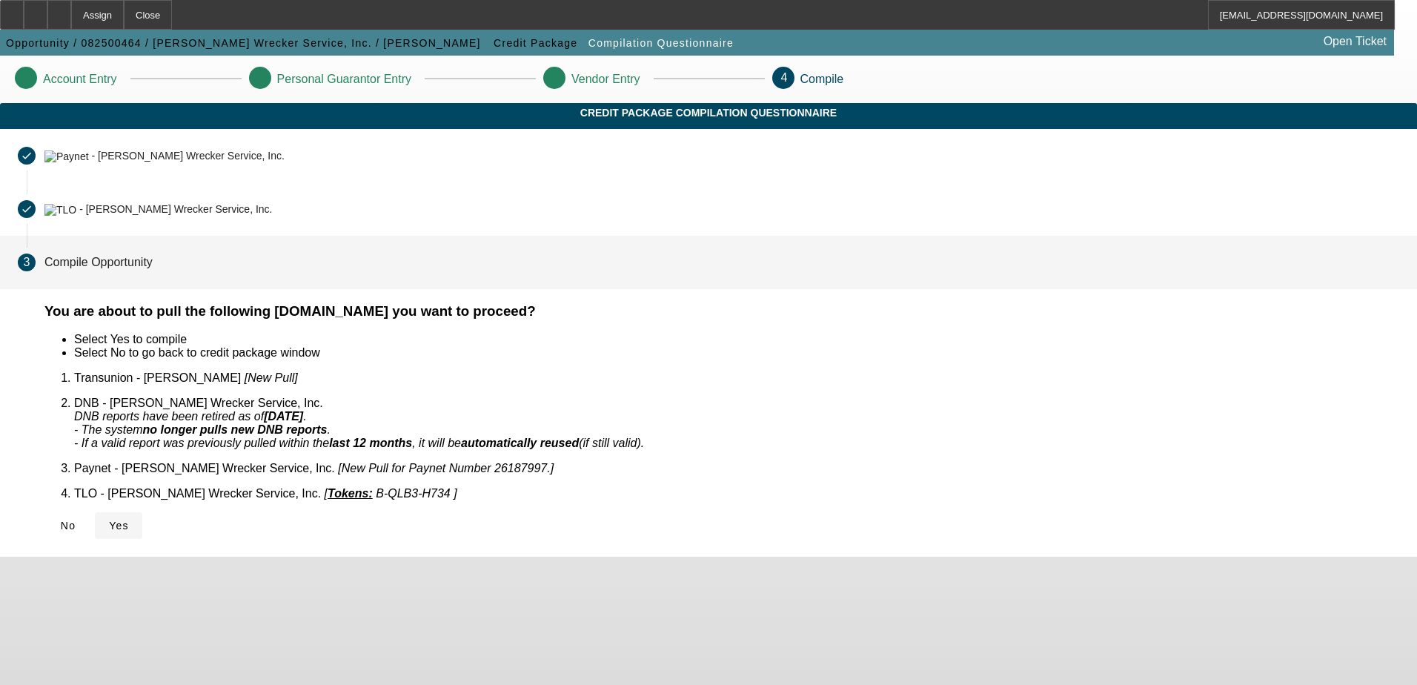
click at [129, 519] on span "Yes" at bounding box center [119, 525] width 20 height 12
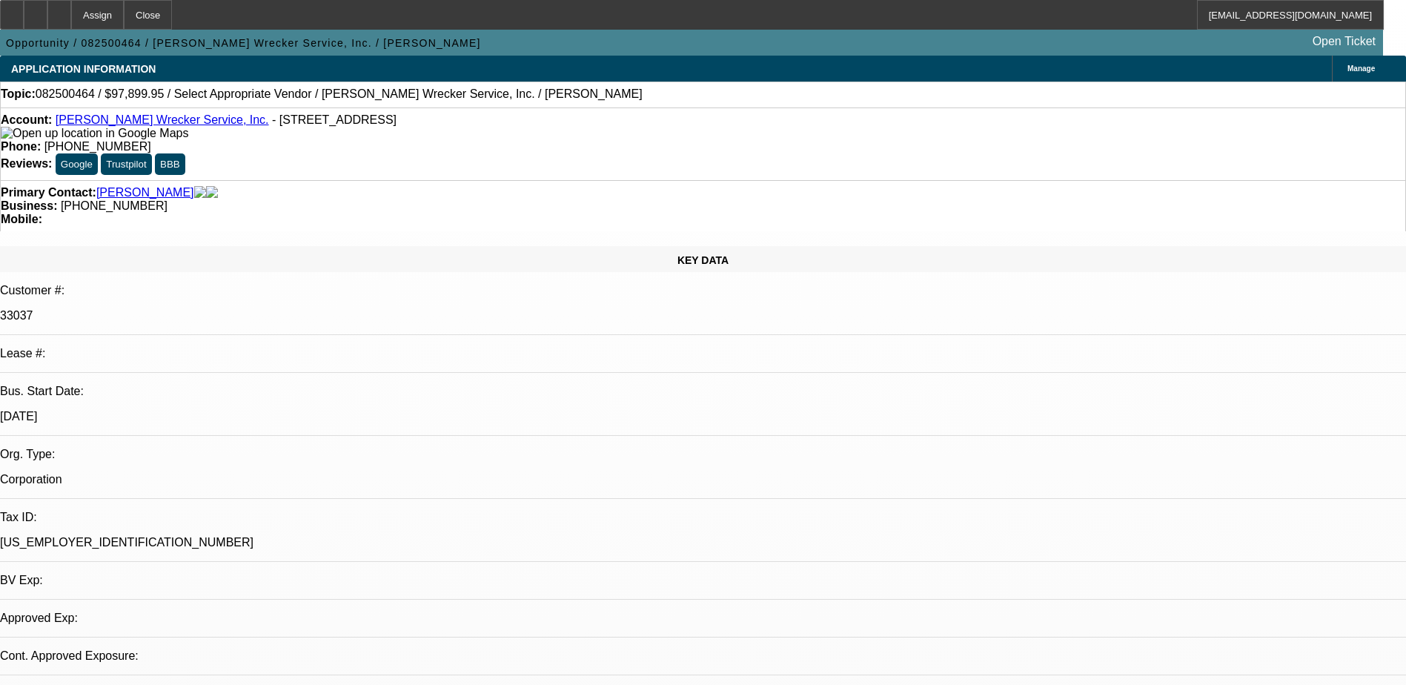
select select "0"
select select "2"
select select "0.1"
select select "1"
select select "2"
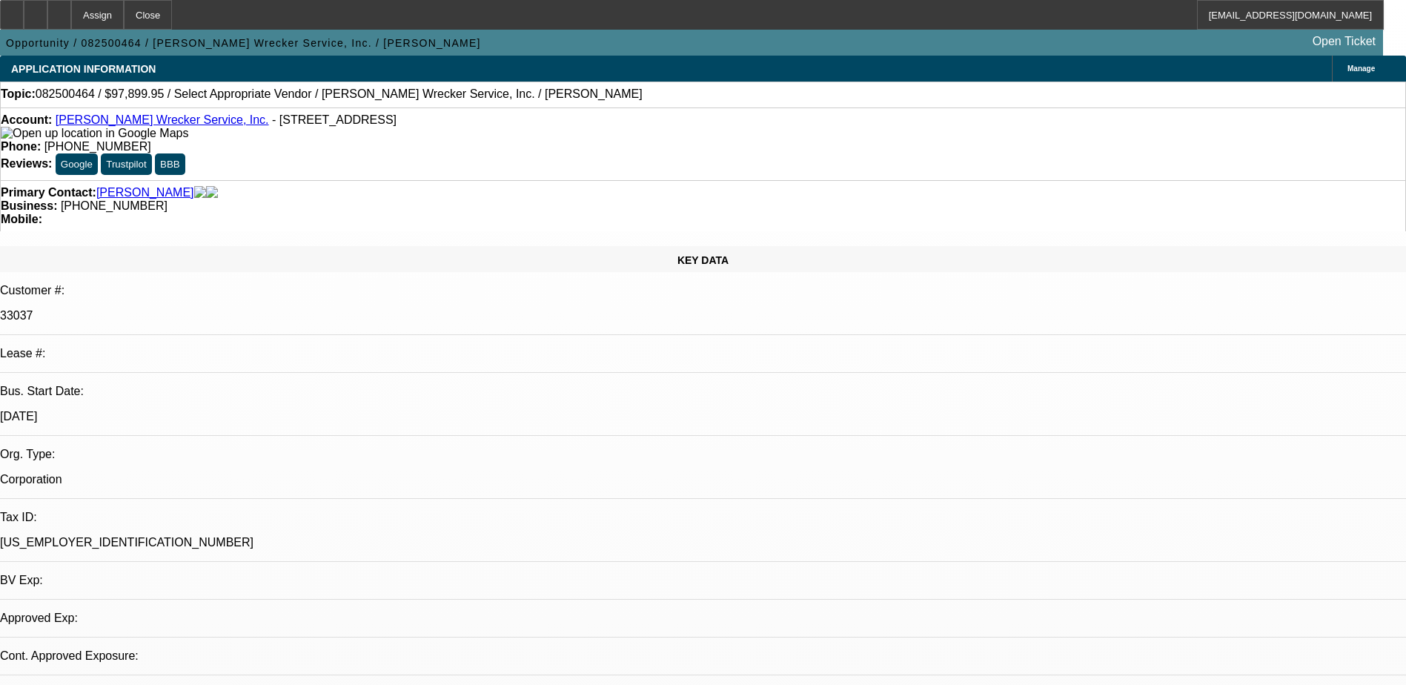
select select "4"
click at [36, 10] on icon at bounding box center [36, 10] width 0 height 0
drag, startPoint x: 65, startPoint y: 122, endPoint x: 174, endPoint y: 127, distance: 109.0
click at [174, 127] on div "Account: [PERSON_NAME] Wrecker Service, Inc. - [STREET_ADDRESS]" at bounding box center [703, 126] width 1404 height 27
copy div "[PERSON_NAME] Wrecker Service, Inc."
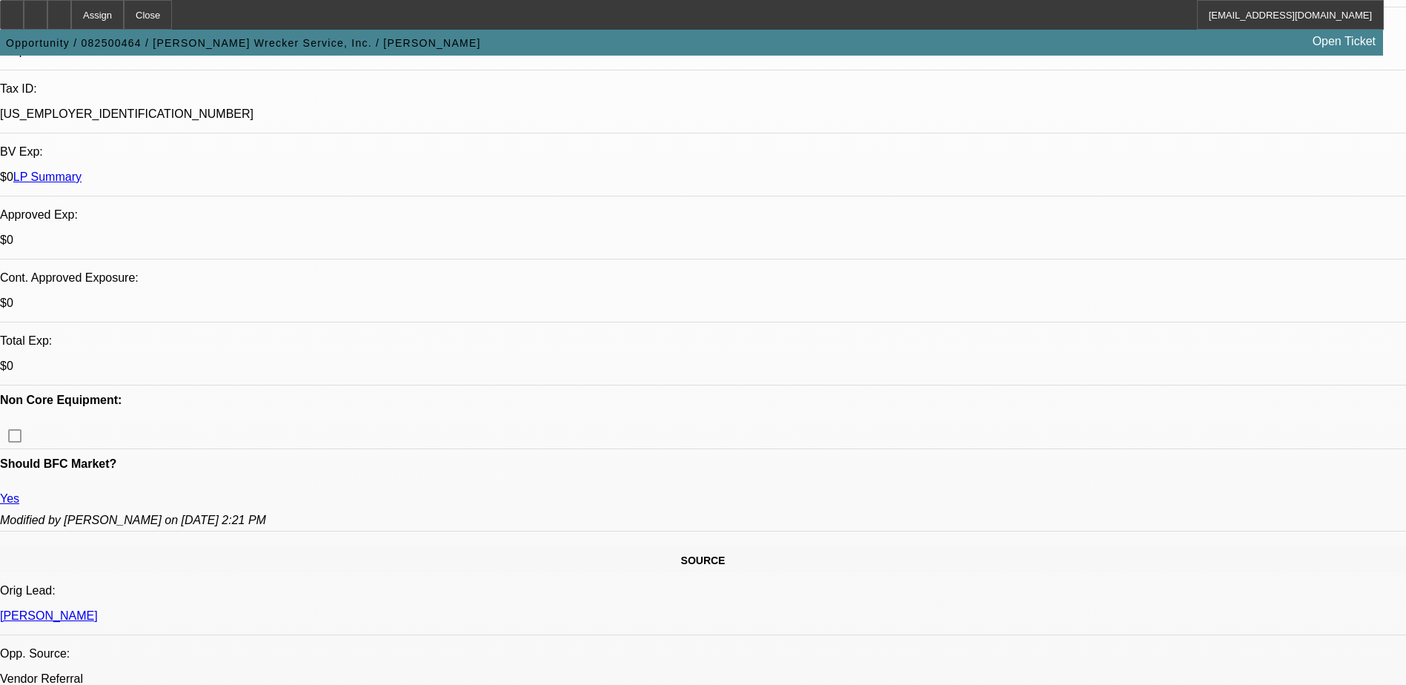
scroll to position [593, 0]
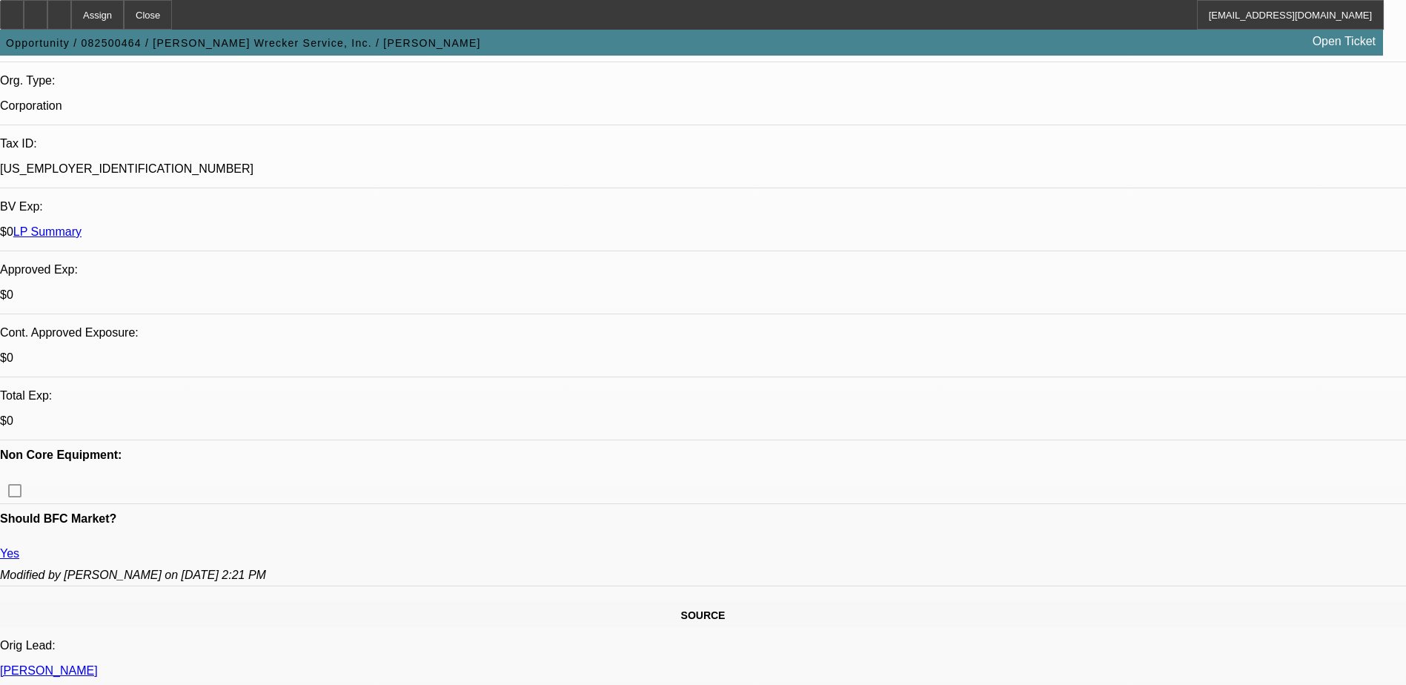
scroll to position [0, 0]
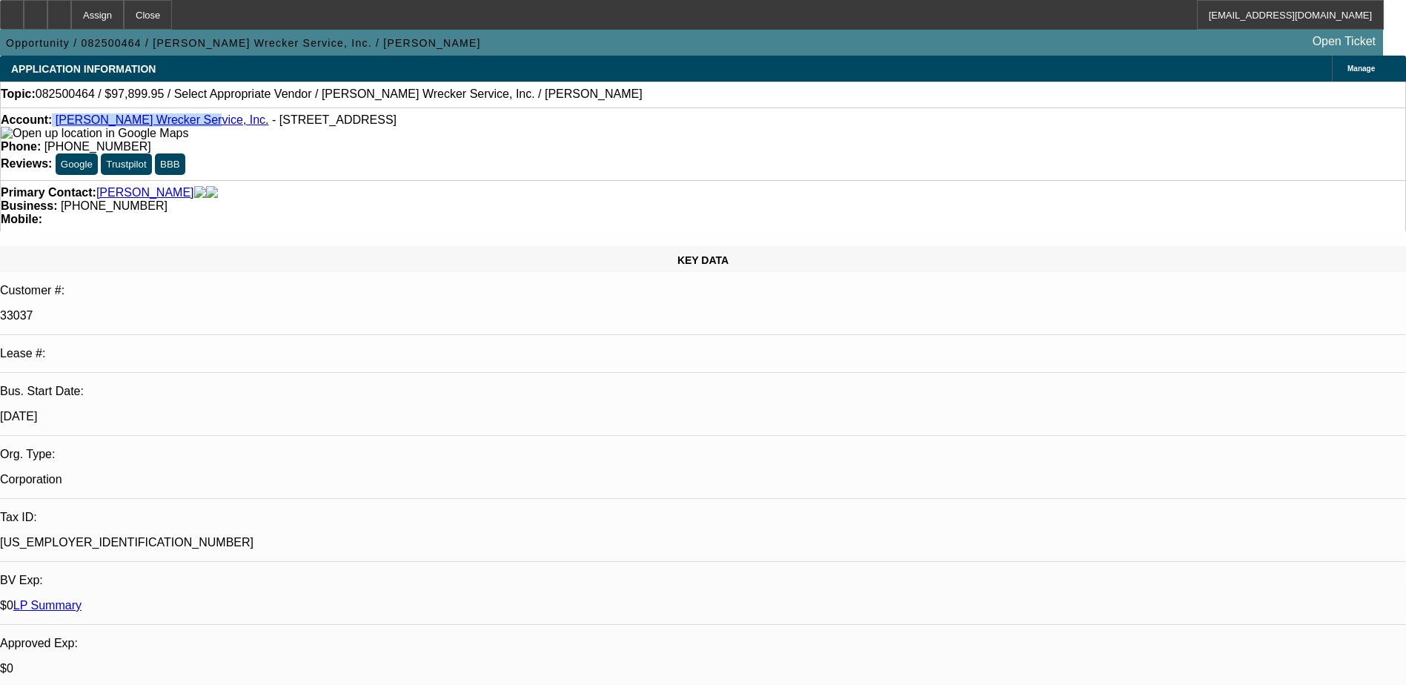
radio input "true"
paste textarea "[PERSON_NAME] is the owner and operator of the business, [PERSON_NAME] Wrecker …"
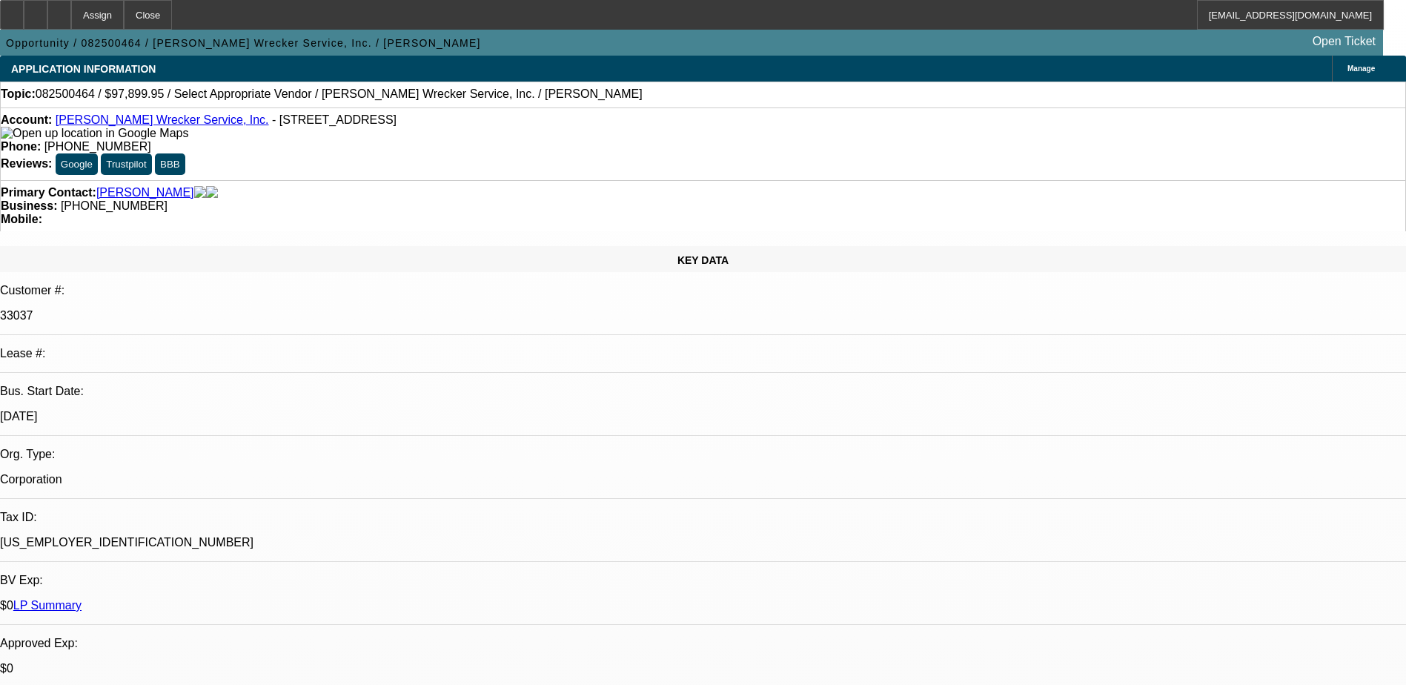
scroll to position [53, 0]
drag, startPoint x: 1164, startPoint y: 285, endPoint x: 1026, endPoint y: 382, distance: 168.8
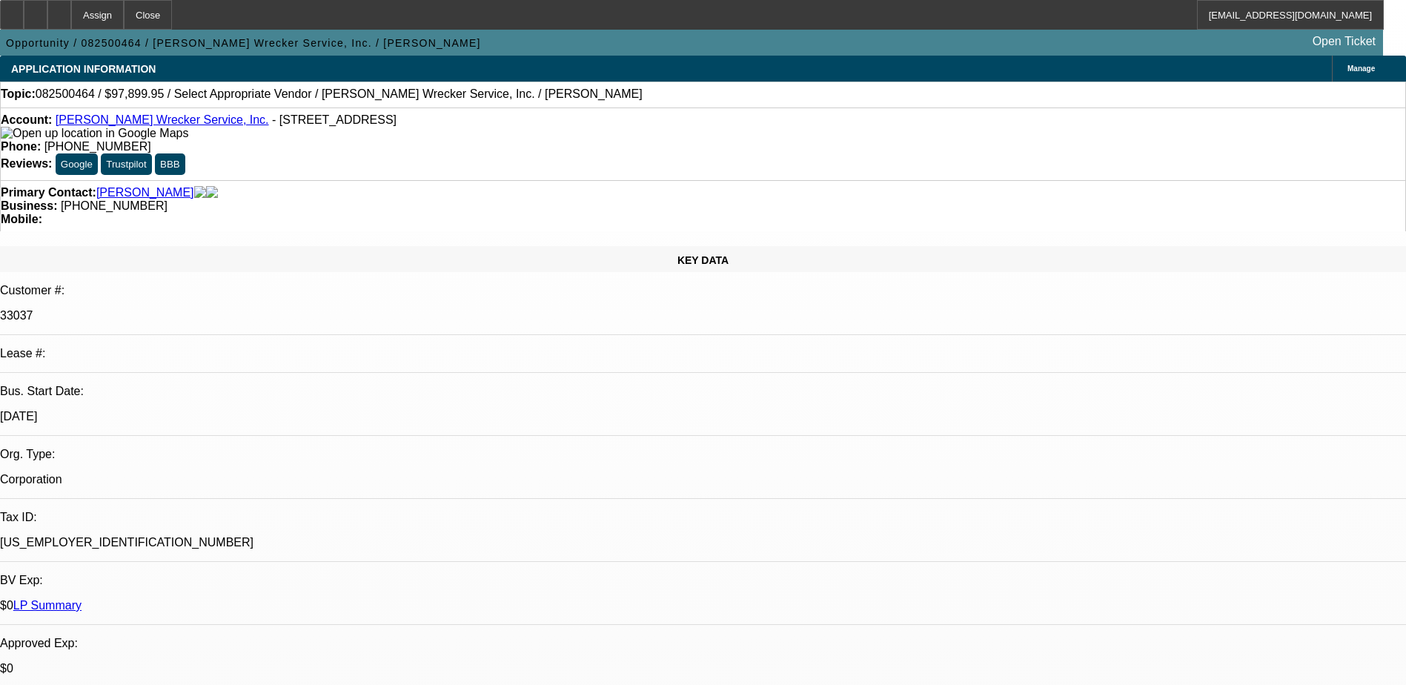
type textarea "Patricia Gail Neal is the owner and operator of the business, Hix Wrecker Servi…"
radio input "true"
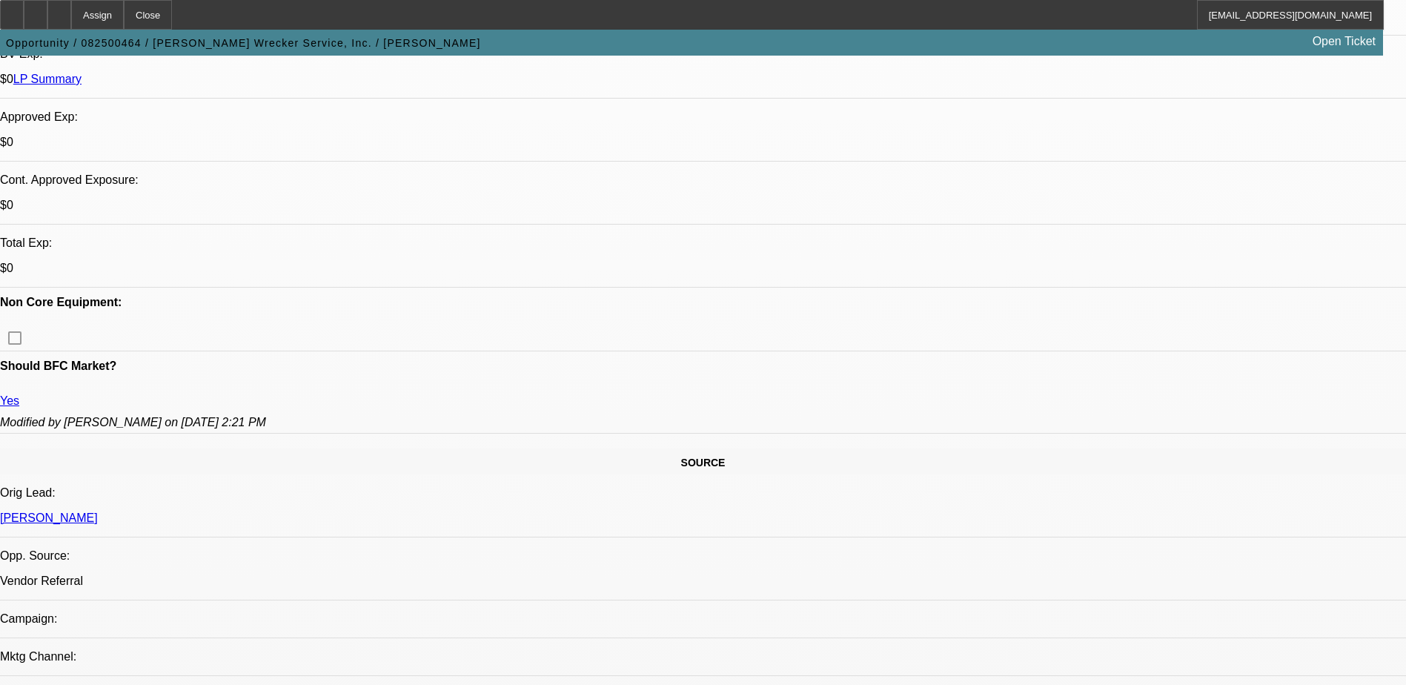
scroll to position [74, 0]
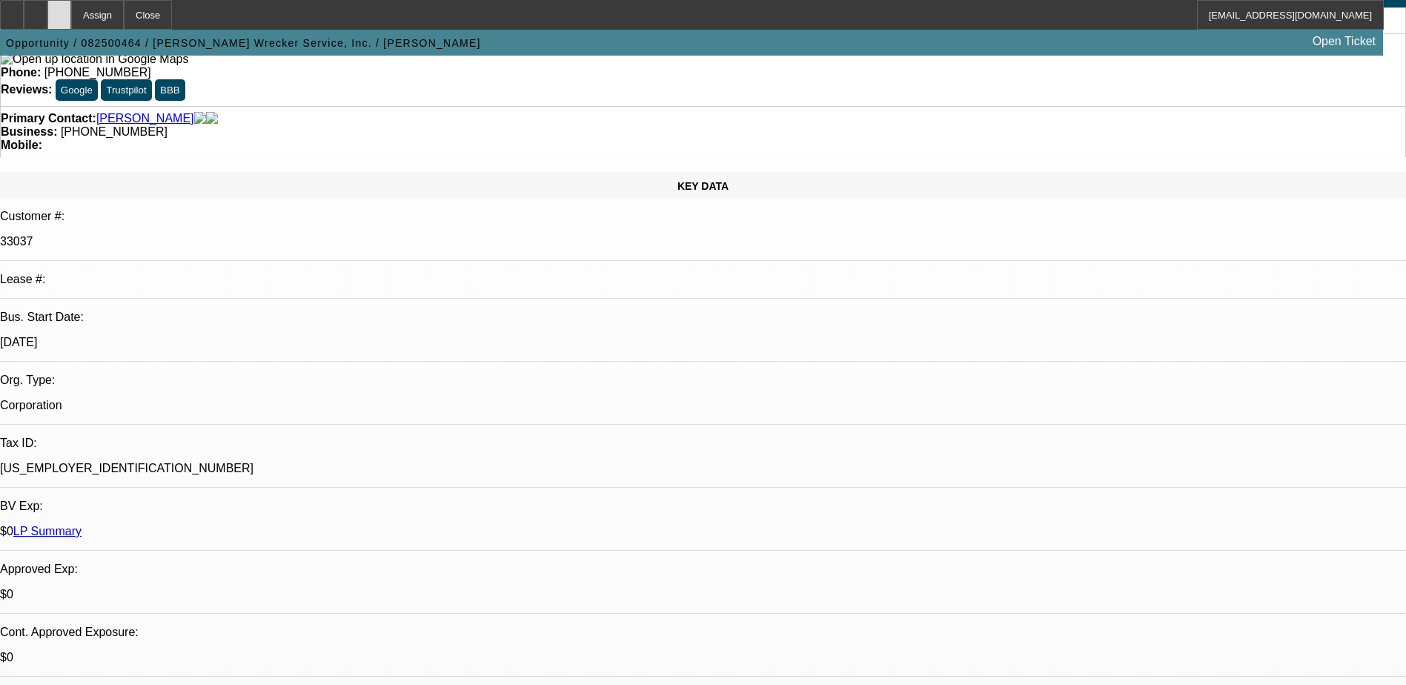
click at [71, 6] on div at bounding box center [59, 15] width 24 height 30
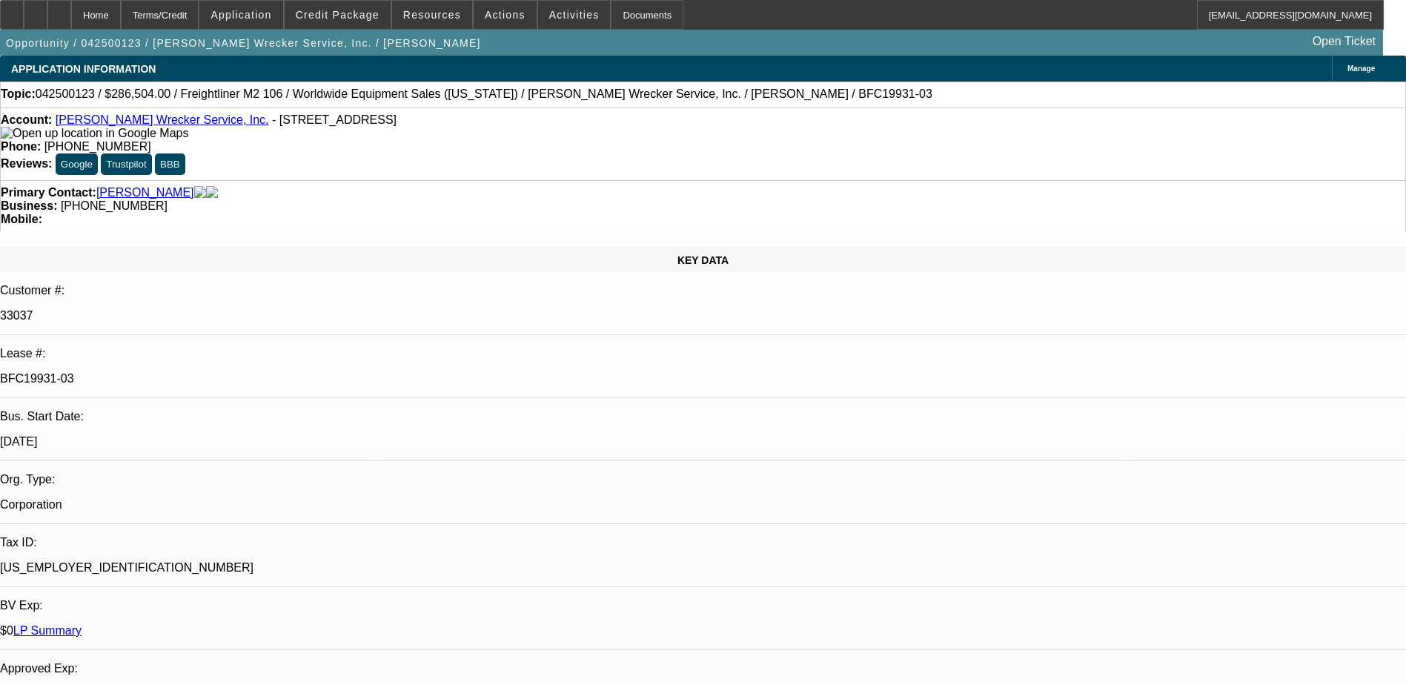
select select "0"
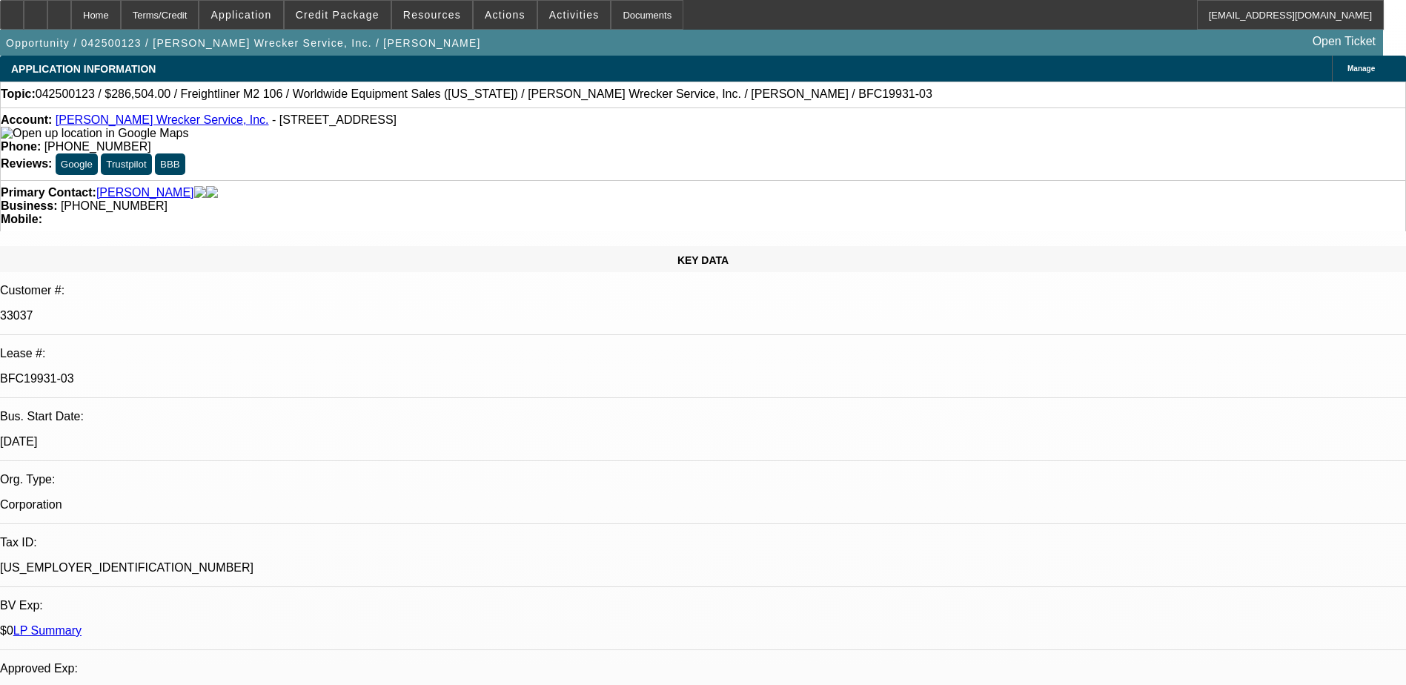
select select "0"
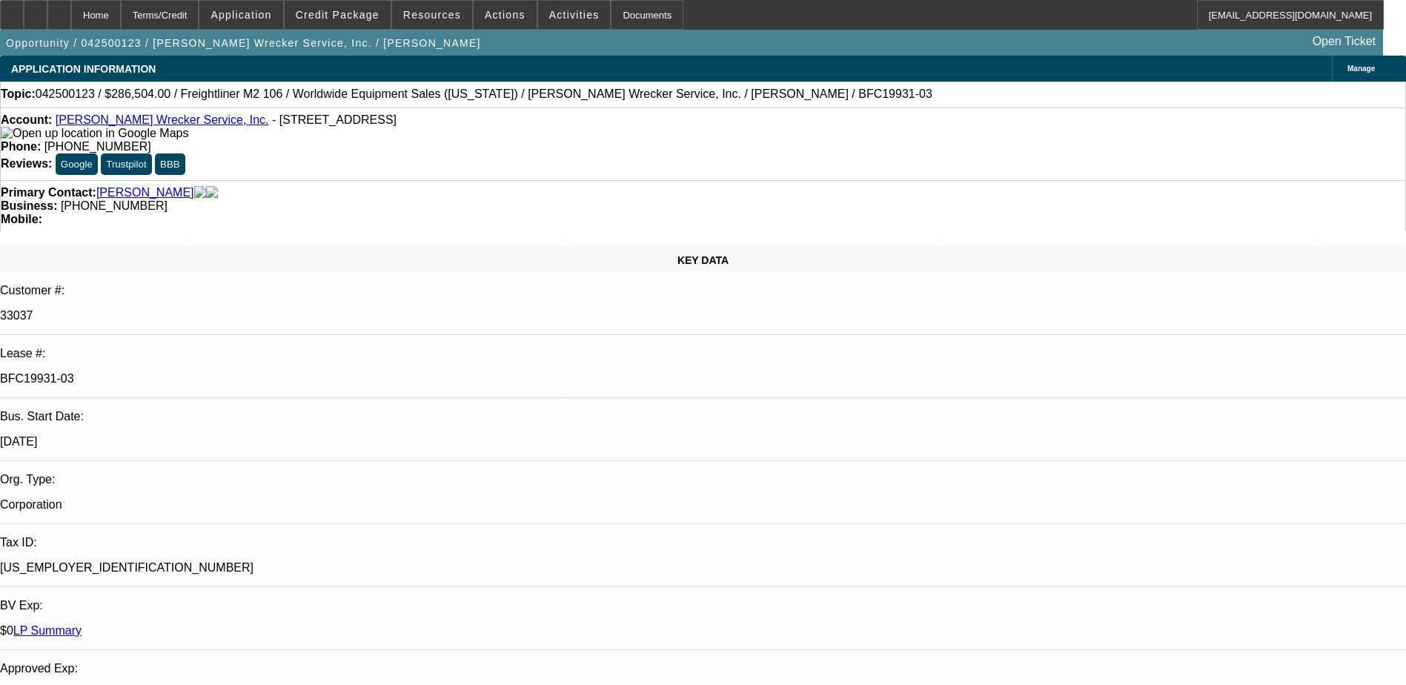
select select "0"
select select "1"
select select "2"
select select "6"
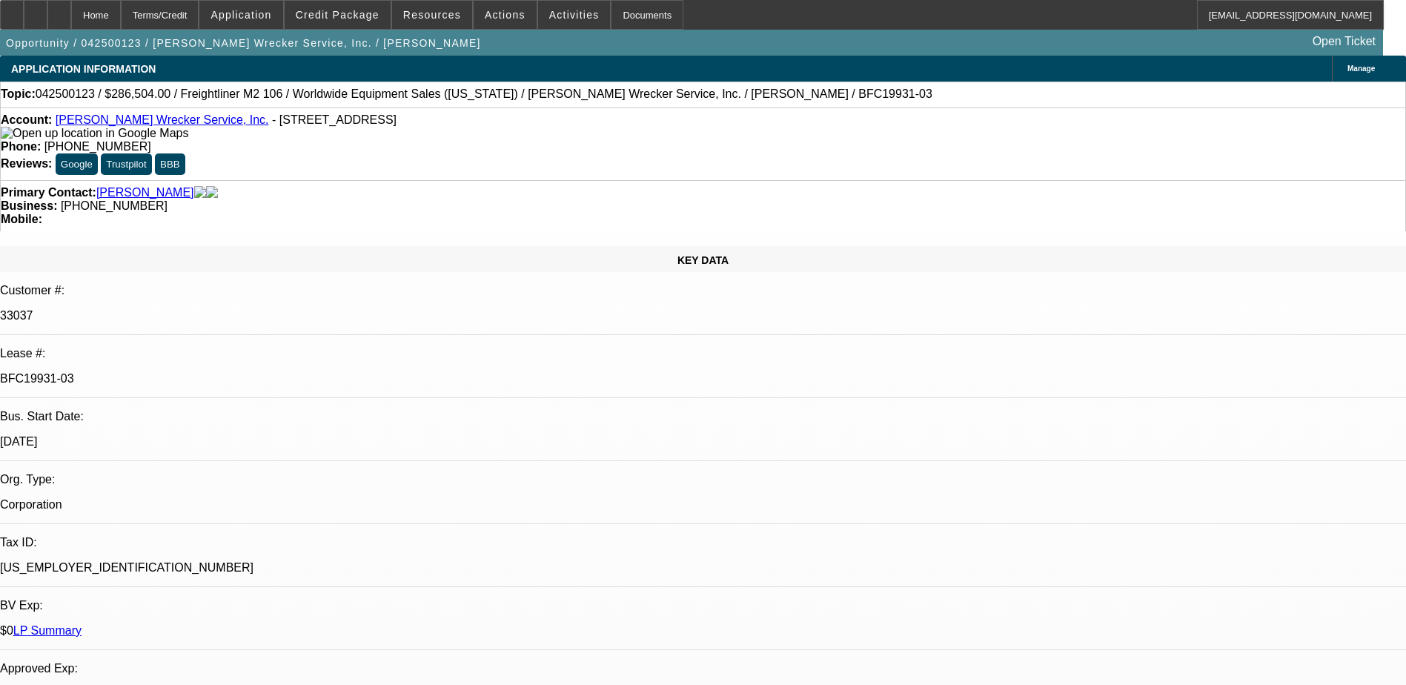
select select "1"
select select "2"
select select "6"
select select "1"
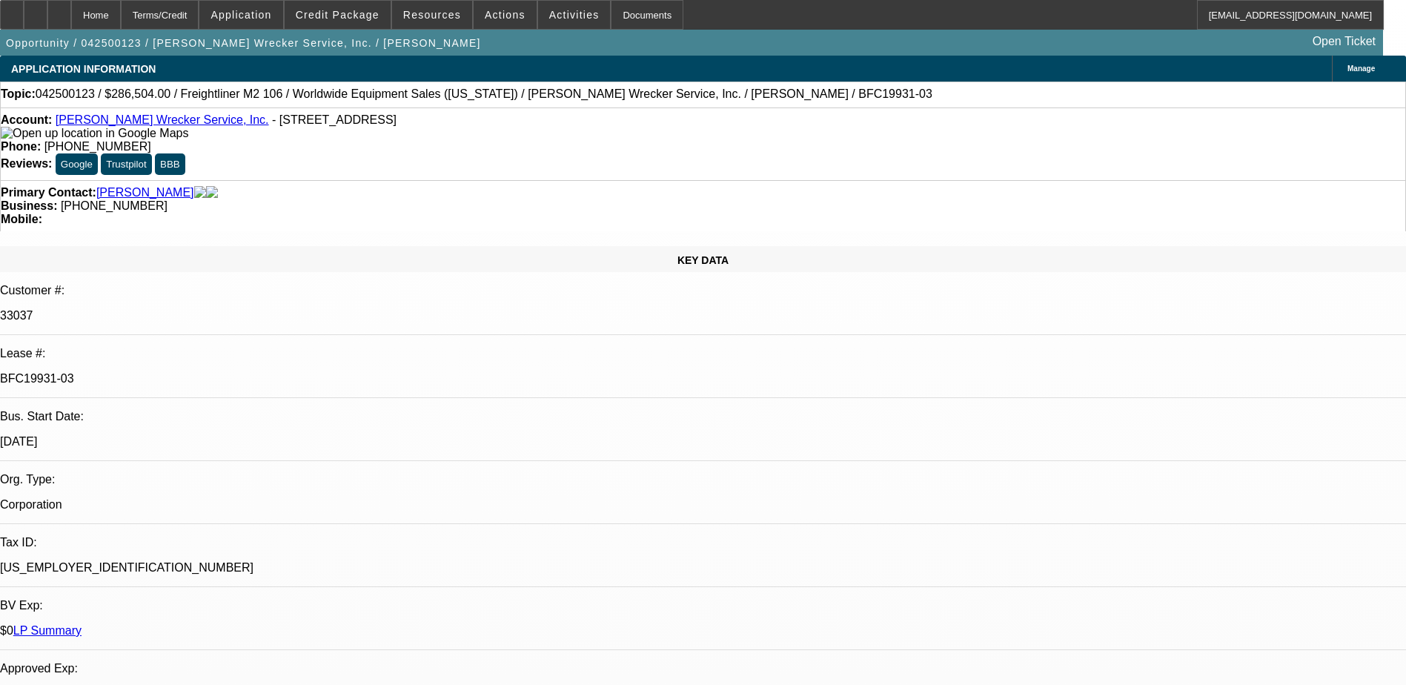
select select "6"
select select "1"
select select "2"
select select "6"
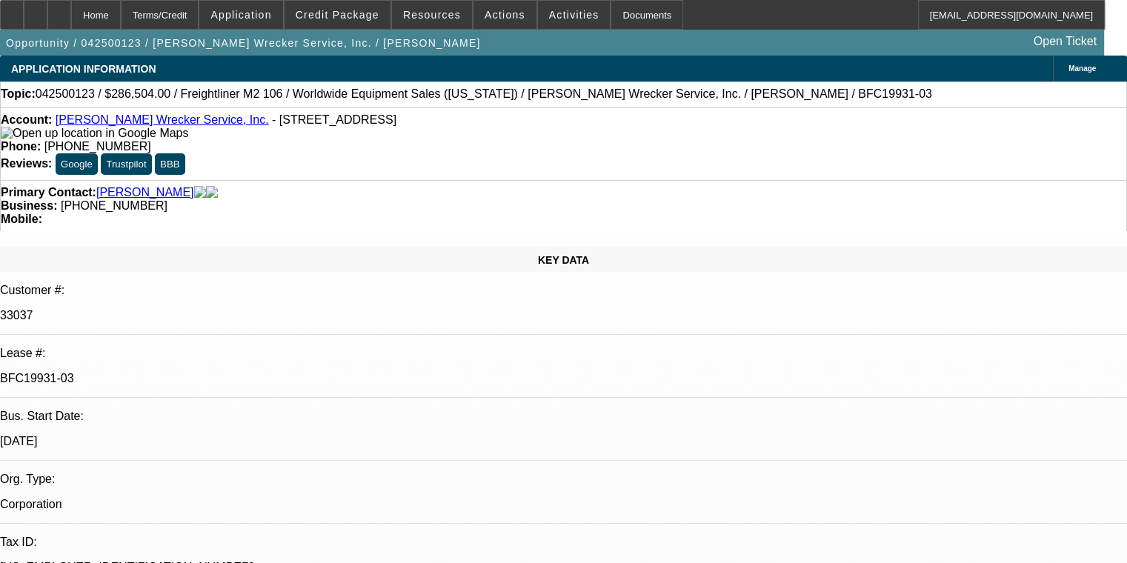
select select "0"
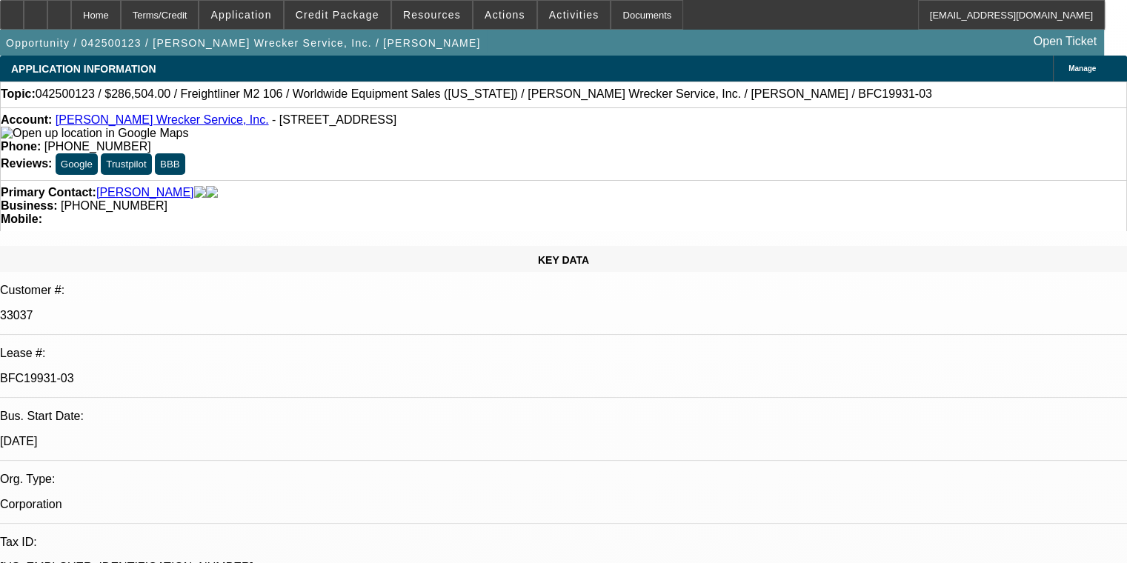
select select "0"
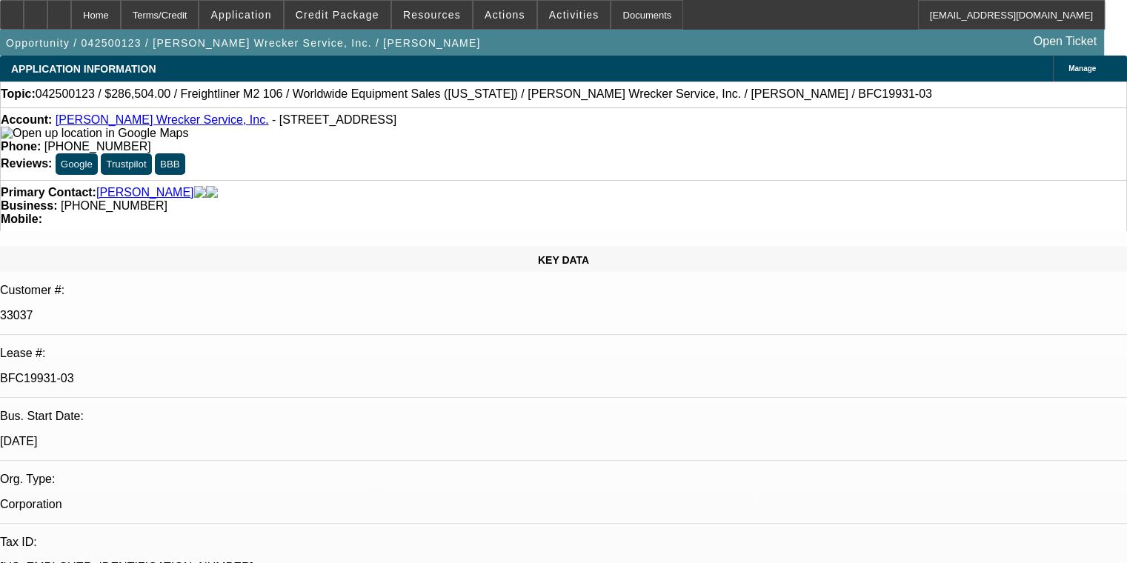
select select "0"
select select "1"
select select "2"
select select "6"
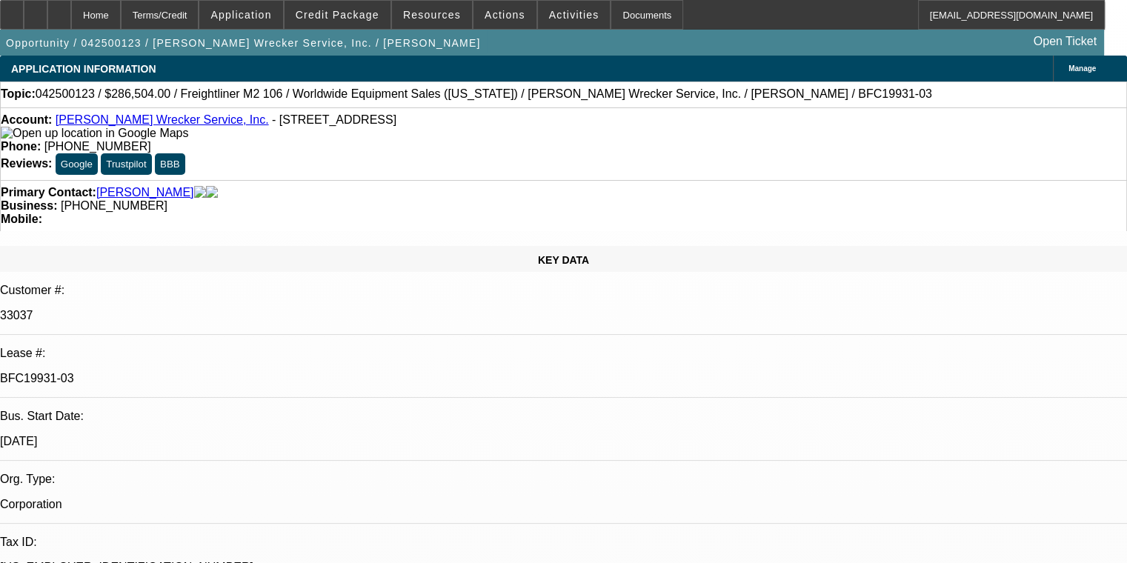
select select "1"
select select "2"
select select "6"
select select "1"
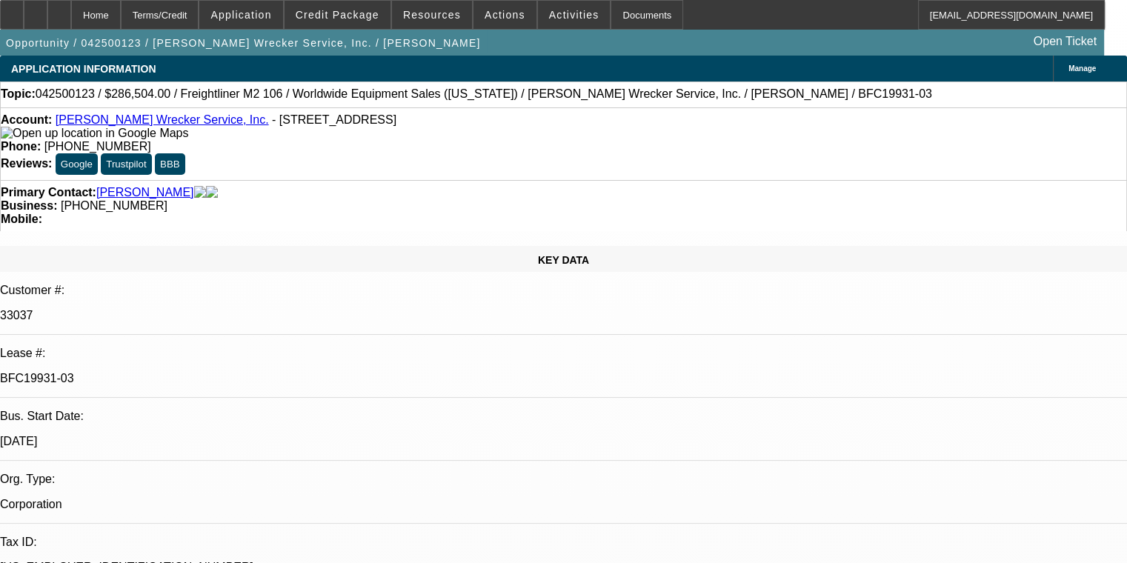
select select "6"
select select "1"
select select "2"
select select "6"
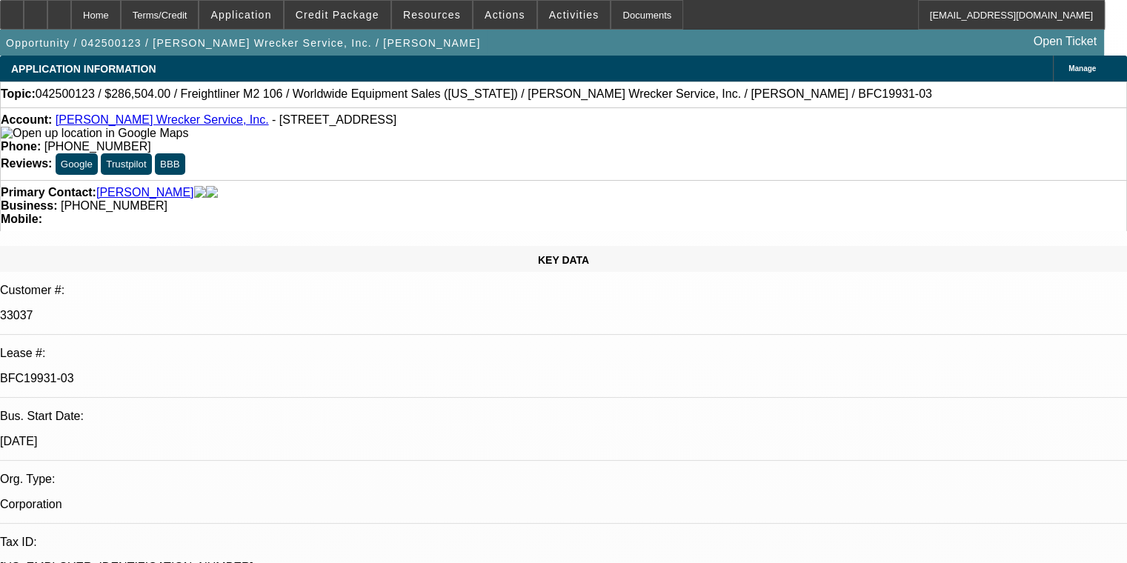
drag, startPoint x: 1031, startPoint y: 459, endPoint x: 759, endPoint y: 390, distance: 281.4
copy div "[PERSON_NAME] is the owner and operator of the business, [PERSON_NAME] Wrecker …"
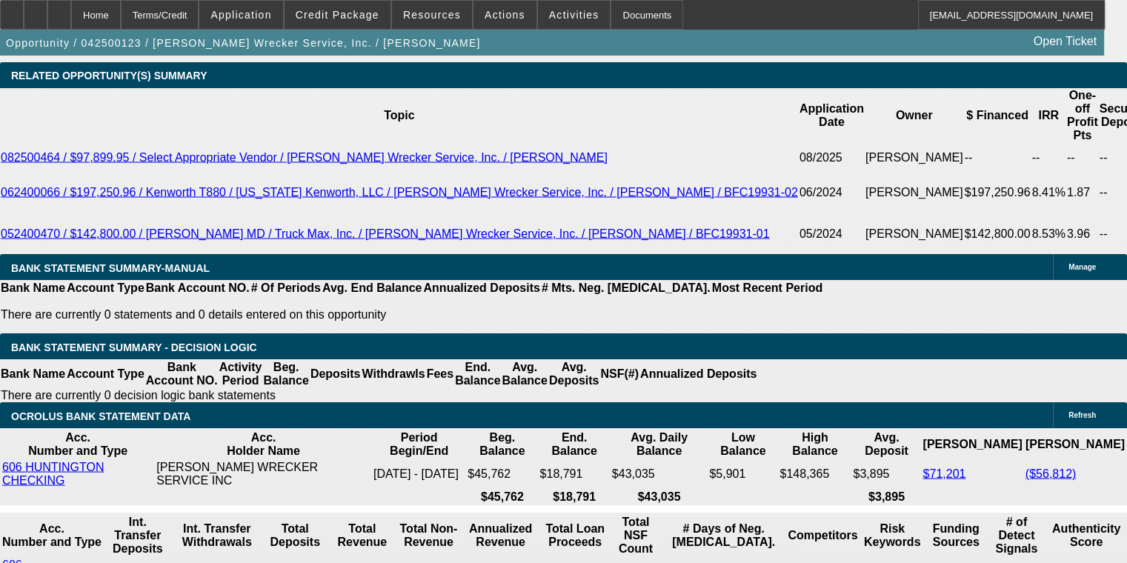
scroll to position [2696, 0]
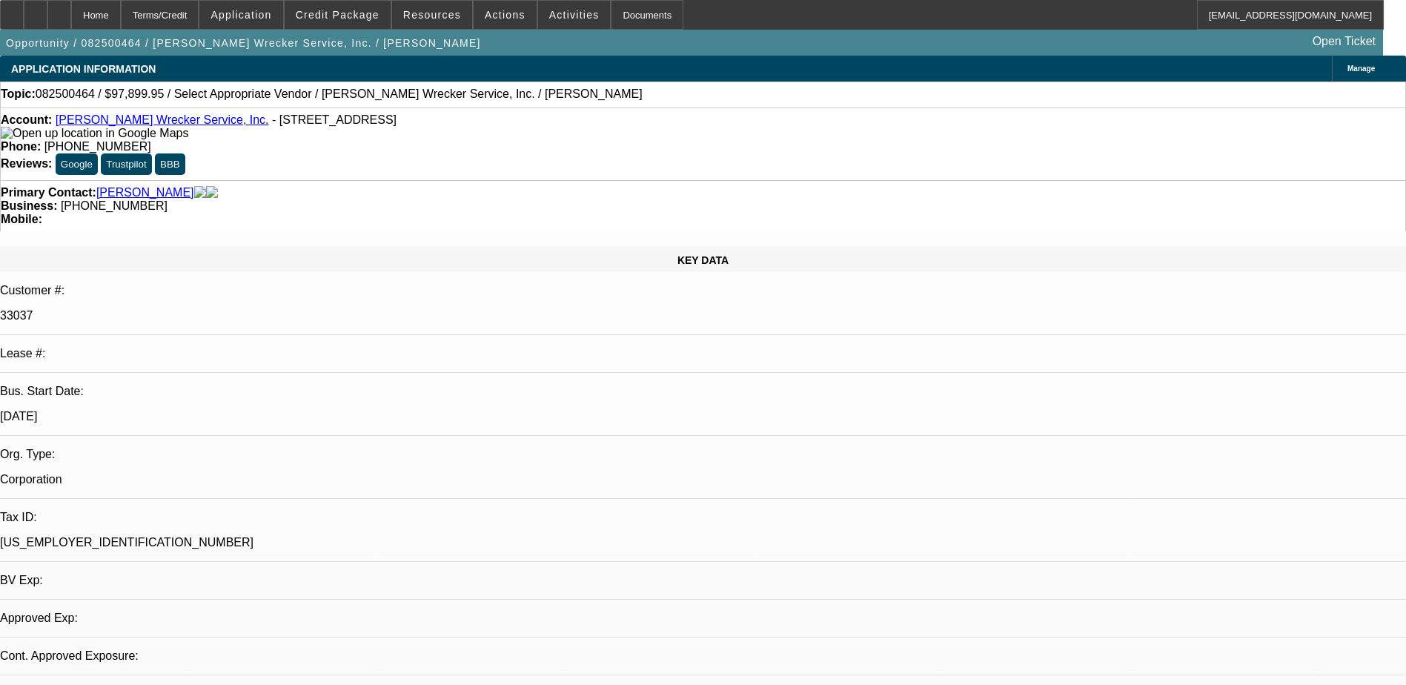
select select "0"
select select "2"
select select "0.1"
select select "1"
select select "2"
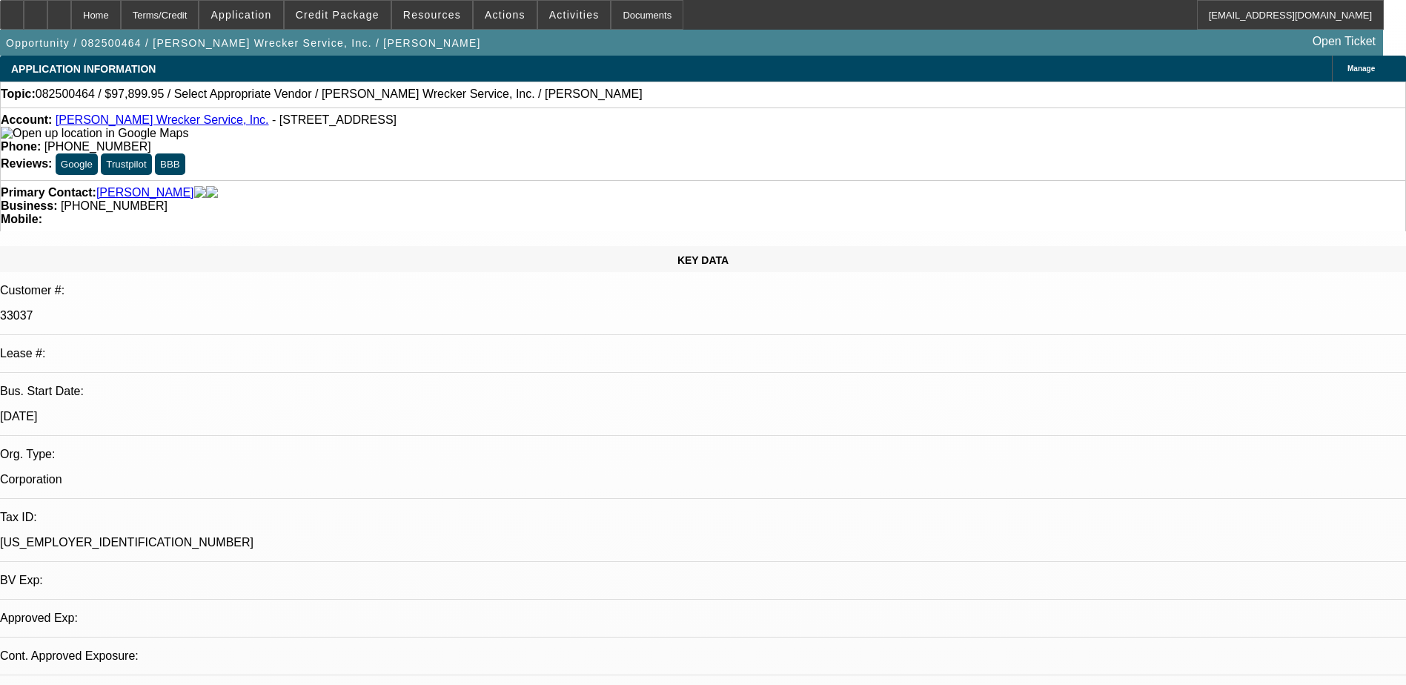
select select "4"
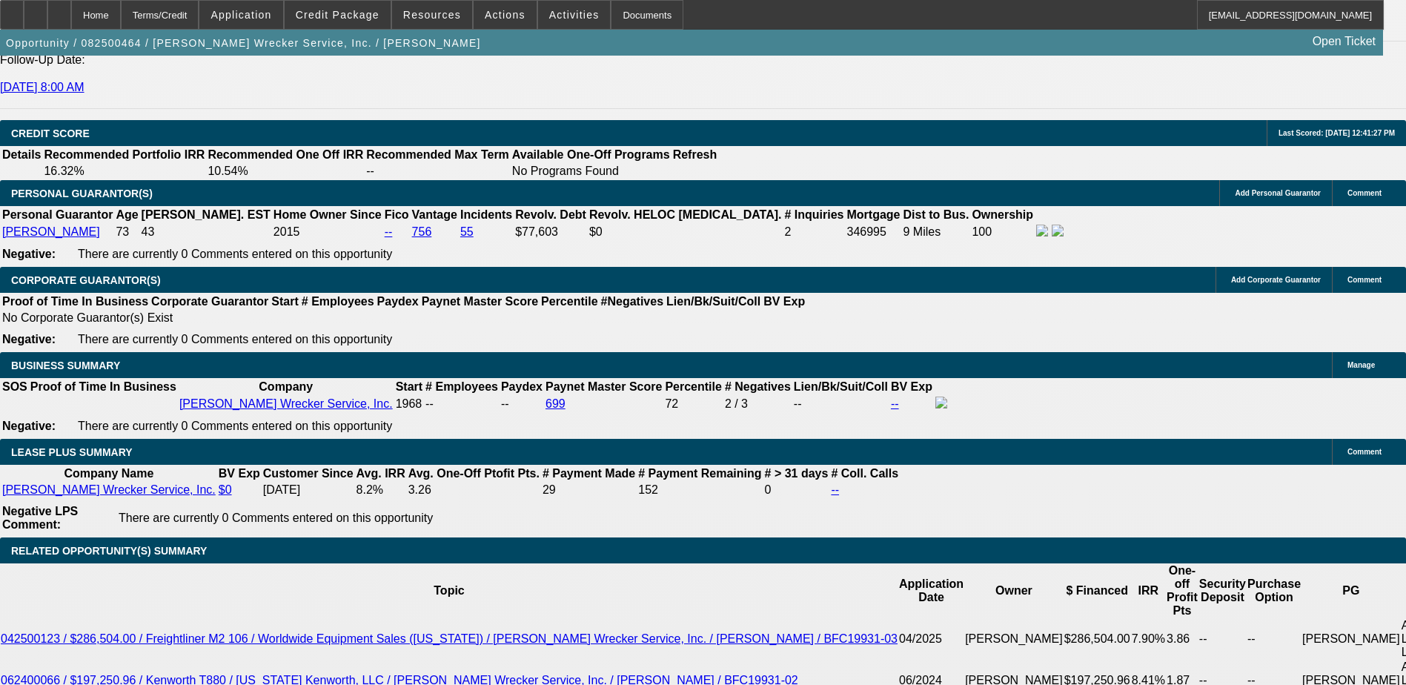
scroll to position [2149, 0]
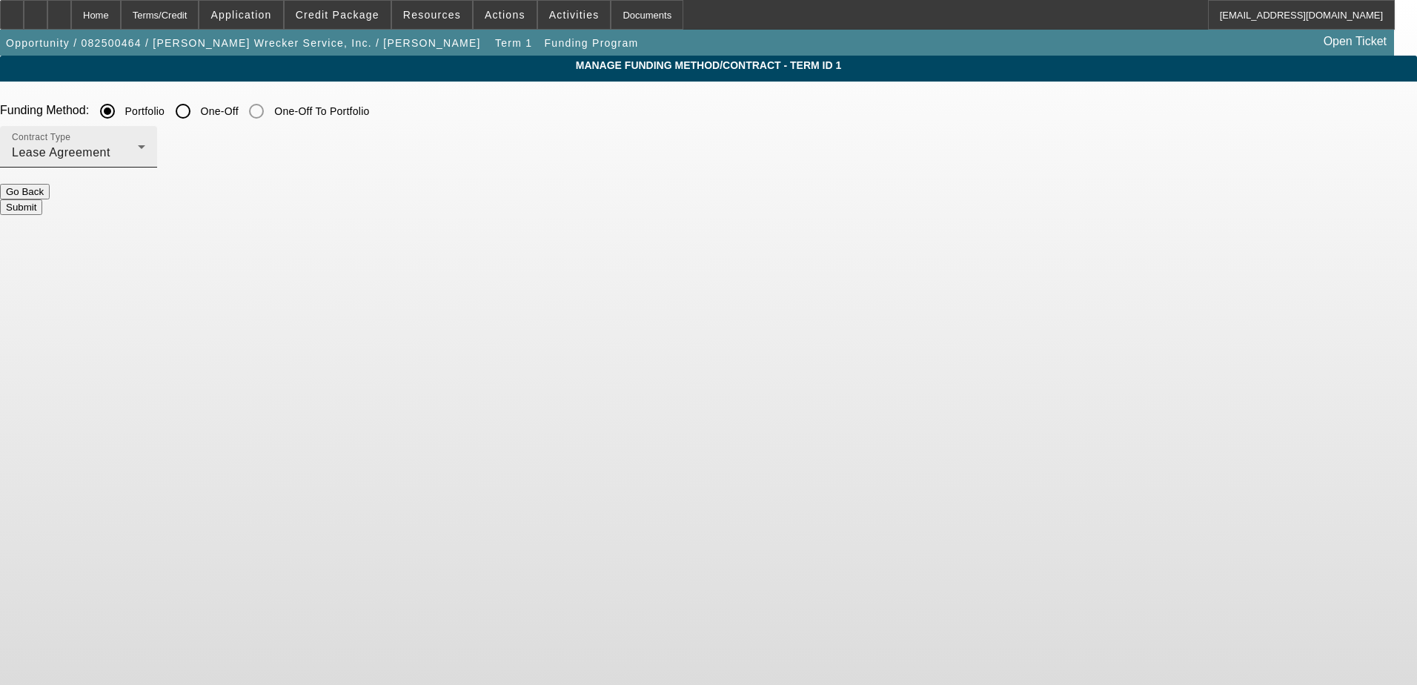
click at [138, 150] on div "Lease Agreement" at bounding box center [75, 153] width 126 height 18
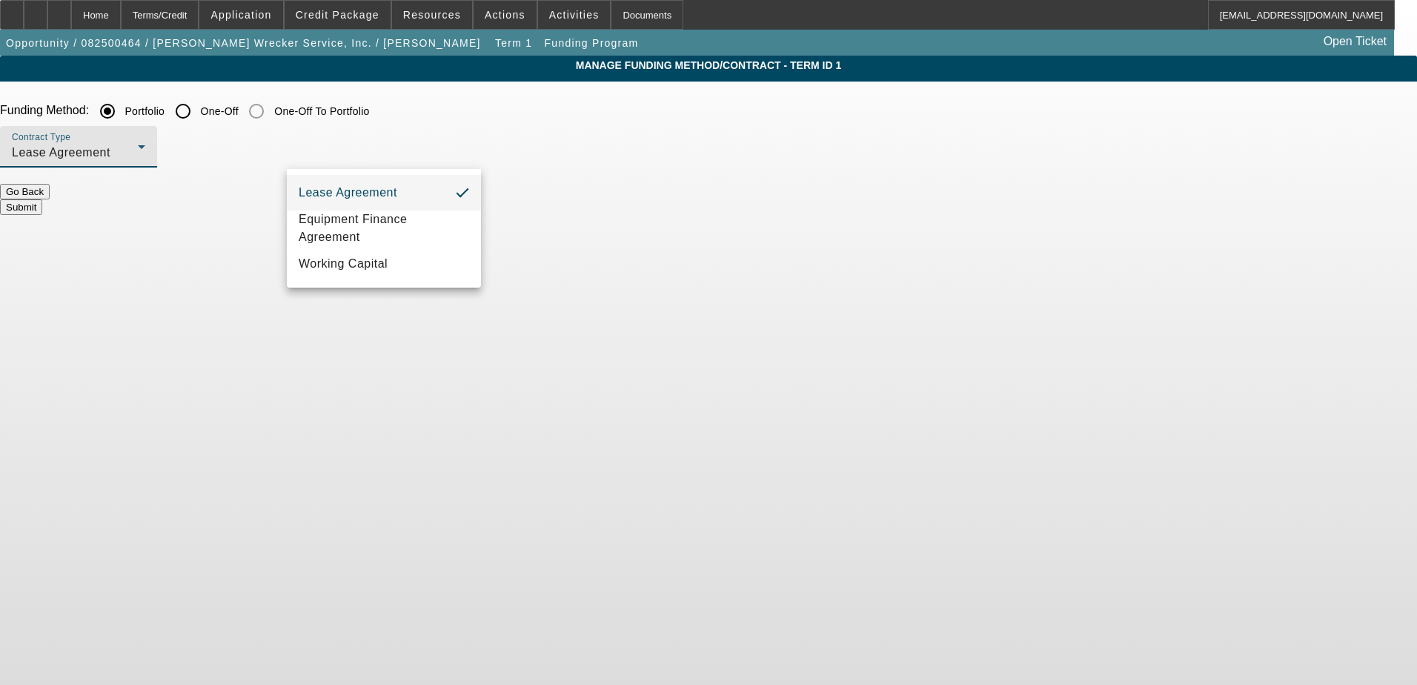
click at [518, 290] on div at bounding box center [708, 342] width 1417 height 685
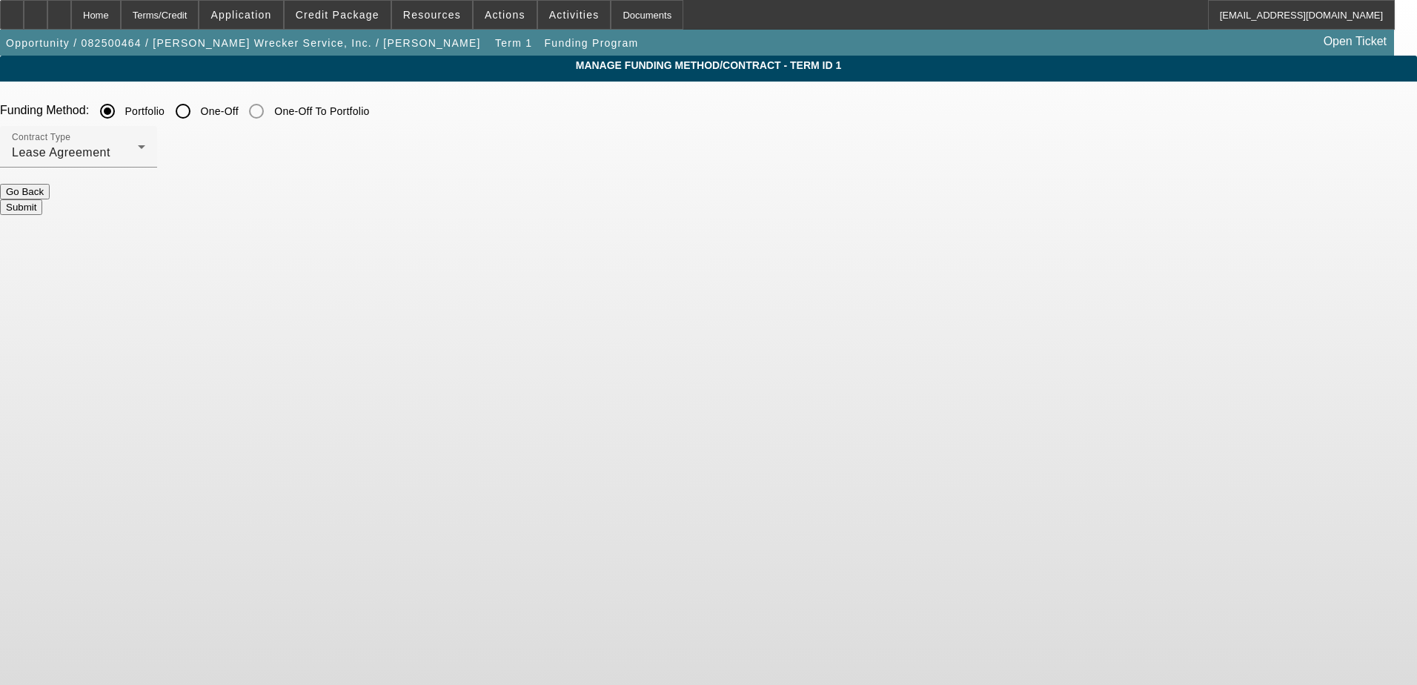
click at [198, 110] on input "One-Off" at bounding box center [183, 111] width 30 height 30
radio input "true"
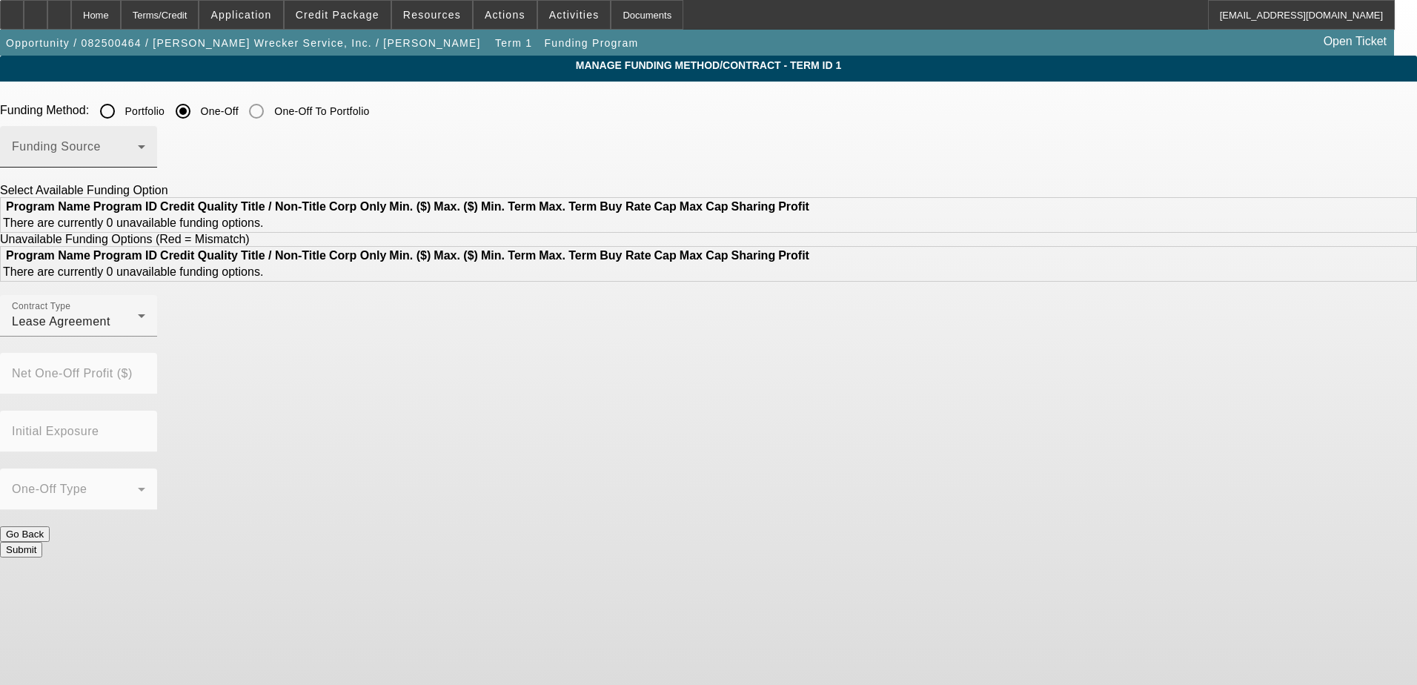
click at [138, 147] on span at bounding box center [75, 153] width 126 height 18
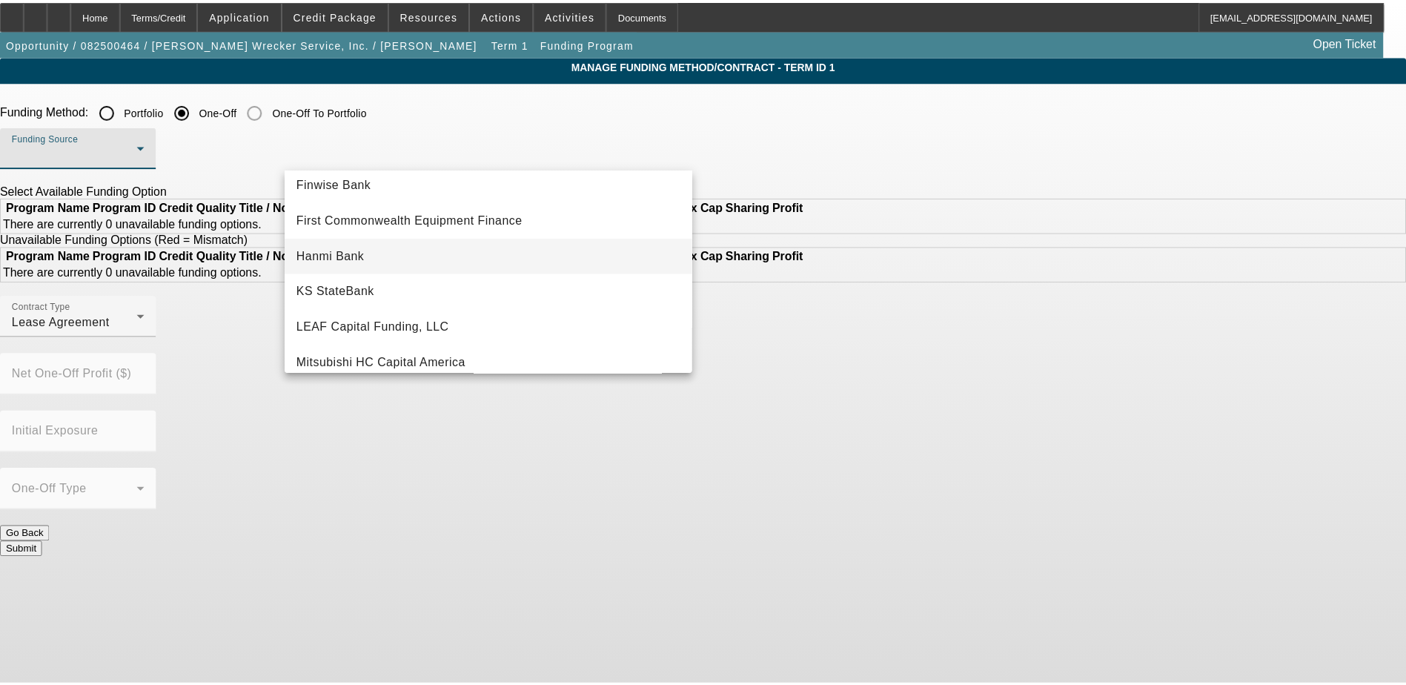
scroll to position [148, 0]
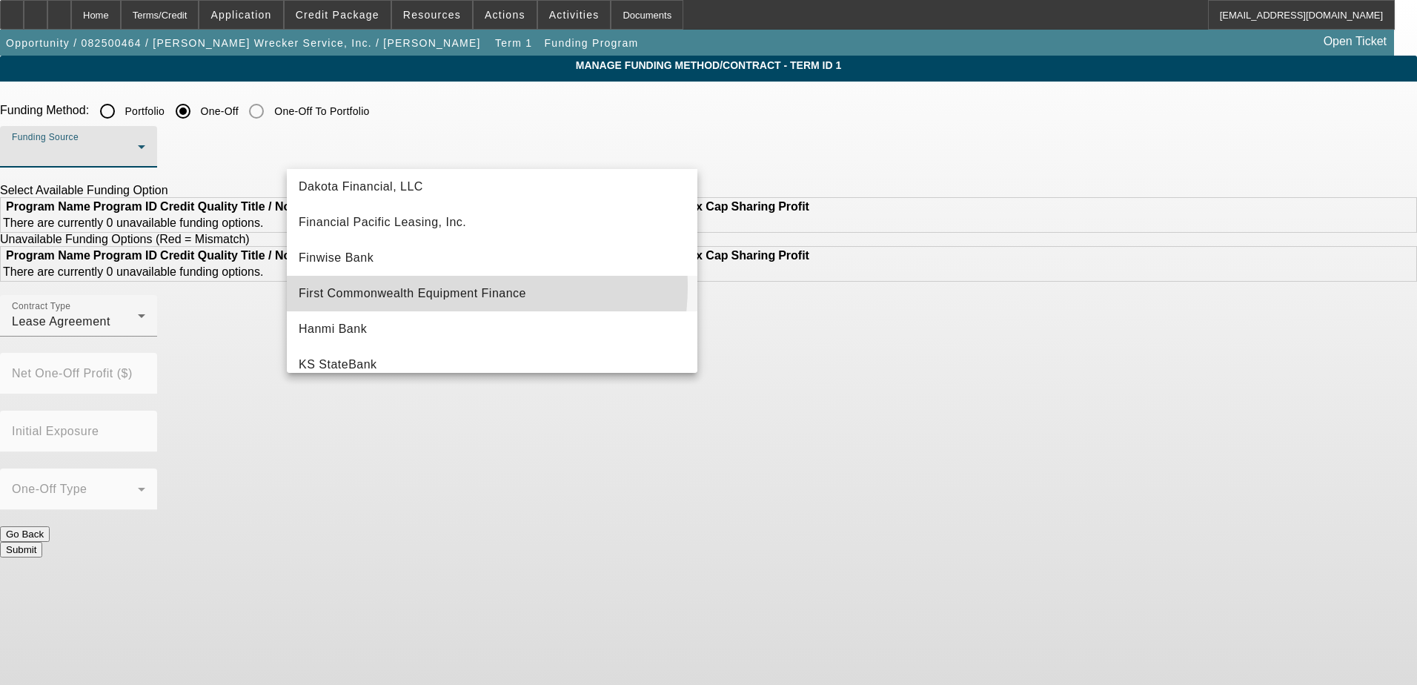
click at [448, 286] on span "First Commonwealth Equipment Finance" at bounding box center [412, 294] width 227 height 18
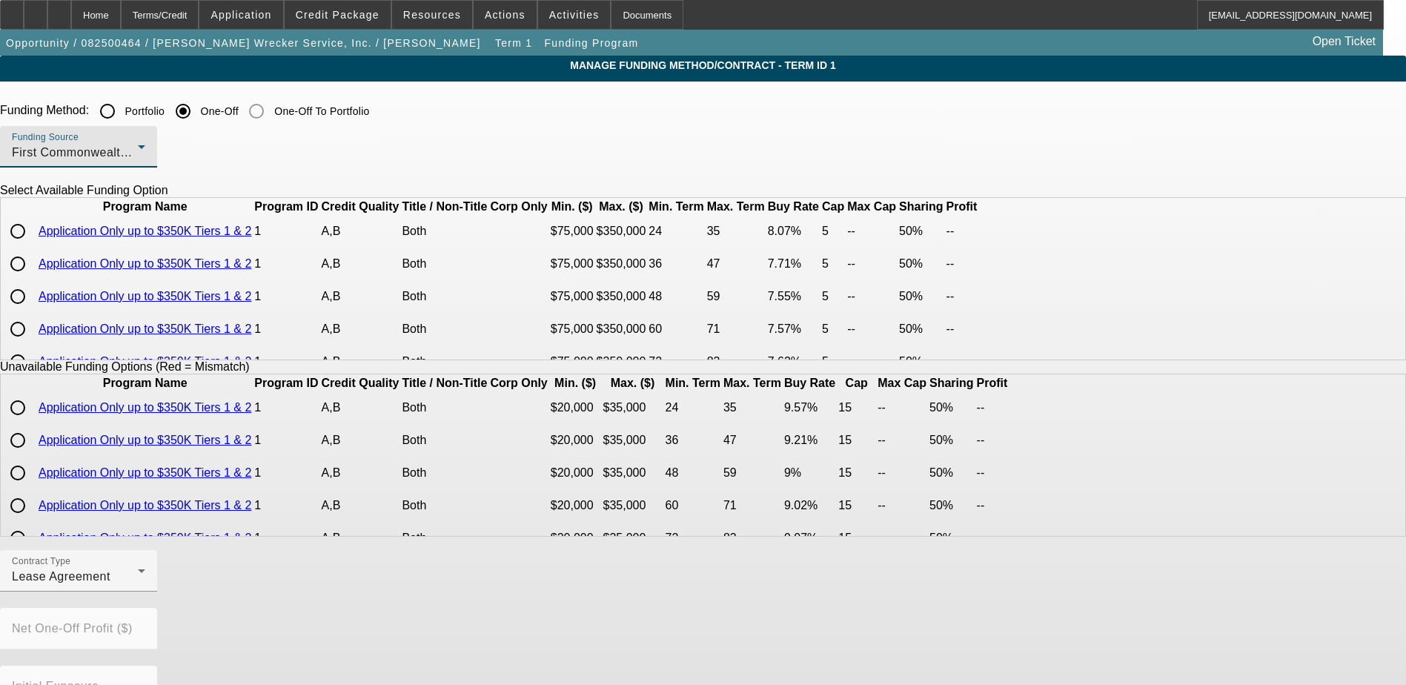
click at [33, 246] on input "radio" at bounding box center [18, 231] width 30 height 30
radio input "true"
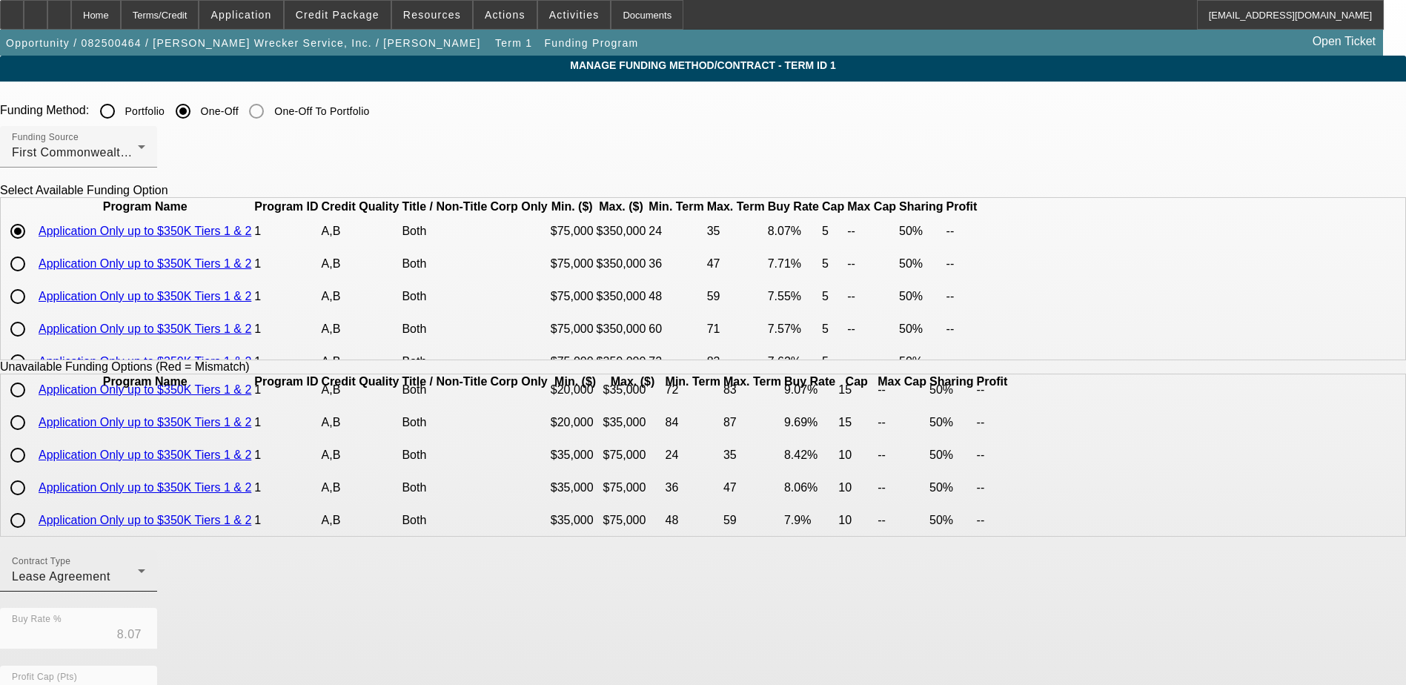
click at [145, 565] on div "Contract Type Lease Agreement" at bounding box center [78, 570] width 133 height 41
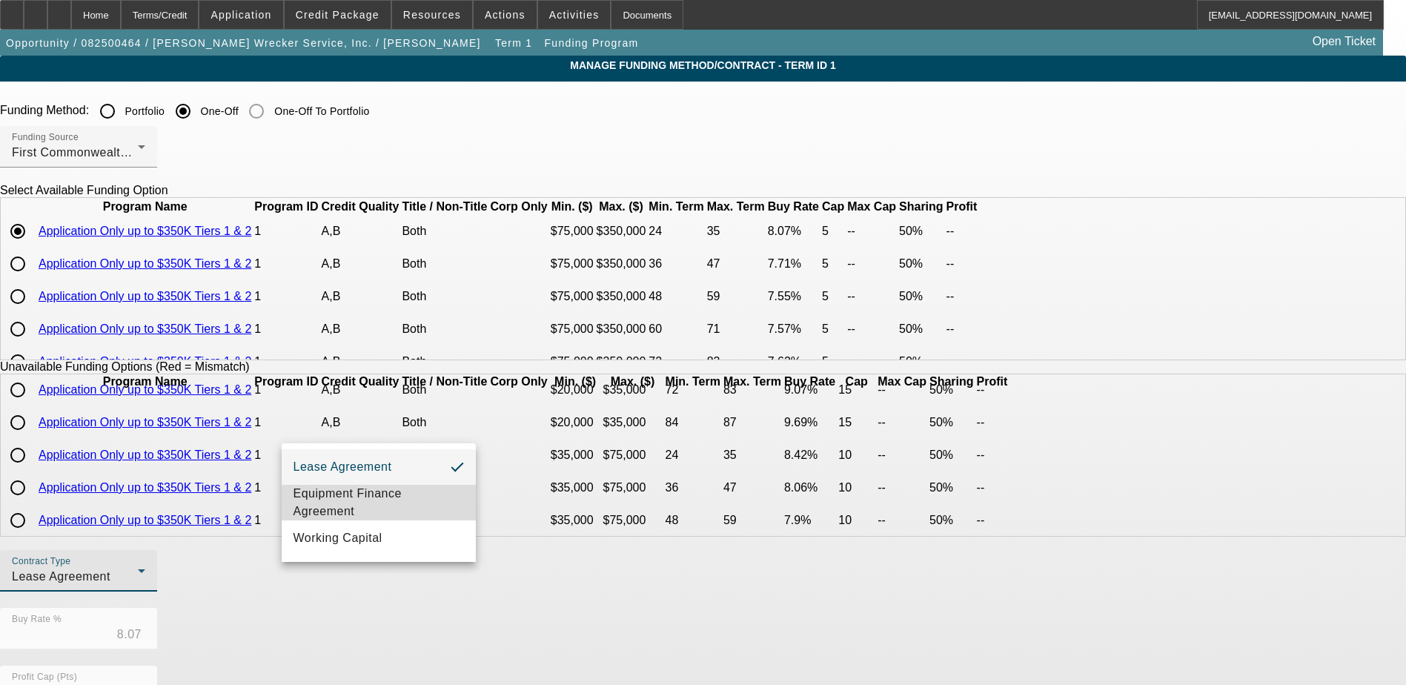
click at [372, 486] on span "Equipment Finance Agreement" at bounding box center [378, 503] width 170 height 36
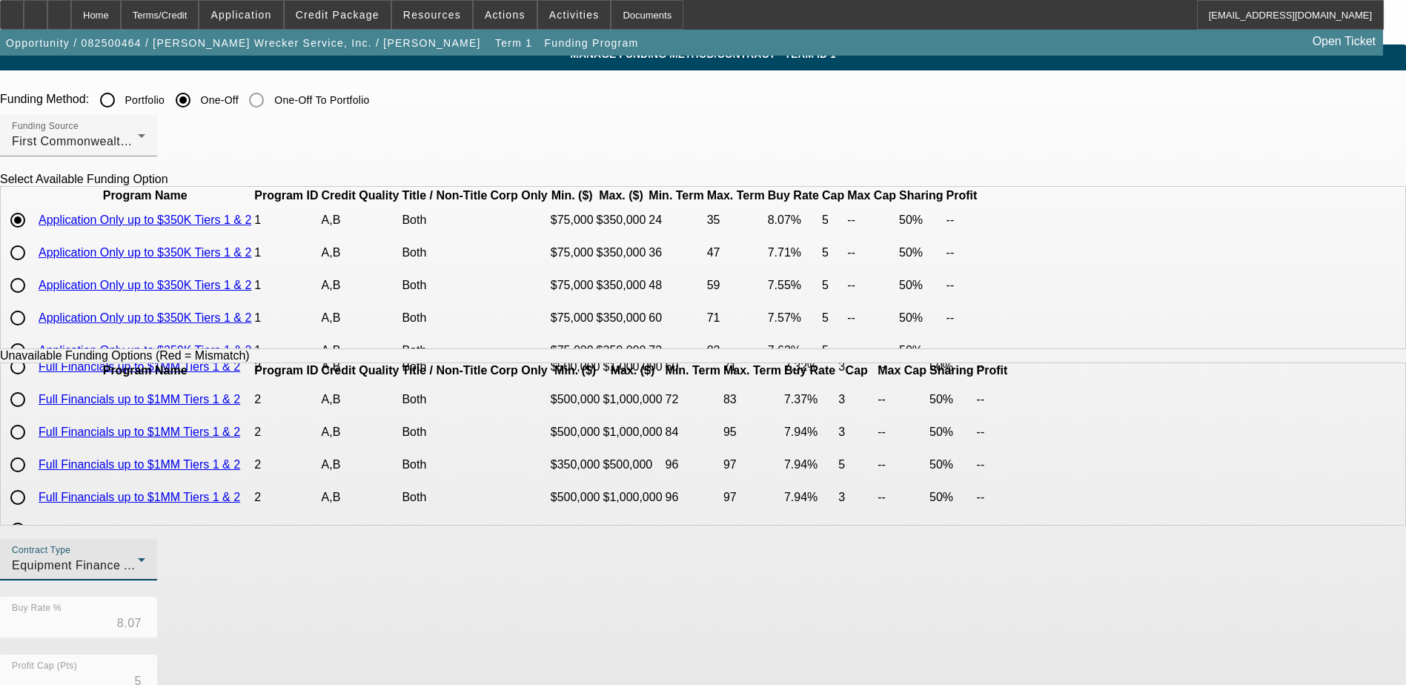
scroll to position [327, 0]
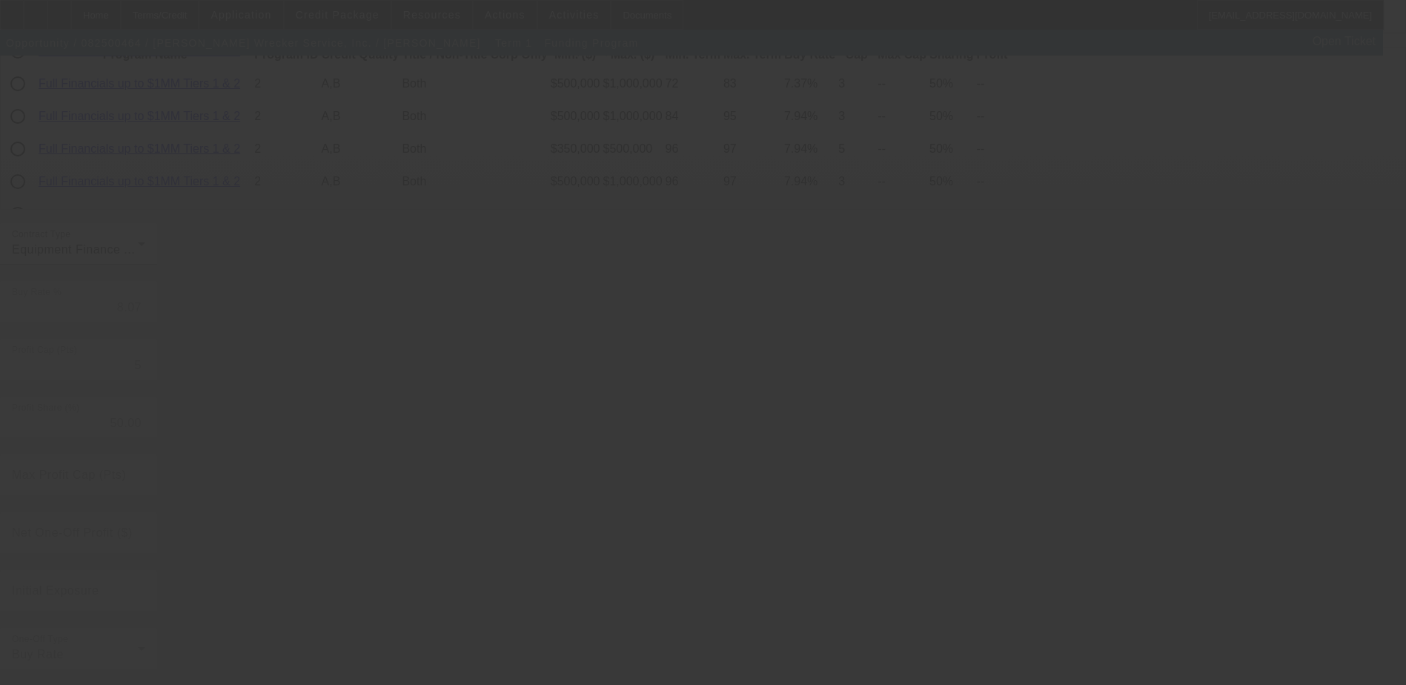
radio input "true"
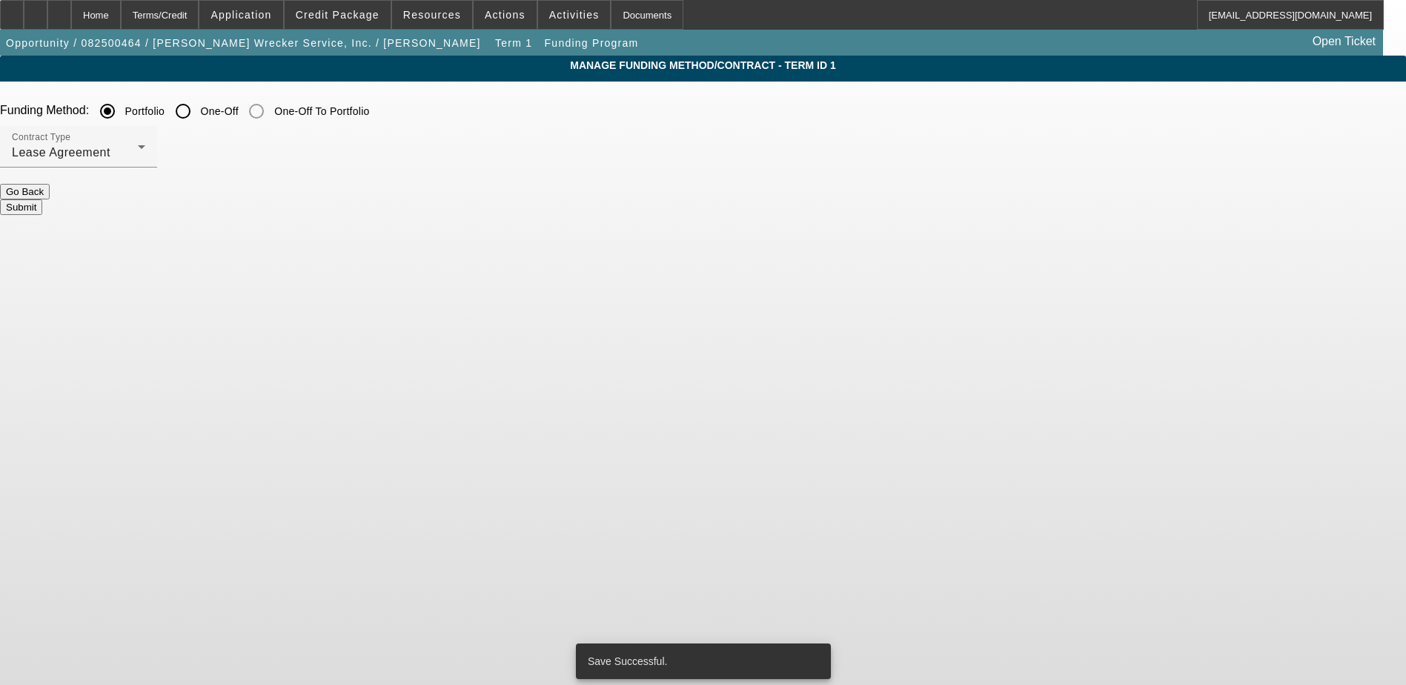
scroll to position [0, 0]
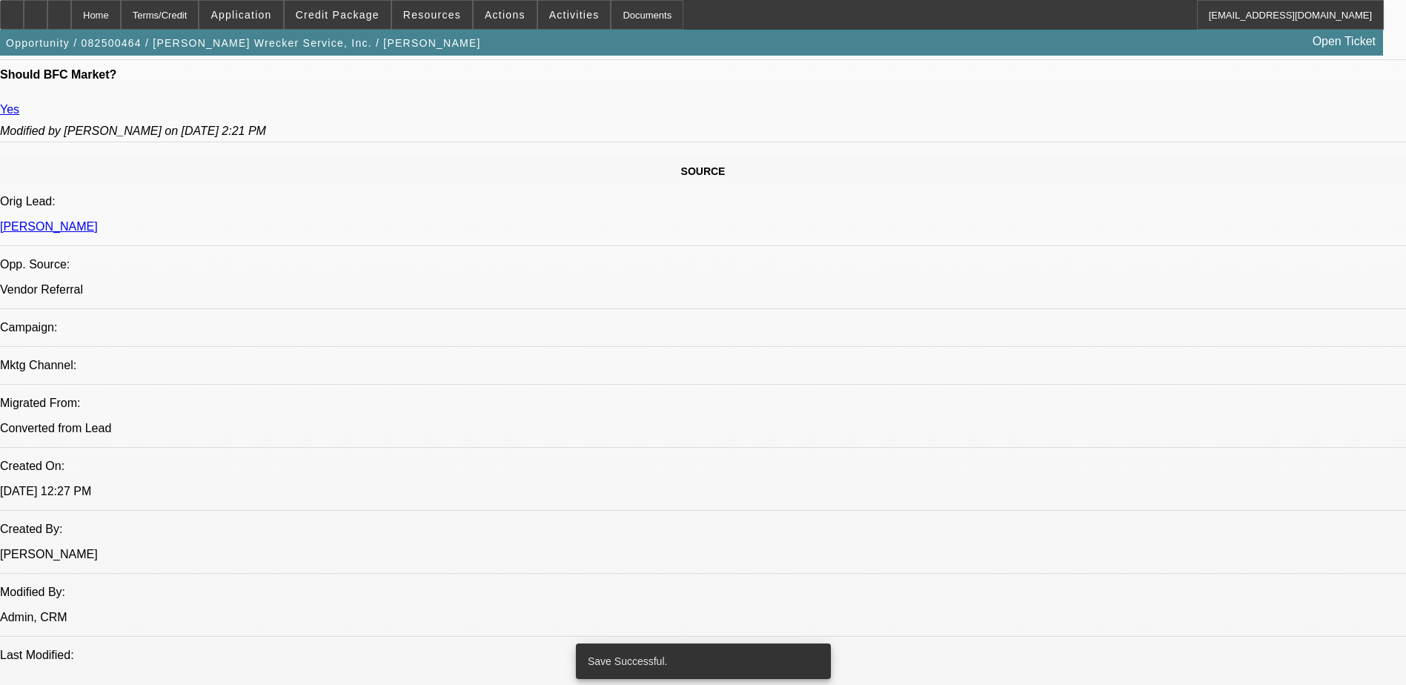
select select "0"
select select "2"
select select "0"
select select "6"
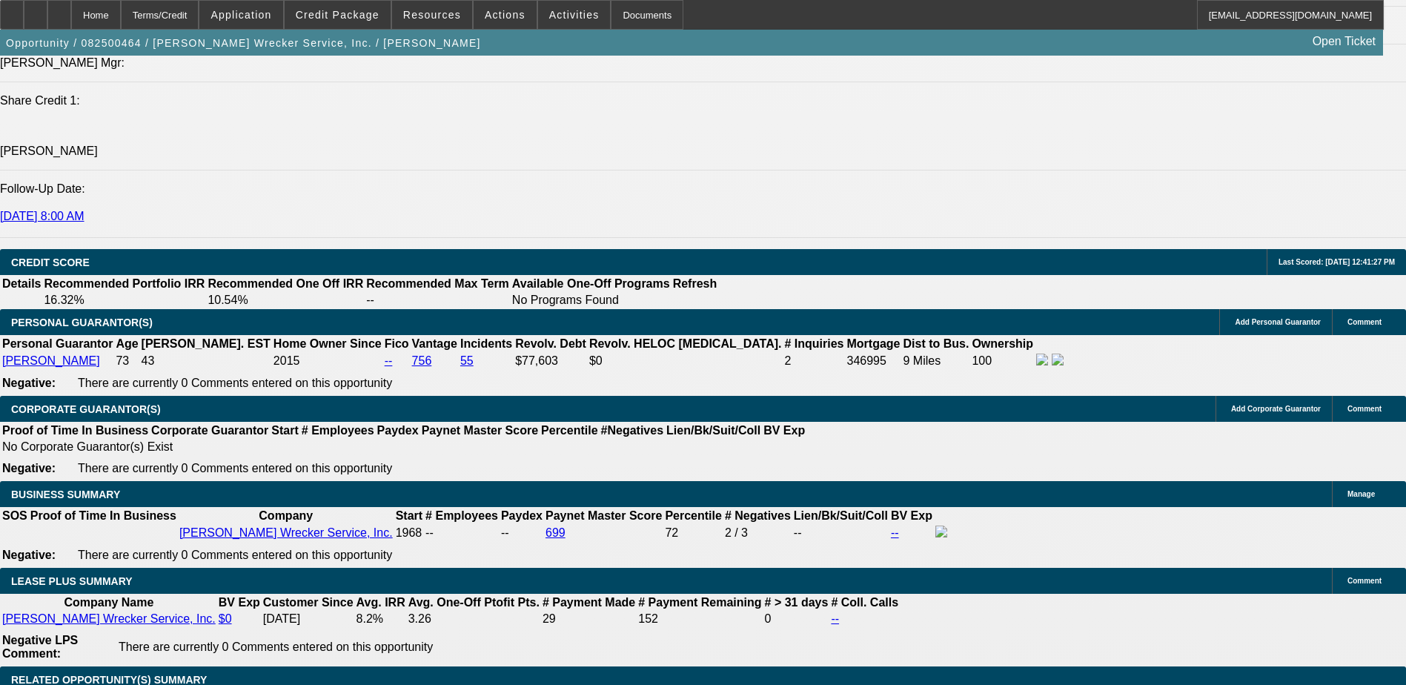
scroll to position [2387, 0]
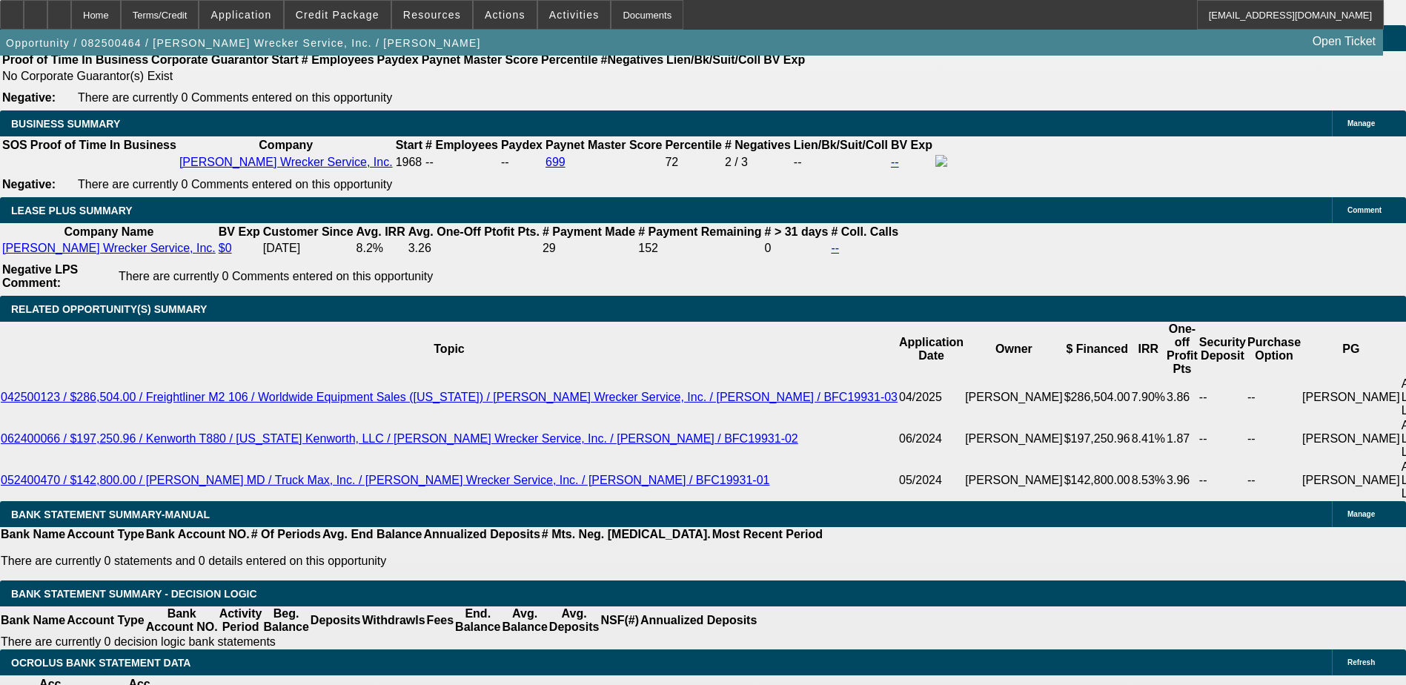
type input "6"
type input "7"
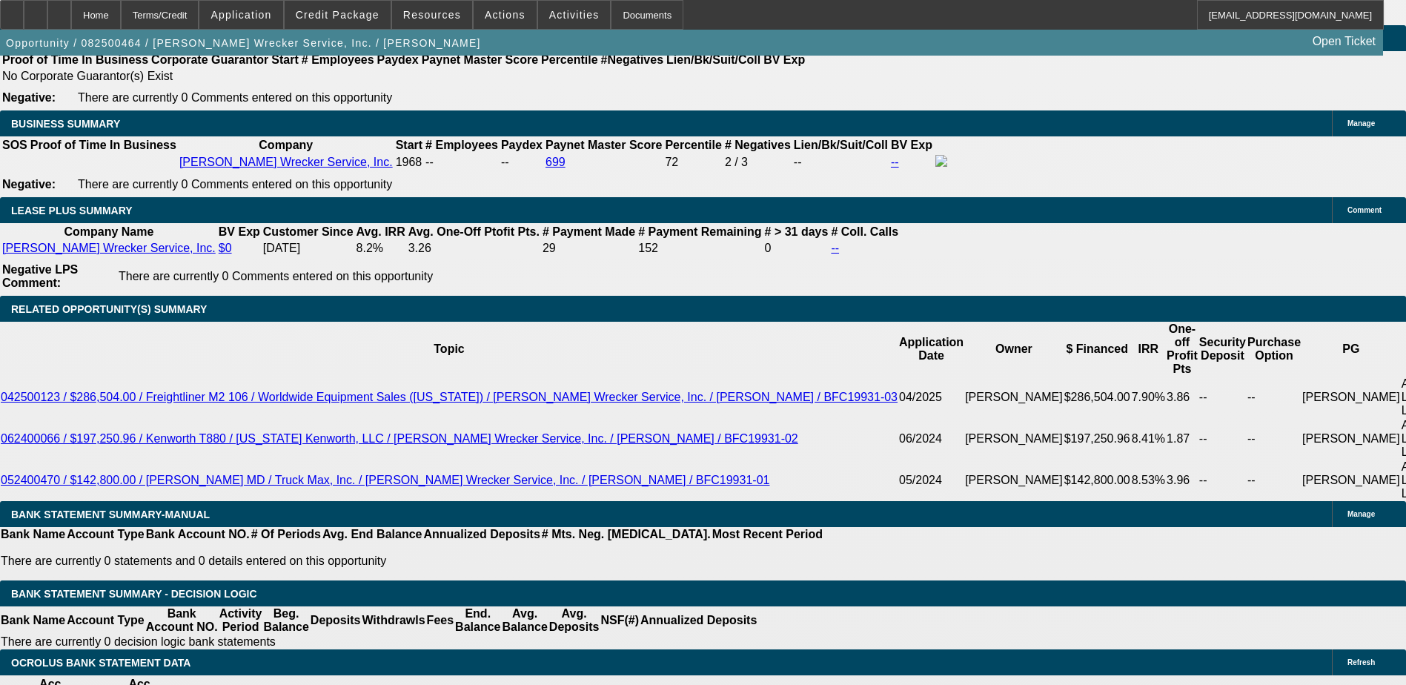
type input "$0.00"
type input "6"
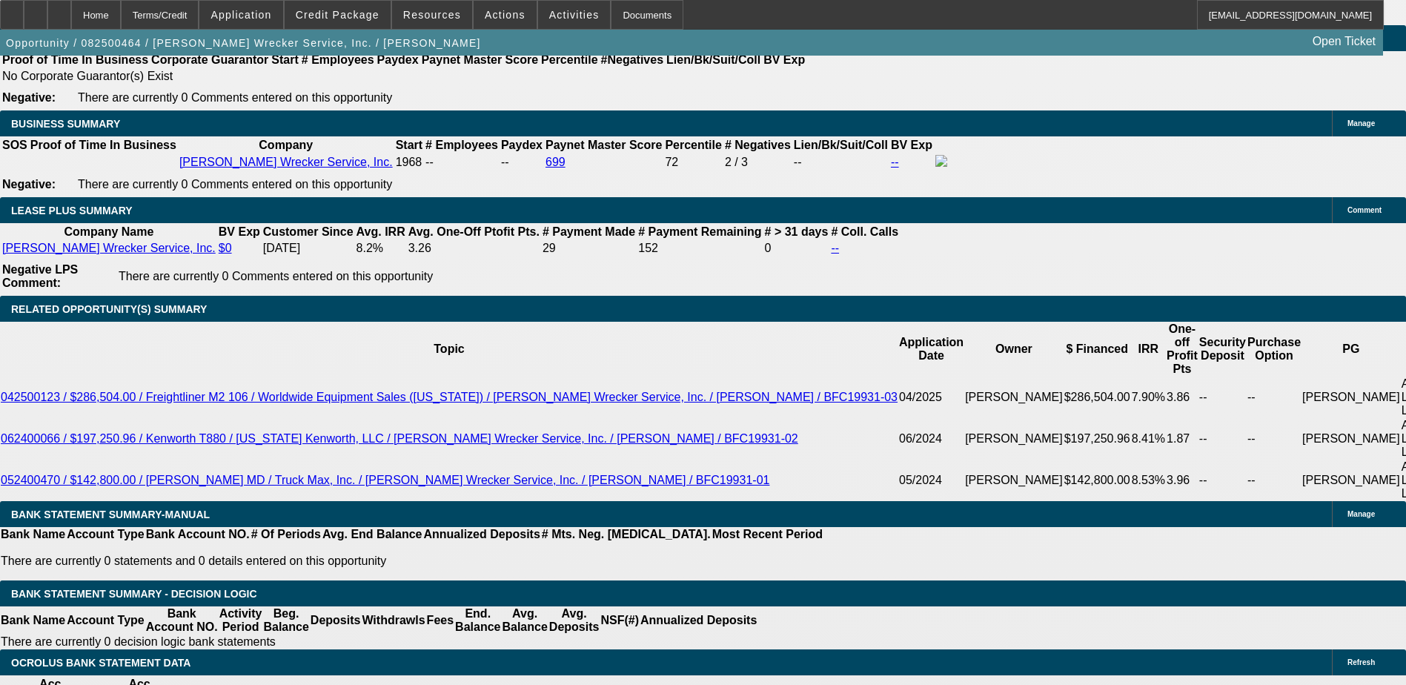
type input "60"
type input "6"
type input "$3,785.36"
type input "$1,892.68"
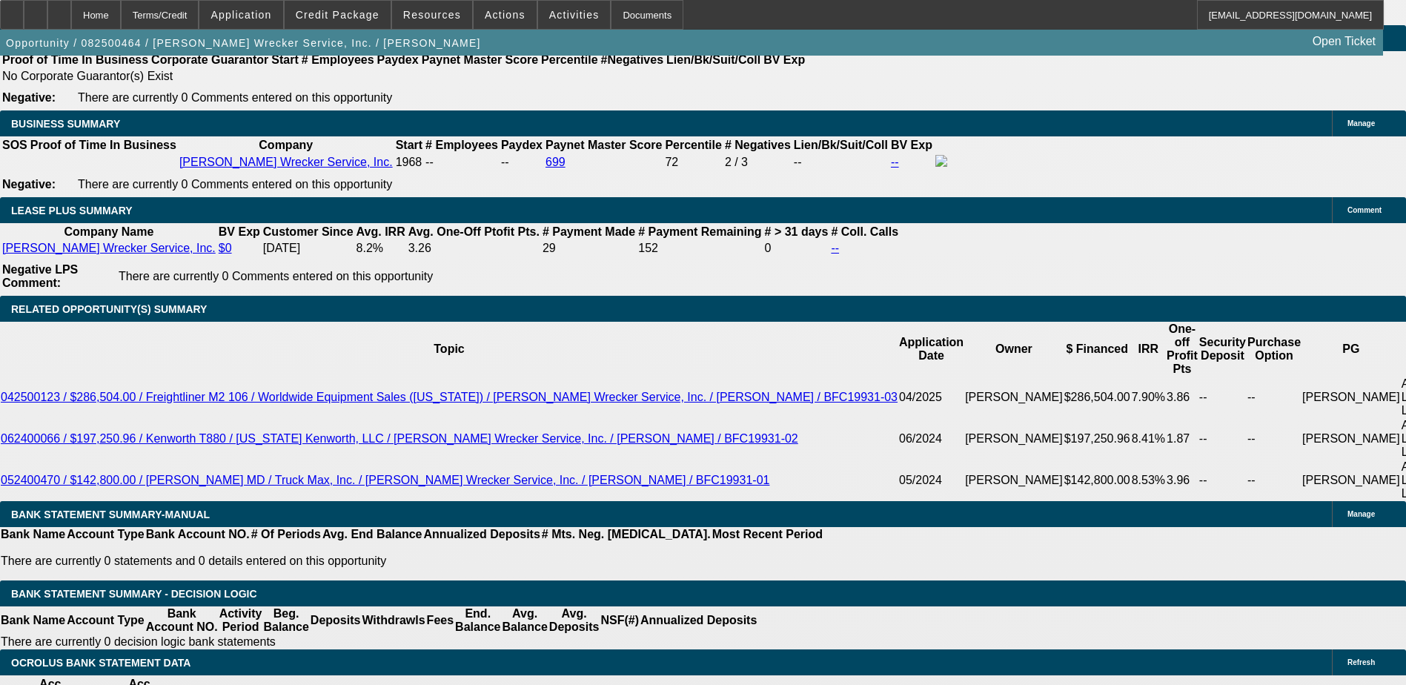
type input "6"
drag, startPoint x: 545, startPoint y: 394, endPoint x: 550, endPoint y: 388, distance: 8.4
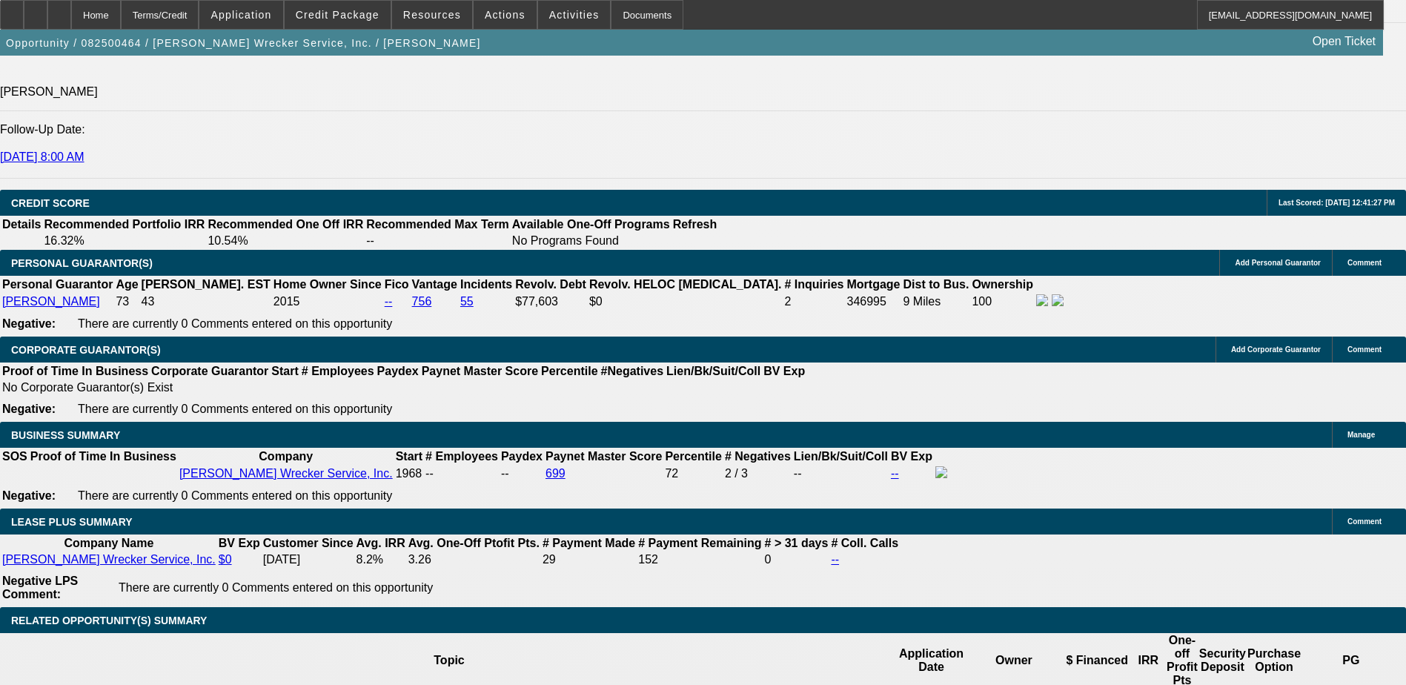
scroll to position [2016, 0]
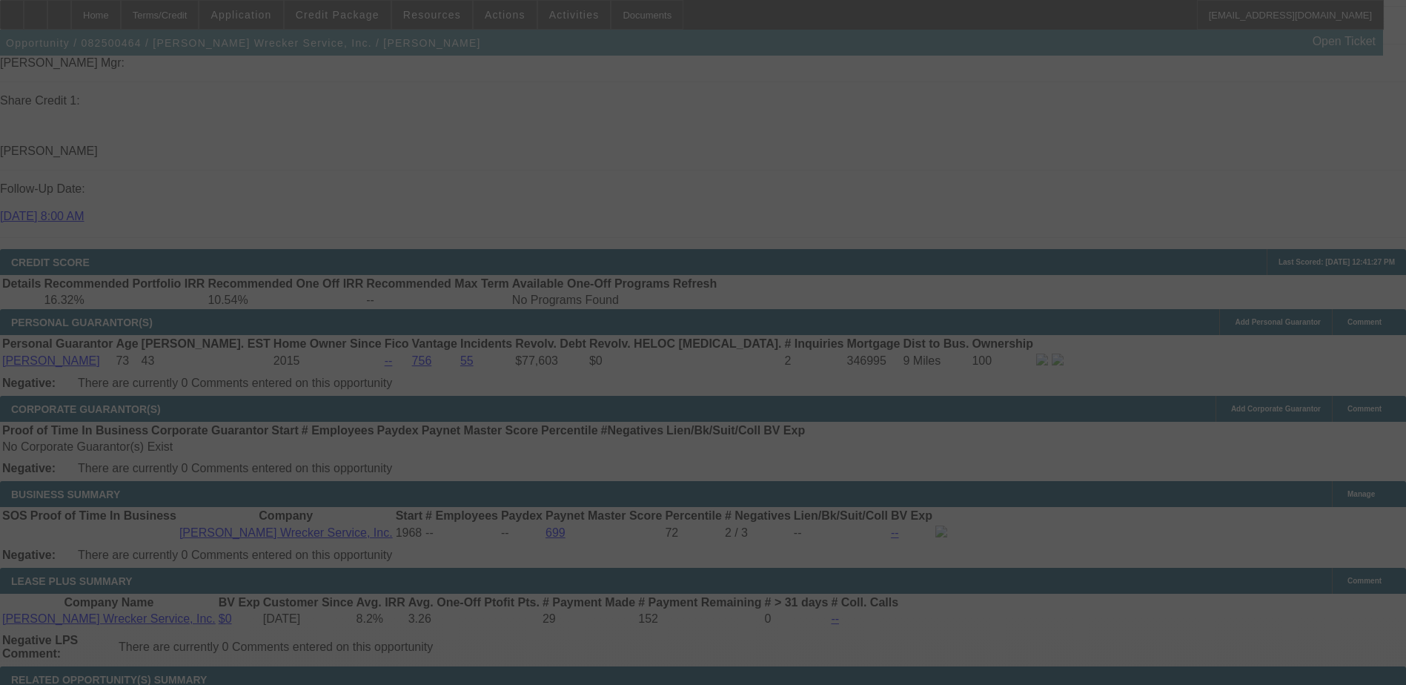
select select "0"
select select "2"
select select "0"
select select "6"
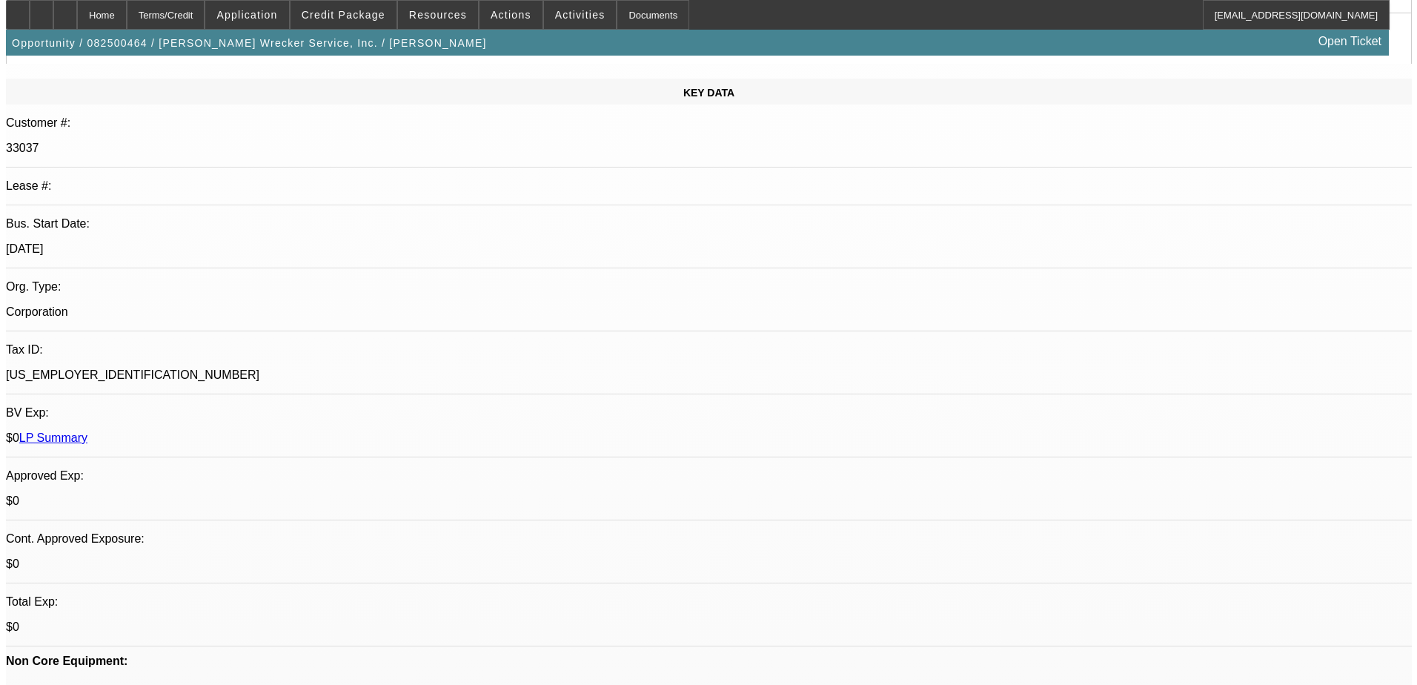
scroll to position [0, 0]
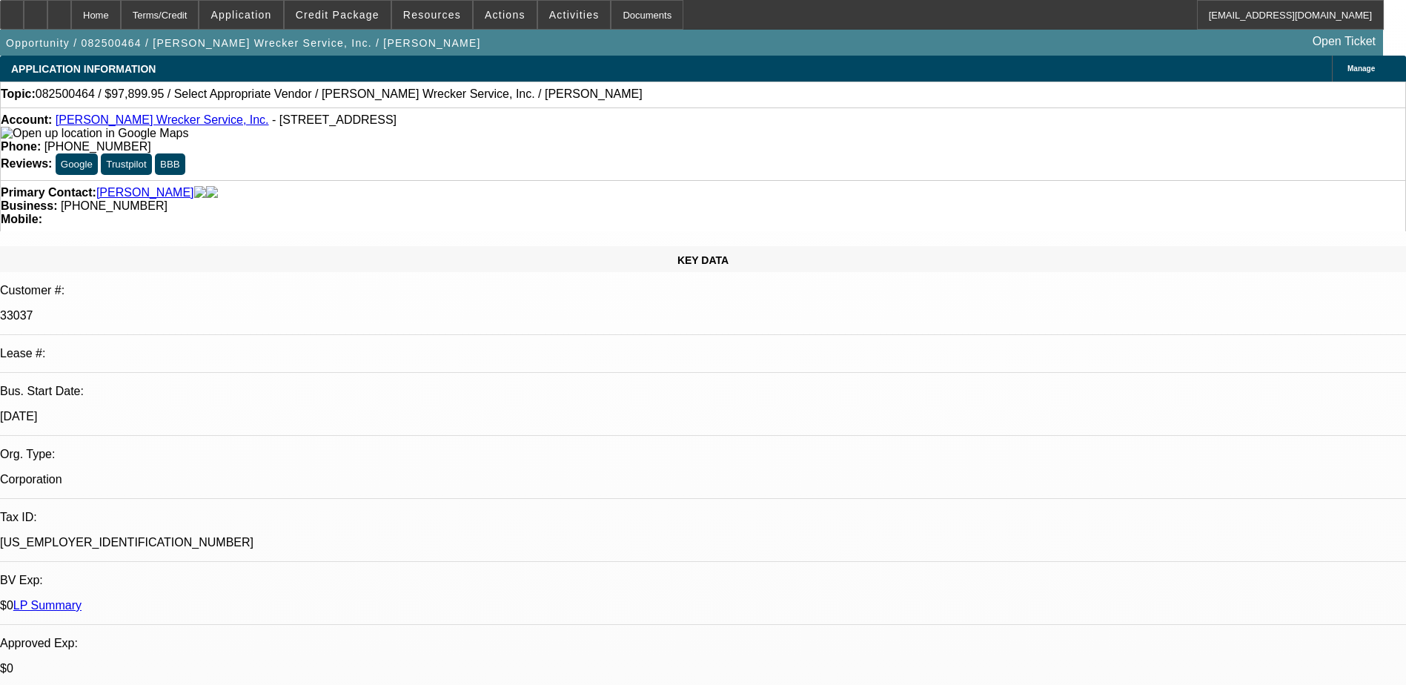
click at [544, 21] on span at bounding box center [574, 15] width 73 height 36
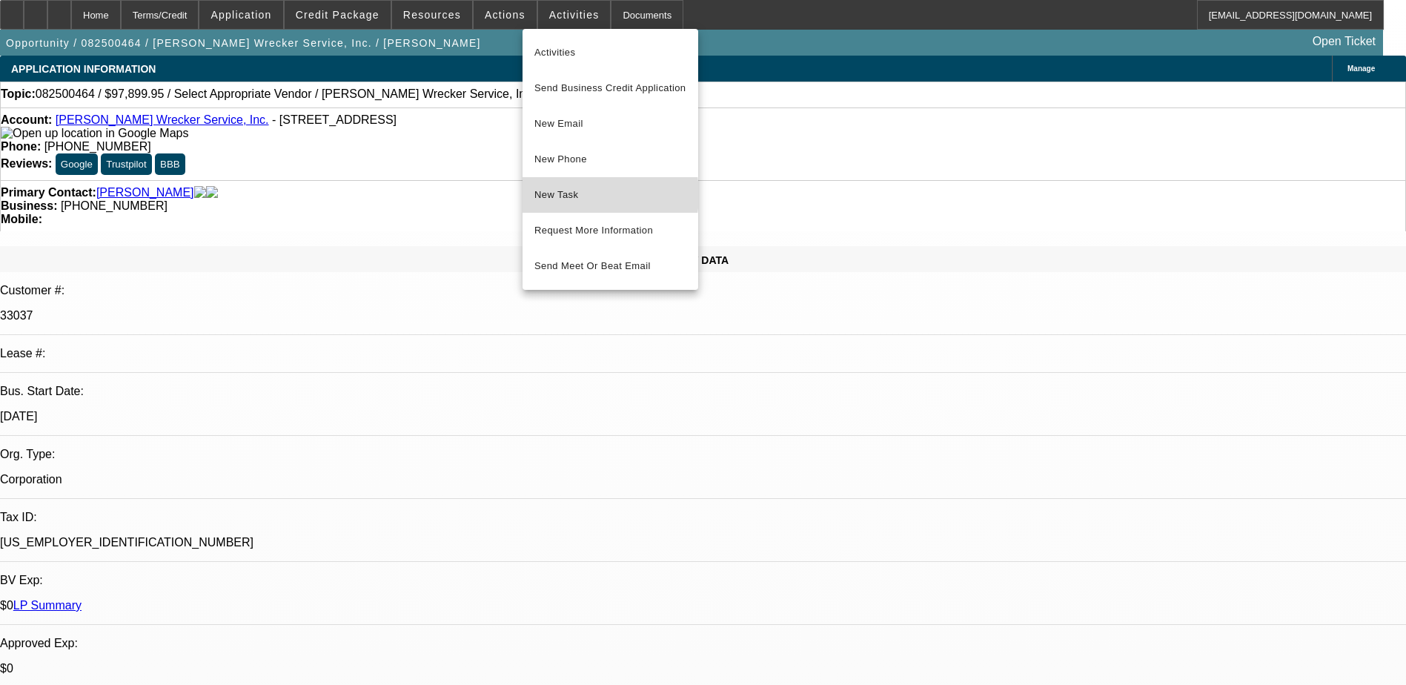
click at [576, 195] on span "New Task" at bounding box center [610, 195] width 152 height 18
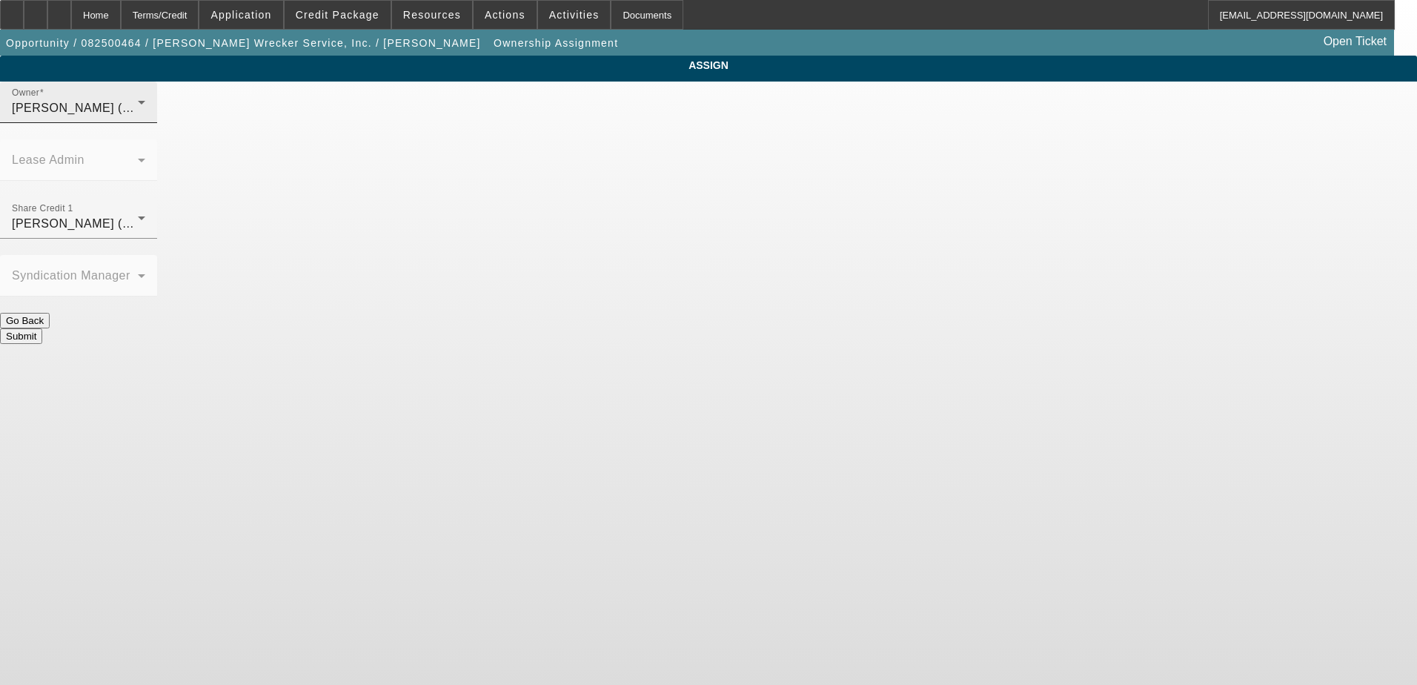
click at [138, 117] on div "D'Aquila, Philip (Lvl 6)" at bounding box center [75, 108] width 126 height 18
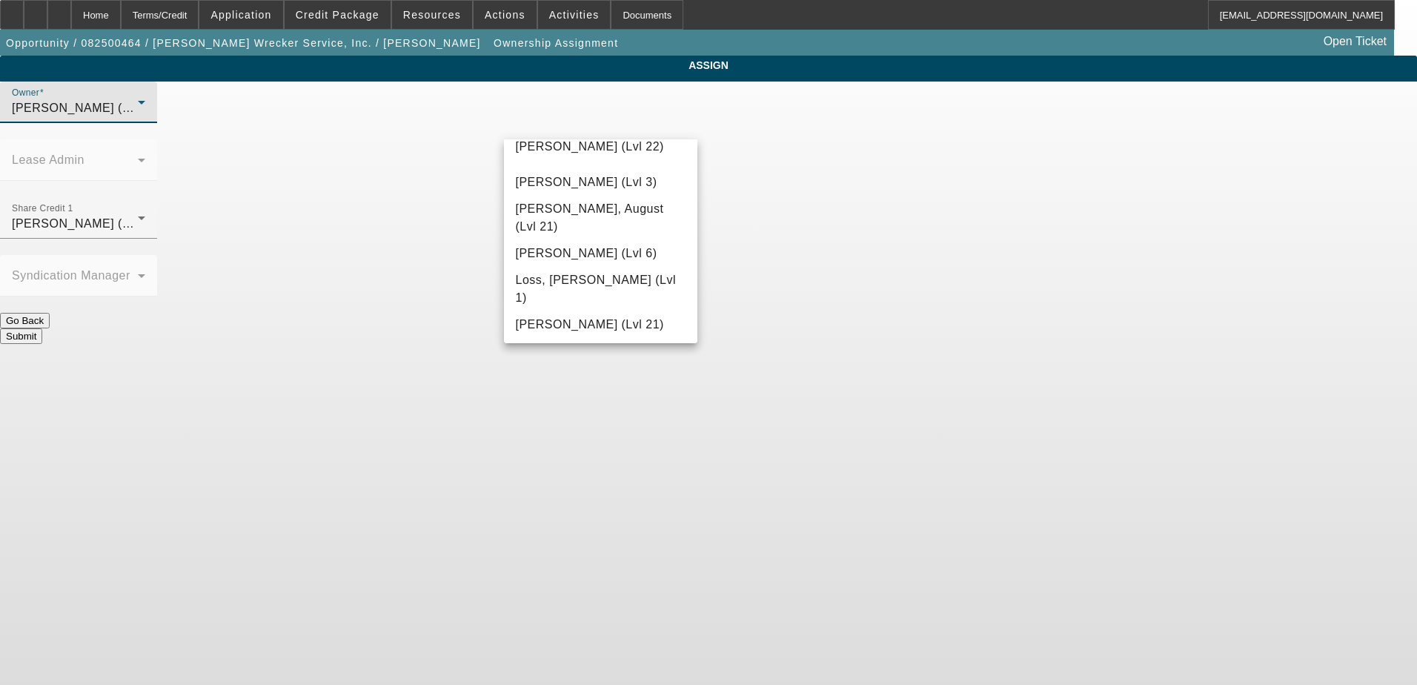
scroll to position [1118, 0]
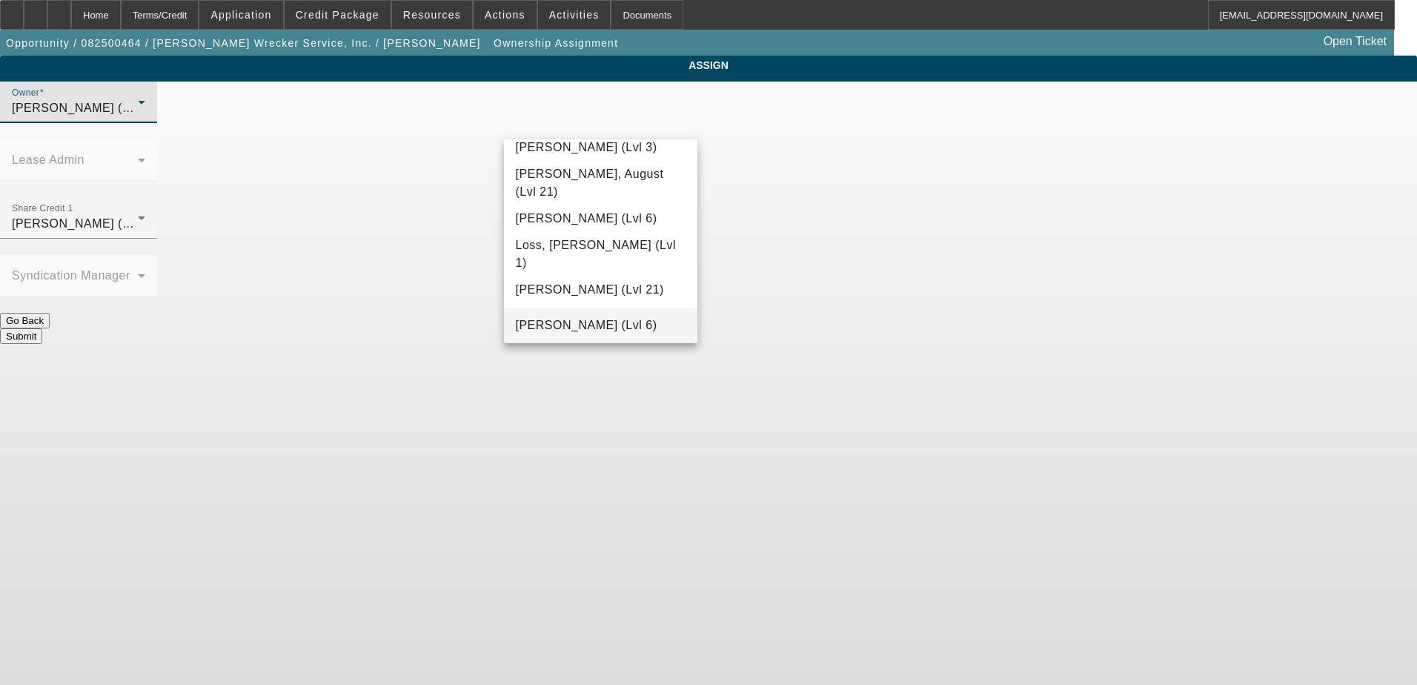
click at [586, 319] on span "Mansfield, Jeff (Lvl 6)" at bounding box center [587, 325] width 142 height 18
click at [714, 318] on body "Home Terms/Credit Application Credit Package Resources Actions Activities Docum…" at bounding box center [708, 342] width 1417 height 685
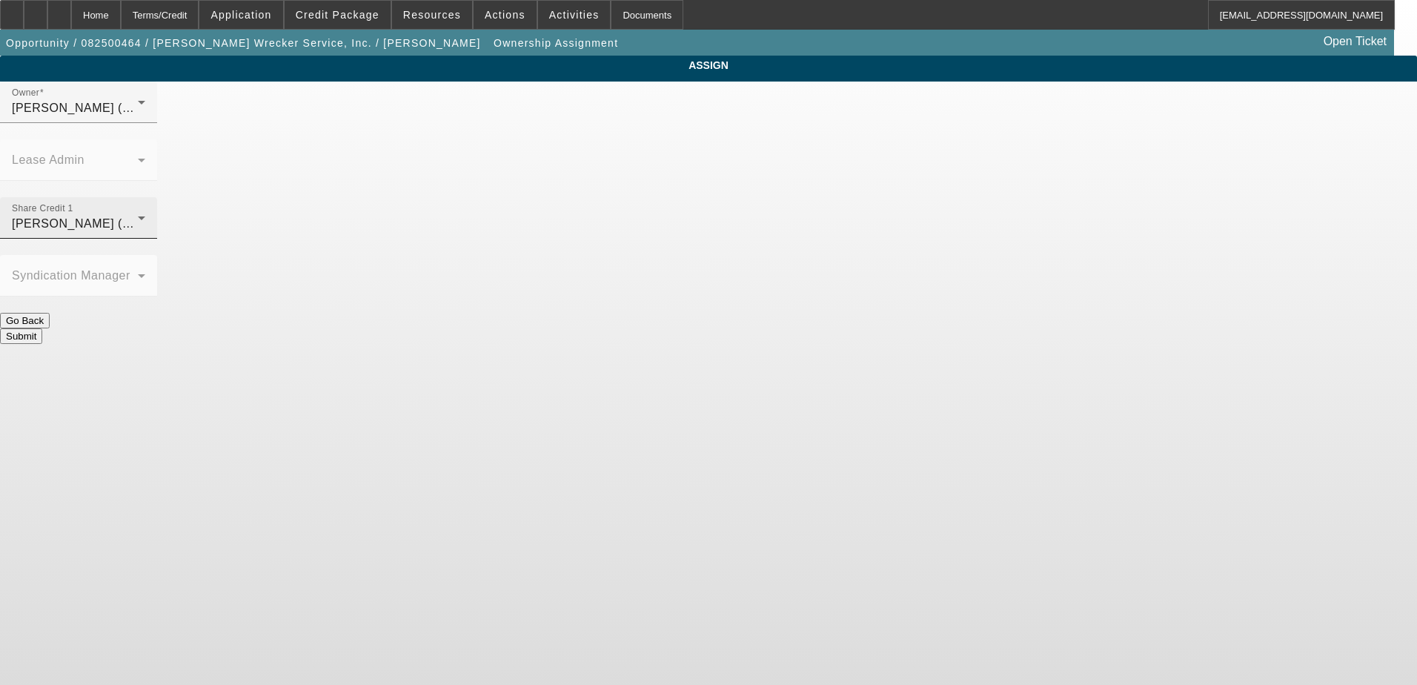
click at [145, 197] on div "Share Credit 1 Mansfield, Jeff (Lvl 6)" at bounding box center [78, 217] width 133 height 41
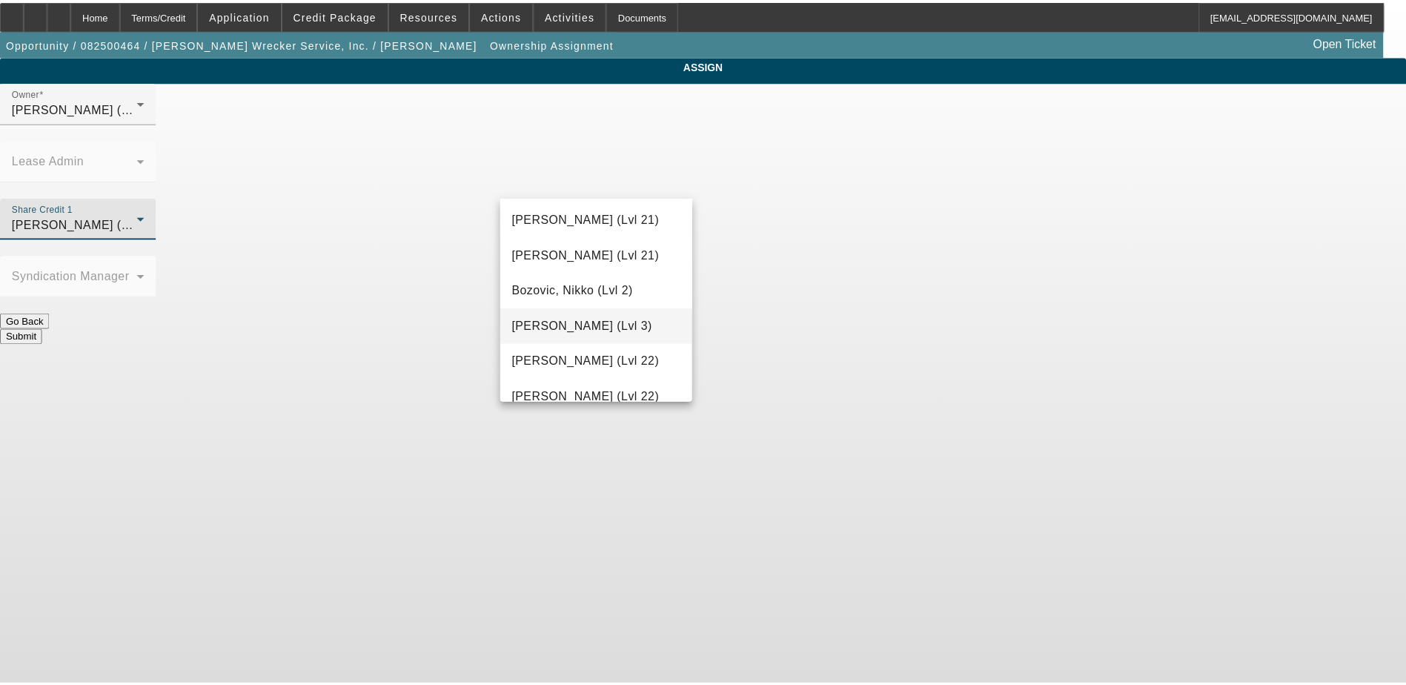
scroll to position [222, 0]
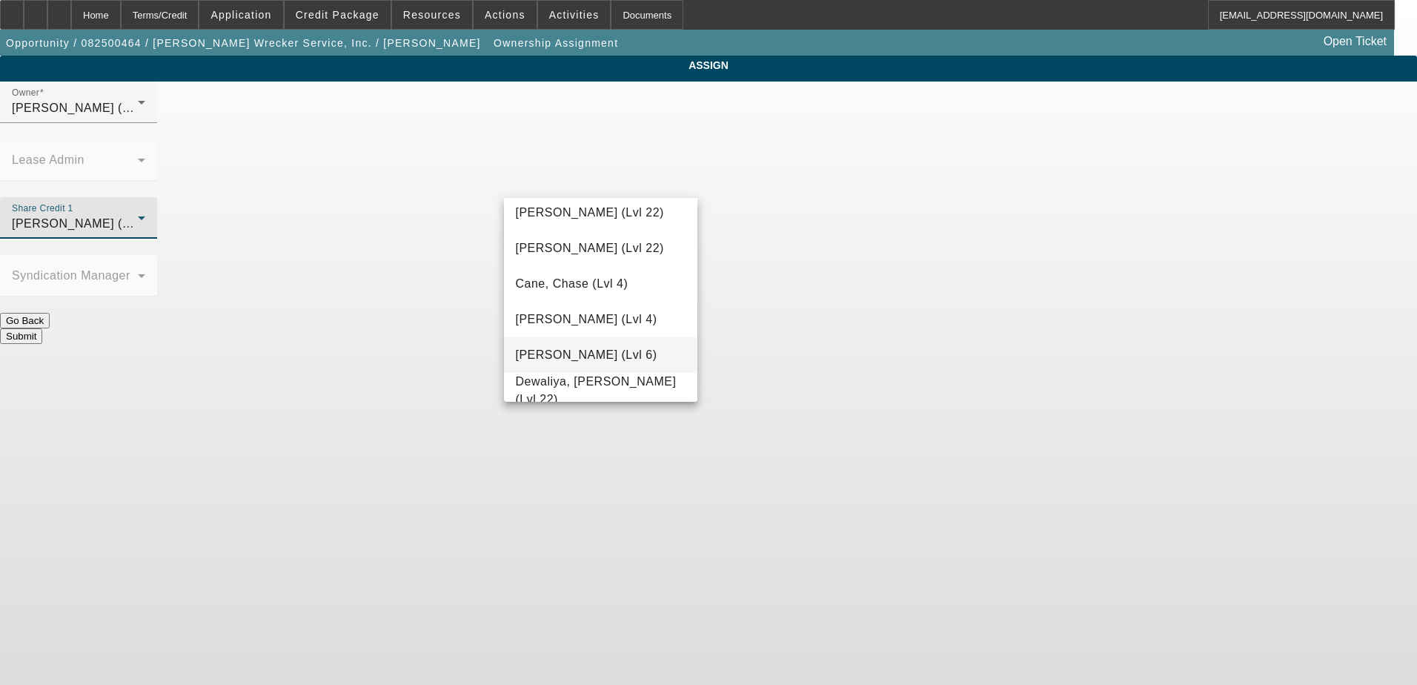
click at [625, 355] on span "D'Aquila, Philip (Lvl 6)" at bounding box center [587, 355] width 142 height 18
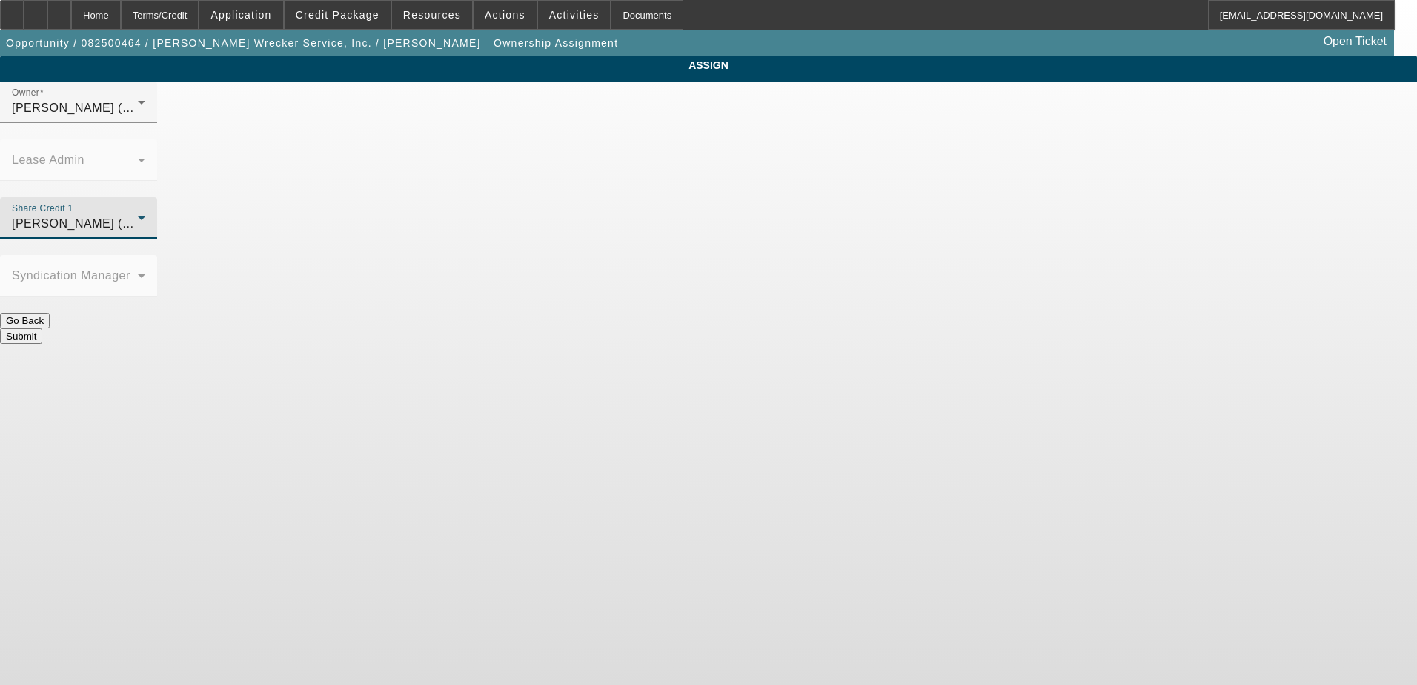
click at [862, 361] on body "Home Terms/Credit Application Credit Package Resources Actions Activities Docum…" at bounding box center [708, 342] width 1417 height 685
click at [42, 328] on button "Submit" at bounding box center [21, 336] width 42 height 16
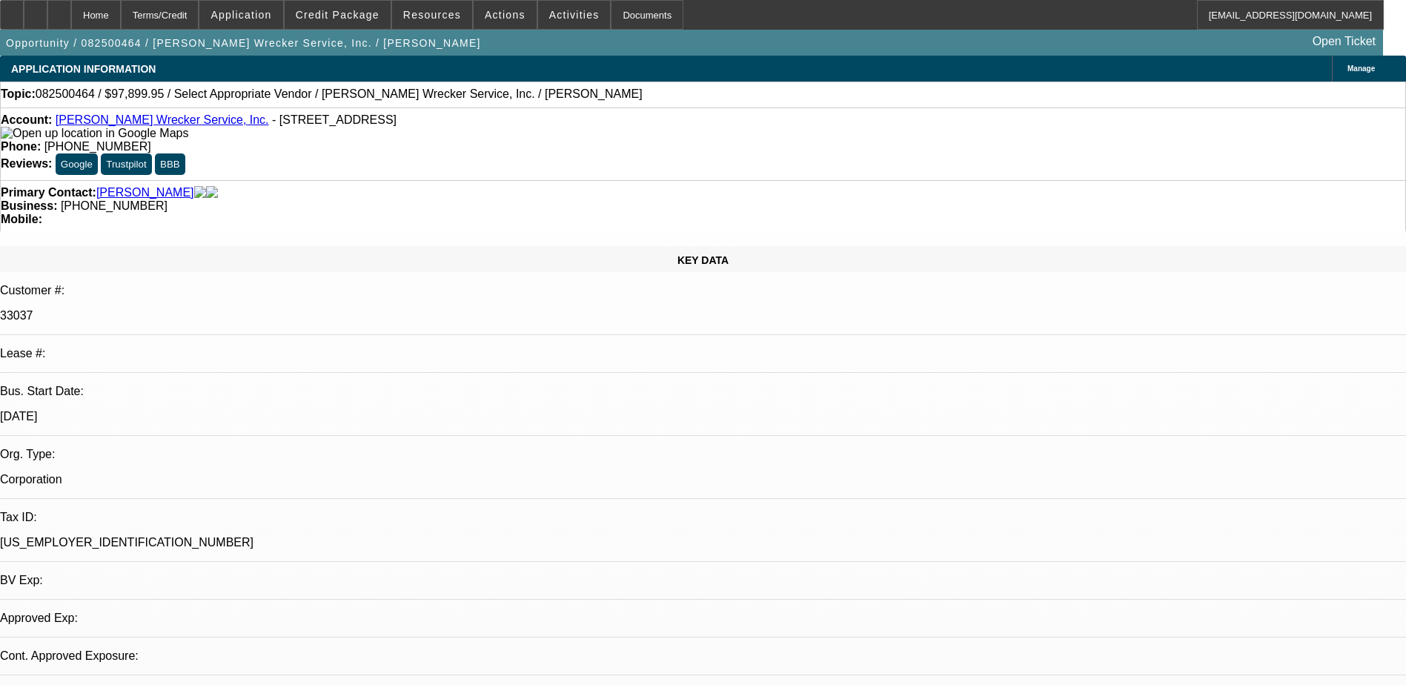
select select "0"
select select "2"
select select "0"
select select "6"
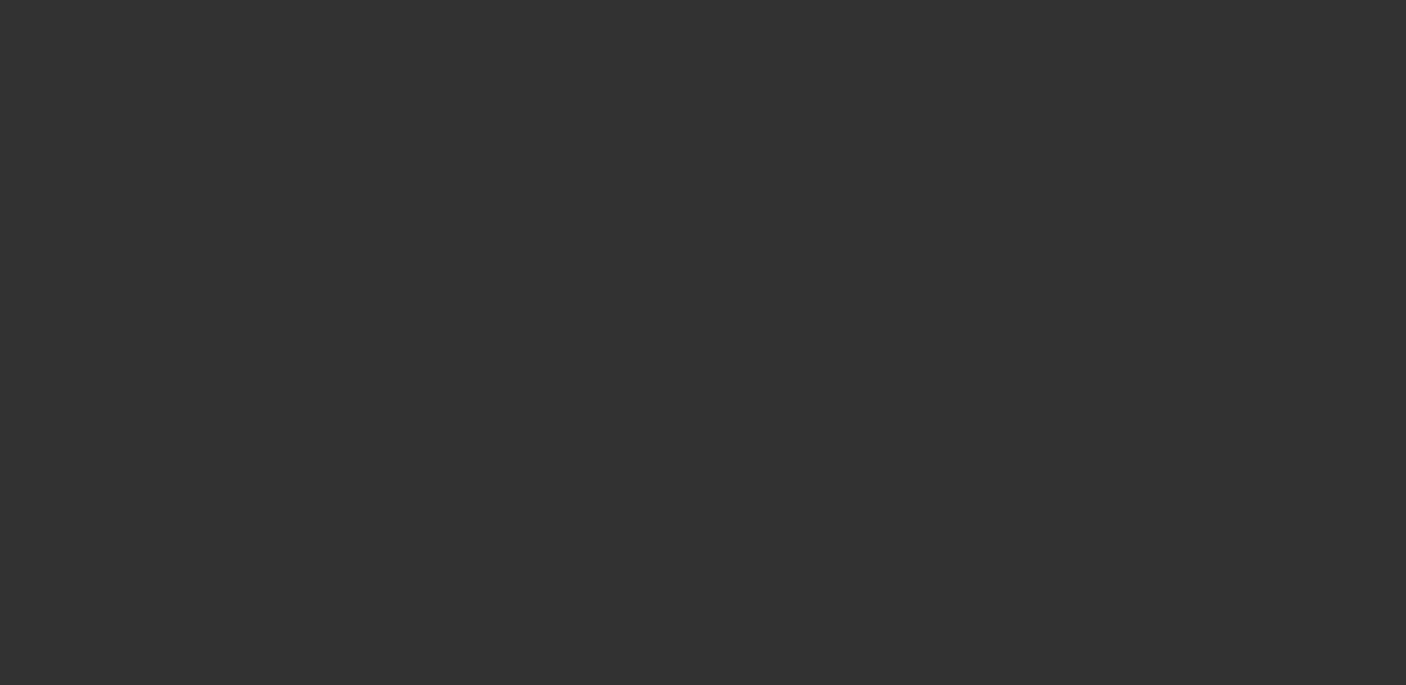
select select "0.1"
select select "2"
select select "0.1"
select select "4"
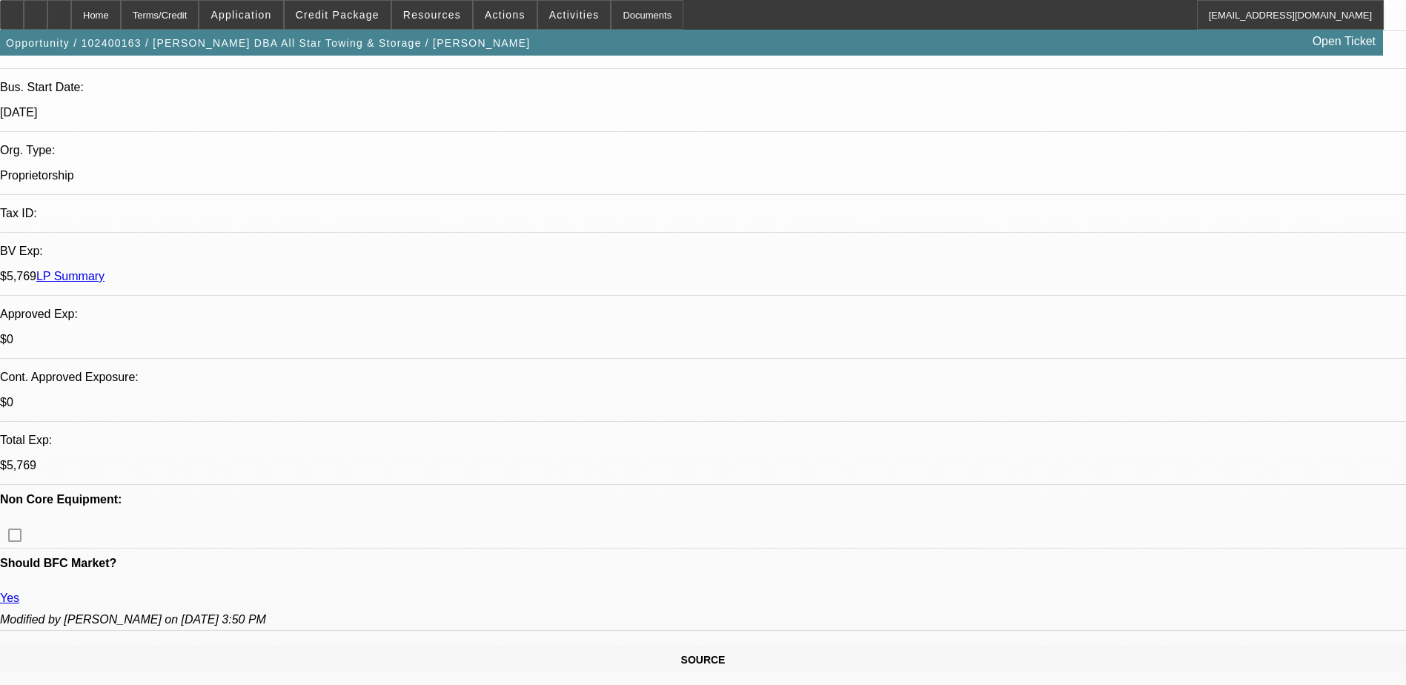
scroll to position [148, 0]
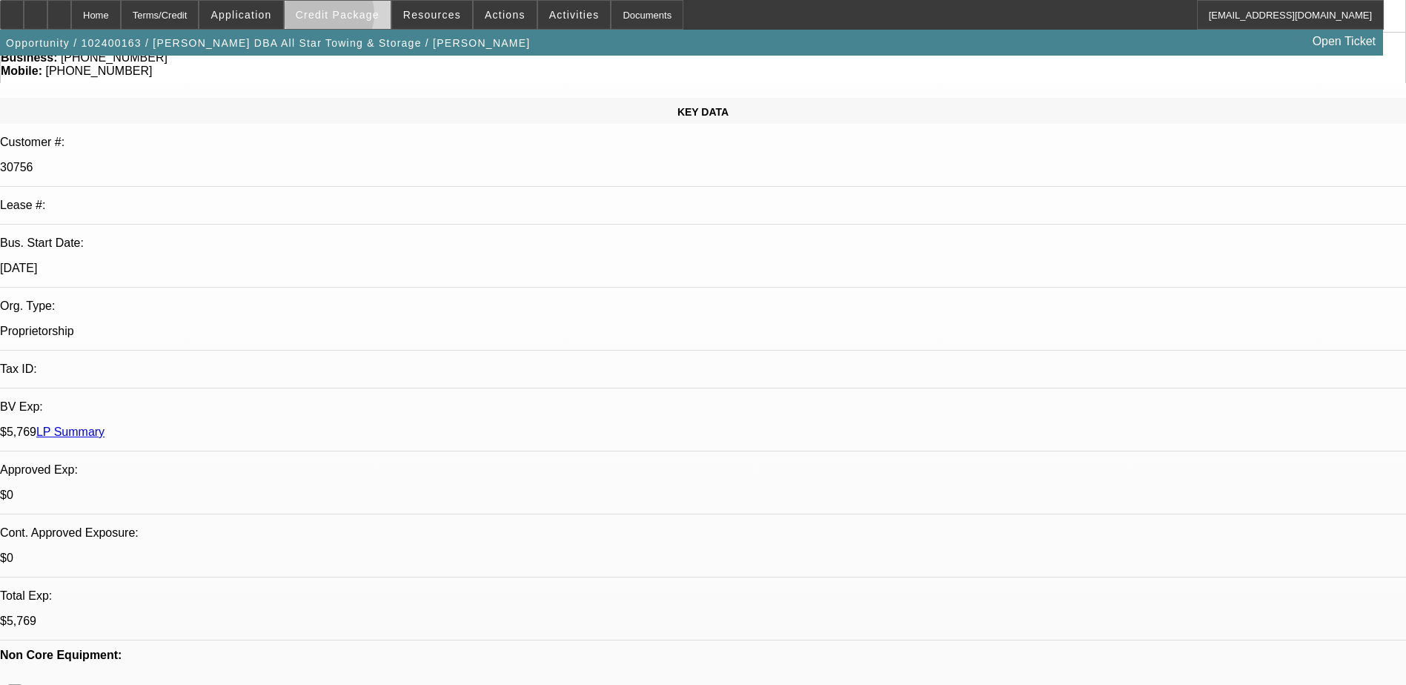
click at [350, 19] on span "Credit Package" at bounding box center [338, 15] width 84 height 12
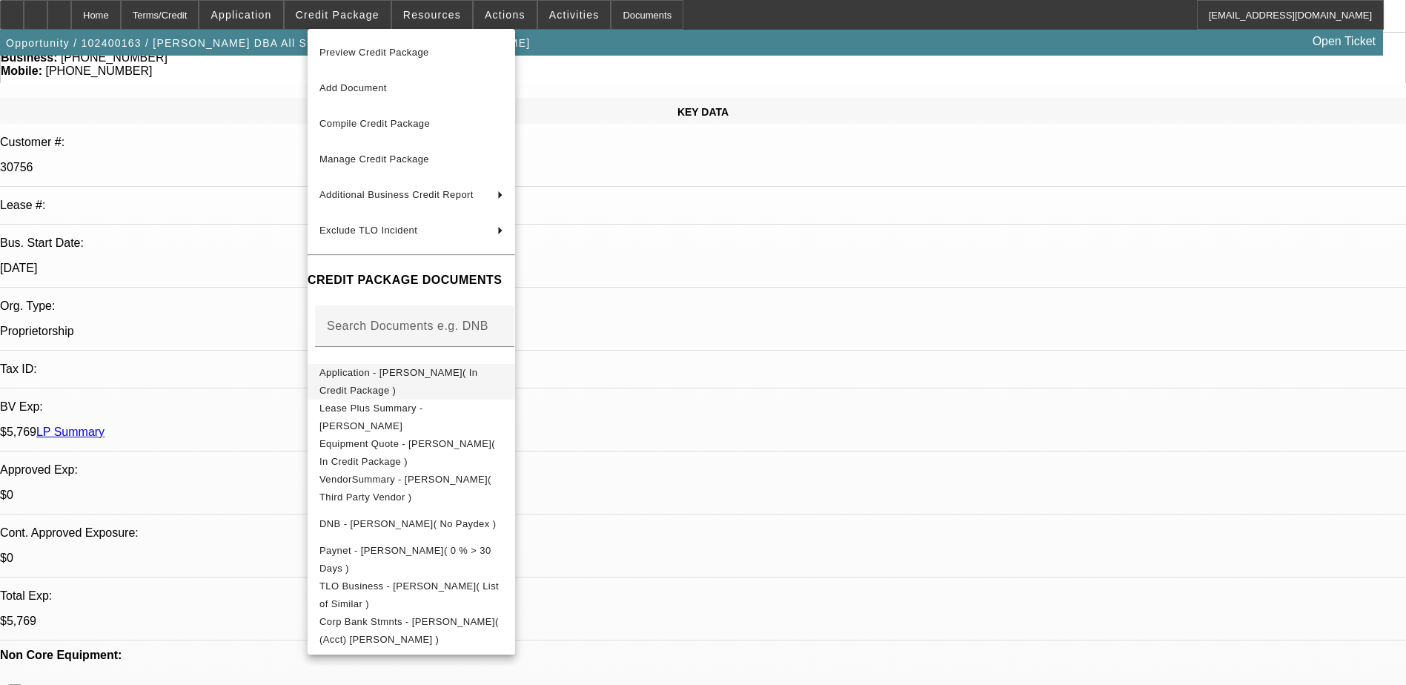
click at [400, 372] on span "Application - [PERSON_NAME]( In Credit Package )" at bounding box center [398, 381] width 158 height 29
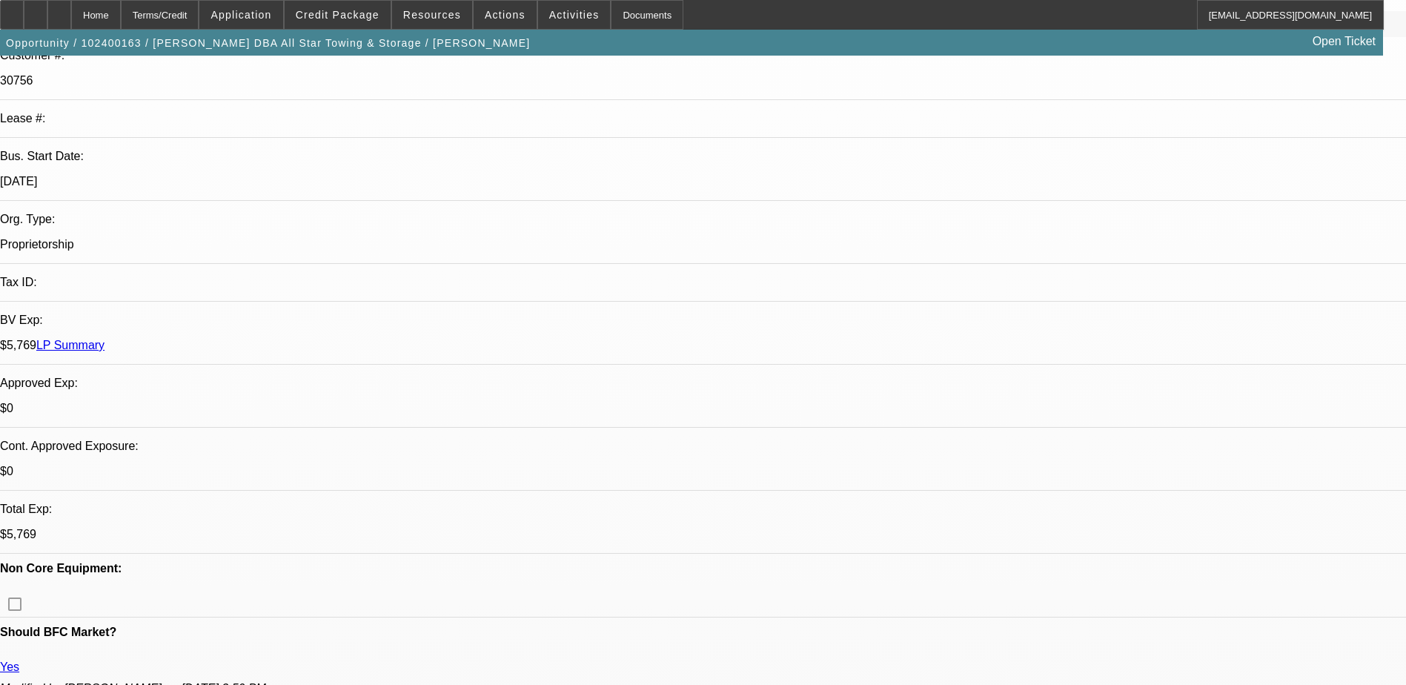
scroll to position [222, 0]
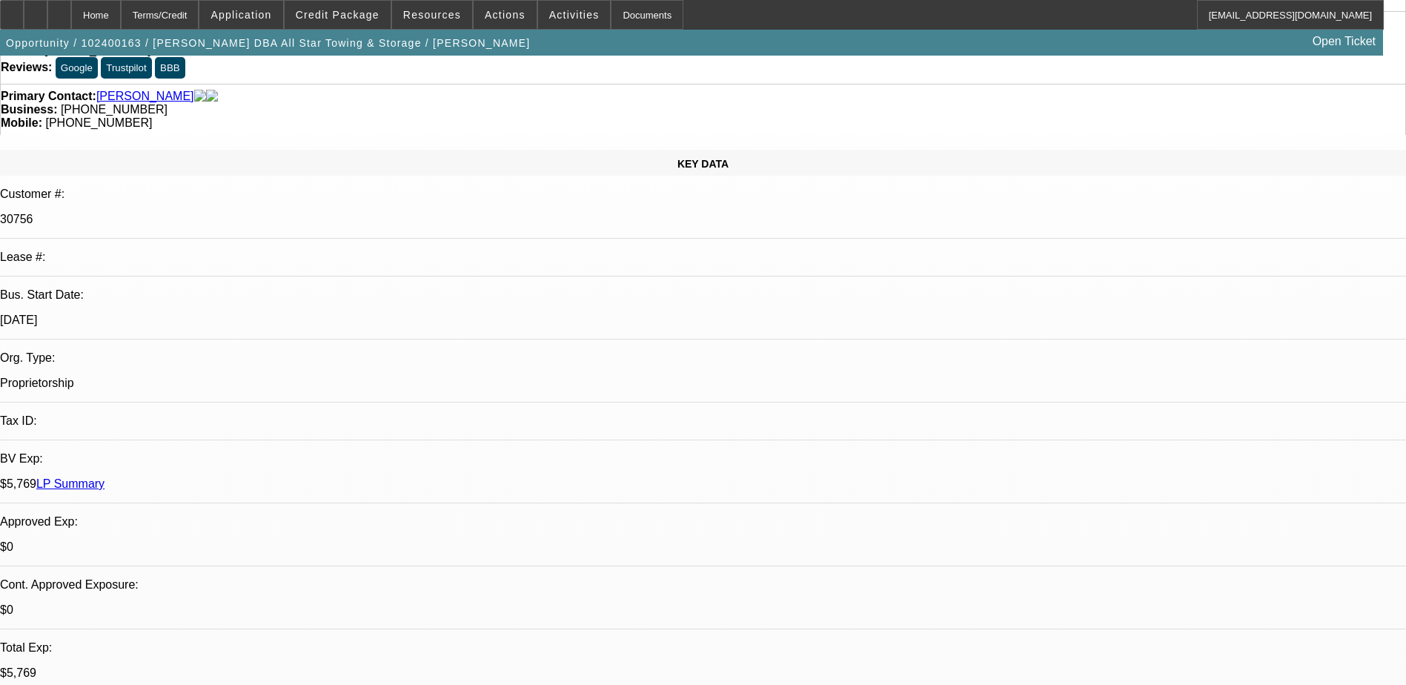
scroll to position [0, 0]
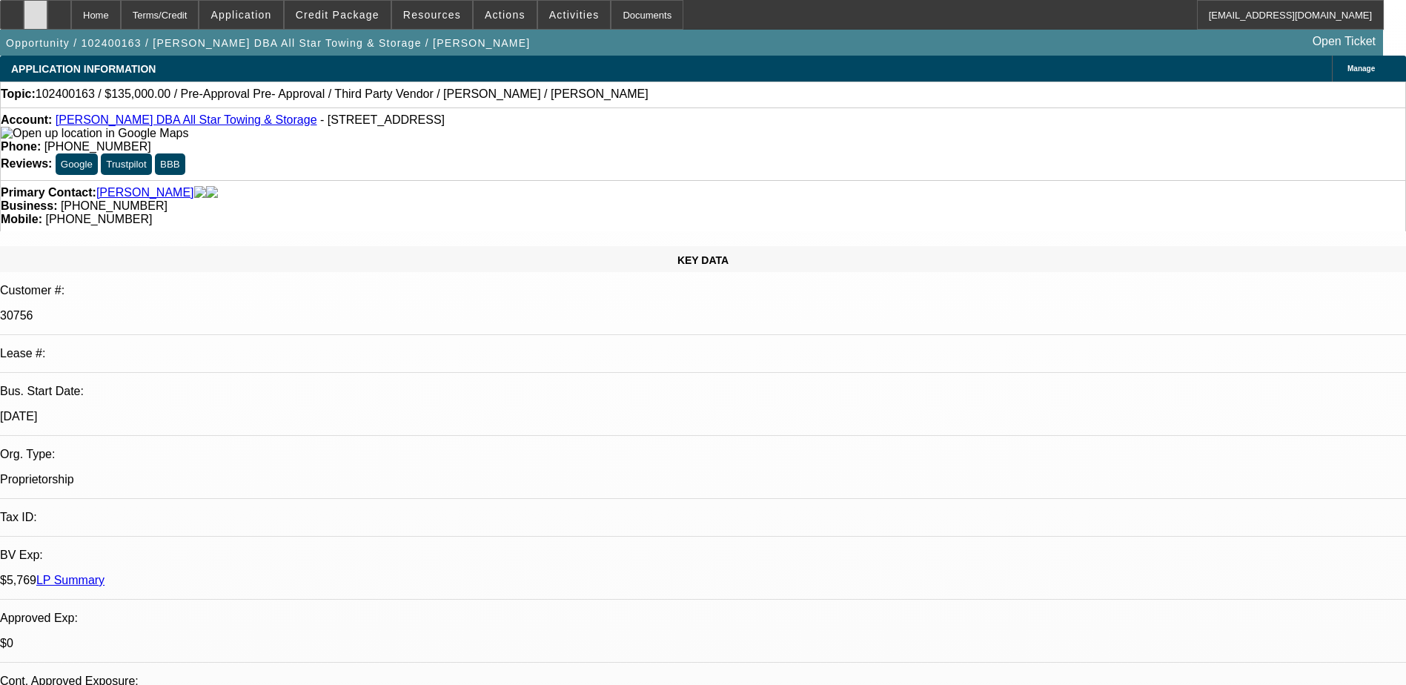
click at [47, 21] on div at bounding box center [36, 15] width 24 height 30
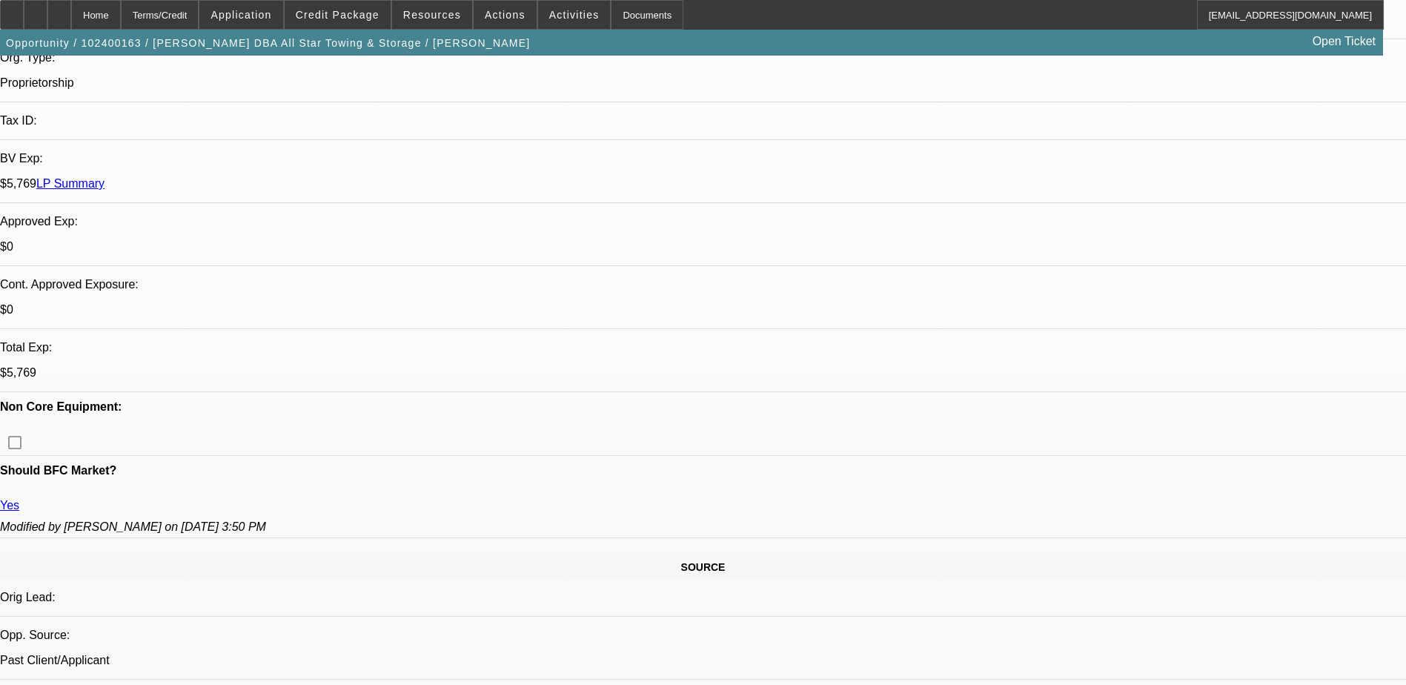
scroll to position [296, 0]
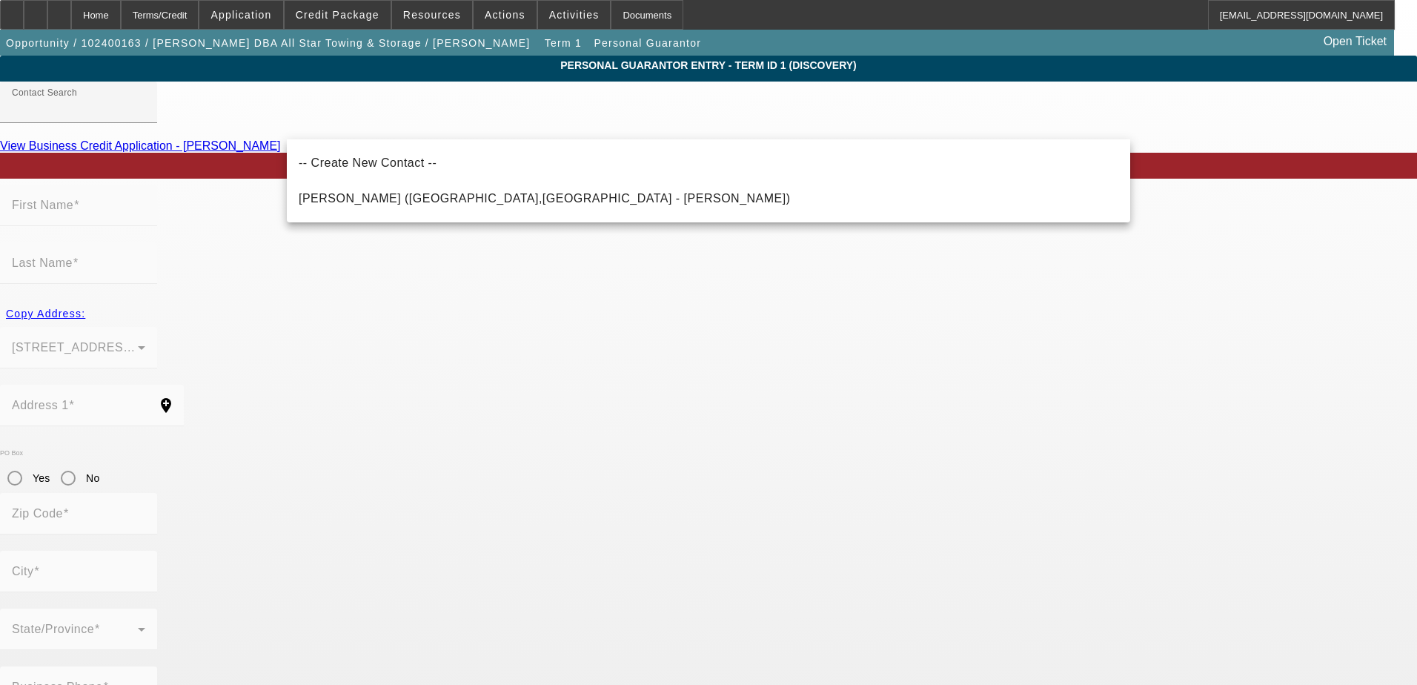
click at [433, 212] on mat-option "[PERSON_NAME] ([GEOGRAPHIC_DATA],[GEOGRAPHIC_DATA] - [PERSON_NAME])" at bounding box center [708, 199] width 843 height 36
type input "[PERSON_NAME] ([GEOGRAPHIC_DATA],[GEOGRAPHIC_DATA] - [PERSON_NAME])"
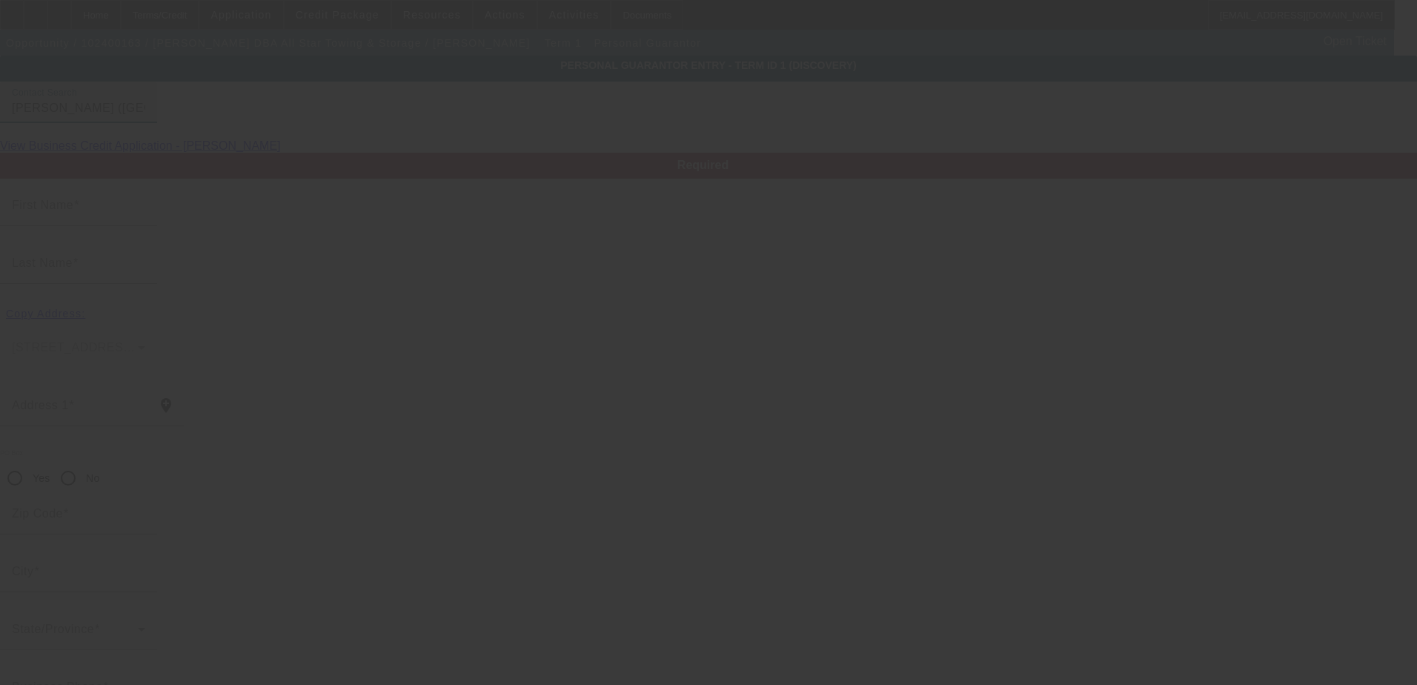
type input "[PERSON_NAME]"
type input "1816 Drillers Dr"
radio input "true"
type input "77808"
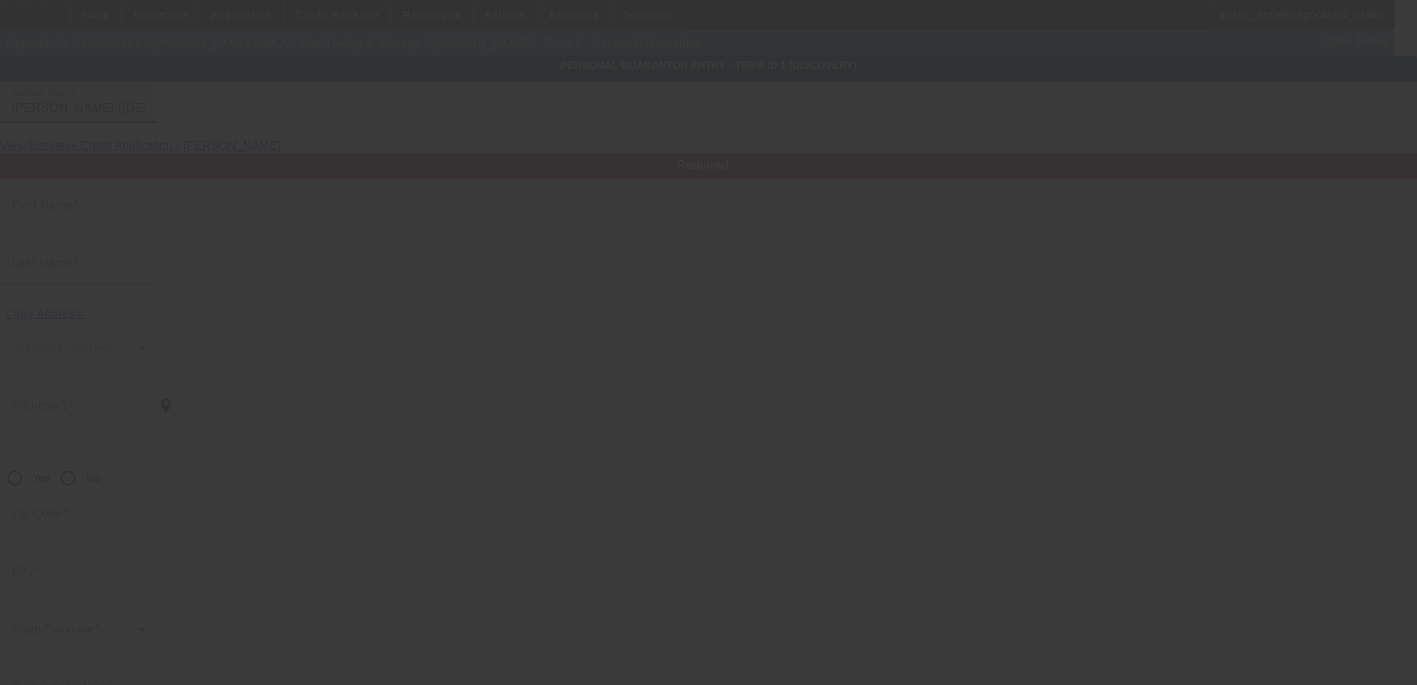
type input "[PERSON_NAME]"
type input "[PHONE_NUMBER]"
type input "100"
type input "461-55-4866"
type input "[EMAIL_ADDRESS][DOMAIN_NAME]"
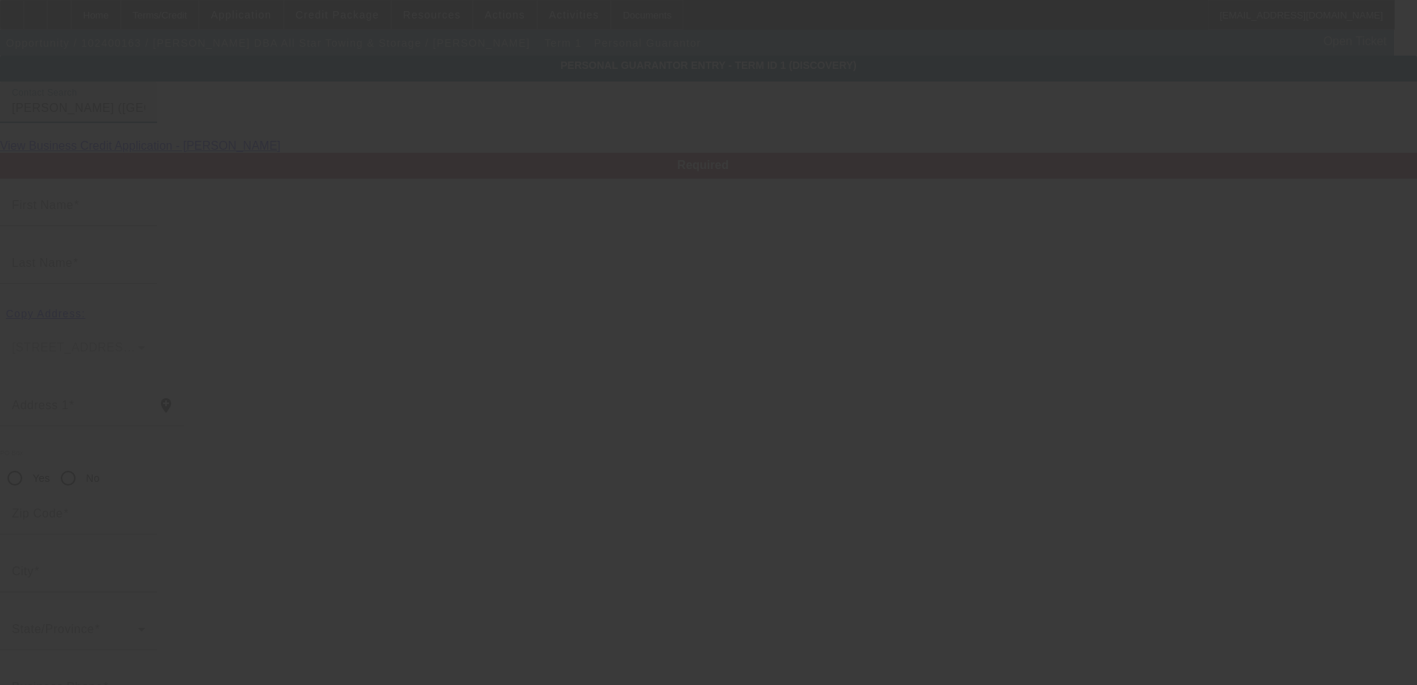
type input "[PHONE_NUMBER]"
type input "$30,000.00"
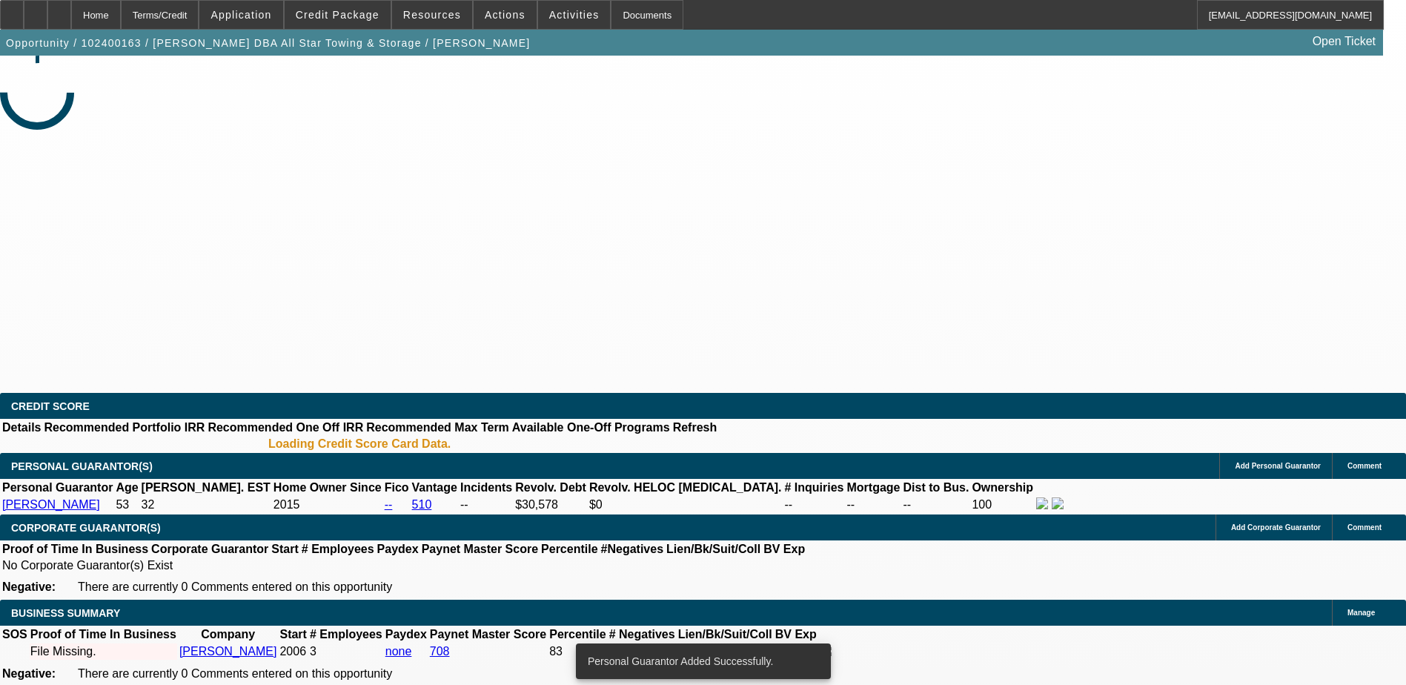
select select "0.1"
select select "2"
select select "0.1"
select select "4"
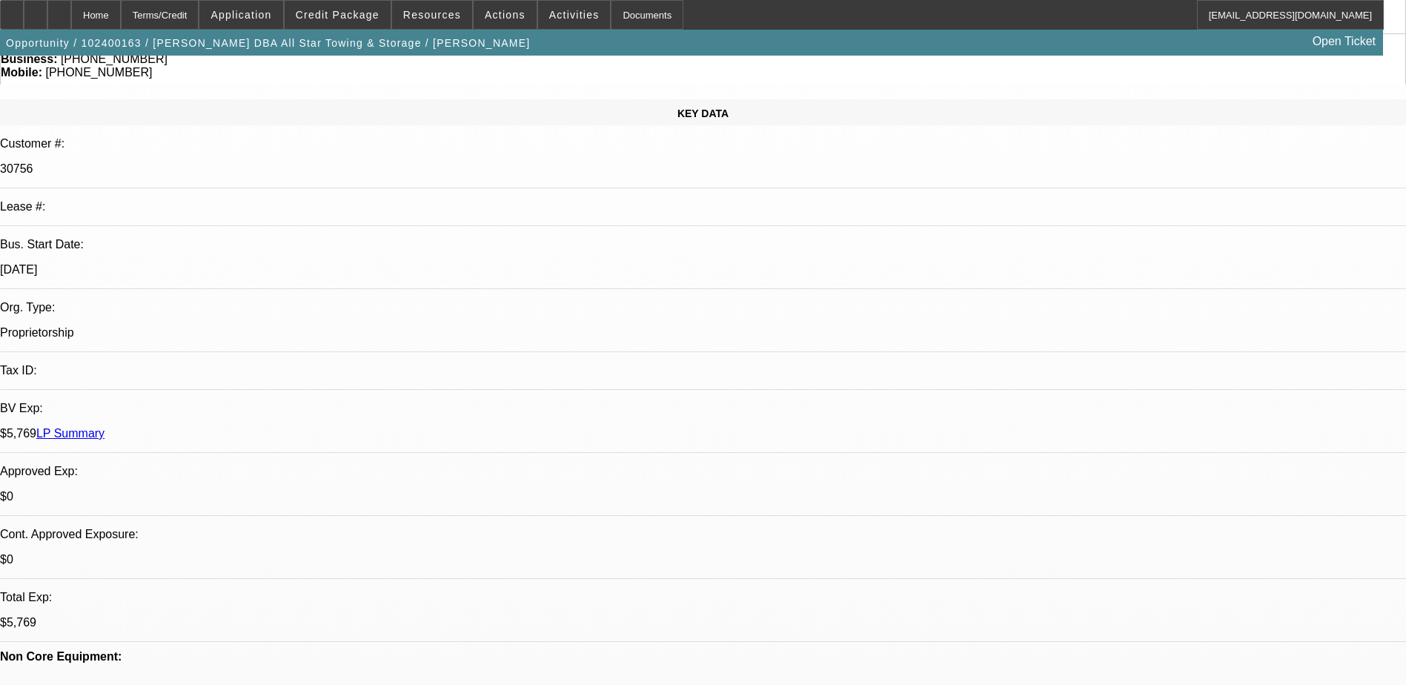
scroll to position [148, 0]
click at [353, 13] on span "Credit Package" at bounding box center [338, 15] width 84 height 12
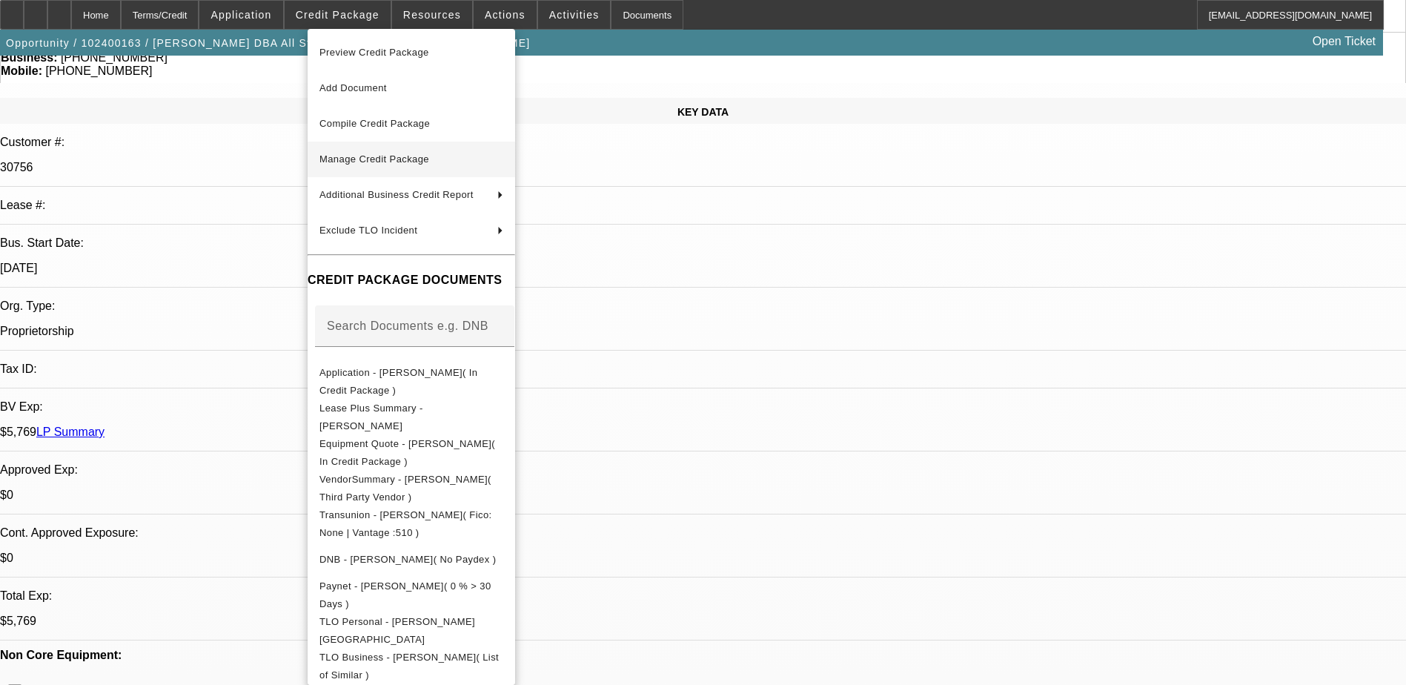
click at [372, 161] on span "Manage Credit Package" at bounding box center [374, 158] width 110 height 11
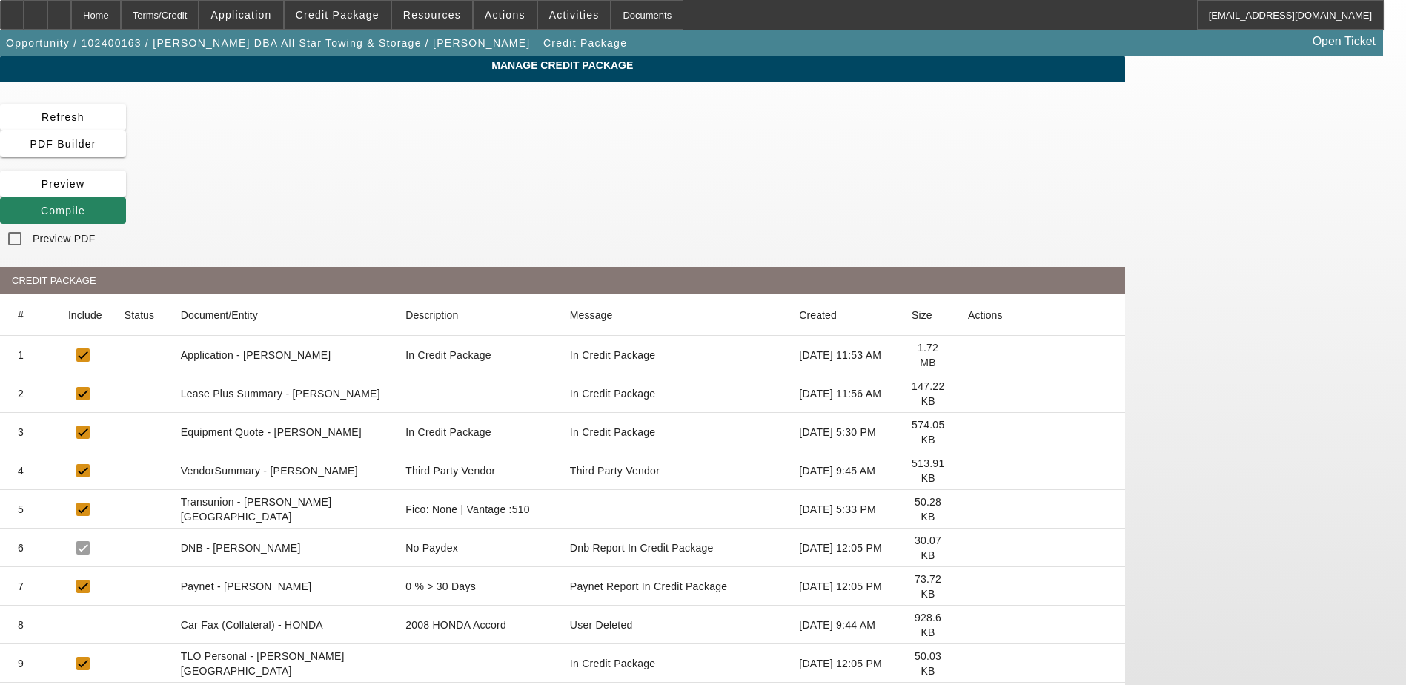
click at [968, 509] on icon at bounding box center [968, 509] width 0 height 0
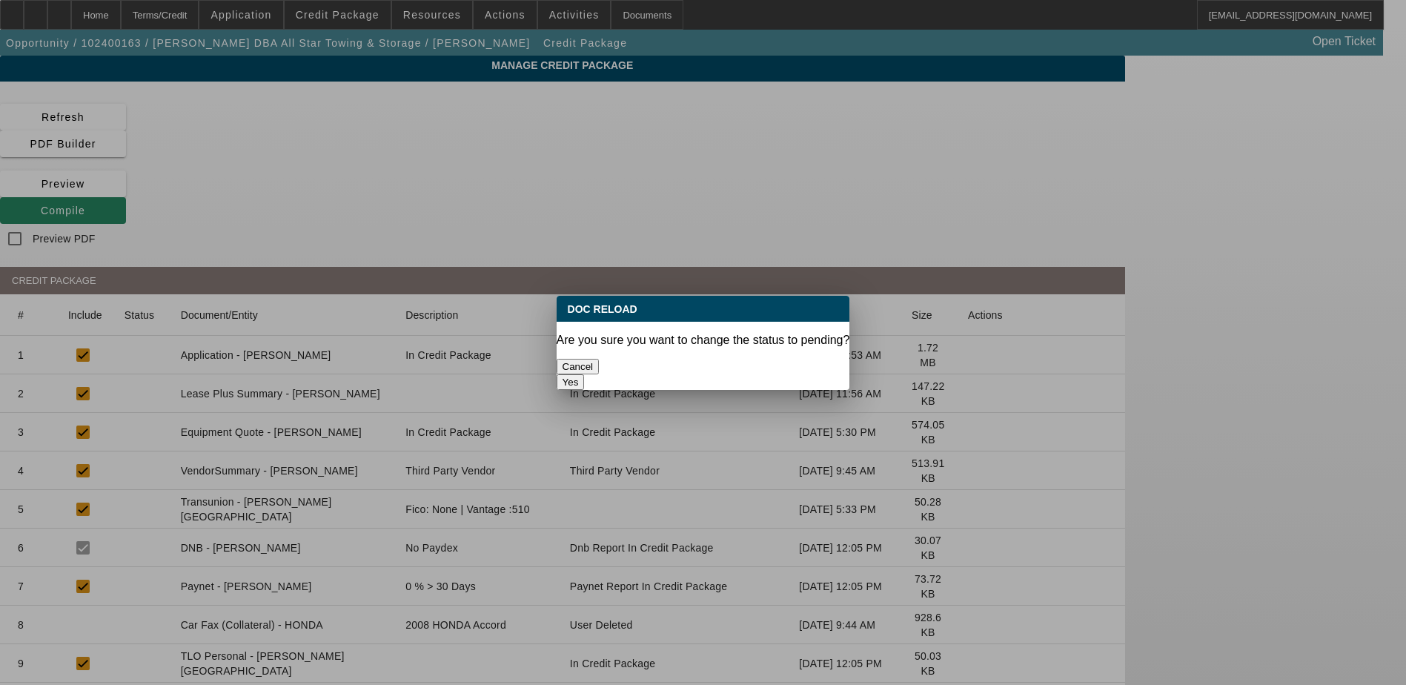
click at [585, 374] on button "Yes" at bounding box center [570, 382] width 28 height 16
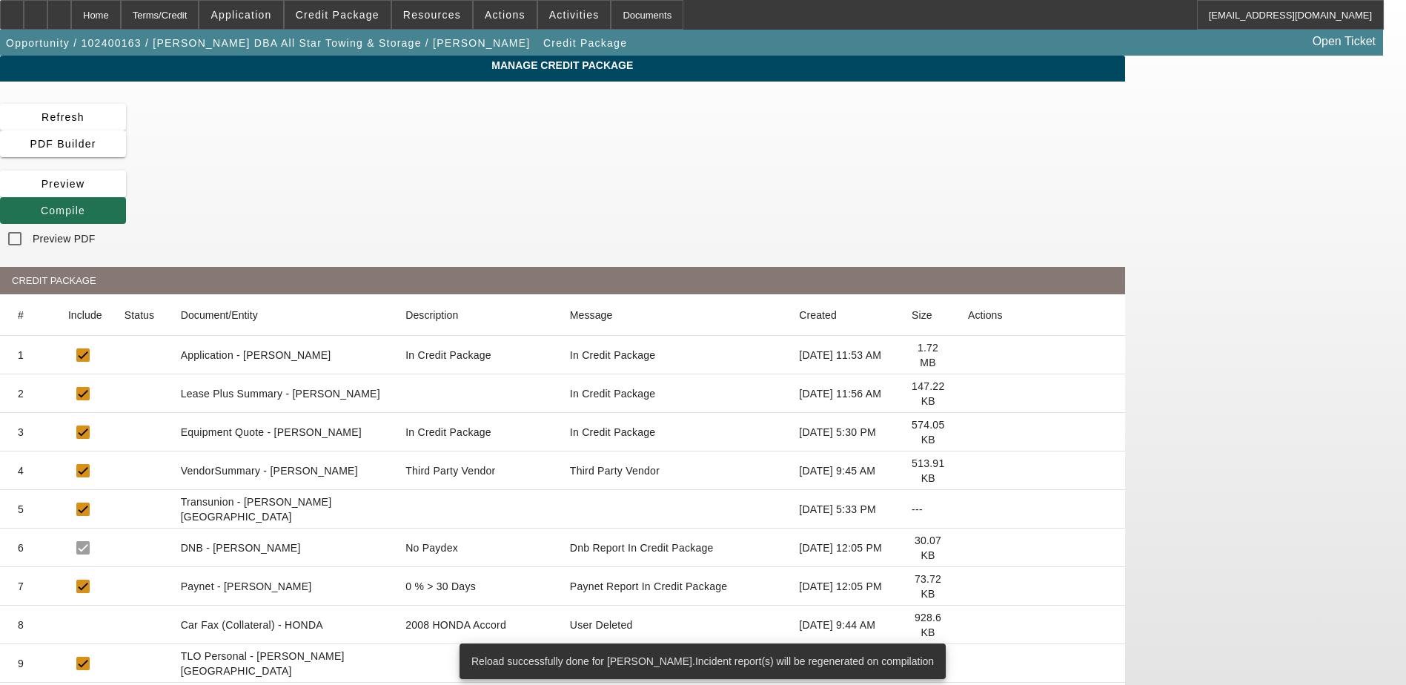
click at [85, 205] on span "Compile" at bounding box center [63, 211] width 44 height 12
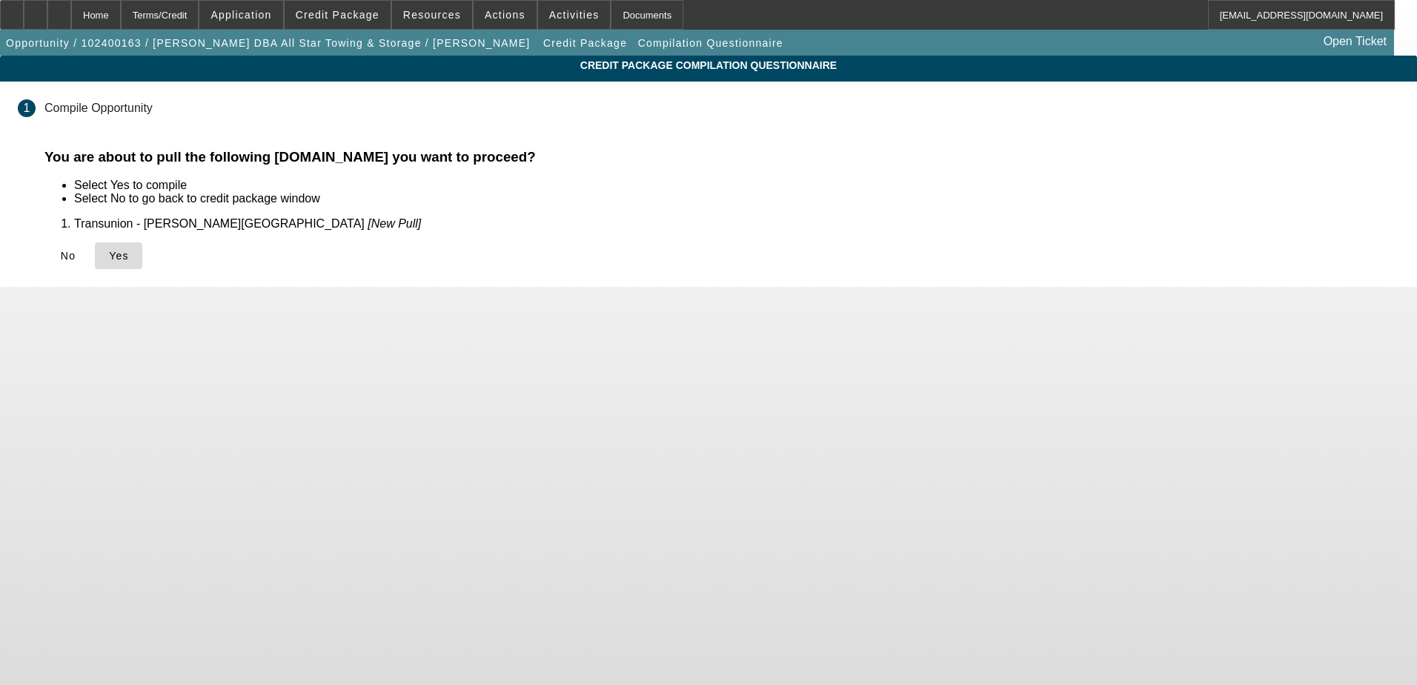
click at [129, 262] on span "Yes" at bounding box center [119, 256] width 20 height 12
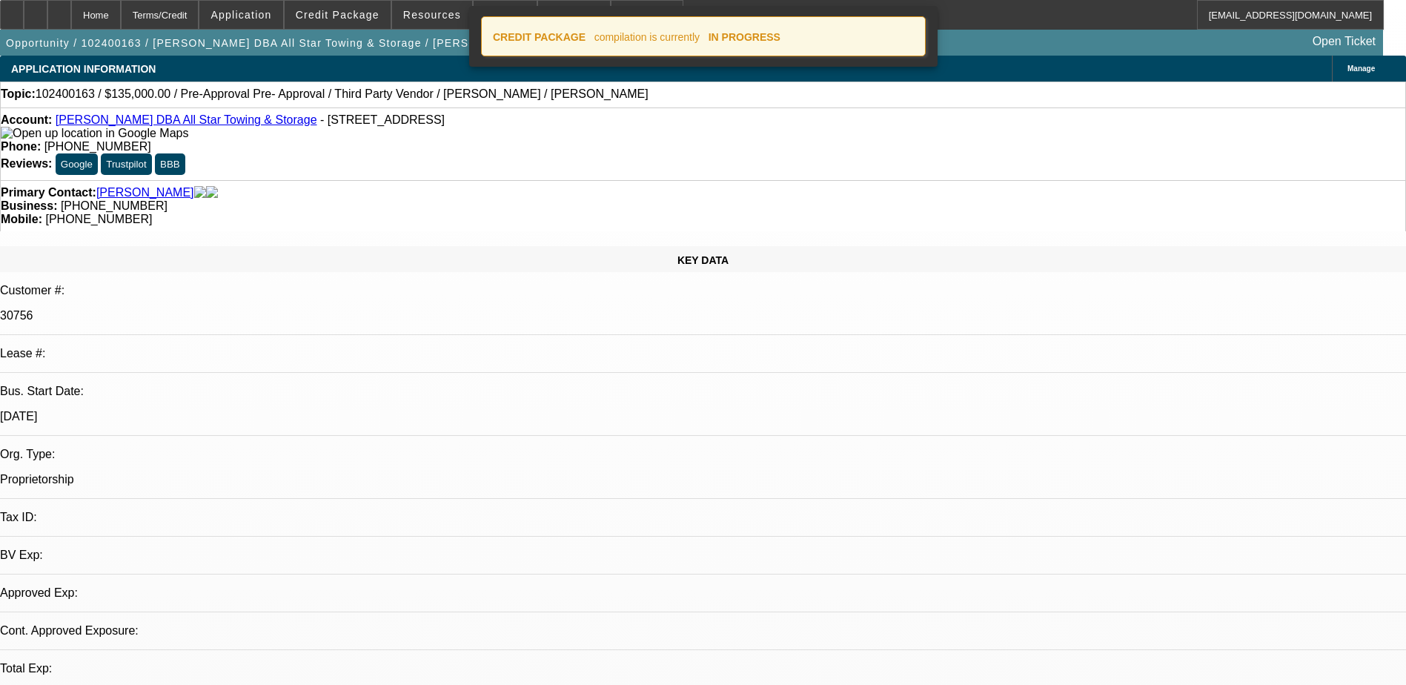
select select "0.1"
select select "2"
select select "0.1"
select select "4"
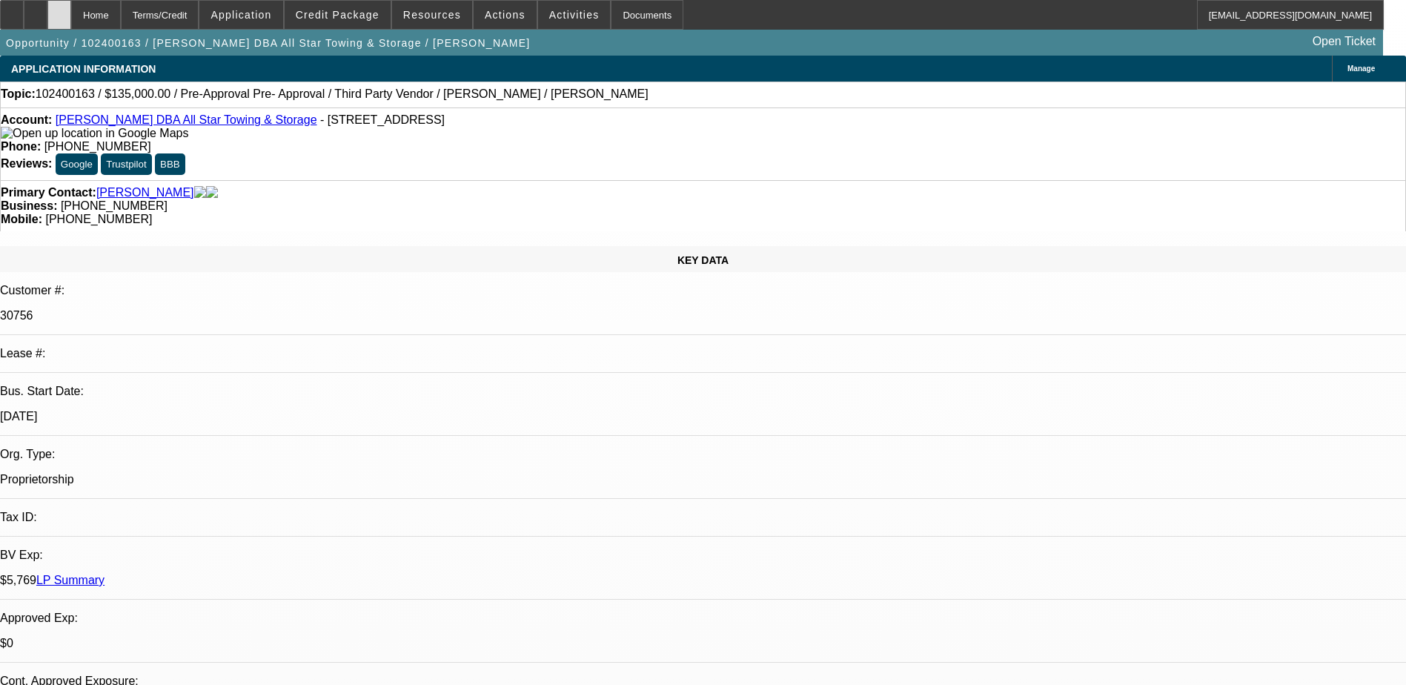
click at [59, 10] on icon at bounding box center [59, 10] width 0 height 0
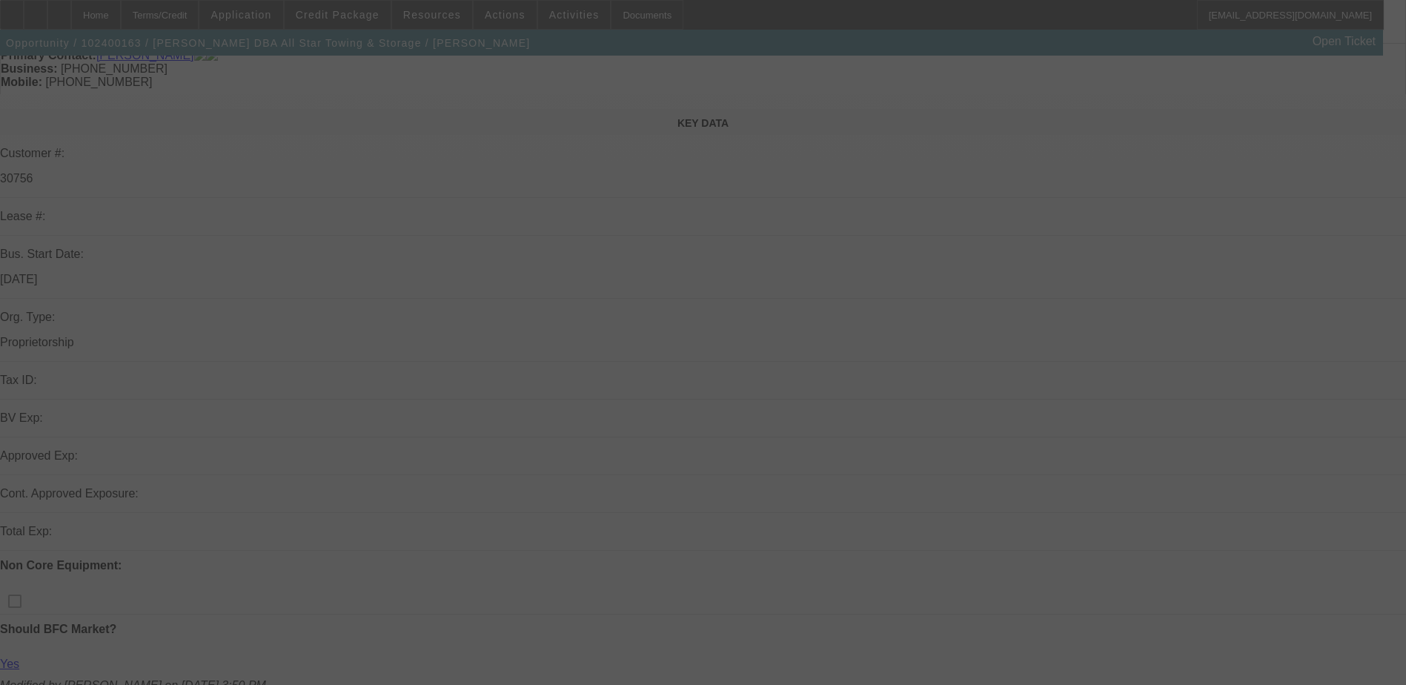
scroll to position [148, 0]
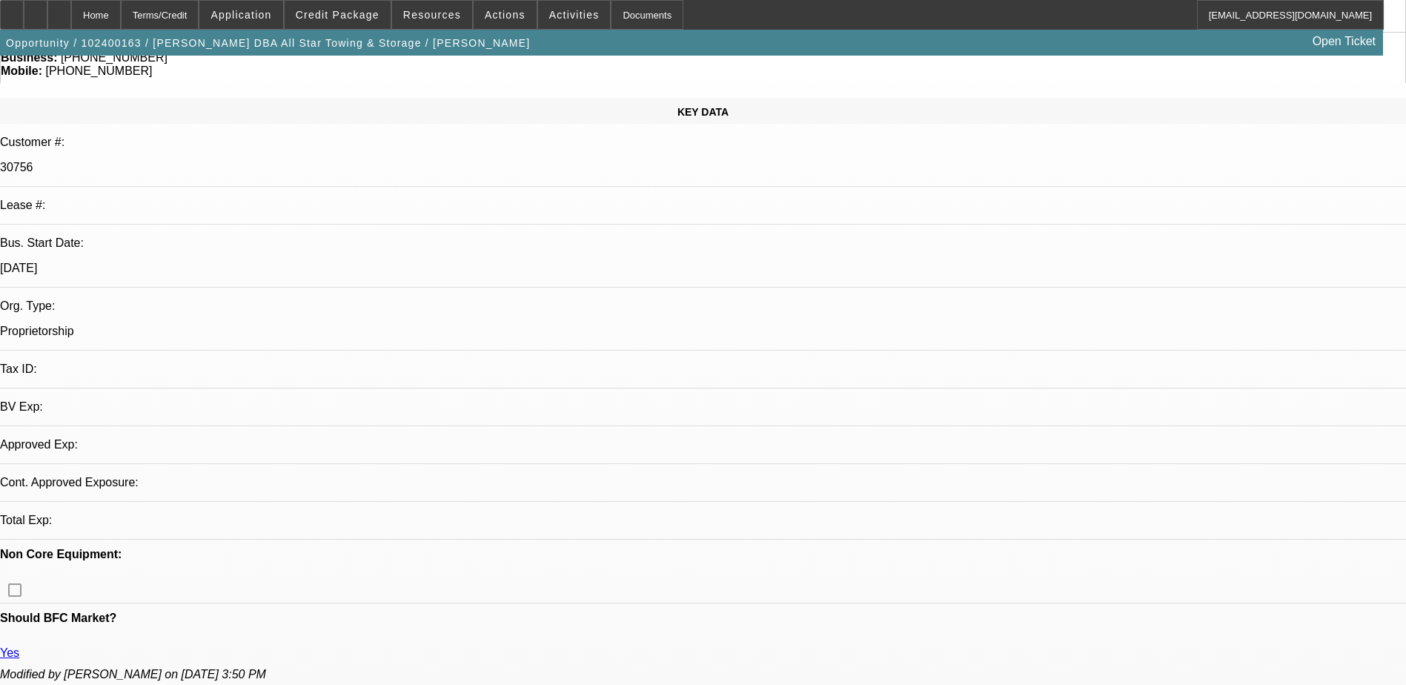
select select "0.1"
select select "2"
select select "0.1"
select select "4"
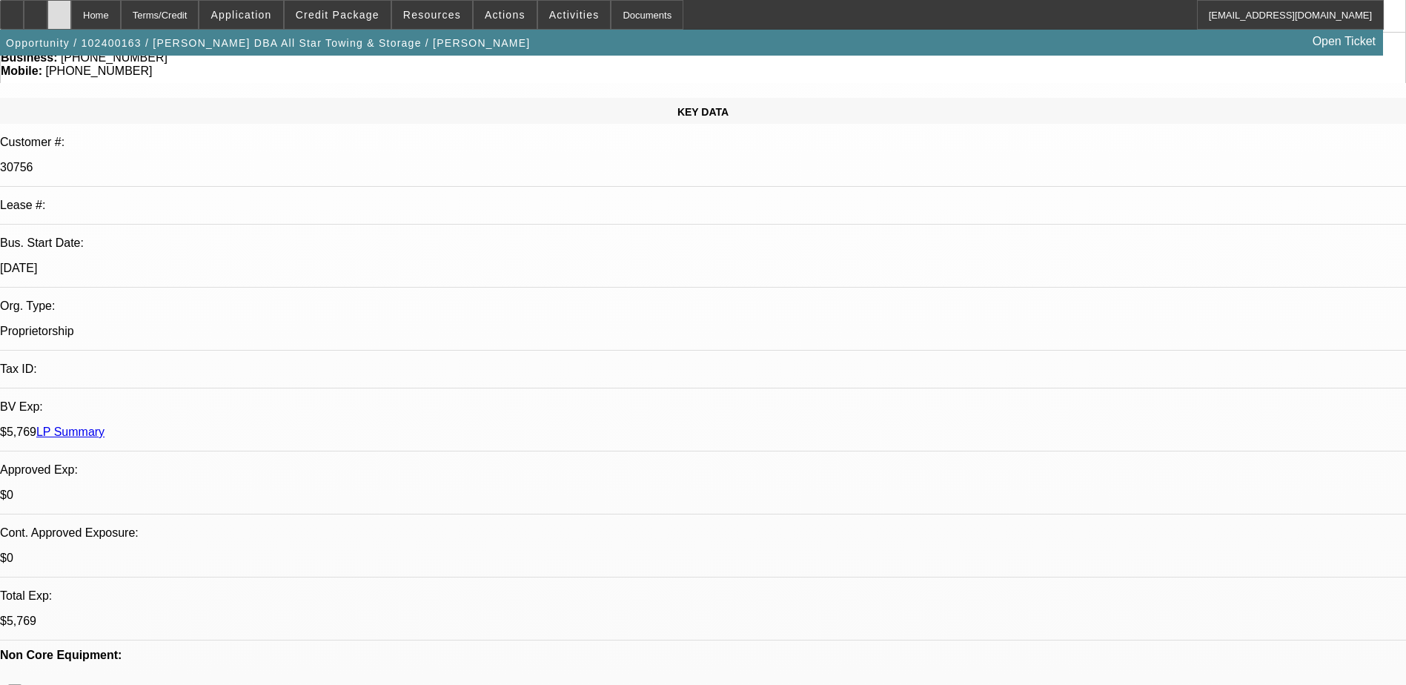
click at [71, 10] on div at bounding box center [59, 15] width 24 height 30
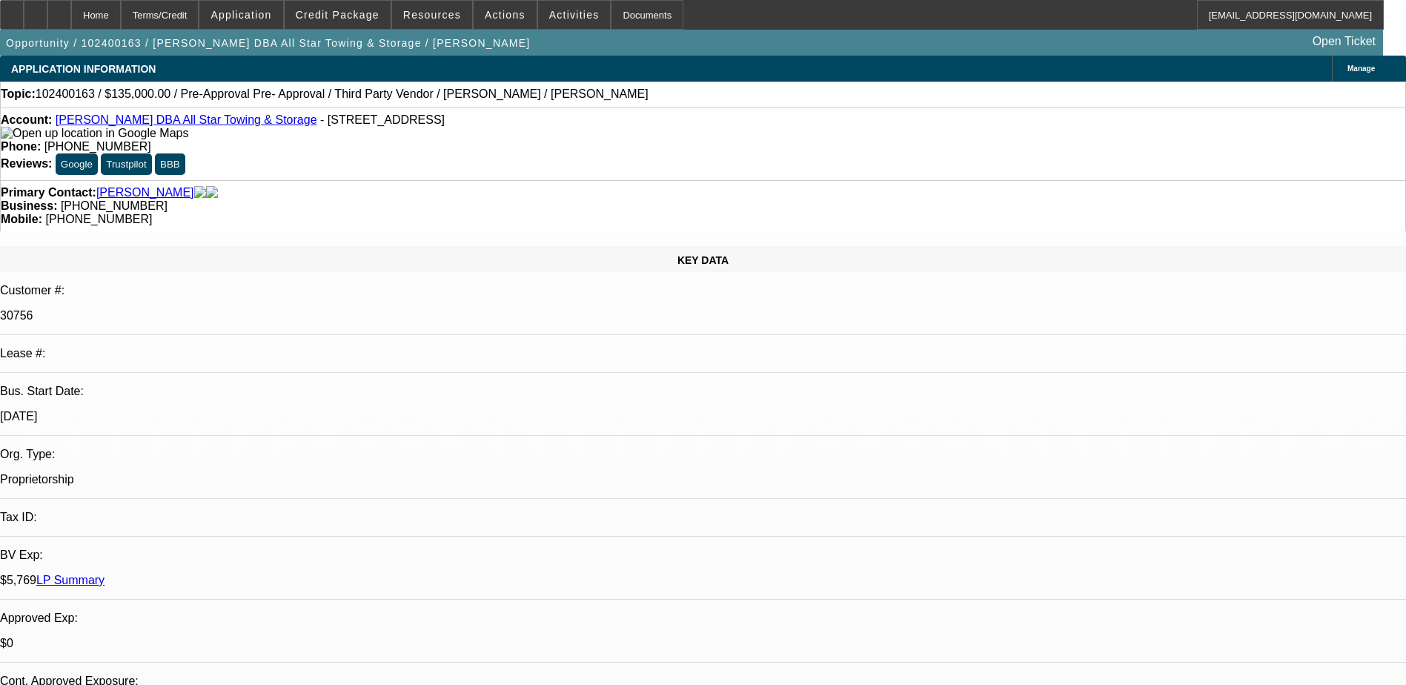
select select "0.1"
select select "2"
select select "0.1"
select select "4"
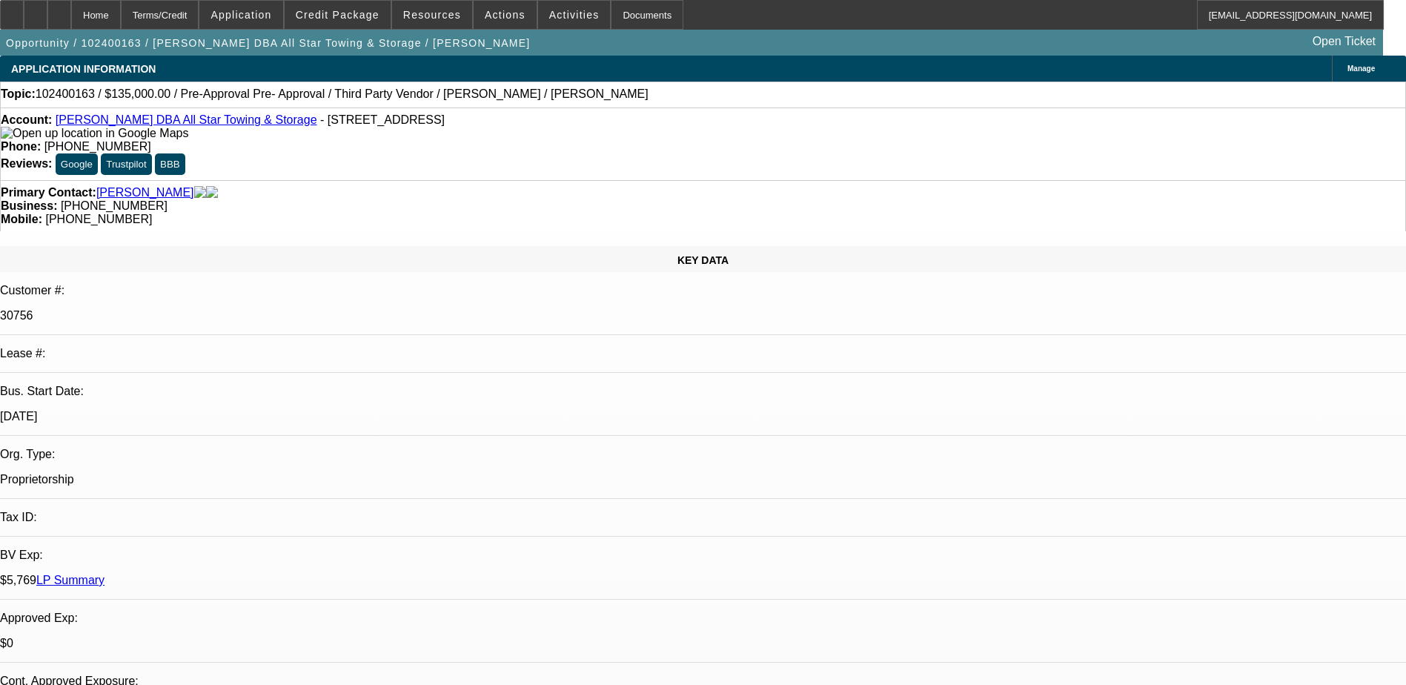
click at [71, 10] on div at bounding box center [59, 15] width 24 height 30
select select "0.1"
select select "2"
select select "0.1"
select select "1"
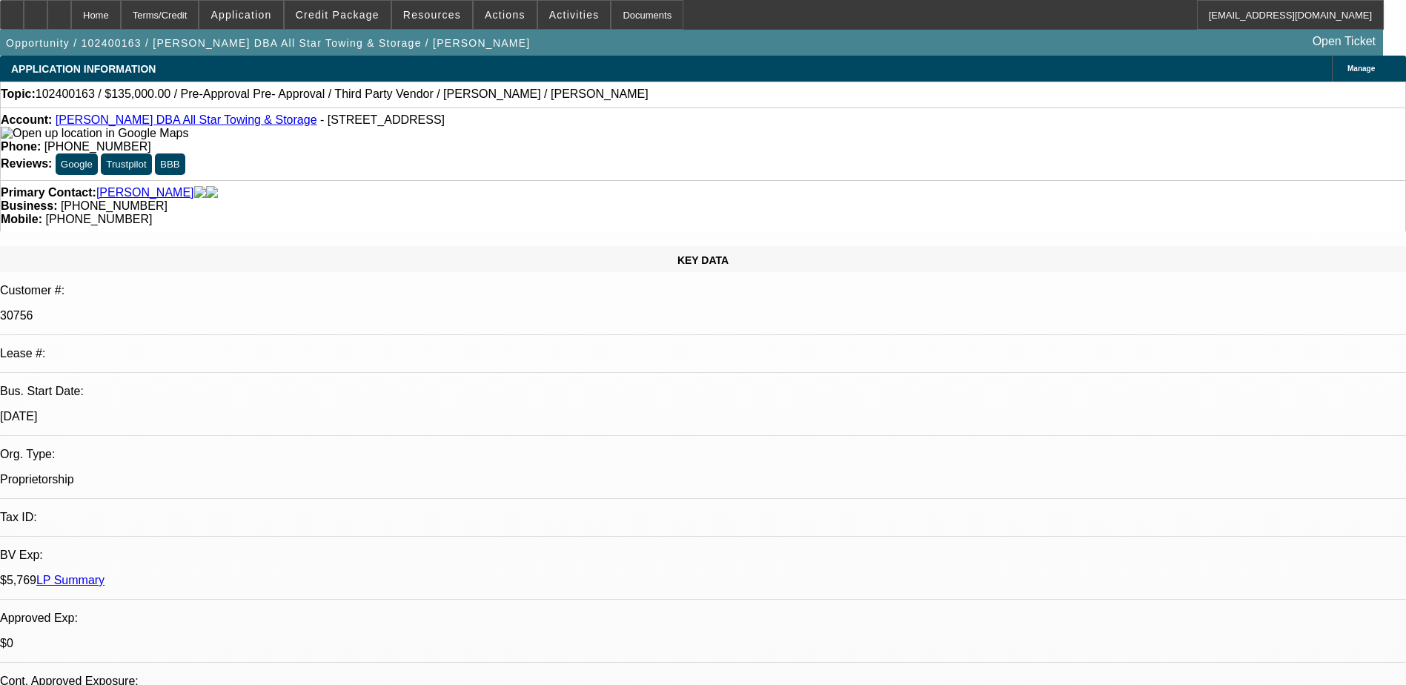
select select "2"
select select "4"
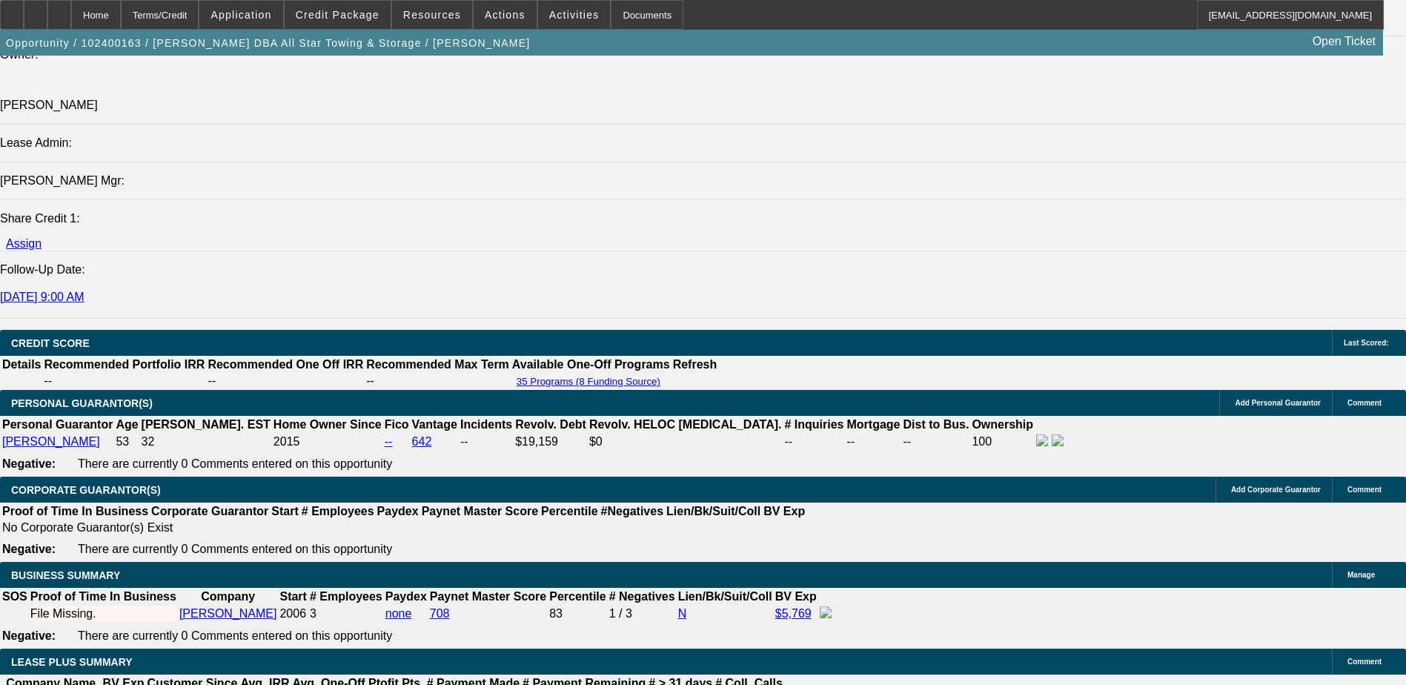
scroll to position [2001, 0]
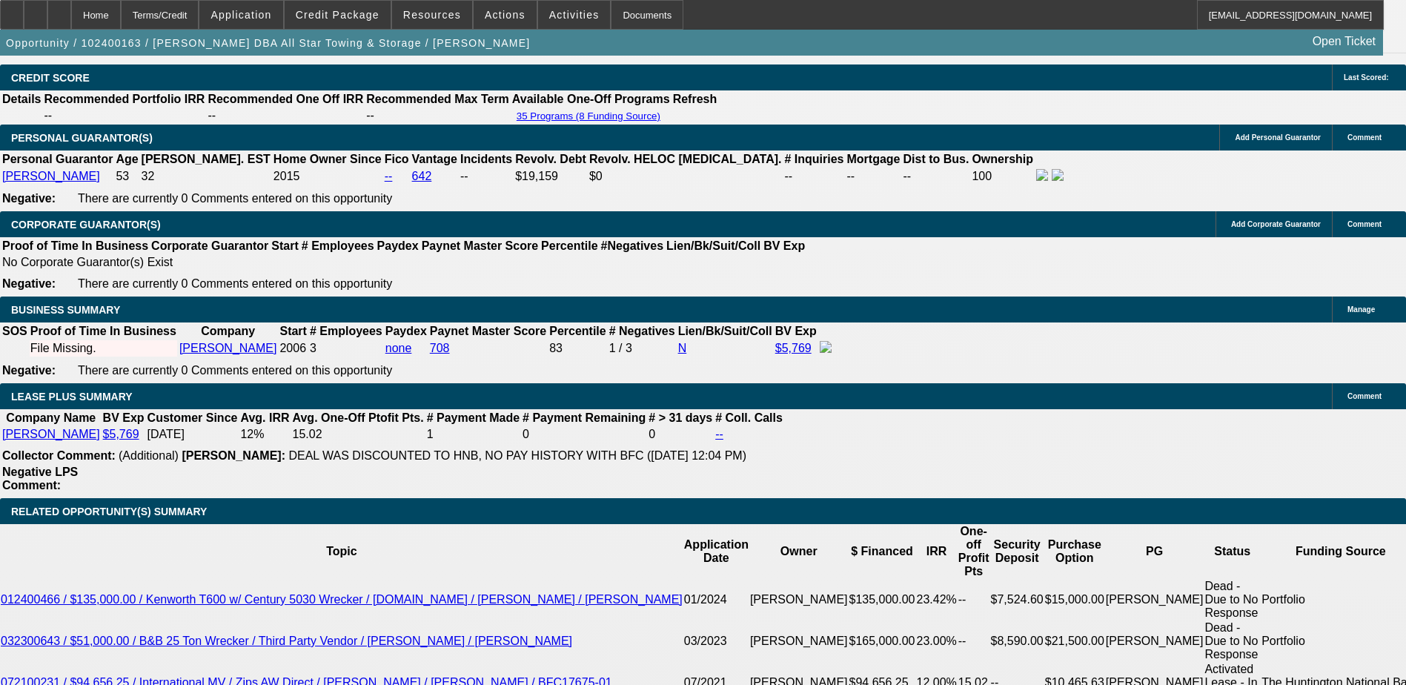
scroll to position [2223, 0]
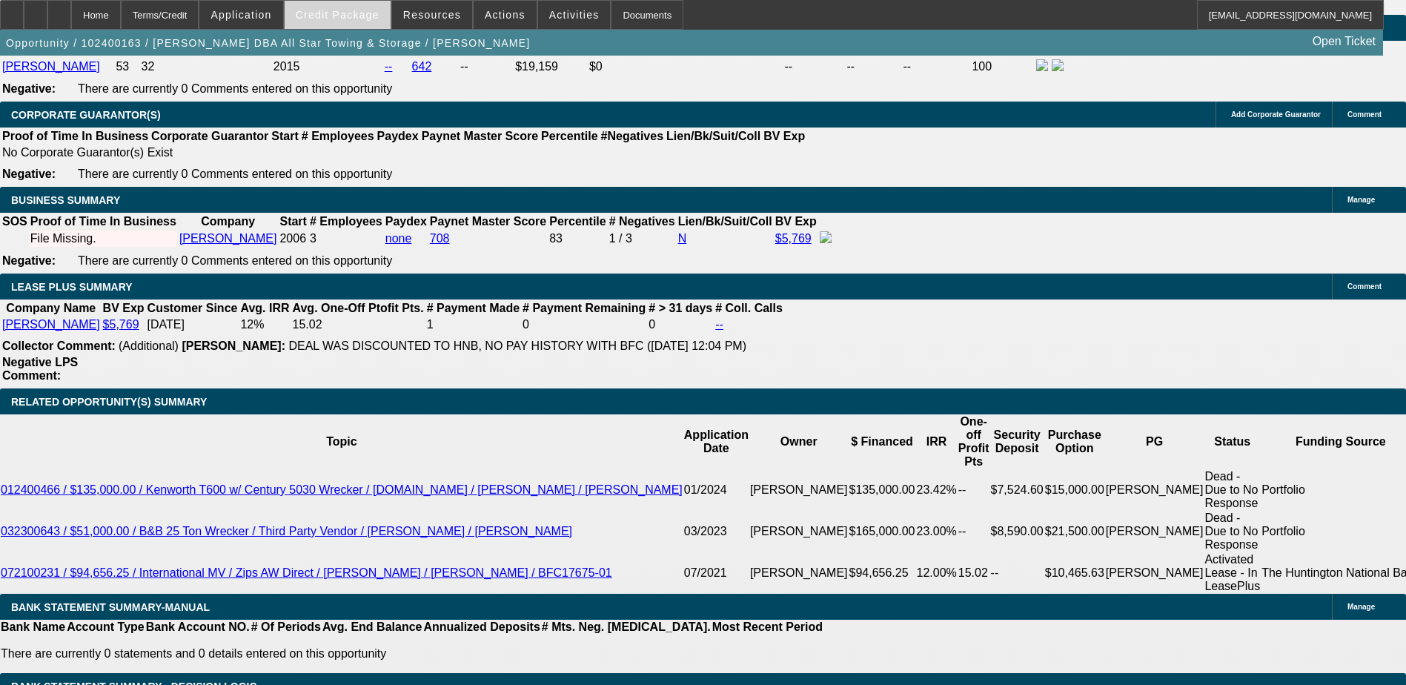
click at [351, 5] on span at bounding box center [338, 15] width 106 height 36
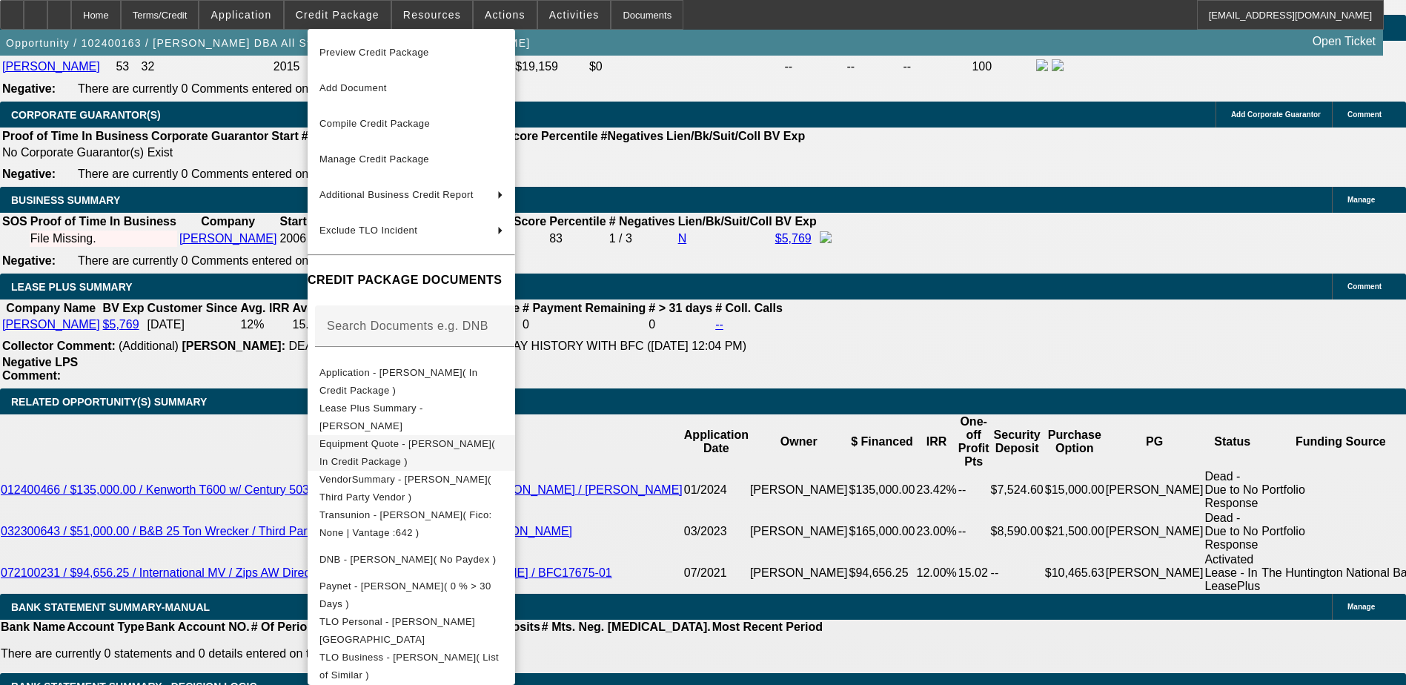
click at [431, 445] on span "Equipment Quote - [PERSON_NAME]( In Credit Package )" at bounding box center [407, 452] width 176 height 29
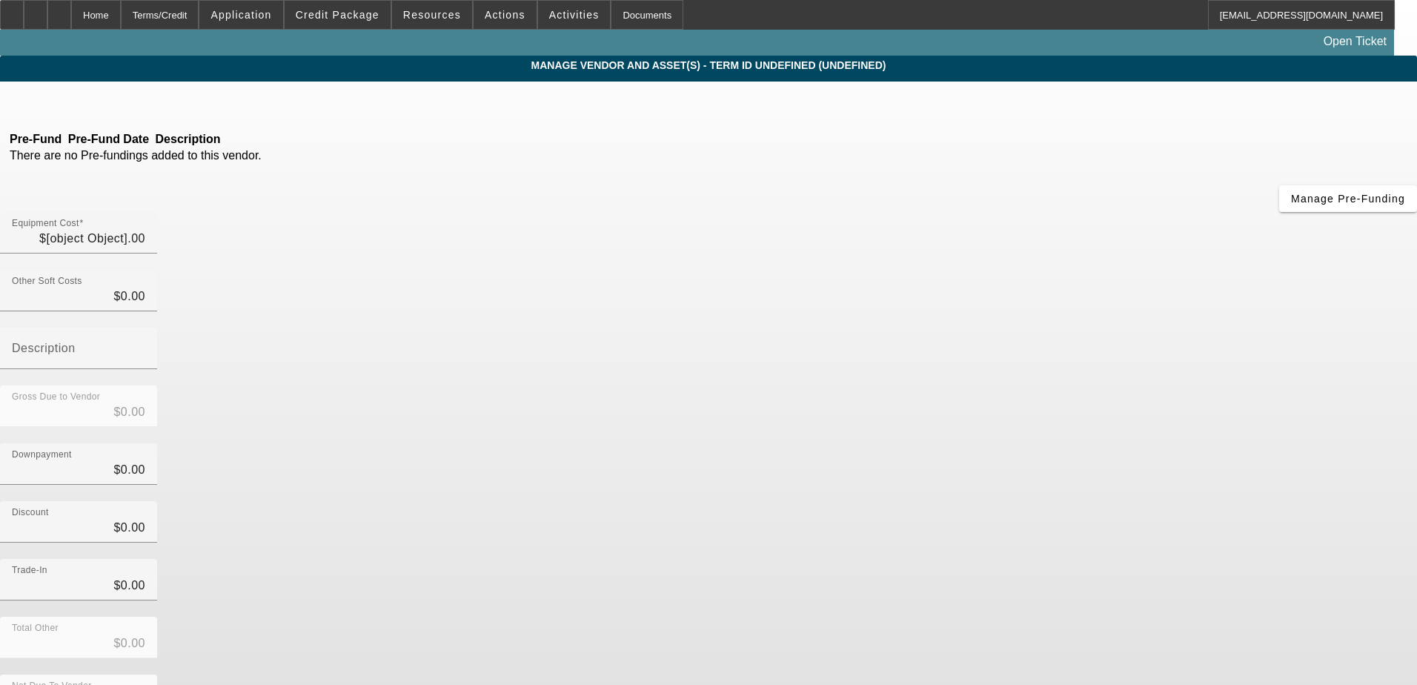
type input "$150,000.00"
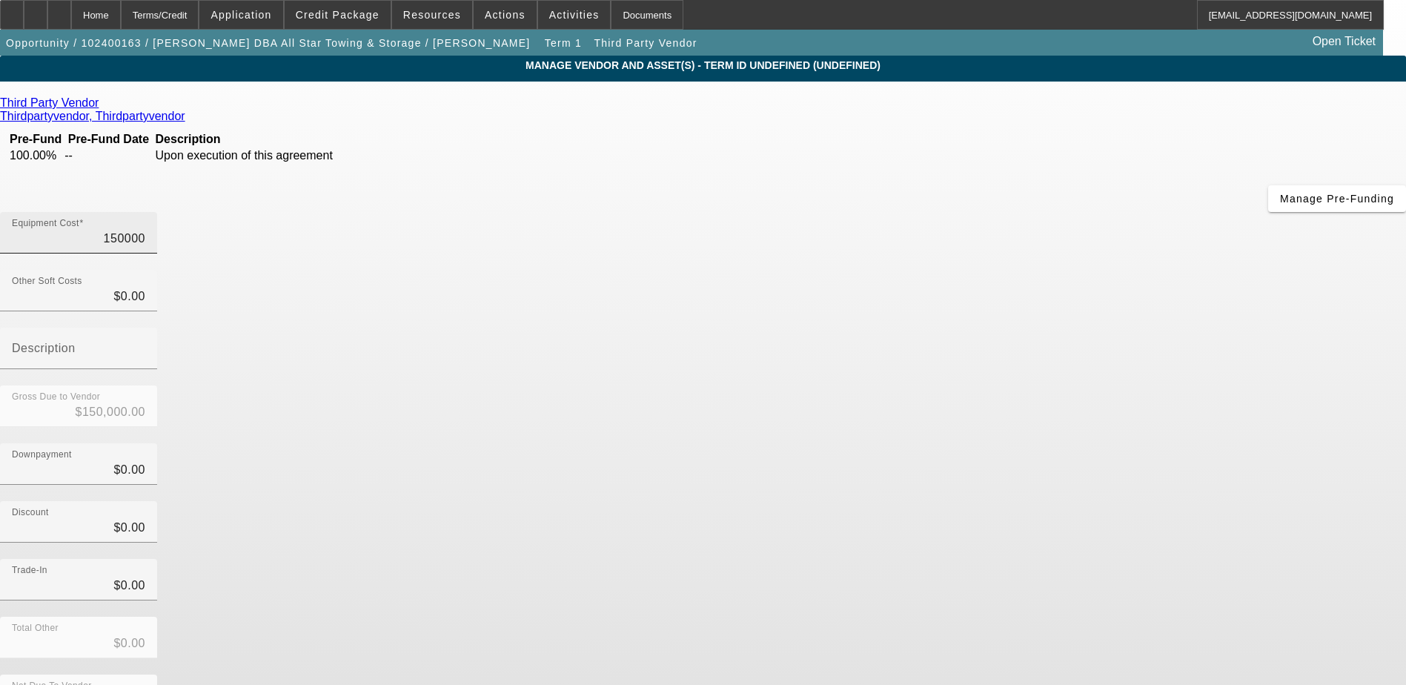
click at [145, 230] on input "150000" at bounding box center [78, 239] width 133 height 18
type input "$150,000.00"
drag, startPoint x: 1003, startPoint y: 323, endPoint x: 1093, endPoint y: 539, distance: 233.5
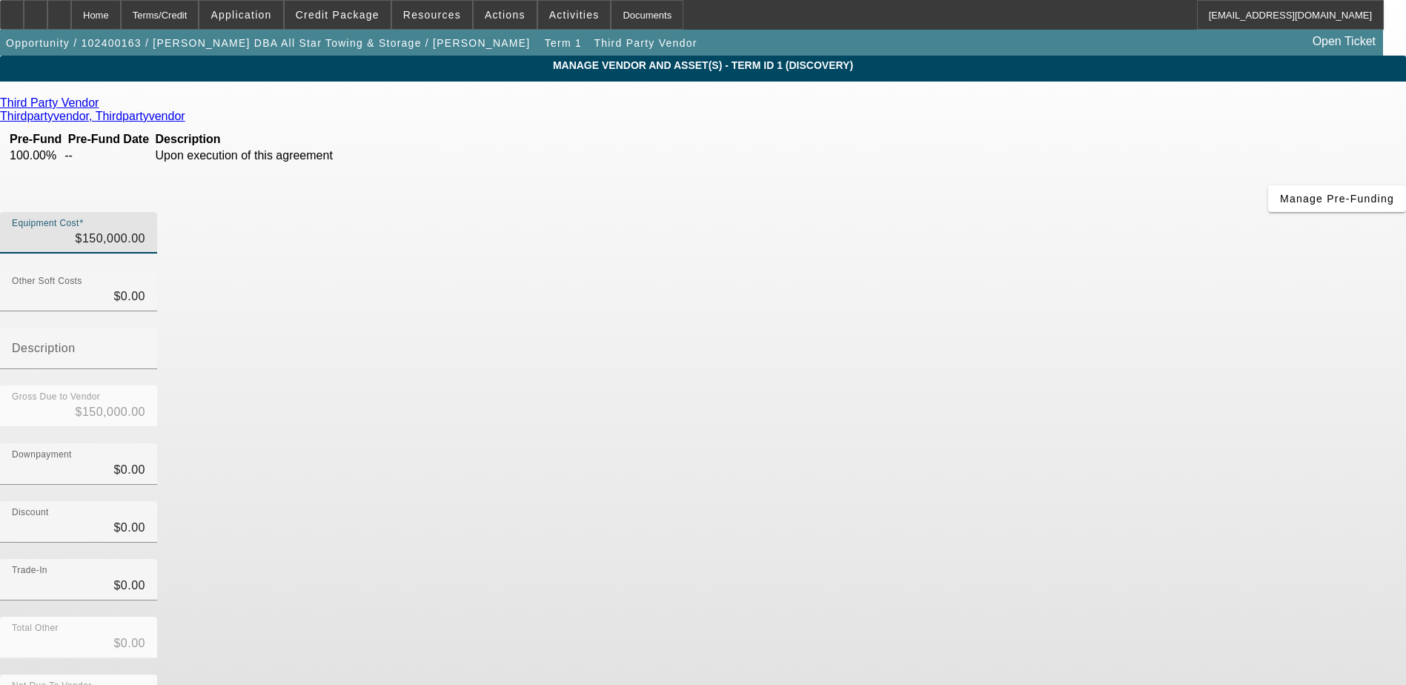
click at [1004, 443] on div "Downpayment $0.00" at bounding box center [703, 472] width 1406 height 58
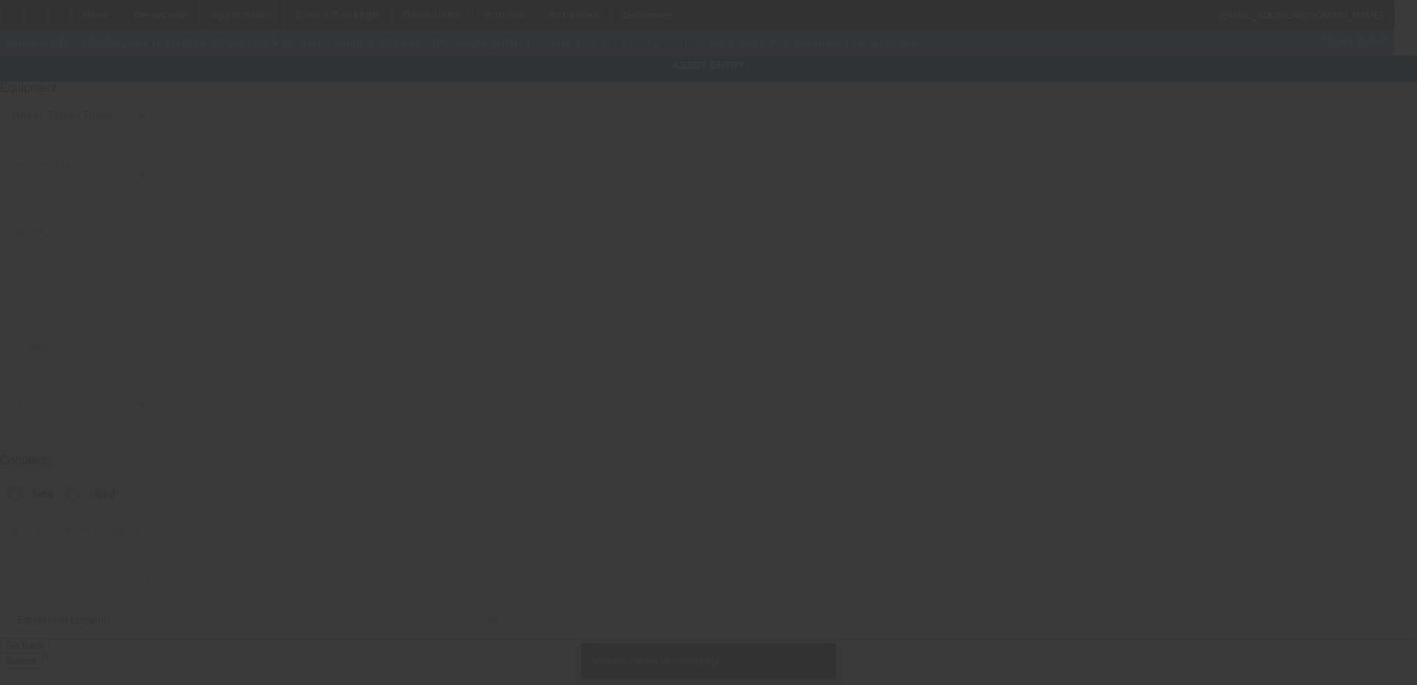
type input "Pre-Approval"
type input "Pre- Approval"
radio input "true"
type textarea "and all"
type input "1816 Drillers Dr"
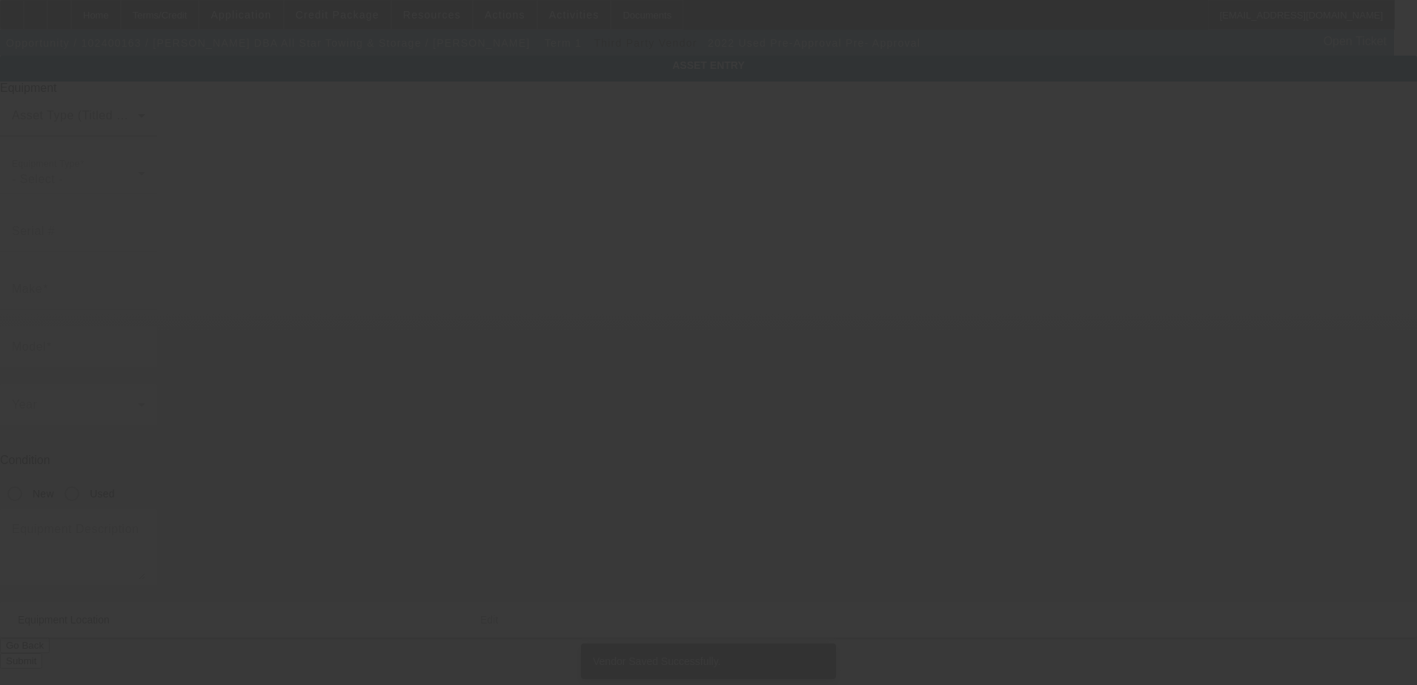
type input "[PERSON_NAME]"
type input "77808"
type input "Brazos"
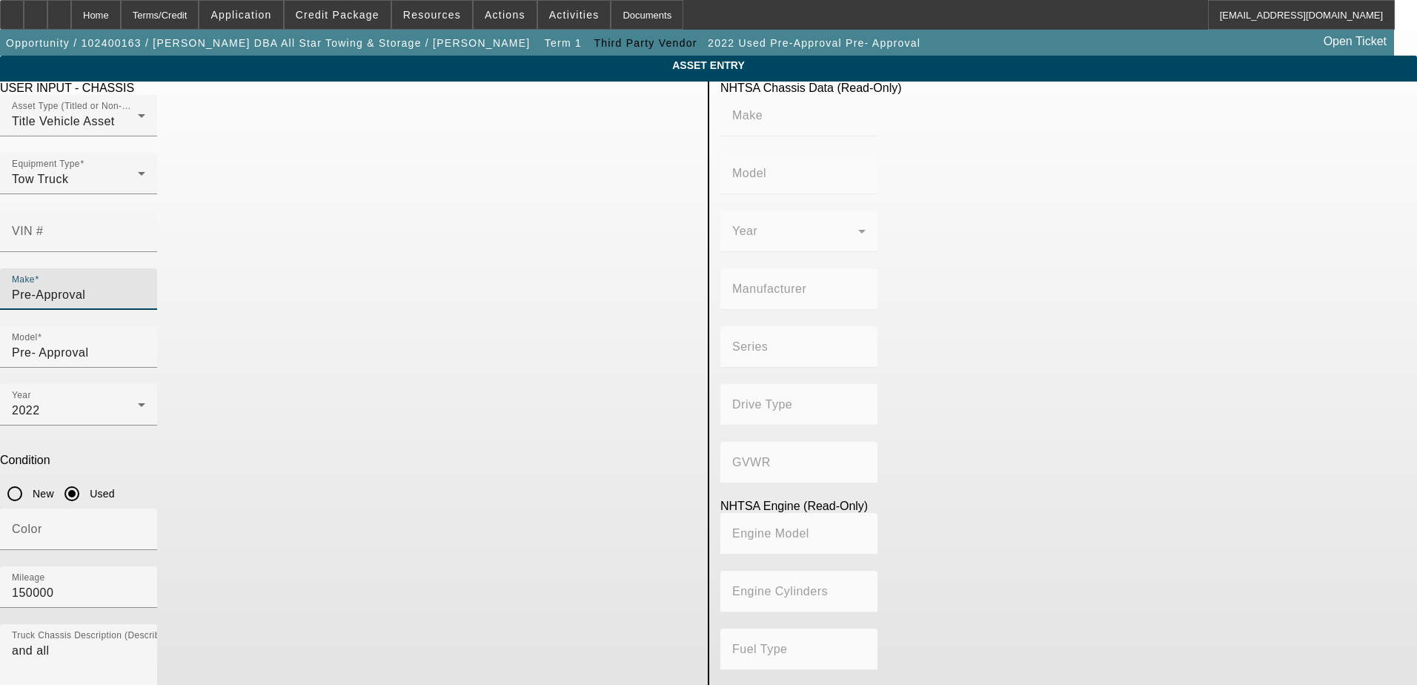
drag, startPoint x: 380, startPoint y: 269, endPoint x: 224, endPoint y: 262, distance: 156.5
click at [224, 262] on app-asset-collateral-manage "ASSET ENTRY Delete asset USER INPUT - CHASSIS Asset Type (Titled or Non-Titled)…" at bounding box center [708, 467] width 1417 height 822
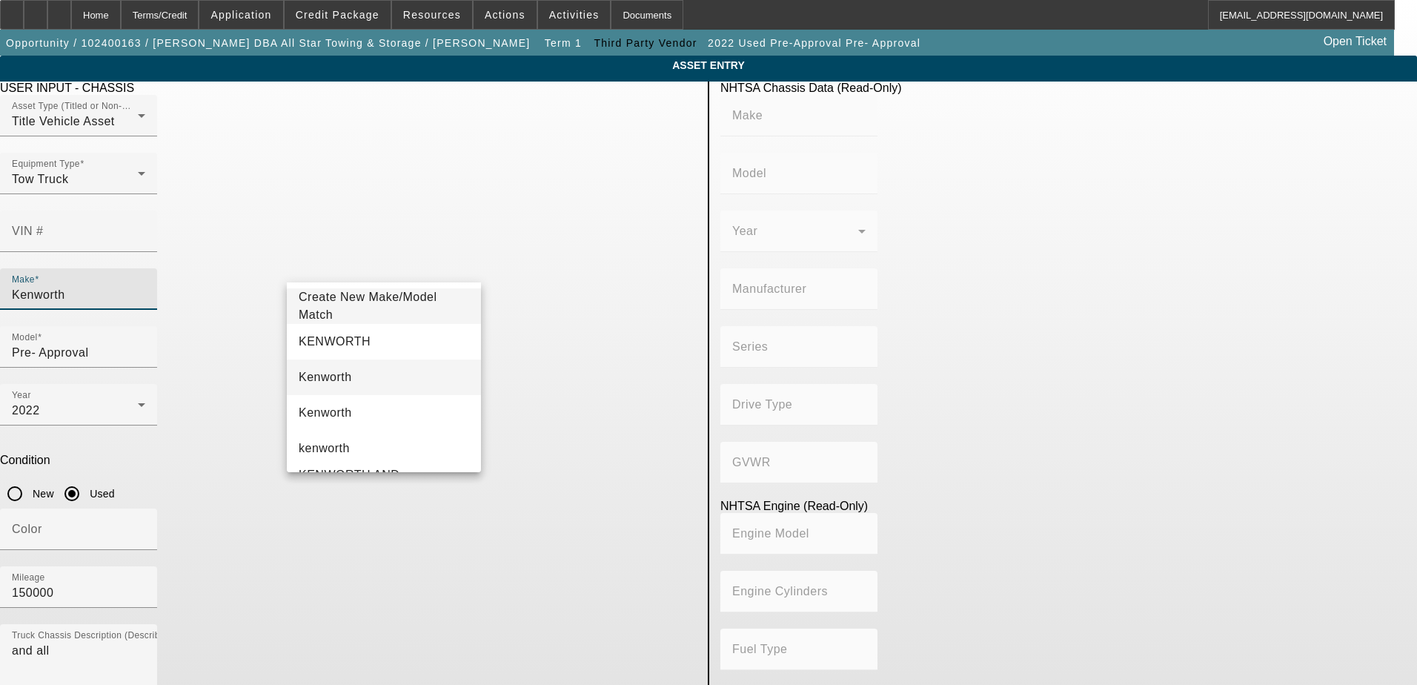
type input "Kenworth"
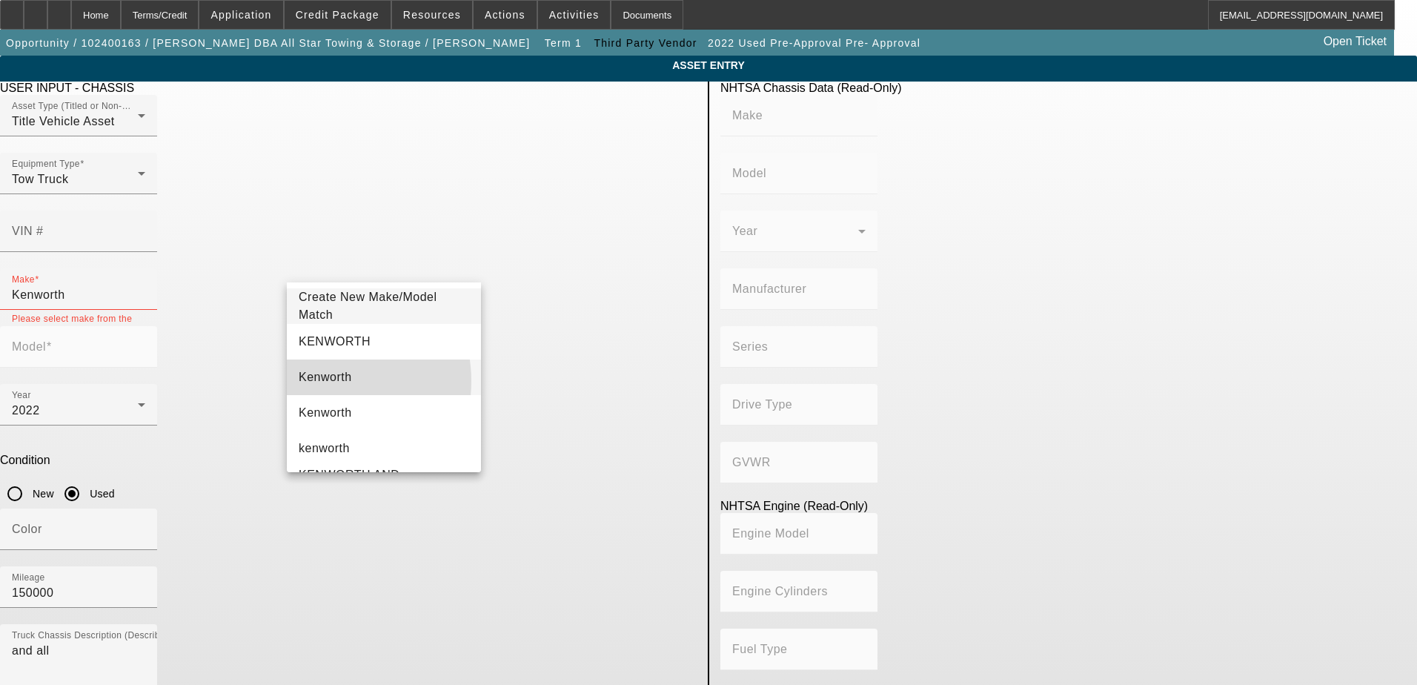
click at [324, 381] on span "Kenworth" at bounding box center [325, 376] width 53 height 13
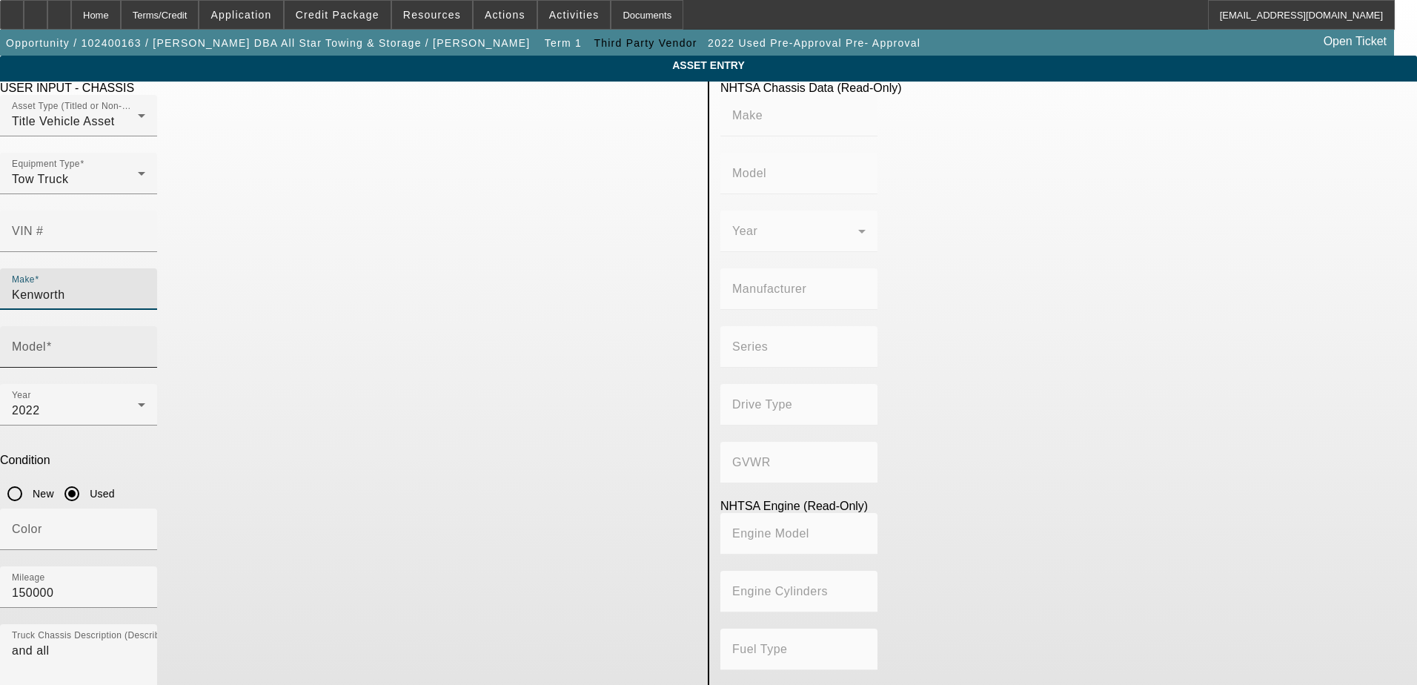
click at [145, 344] on input "Model" at bounding box center [78, 353] width 133 height 18
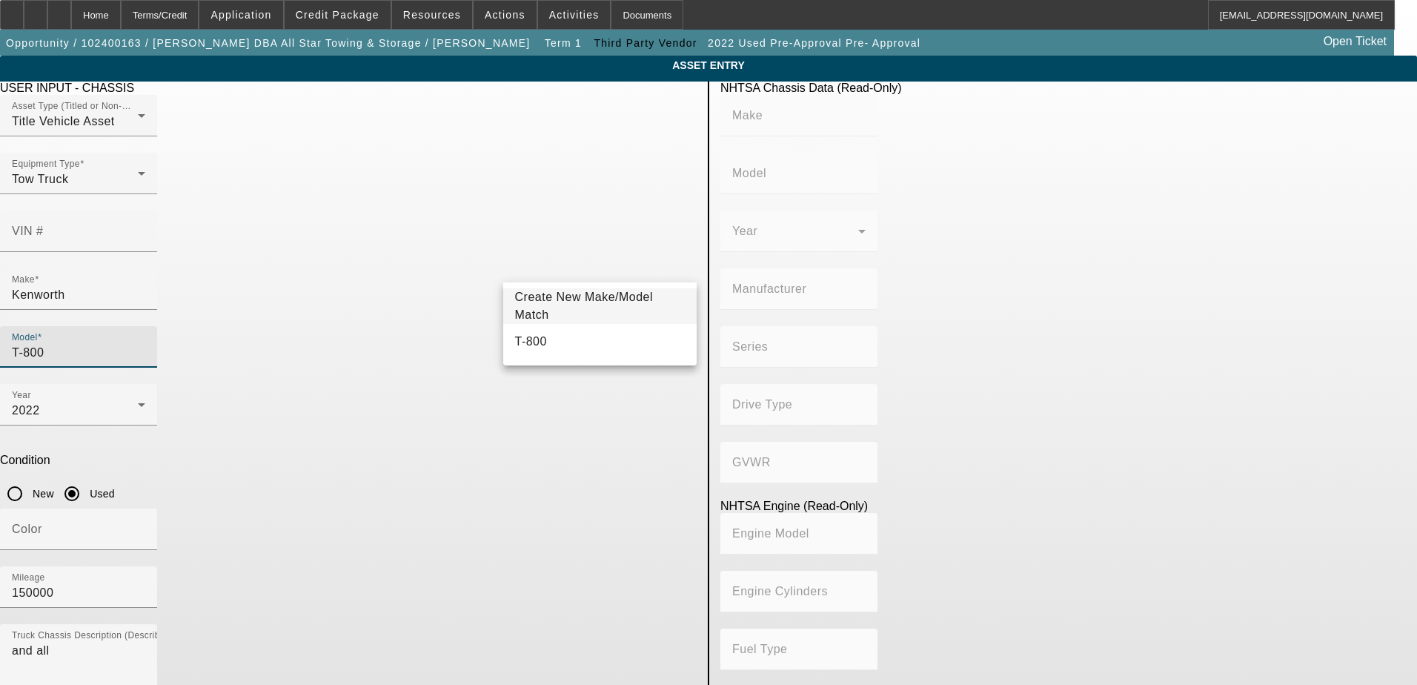
type input "T-800"
click at [579, 339] on mat-option "T-800" at bounding box center [600, 342] width 194 height 36
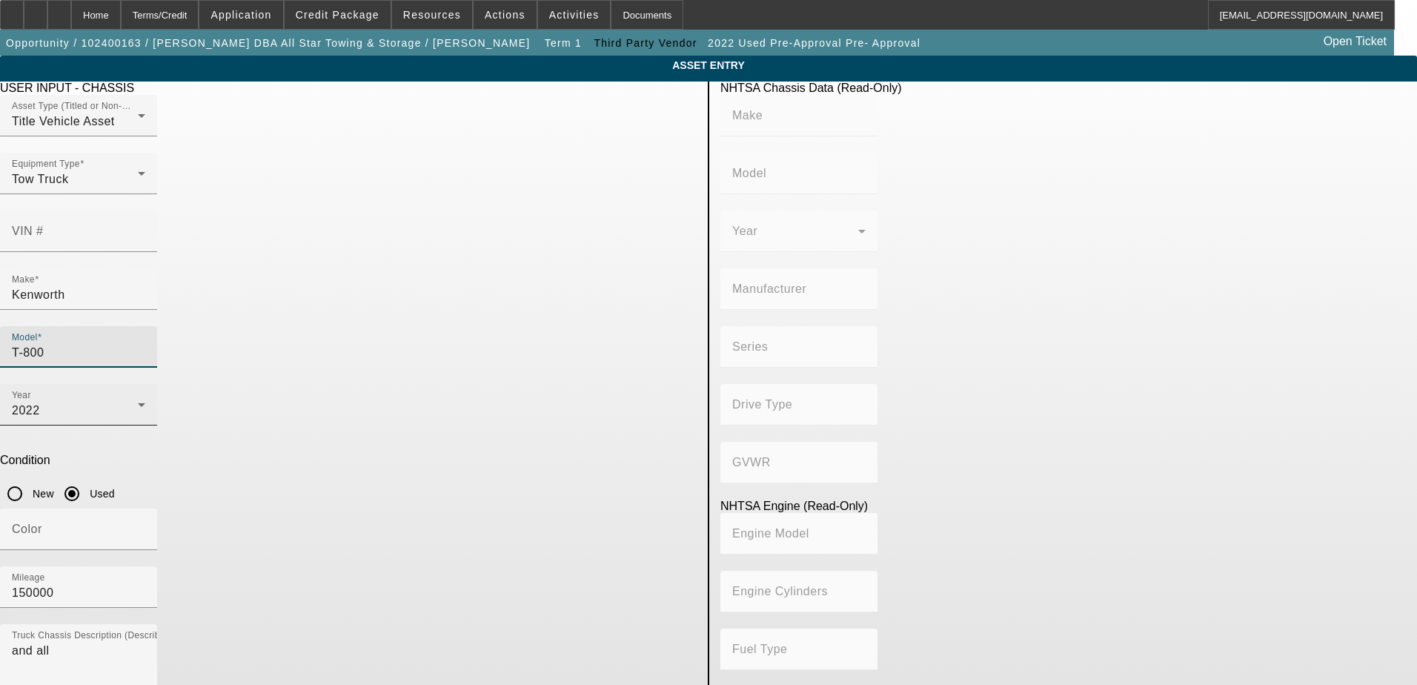
click at [138, 402] on div "2022" at bounding box center [75, 411] width 126 height 18
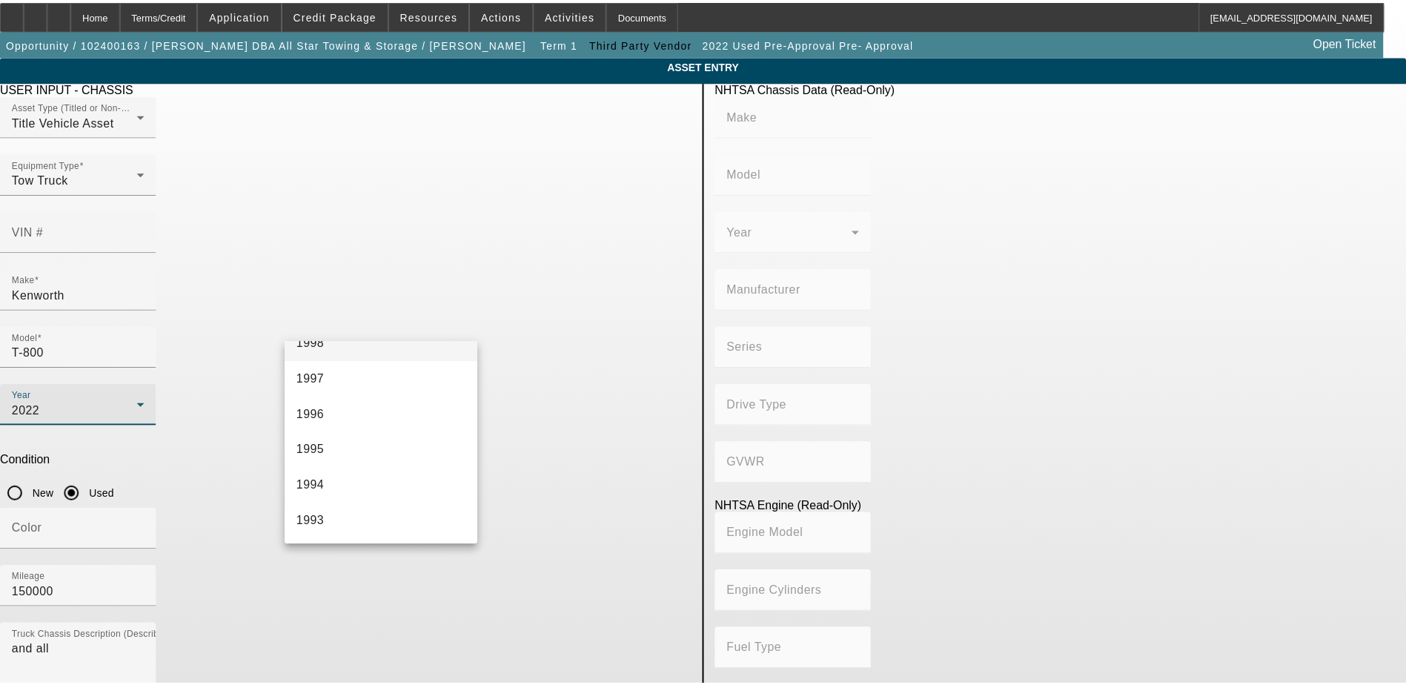
scroll to position [1014, 0]
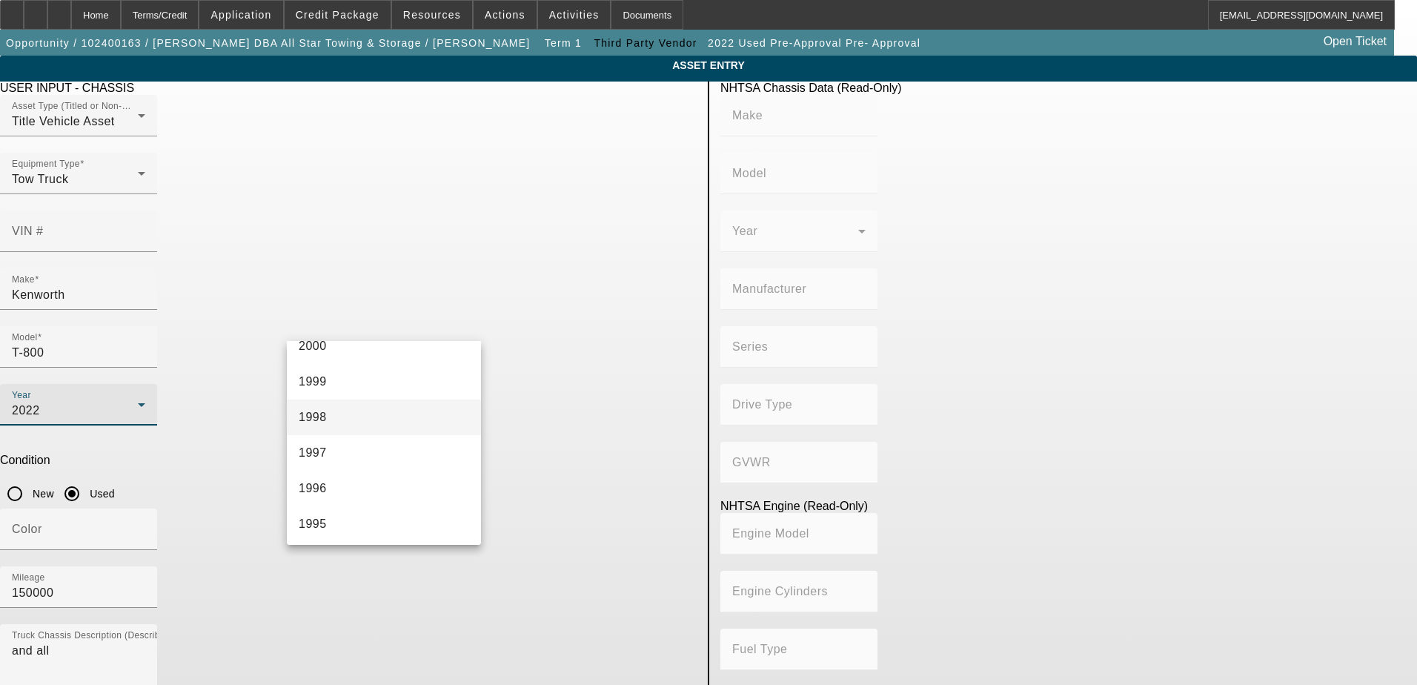
click at [337, 415] on mat-option "1998" at bounding box center [384, 417] width 194 height 36
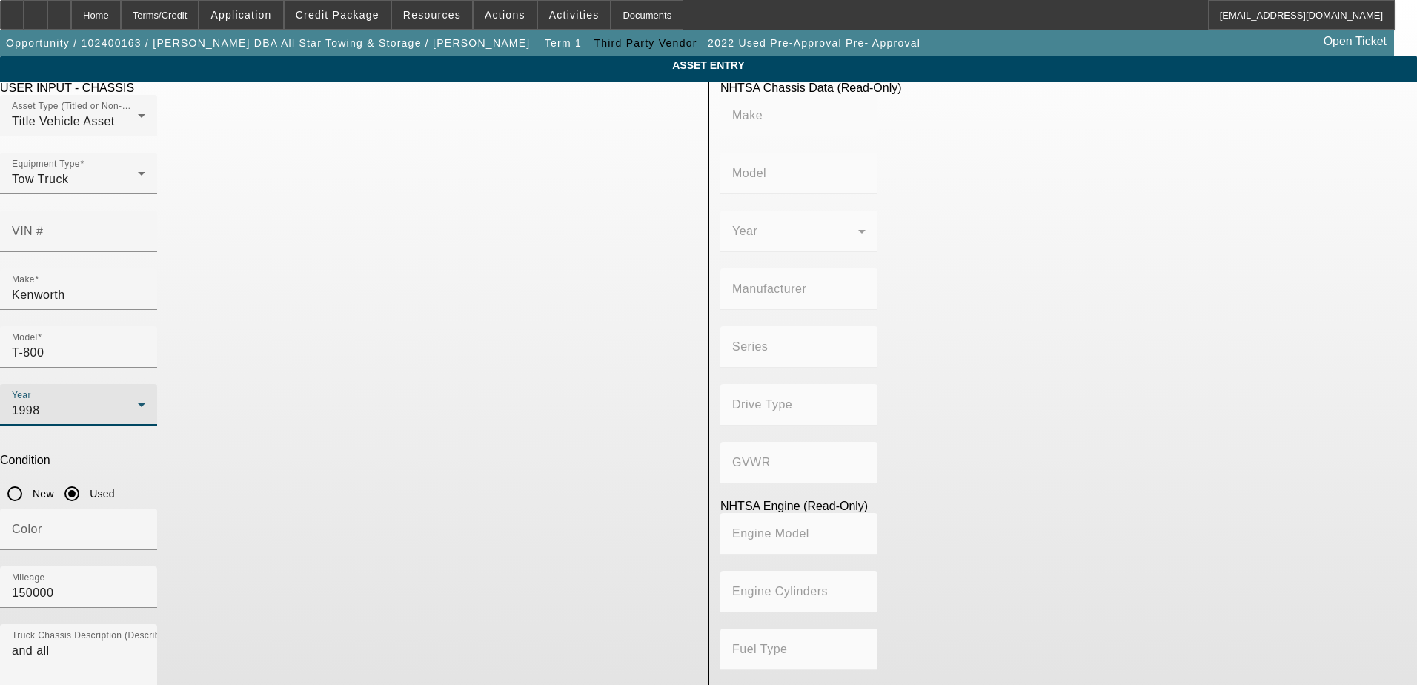
click at [157, 608] on div at bounding box center [78, 616] width 157 height 16
click at [145, 584] on input "150000" at bounding box center [78, 593] width 133 height 18
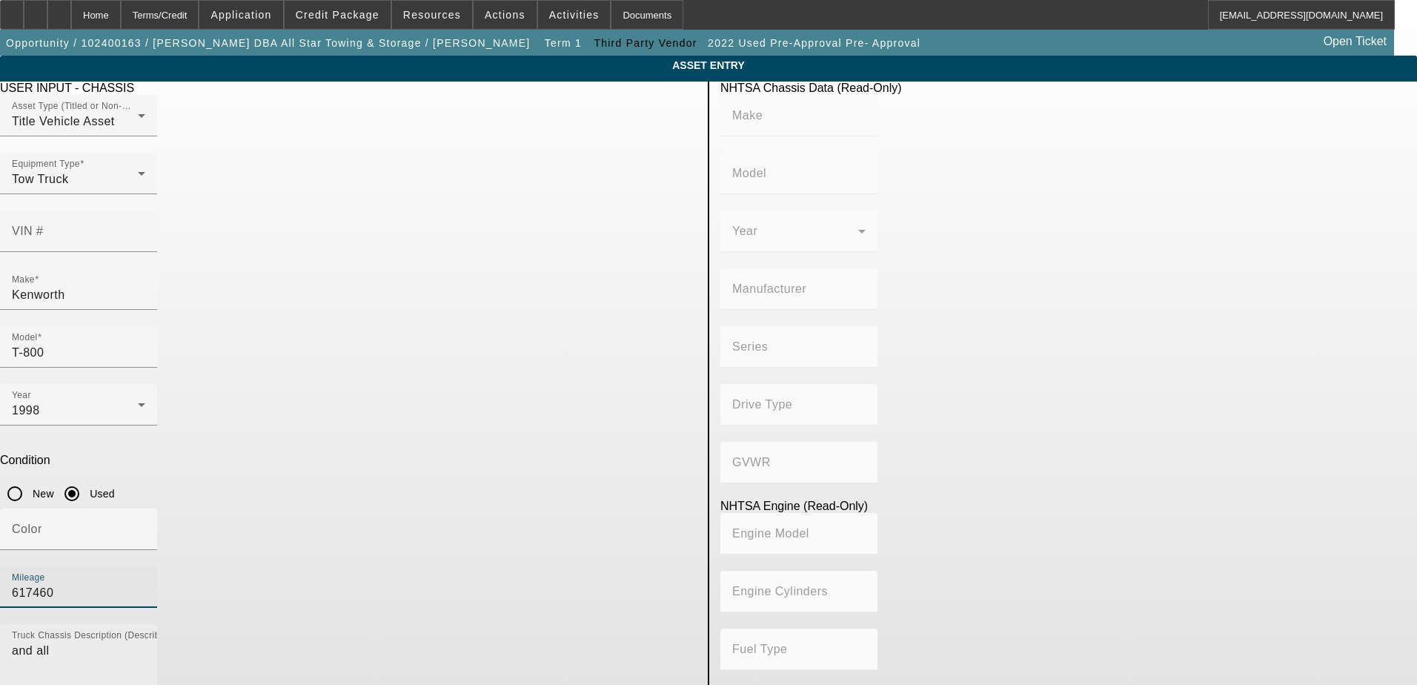
type input "617460"
drag, startPoint x: 345, startPoint y: 445, endPoint x: 242, endPoint y: 420, distance: 105.9
click at [242, 420] on app-asset-collateral-manage "ASSET ENTRY Delete asset USER INPUT - CHASSIS Asset Type (Titled or Non-Titled)…" at bounding box center [708, 467] width 1417 height 822
type textarea "with"
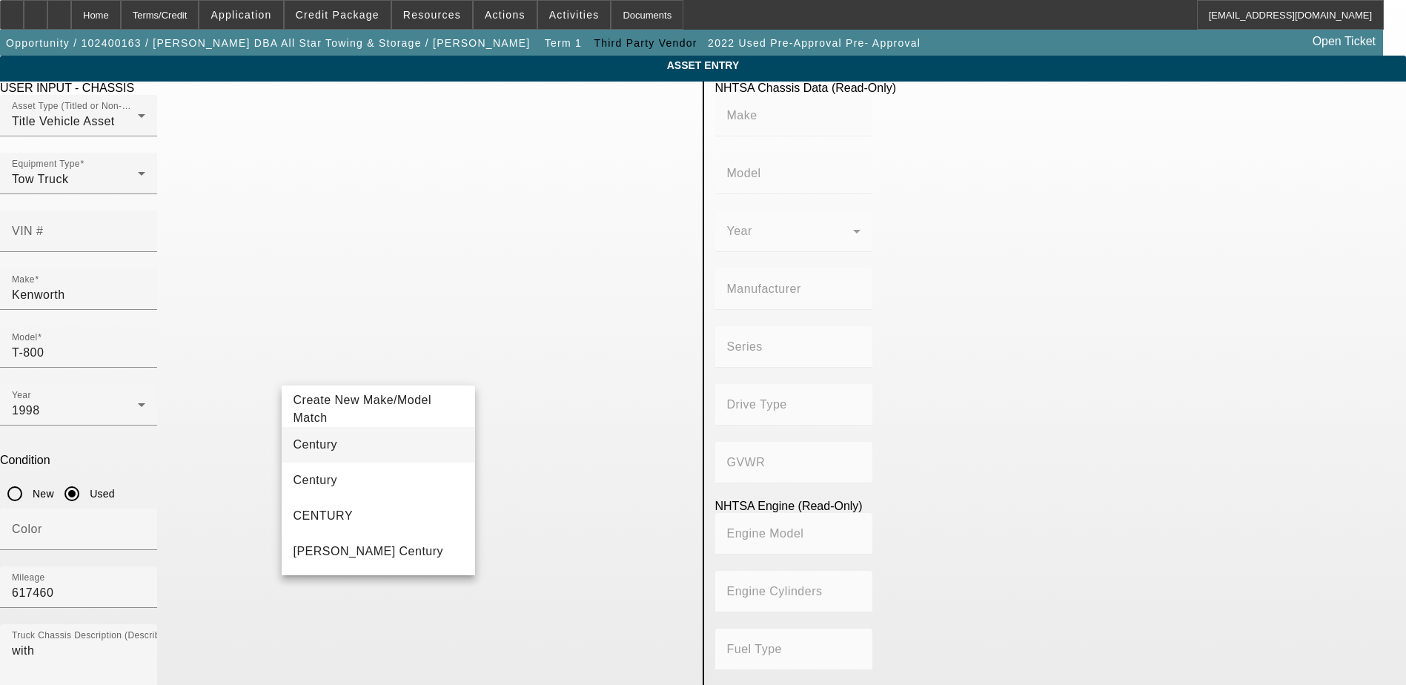
type input "Century"
click at [328, 445] on mat-option "Century" at bounding box center [379, 445] width 194 height 36
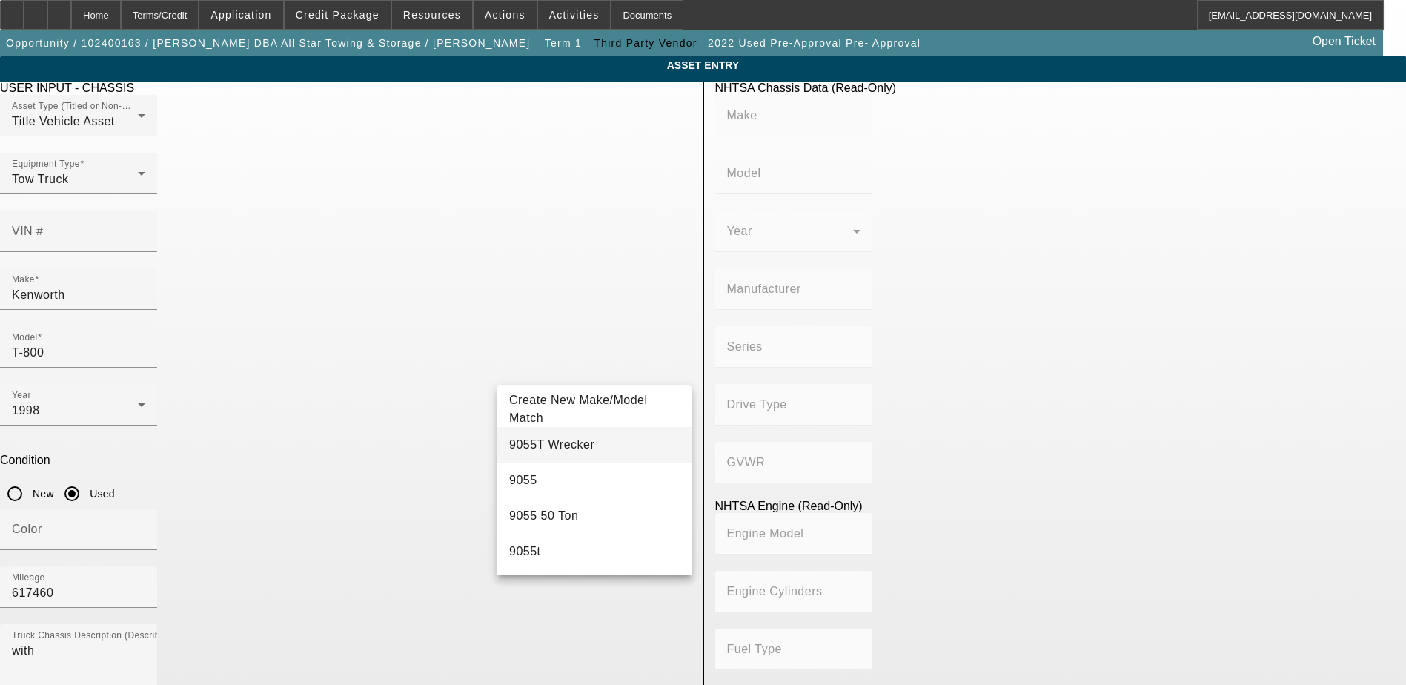
click at [548, 444] on span "9055T Wrecker" at bounding box center [551, 444] width 85 height 13
type input "9055T Wrecker"
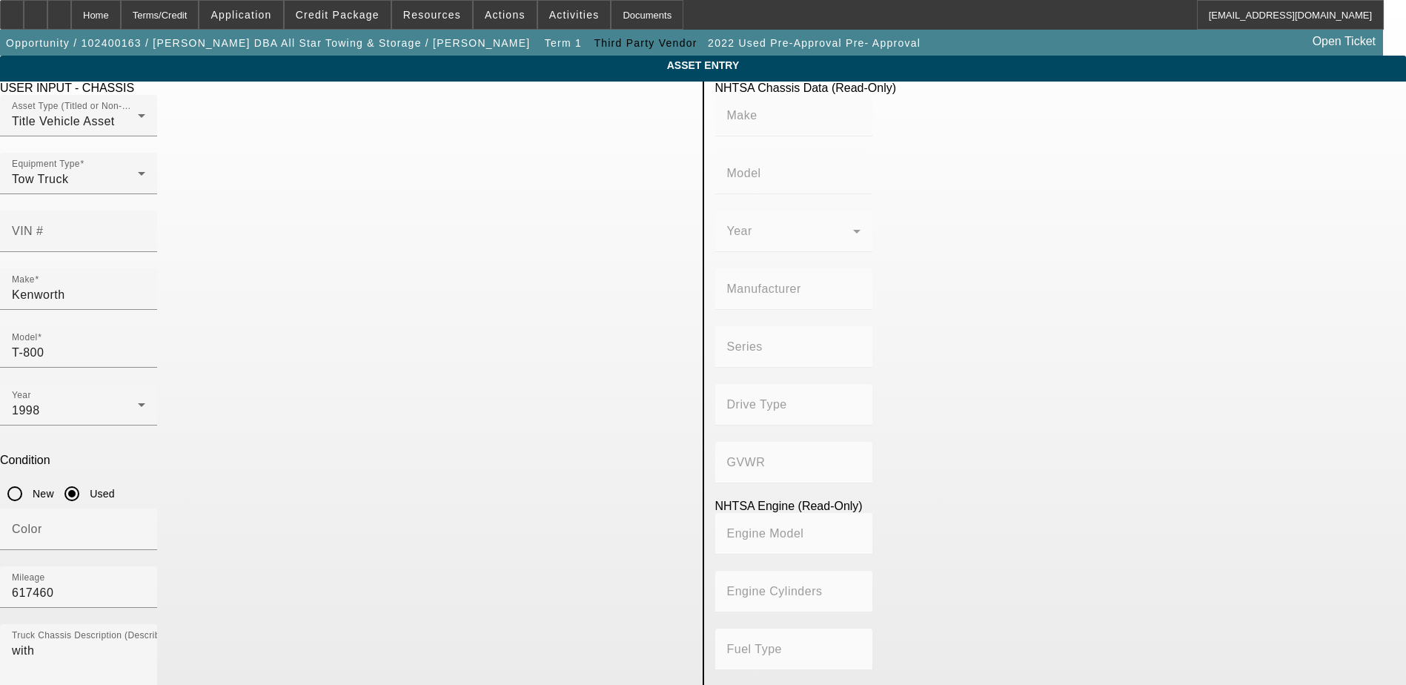
scroll to position [222, 0]
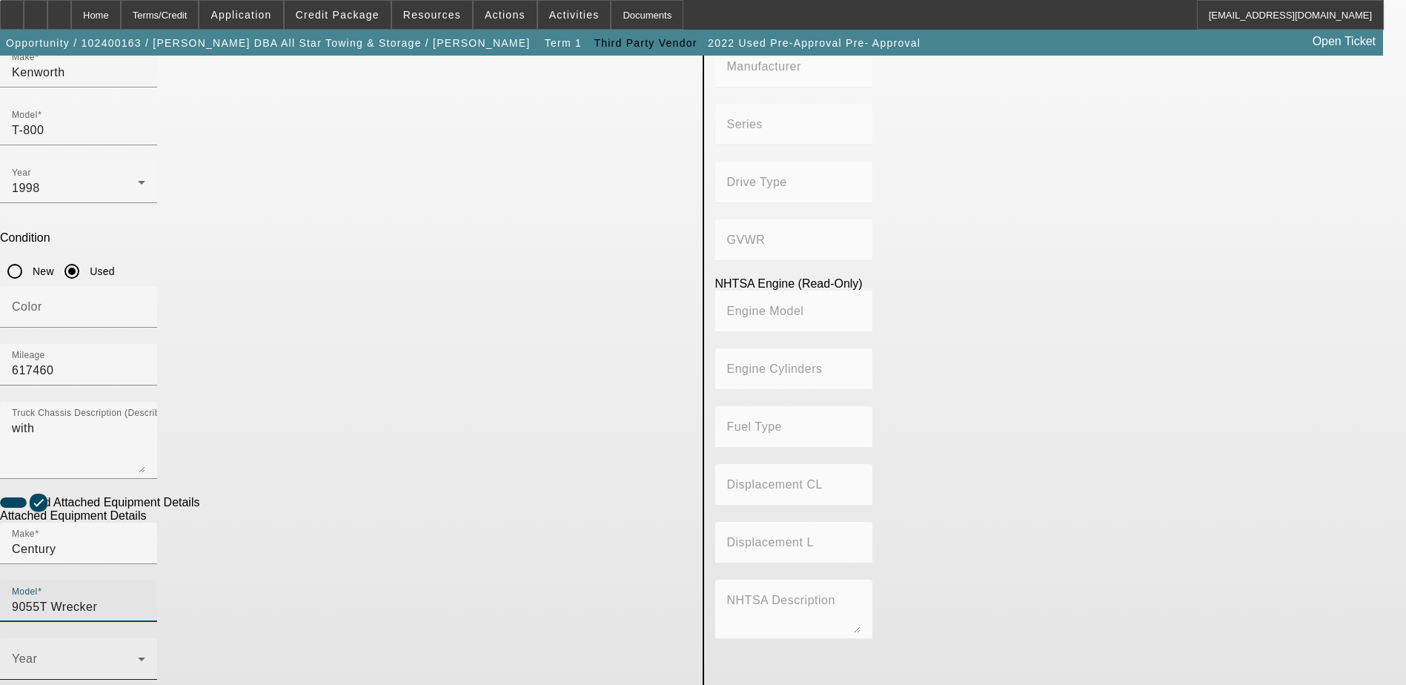
click at [138, 656] on span at bounding box center [75, 665] width 126 height 18
click at [396, 441] on div at bounding box center [703, 342] width 1406 height 685
click at [138, 656] on span at bounding box center [75, 665] width 126 height 18
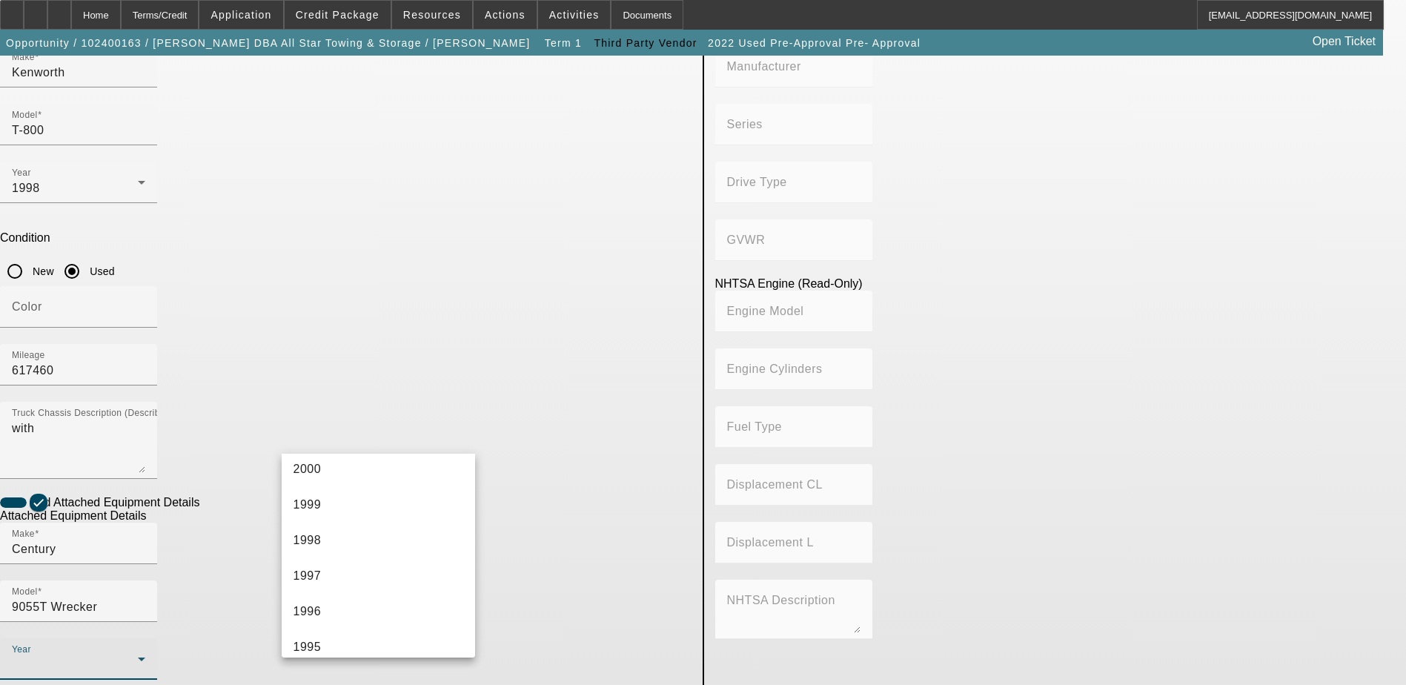
scroll to position [1037, 0]
click at [320, 502] on span "1998" at bounding box center [307, 507] width 28 height 18
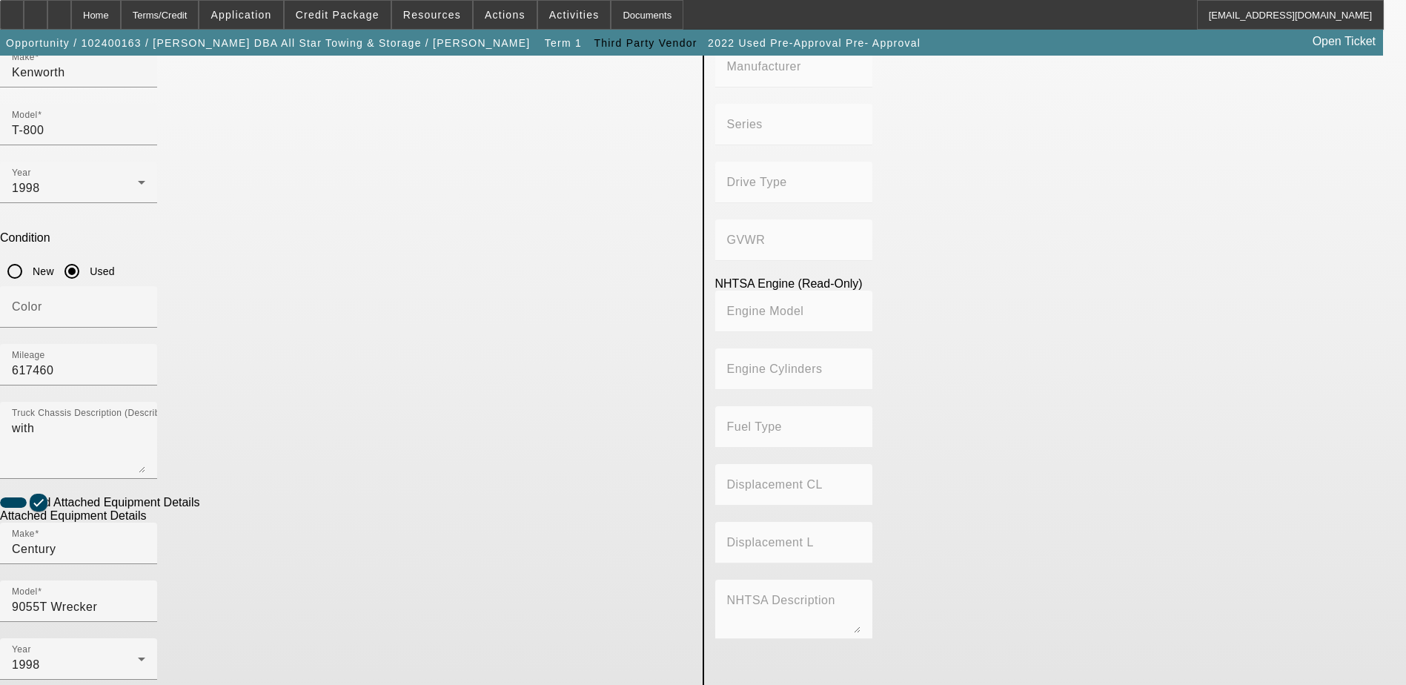
radio input "true"
checkbox input "true"
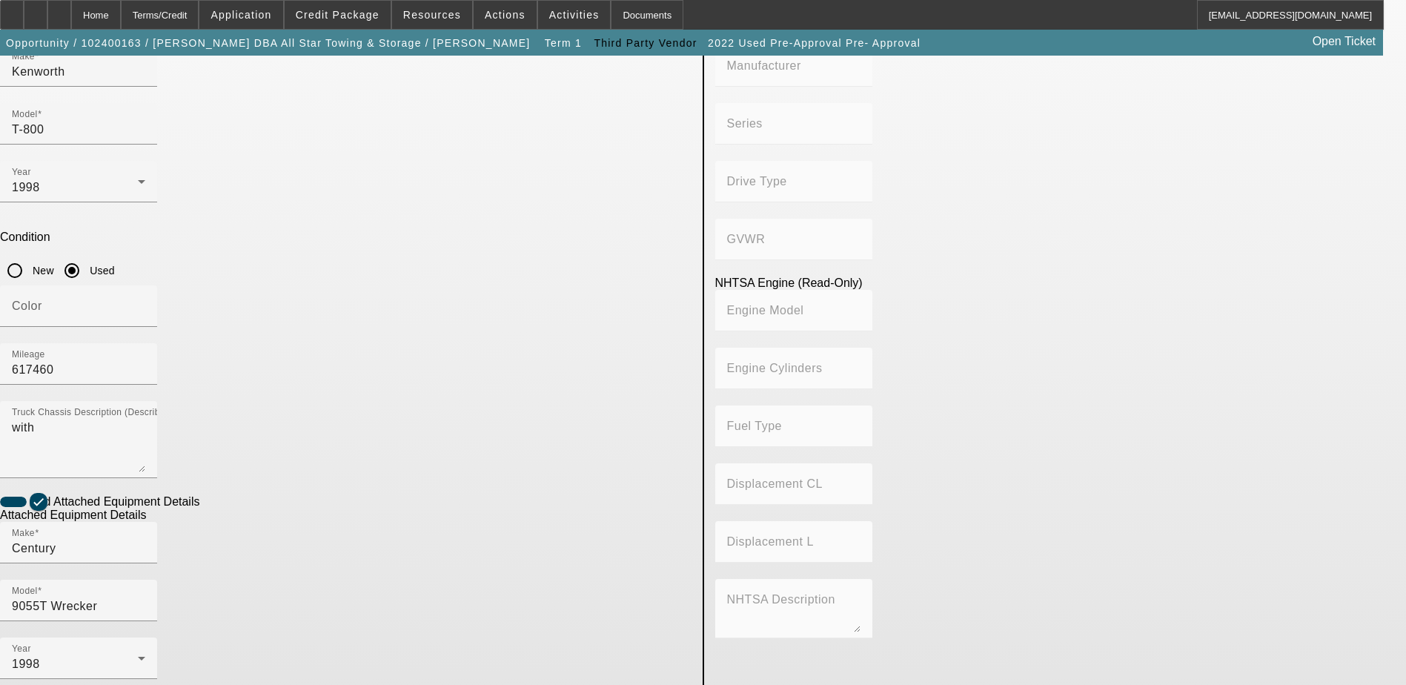
scroll to position [270, 0]
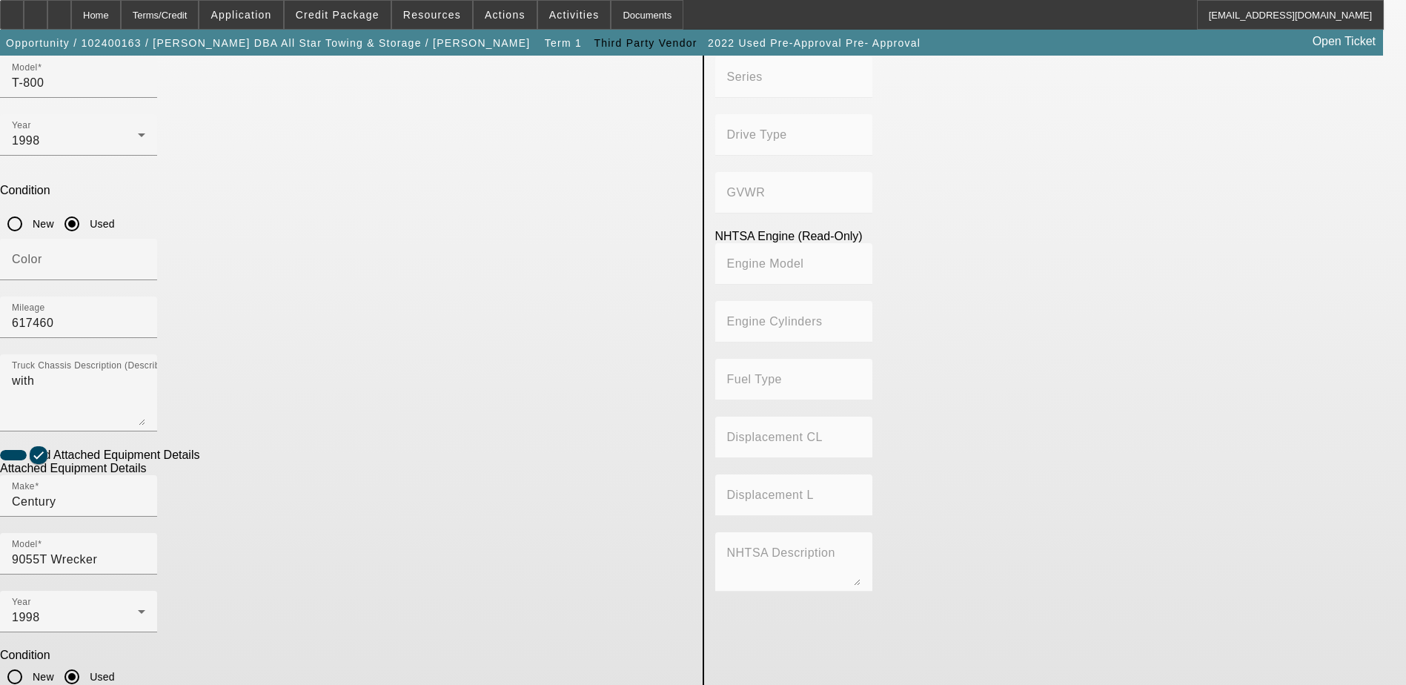
type textarea "And All"
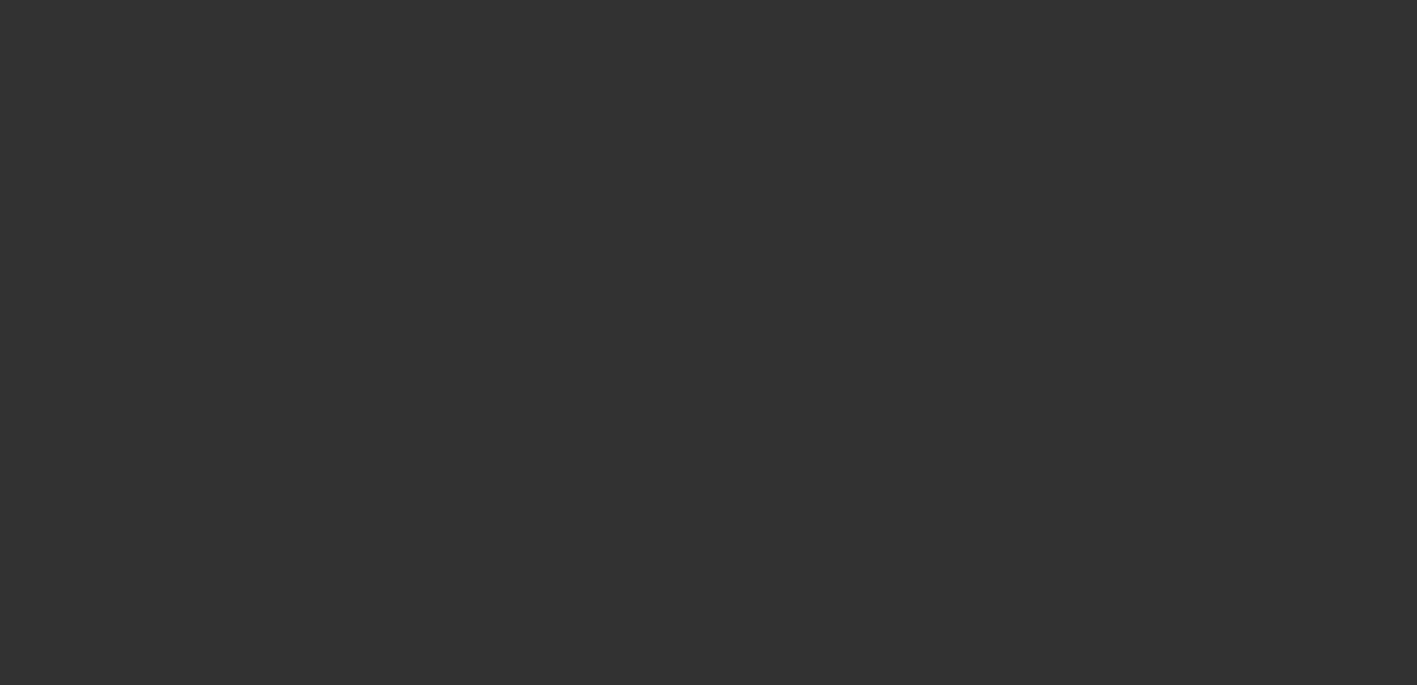
type input "$150,000.00"
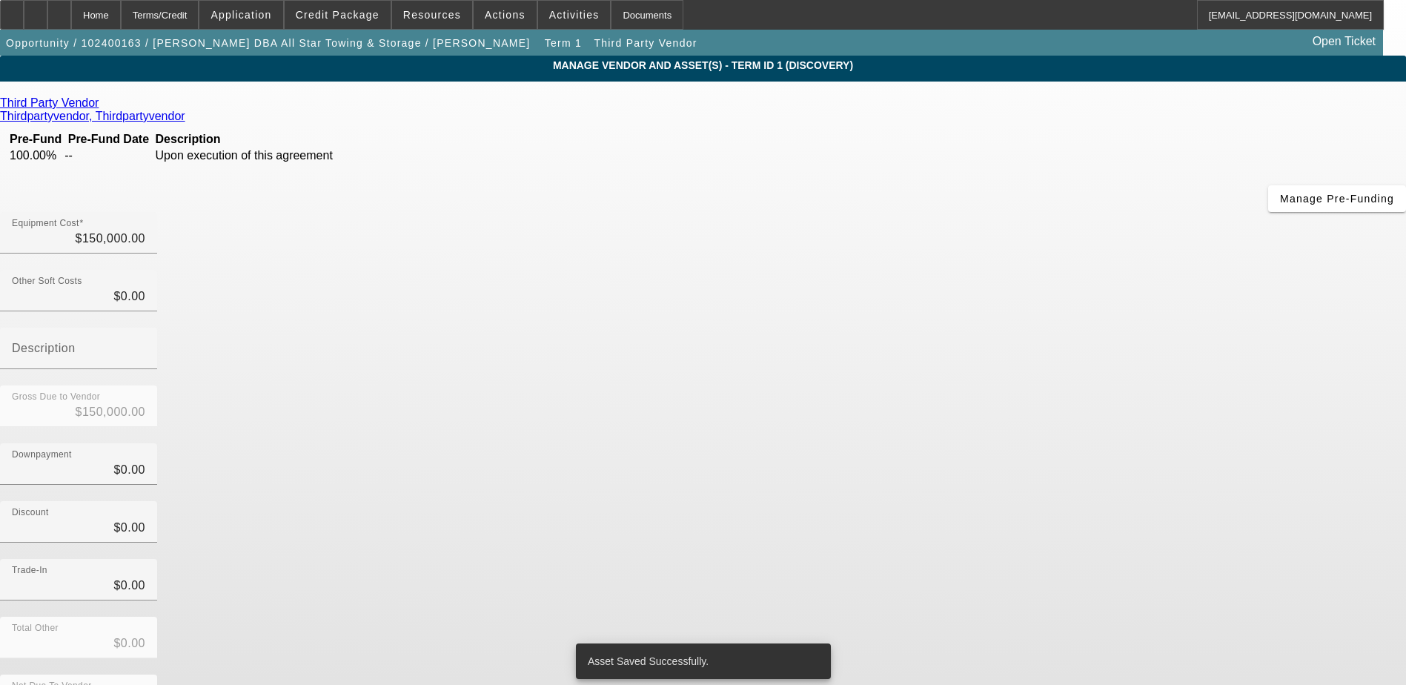
drag, startPoint x: 606, startPoint y: 359, endPoint x: 777, endPoint y: 459, distance: 197.2
click at [606, 359] on div "Third Party Vendor Thirdpartyvendor, Thirdpartyvendor Pre-Fund Pre-Fund Date De…" at bounding box center [703, 429] width 1406 height 667
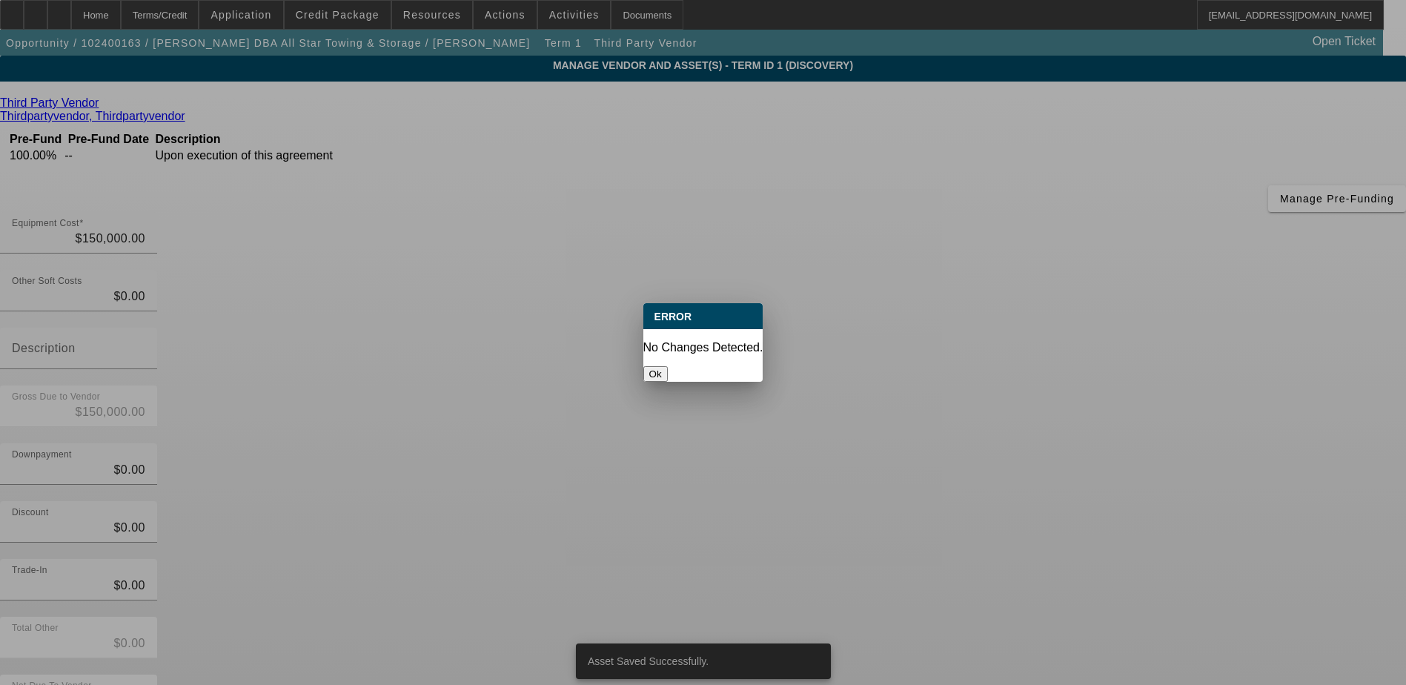
click at [668, 366] on button "Ok" at bounding box center [655, 374] width 24 height 16
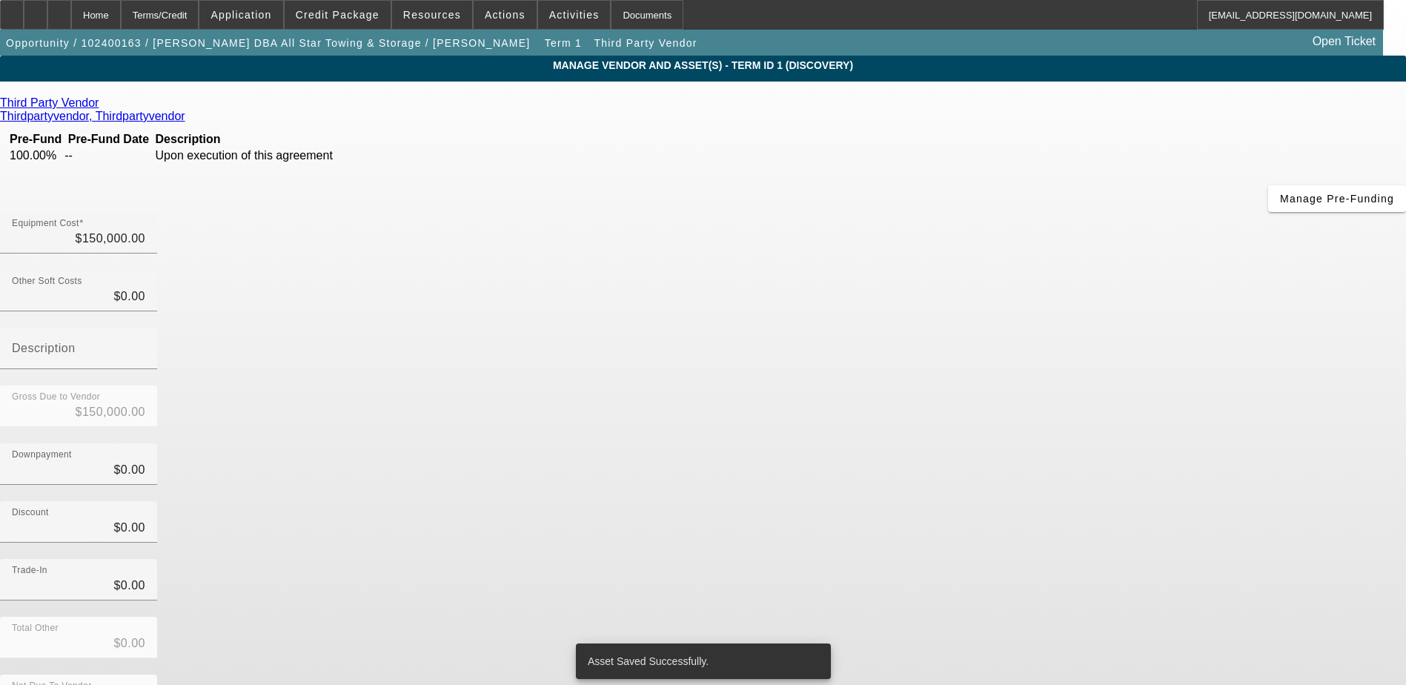
click at [616, 388] on div "Third Party Vendor Thirdpartyvendor, Thirdpartyvendor Pre-Fund Pre-Fund Date De…" at bounding box center [703, 429] width 1406 height 667
click at [151, 287] on app-vendor-asset-manage "MANAGE VENDOR AND ASSET(S) - Term ID 1 (Discovery) Remove Vendor Third Party Ve…" at bounding box center [703, 454] width 1406 height 796
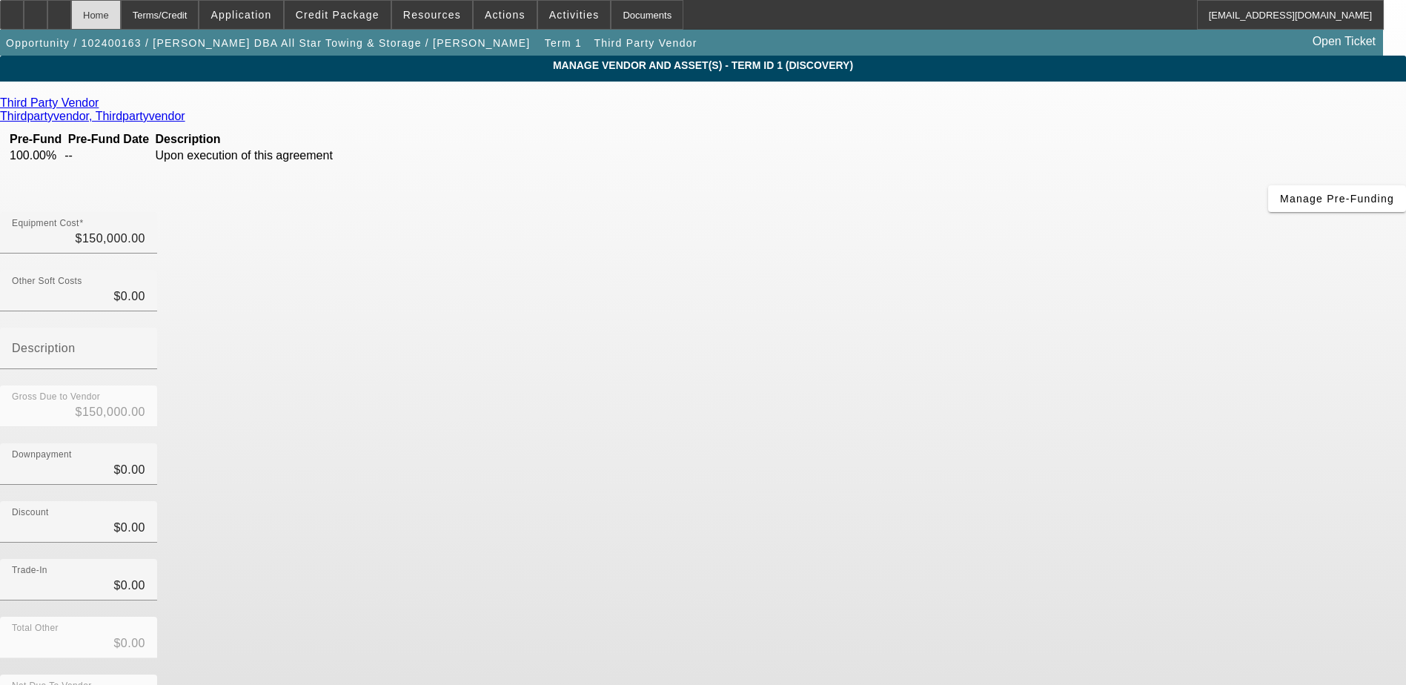
click at [121, 19] on div "Home" at bounding box center [96, 15] width 50 height 30
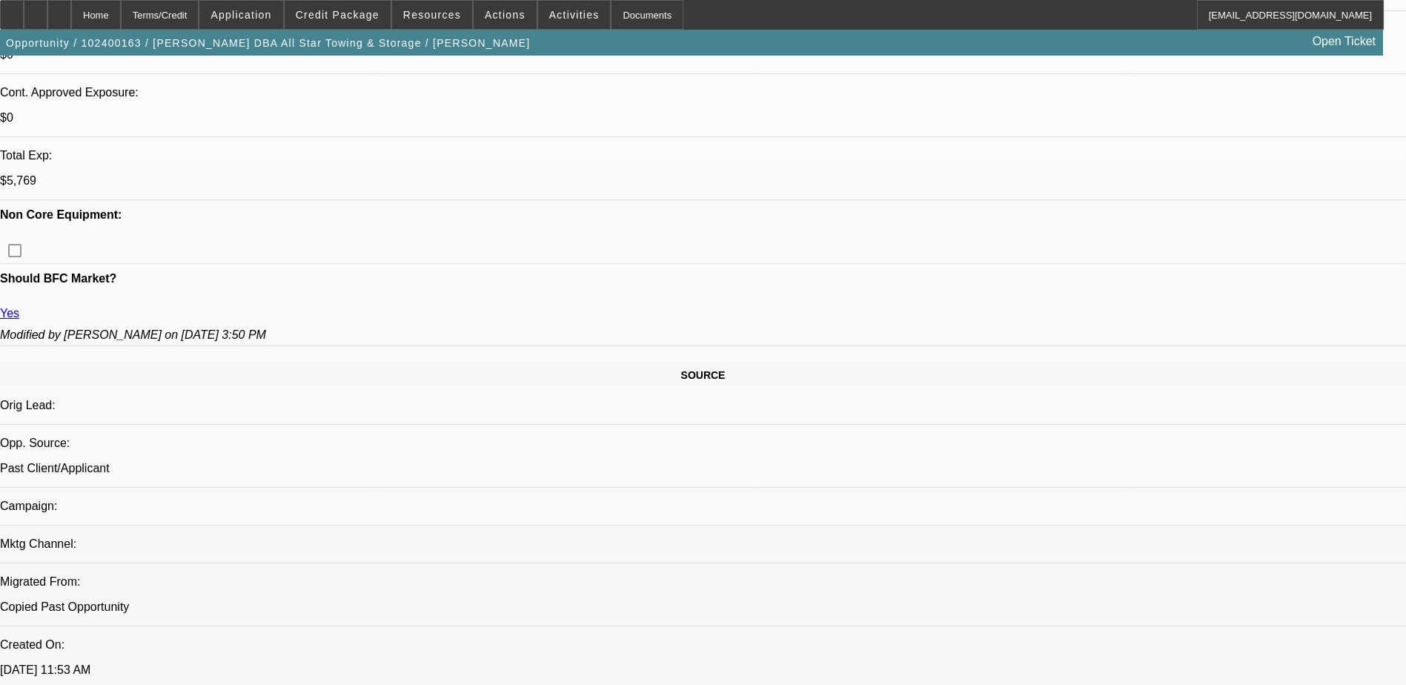
select select "0.1"
select select "2"
select select "0.1"
select select "4"
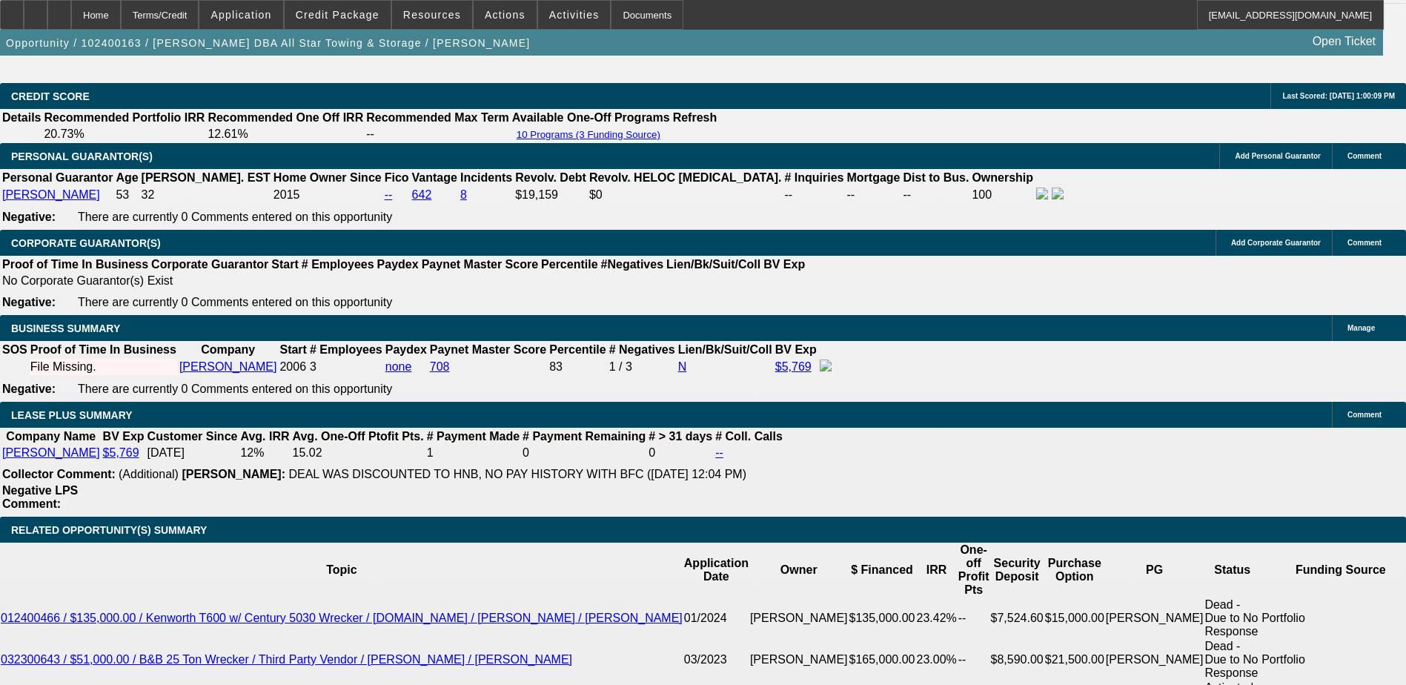
scroll to position [2310, 0]
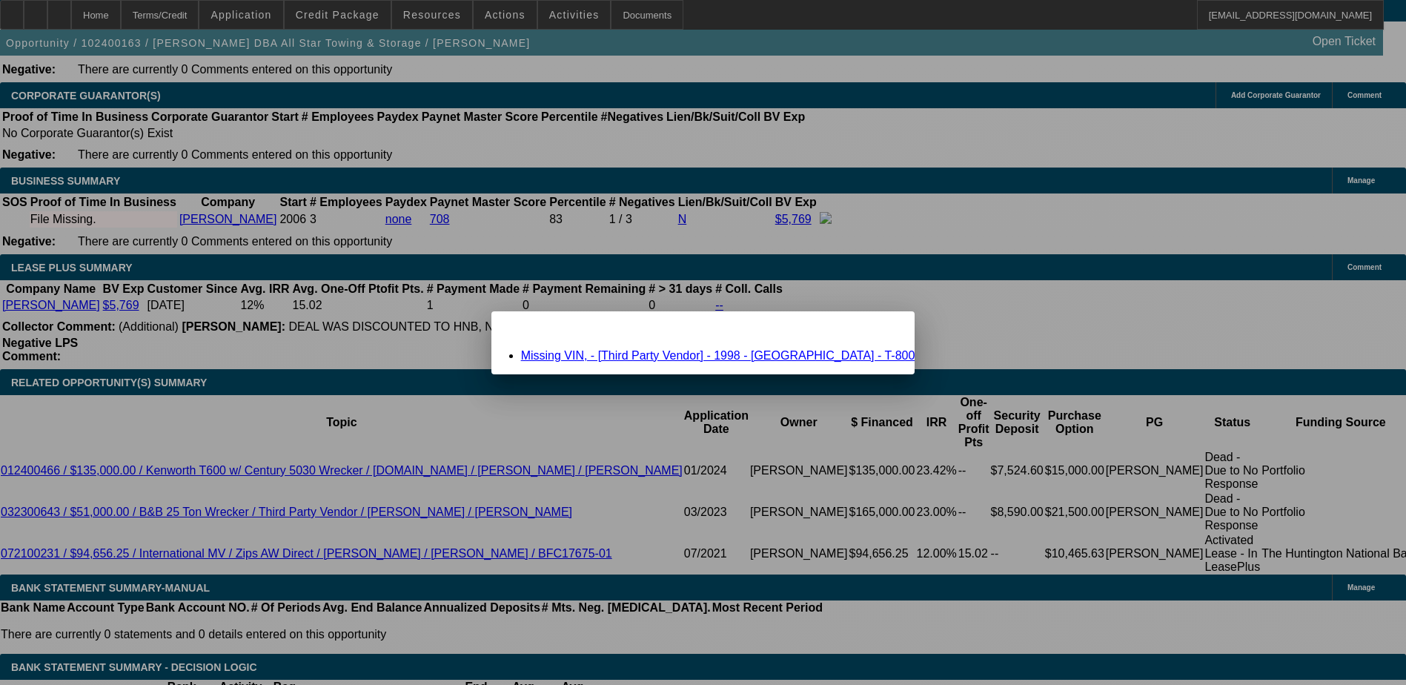
click at [882, 328] on div "Close" at bounding box center [898, 319] width 33 height 17
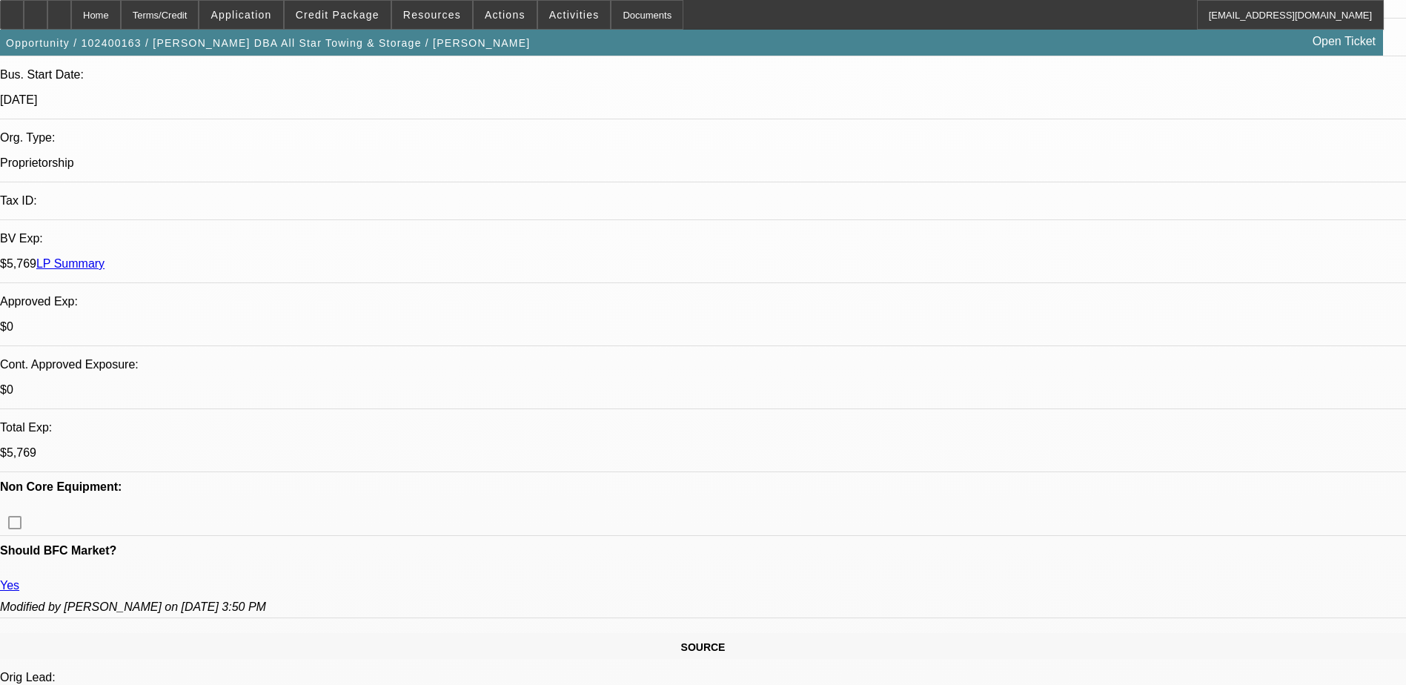
scroll to position [162, 0]
